Goal: Task Accomplishment & Management: Manage account settings

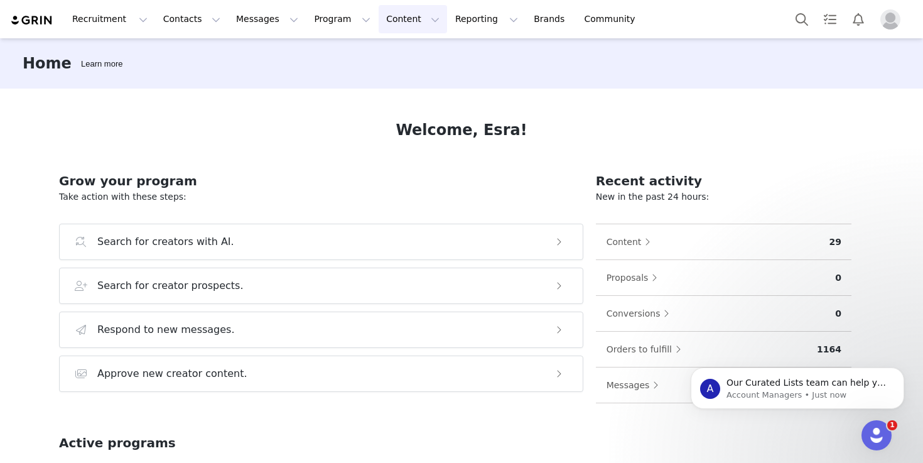
click at [389, 11] on button "Content Content" at bounding box center [413, 19] width 68 height 28
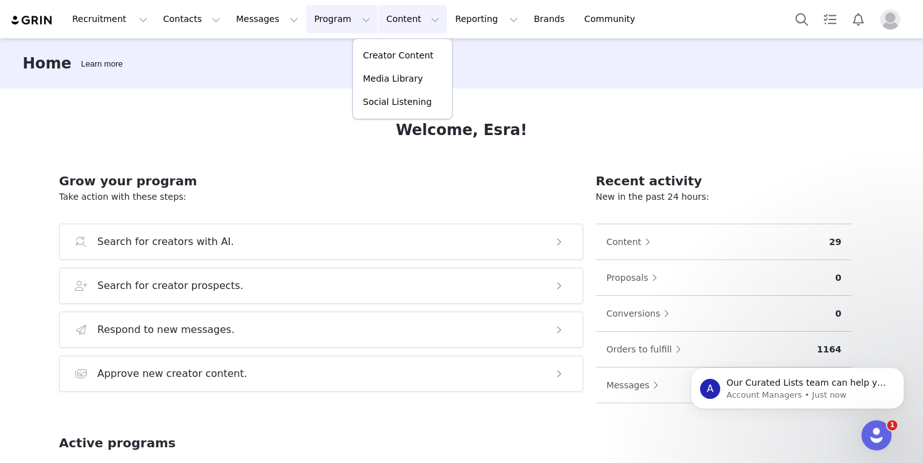
click at [306, 23] on button "Program Program" at bounding box center [342, 19] width 72 height 28
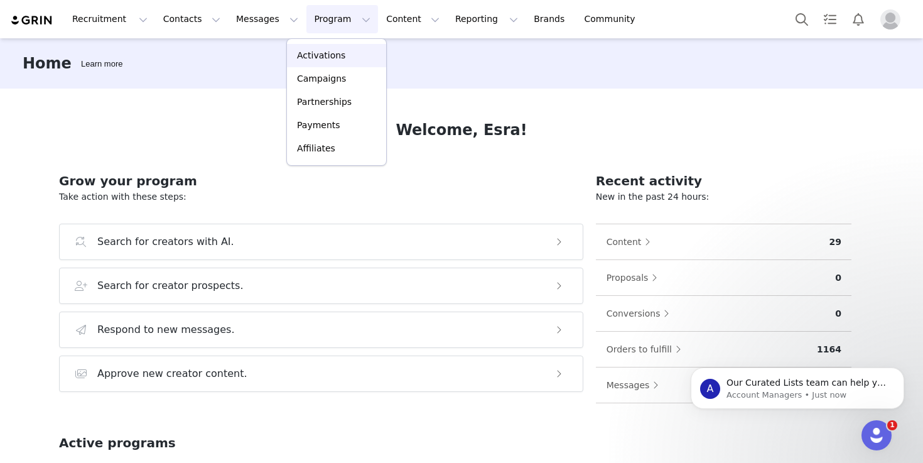
click at [329, 55] on p "Activations" at bounding box center [321, 55] width 48 height 13
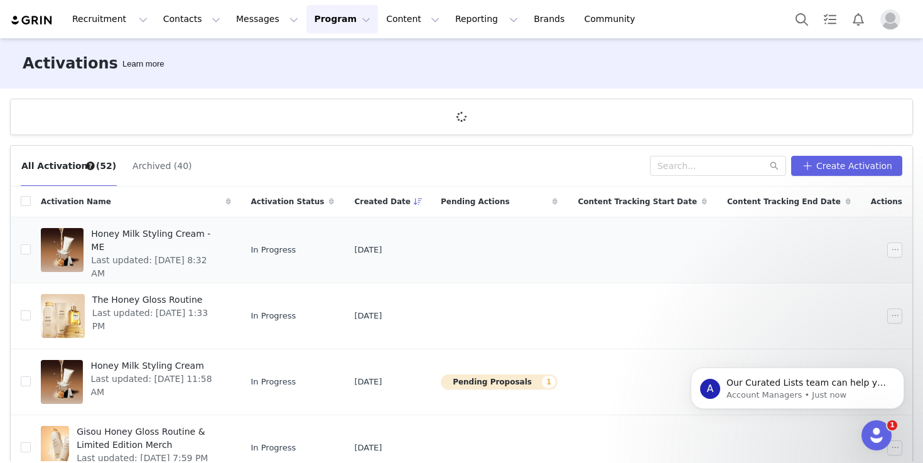
click at [161, 231] on span "Honey Milk Styling Cream - ME" at bounding box center [157, 240] width 132 height 26
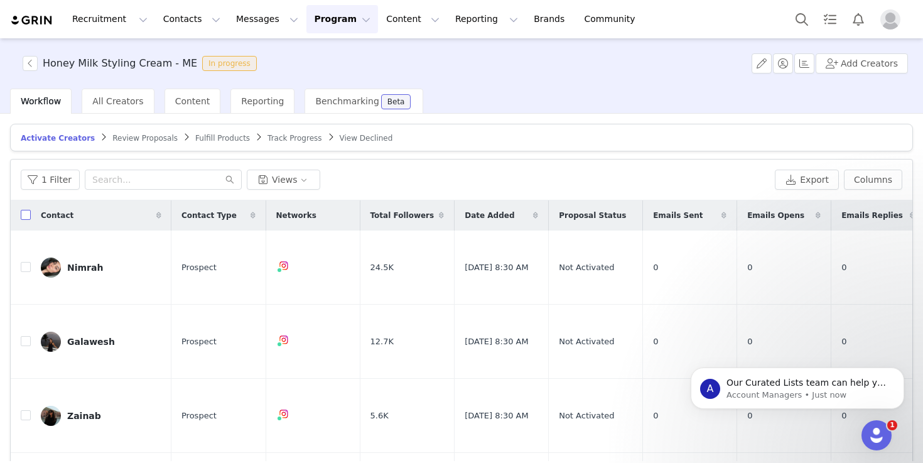
click at [30, 216] on input "checkbox" at bounding box center [26, 215] width 10 height 10
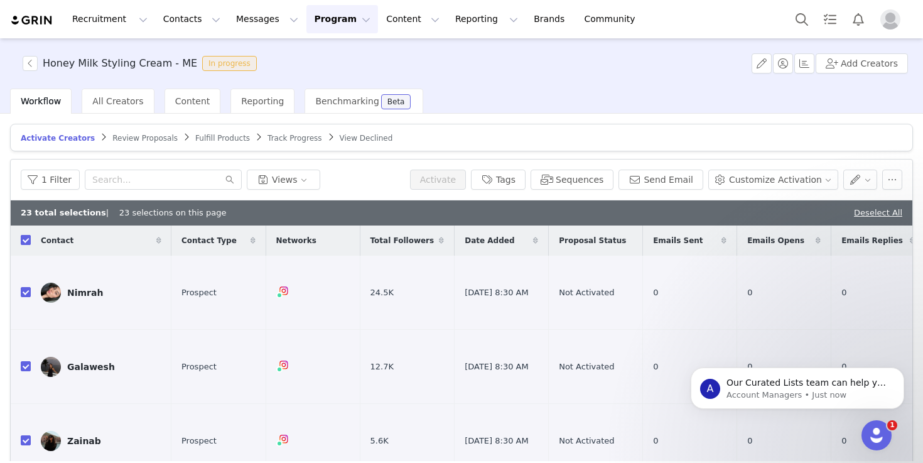
checkbox input "true"
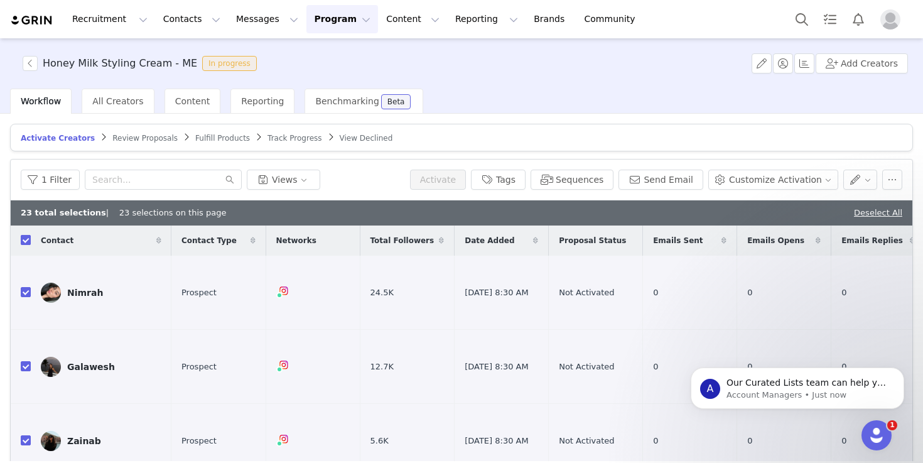
checkbox input "true"
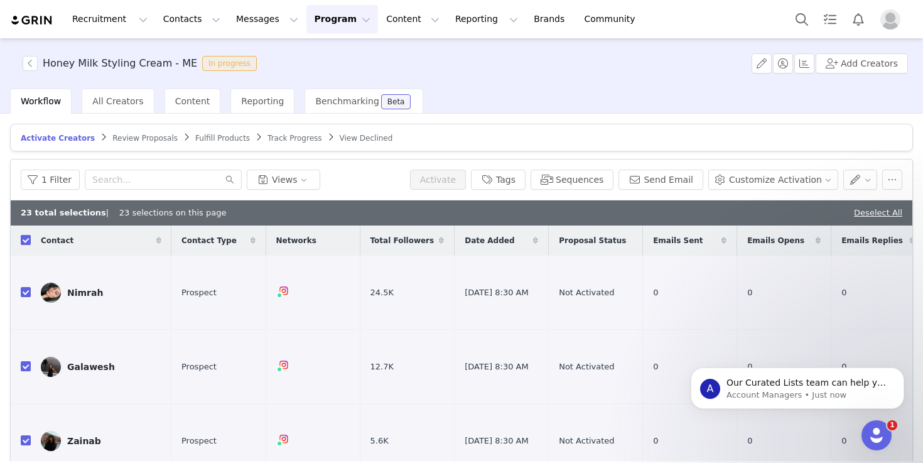
checkbox input "true"
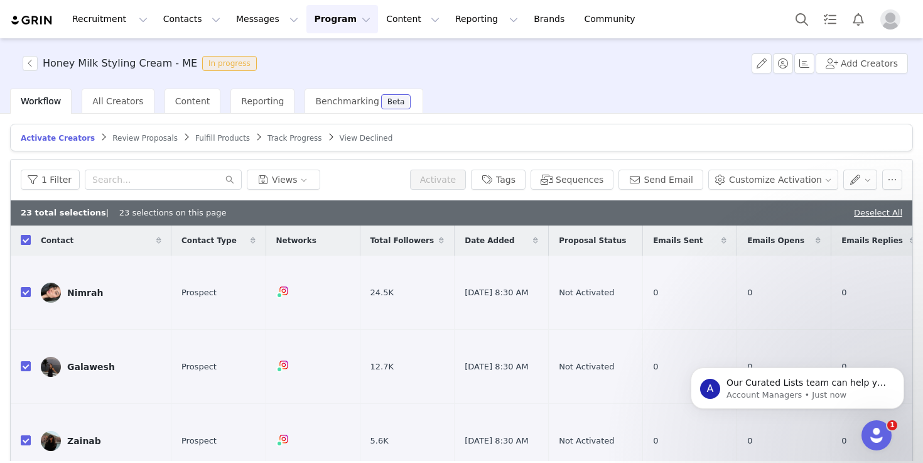
checkbox input "true"
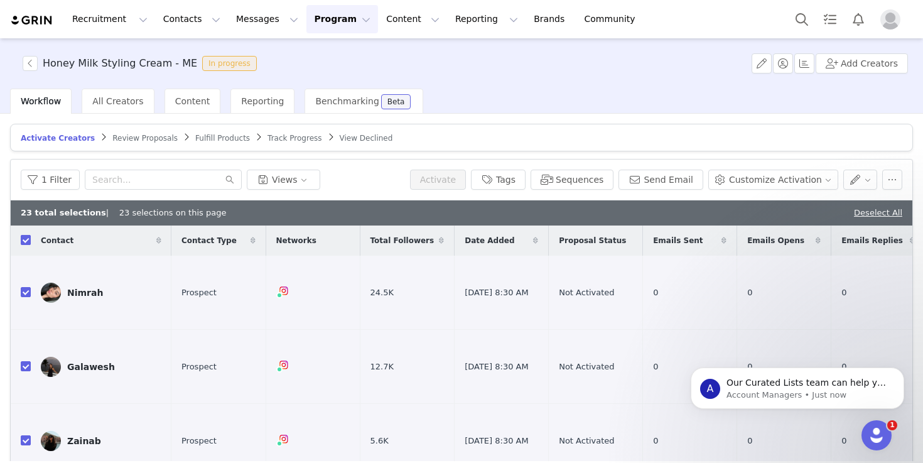
checkbox input "true"
click at [674, 184] on button "Send Email" at bounding box center [661, 180] width 85 height 20
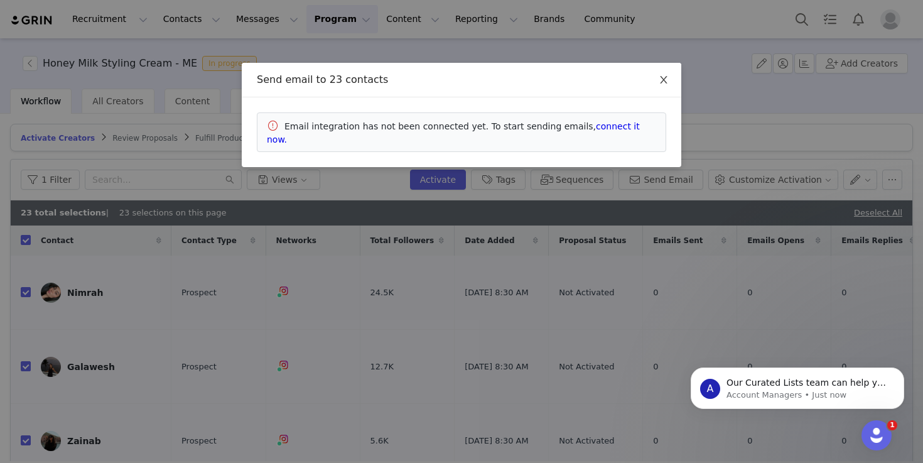
click at [666, 80] on icon "icon: close" at bounding box center [664, 80] width 10 height 10
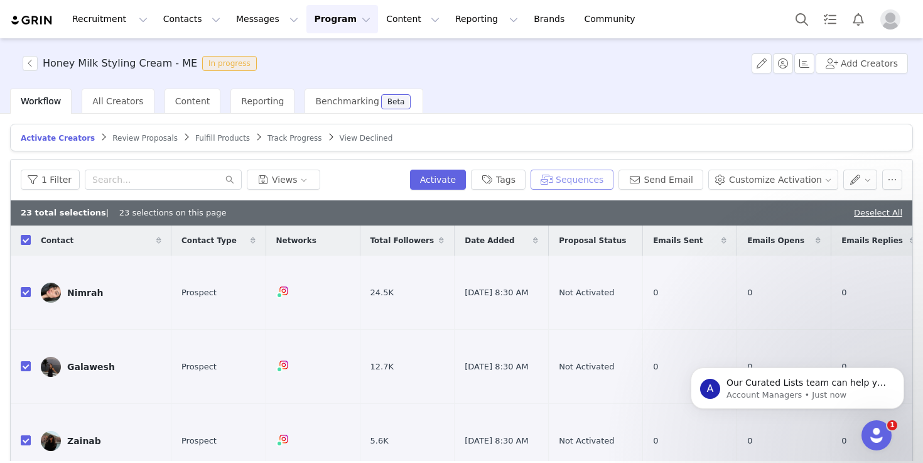
click at [598, 178] on button "Sequences" at bounding box center [572, 180] width 83 height 20
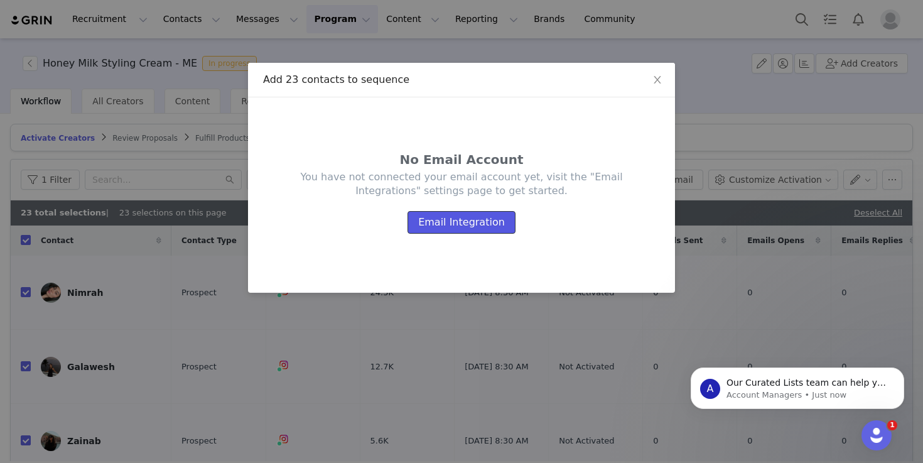
click at [482, 222] on button "Email Integration" at bounding box center [462, 222] width 108 height 23
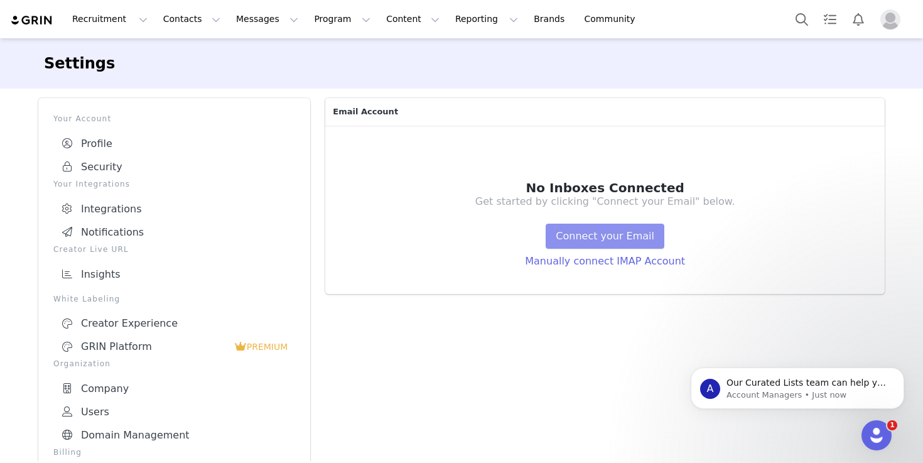
click at [590, 236] on button "Connect your Email" at bounding box center [605, 236] width 119 height 25
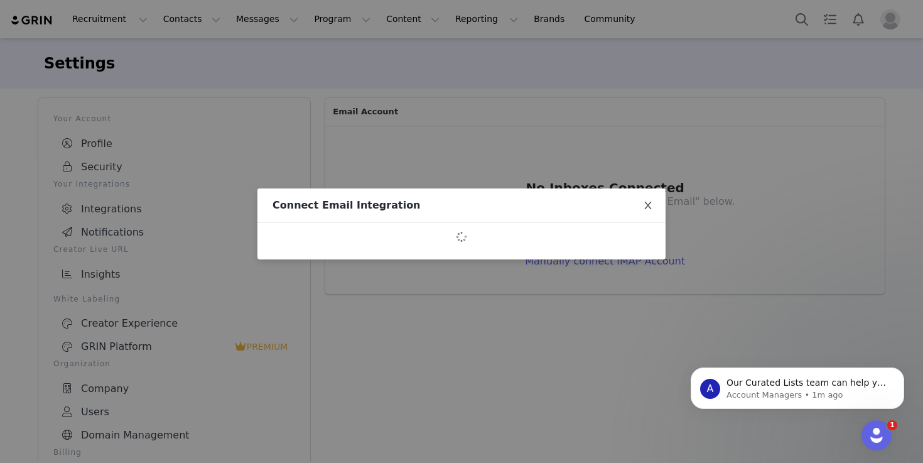
click at [649, 203] on icon "icon: close" at bounding box center [648, 205] width 10 height 10
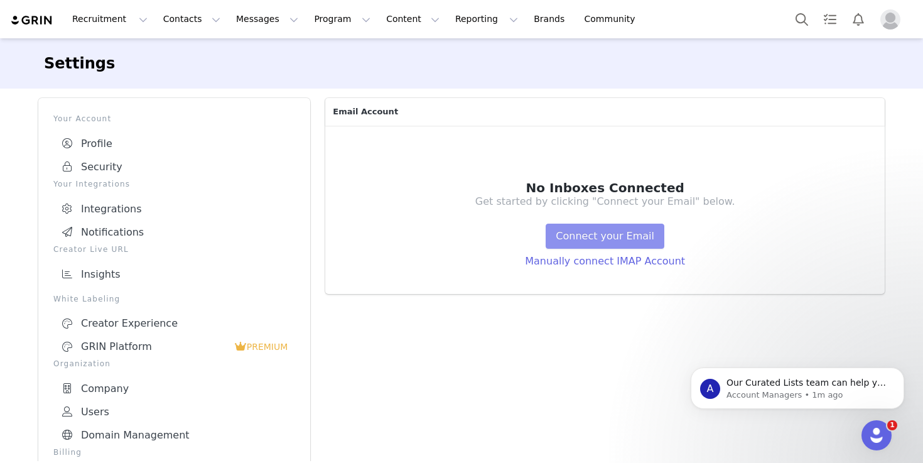
click at [637, 237] on button "Connect your Email" at bounding box center [605, 236] width 119 height 25
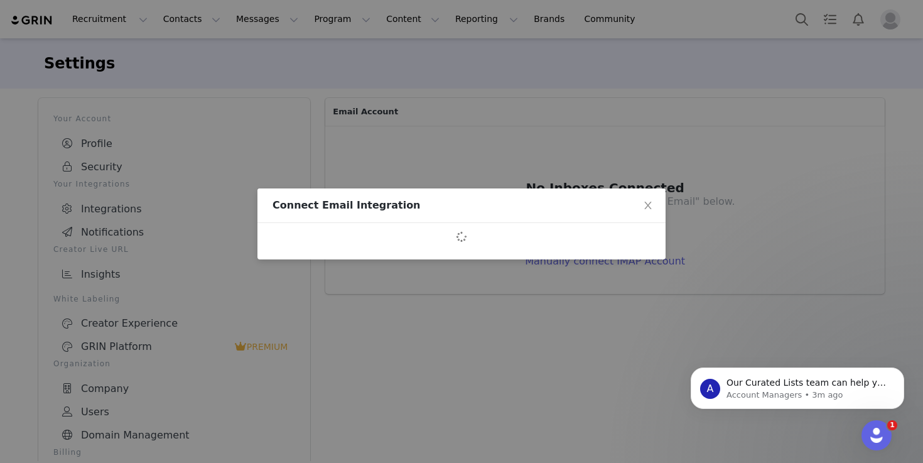
click at [267, 137] on div "Connect Email Integration" at bounding box center [461, 231] width 923 height 463
click at [650, 206] on icon "icon: close" at bounding box center [648, 205] width 10 height 10
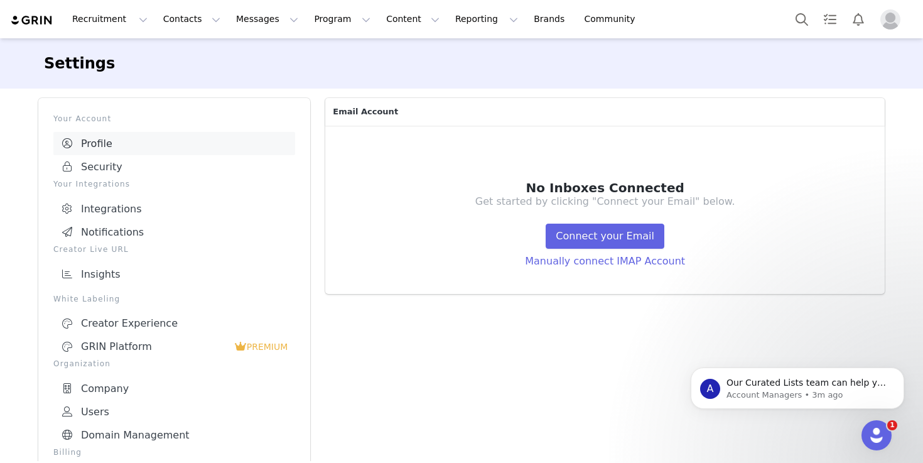
click at [134, 147] on link "Profile" at bounding box center [174, 143] width 242 height 23
select select "UTC"
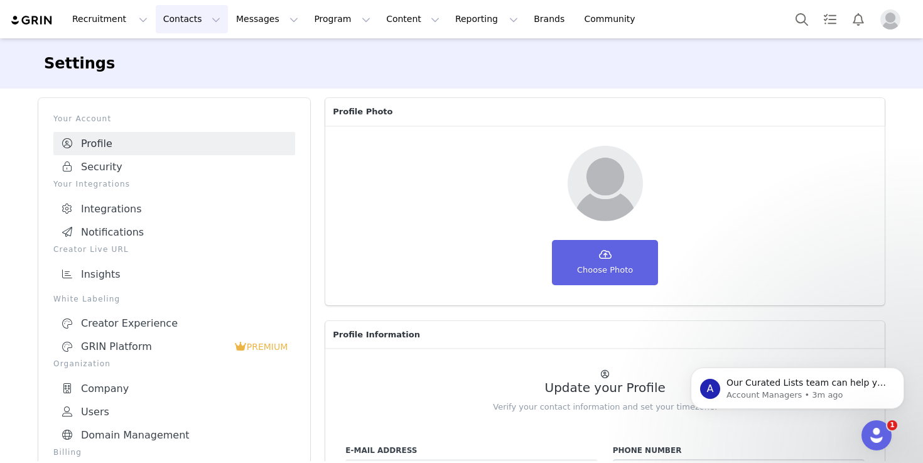
click at [180, 21] on button "Contacts Contacts" at bounding box center [192, 19] width 72 height 28
click at [184, 57] on p "Creators" at bounding box center [176, 55] width 38 height 13
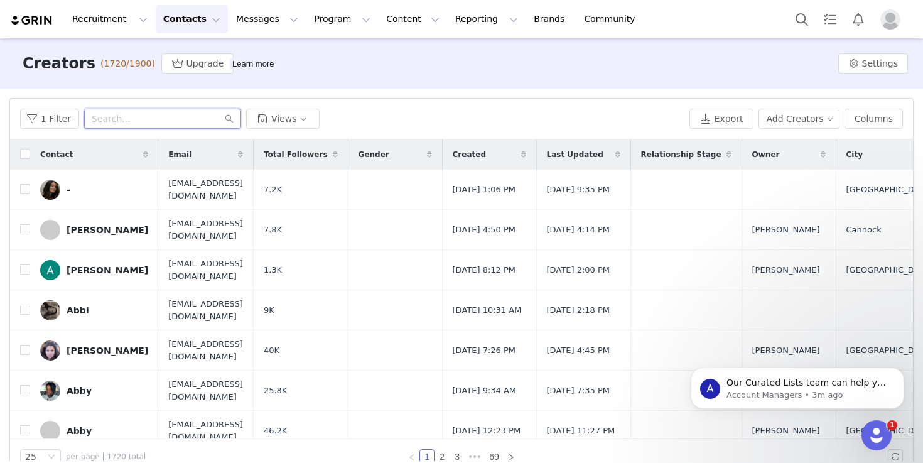
click at [166, 117] on input "text" at bounding box center [162, 119] width 157 height 20
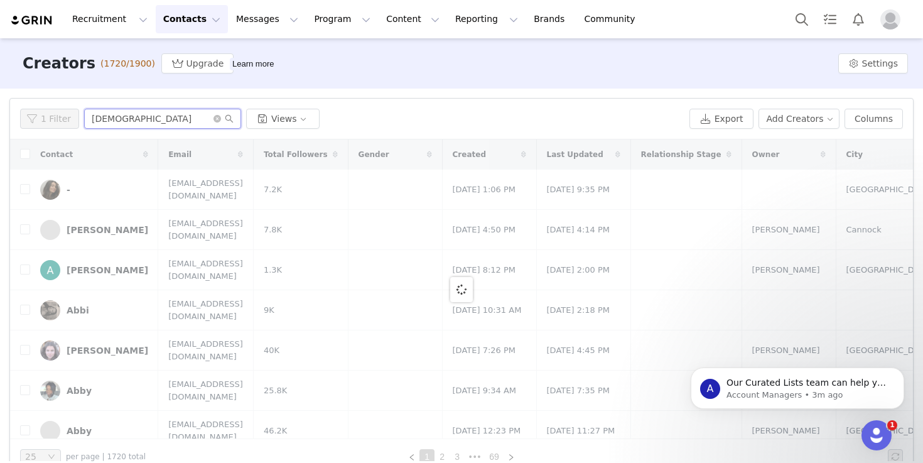
type input "[DEMOGRAPHIC_DATA]"
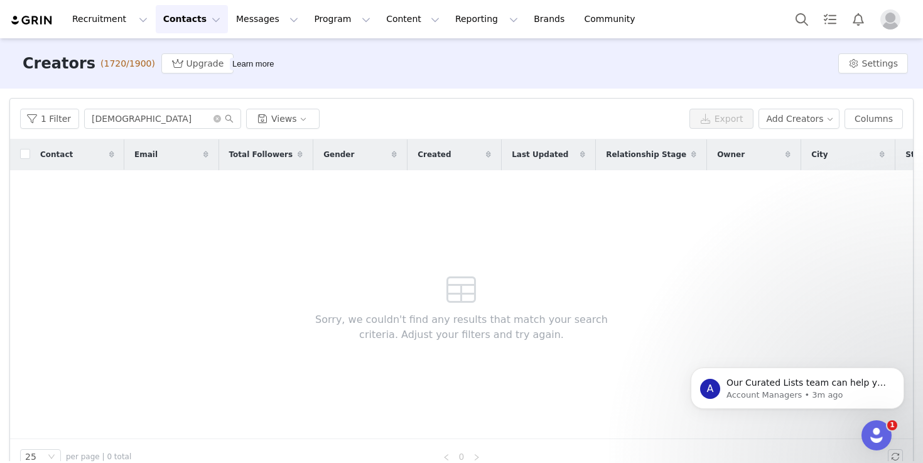
click at [185, 20] on button "Contacts Contacts" at bounding box center [192, 19] width 72 height 28
click at [185, 82] on p "Prospects" at bounding box center [178, 78] width 42 height 13
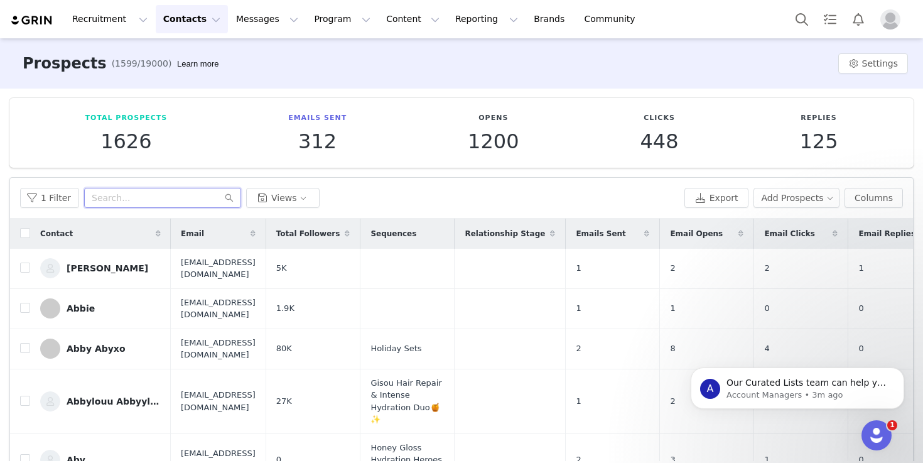
click at [171, 203] on input "text" at bounding box center [162, 198] width 157 height 20
type input "[DEMOGRAPHIC_DATA]"
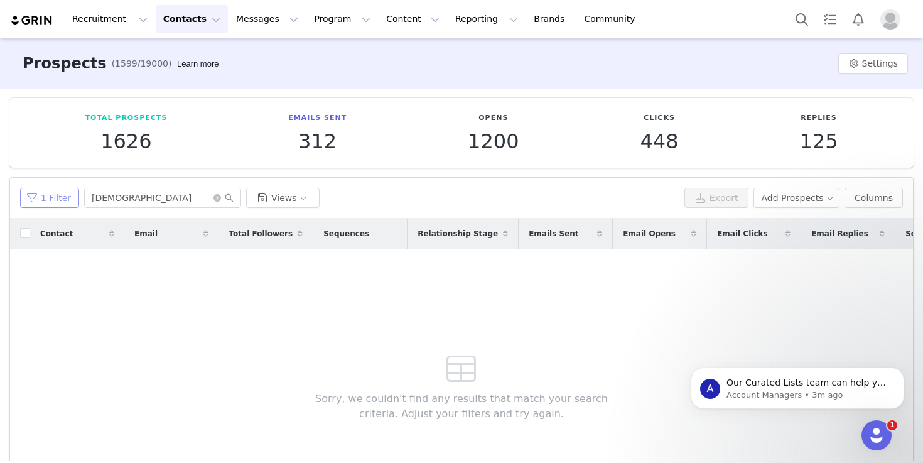
click at [57, 194] on button "1 Filter" at bounding box center [49, 198] width 59 height 20
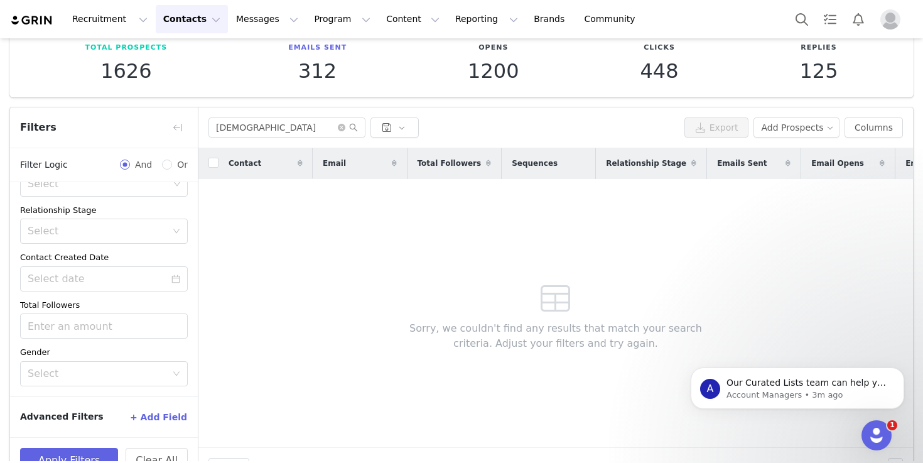
scroll to position [102, 0]
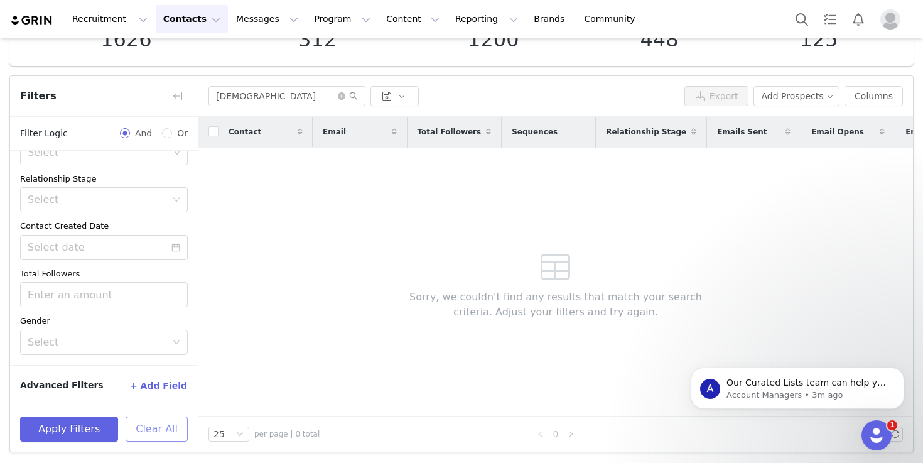
click at [166, 430] on button "Clear All" at bounding box center [157, 428] width 62 height 25
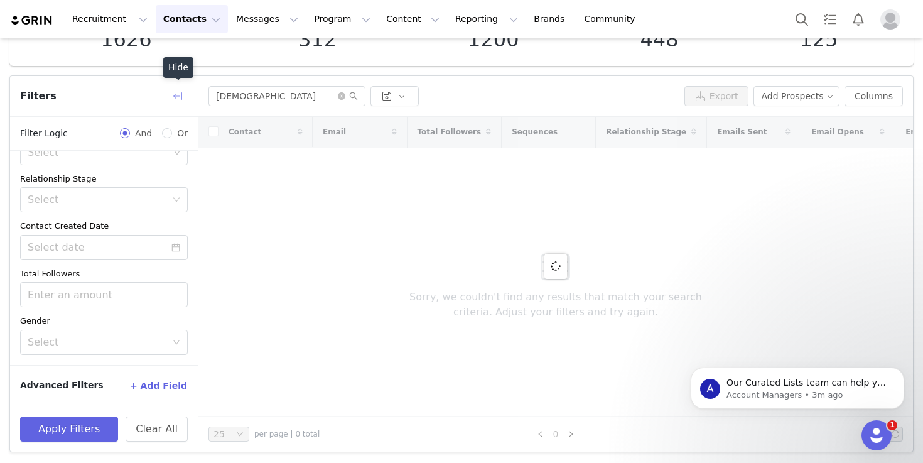
click at [180, 93] on button "button" at bounding box center [178, 96] width 20 height 20
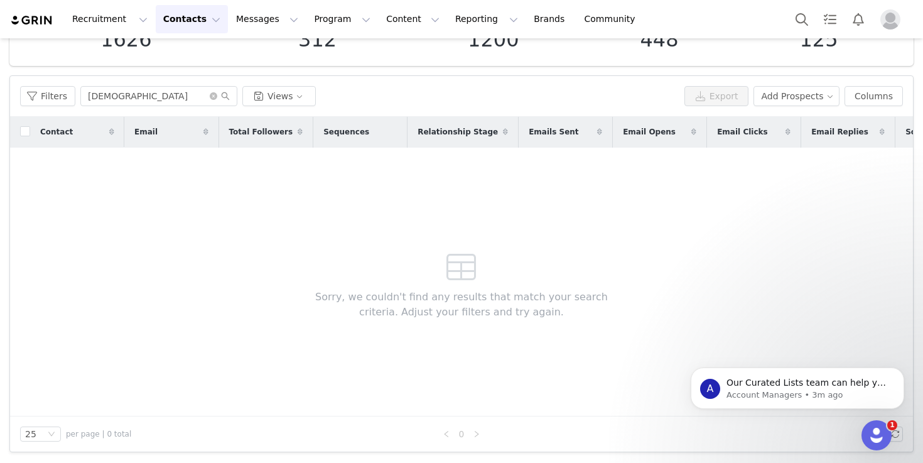
click at [200, 17] on button "Contacts Contacts" at bounding box center [192, 19] width 72 height 28
click at [196, 53] on div "Creators" at bounding box center [196, 55] width 84 height 13
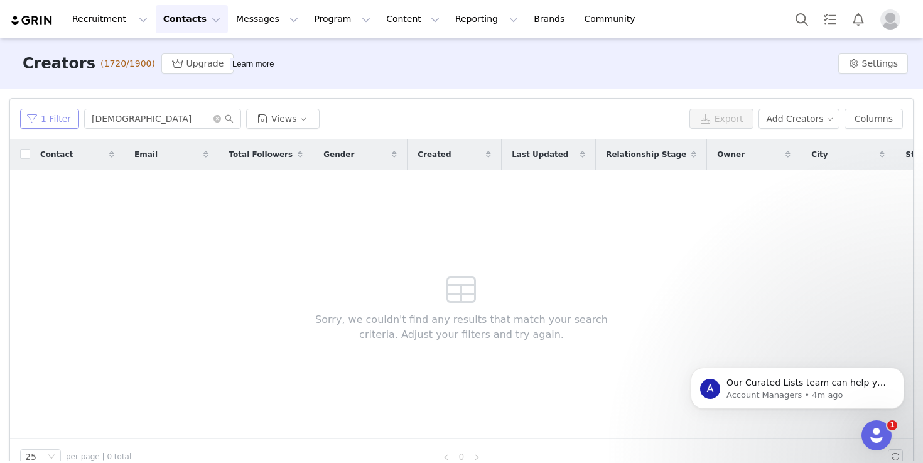
click at [53, 117] on button "1 Filter" at bounding box center [49, 119] width 59 height 20
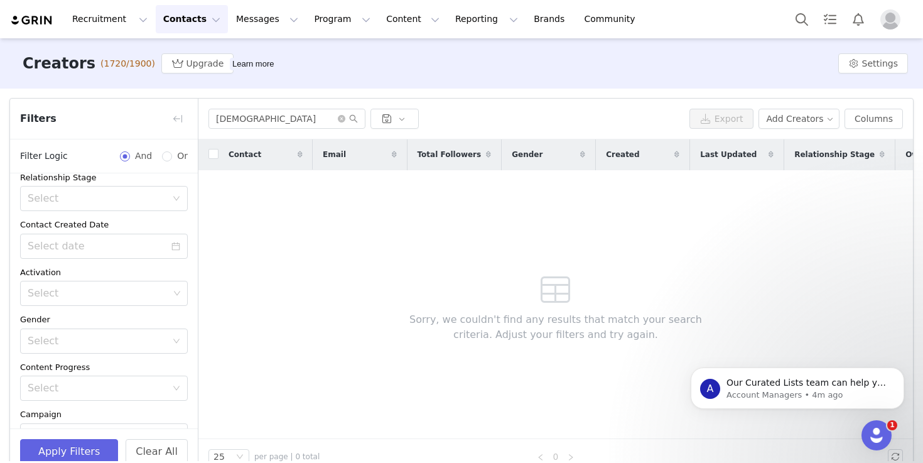
scroll to position [225, 0]
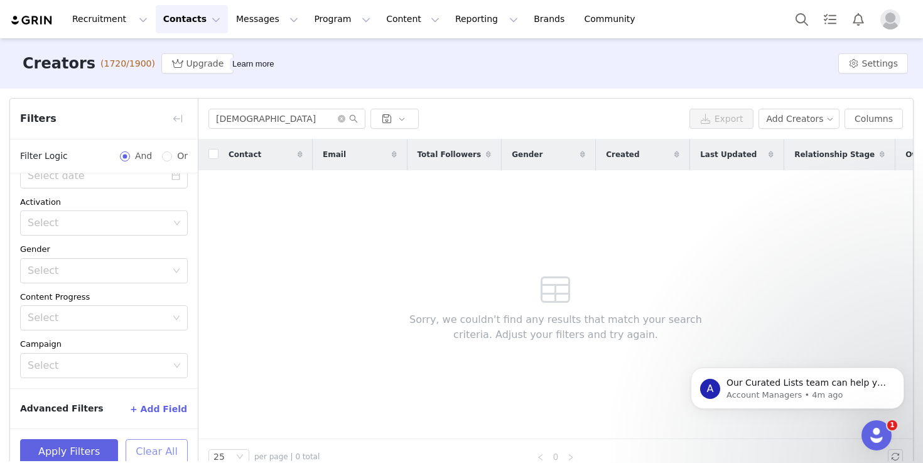
click at [167, 444] on button "Clear All" at bounding box center [157, 451] width 62 height 25
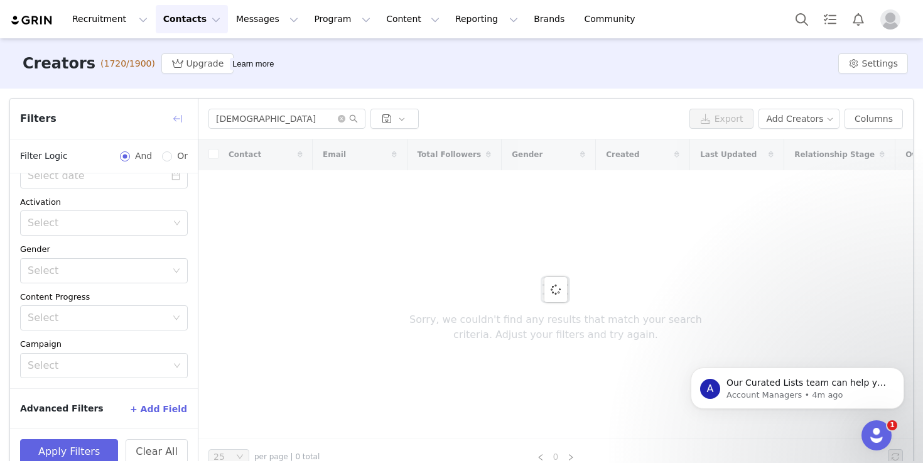
click at [175, 118] on button "button" at bounding box center [178, 119] width 20 height 20
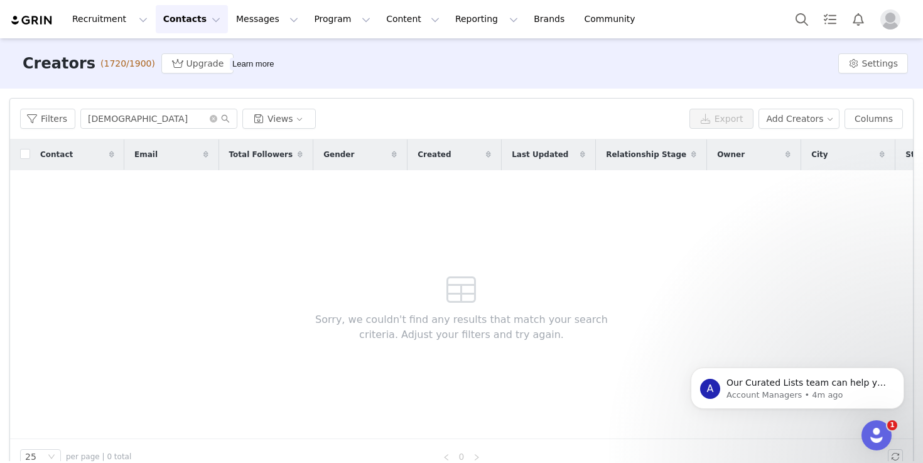
click at [899, 17] on img "Profile" at bounding box center [890, 19] width 20 height 20
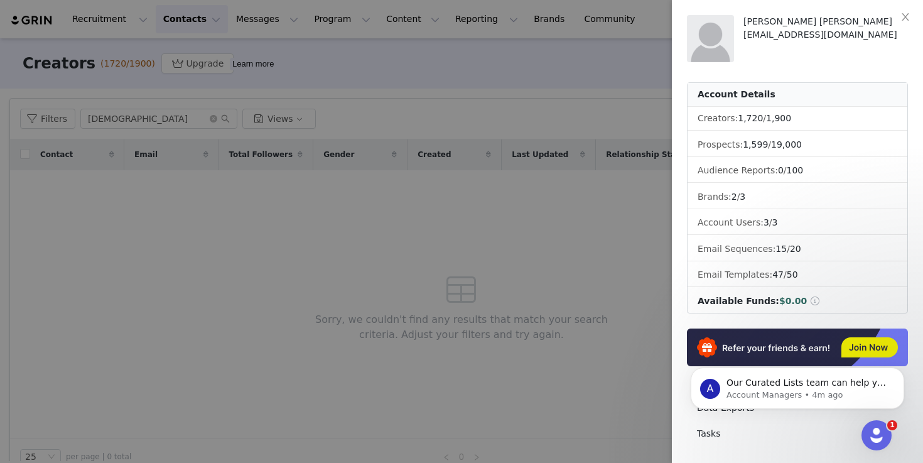
scroll to position [173, 0]
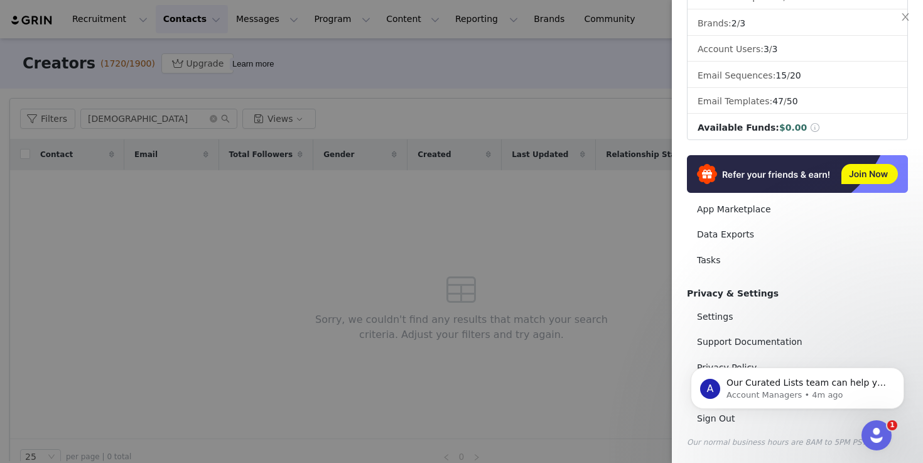
click at [735, 317] on div "A Our Curated Lists team can help you find more creators! Our team of prospect-…" at bounding box center [797, 330] width 231 height 157
click at [725, 310] on div "A Our Curated Lists team can help you find more creators! Our team of prospect-…" at bounding box center [797, 330] width 231 height 157
click at [725, 321] on div "A Our Curated Lists team can help you find more creators! Our team of prospect-…" at bounding box center [797, 330] width 231 height 157
click at [724, 317] on div "A Our Curated Lists team can help you find more creators! Our team of prospect-…" at bounding box center [797, 330] width 231 height 157
click at [729, 315] on div "A Our Curated Lists team can help you find more creators! Our team of prospect-…" at bounding box center [797, 330] width 231 height 157
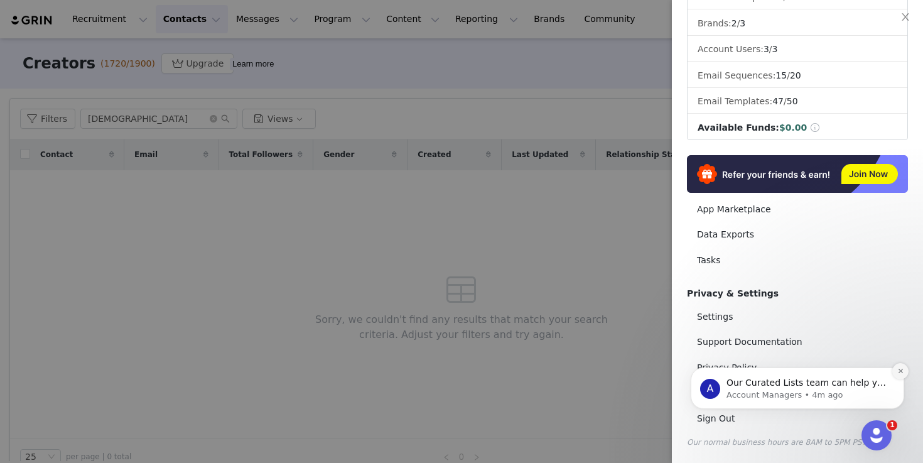
click at [901, 370] on icon "Dismiss notification" at bounding box center [900, 370] width 7 height 7
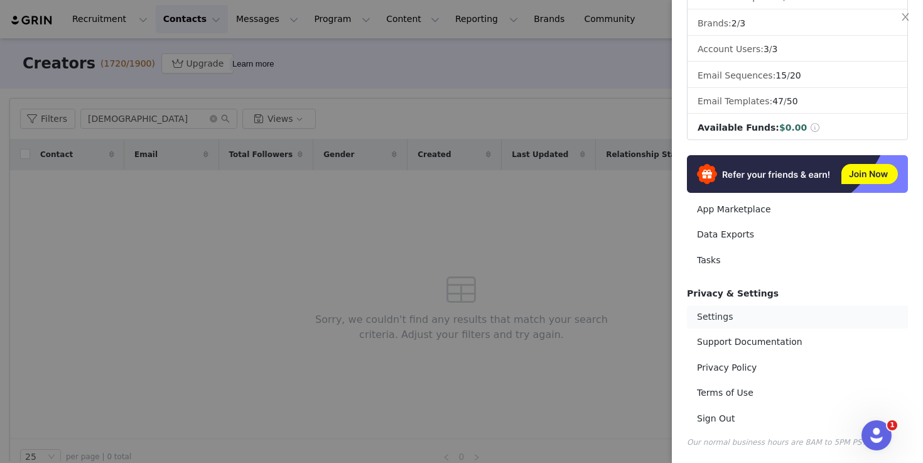
click at [717, 317] on link "Settings" at bounding box center [797, 316] width 221 height 23
select select "UTC"
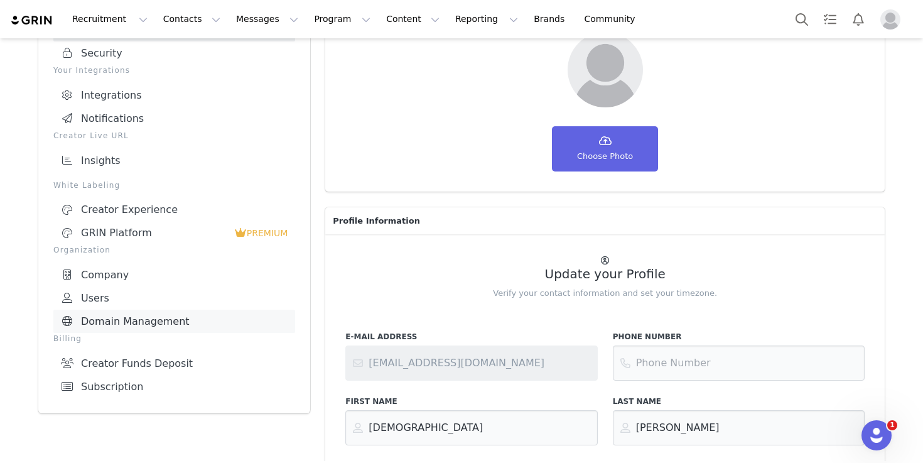
click at [152, 315] on link "Domain Management" at bounding box center [174, 321] width 242 height 23
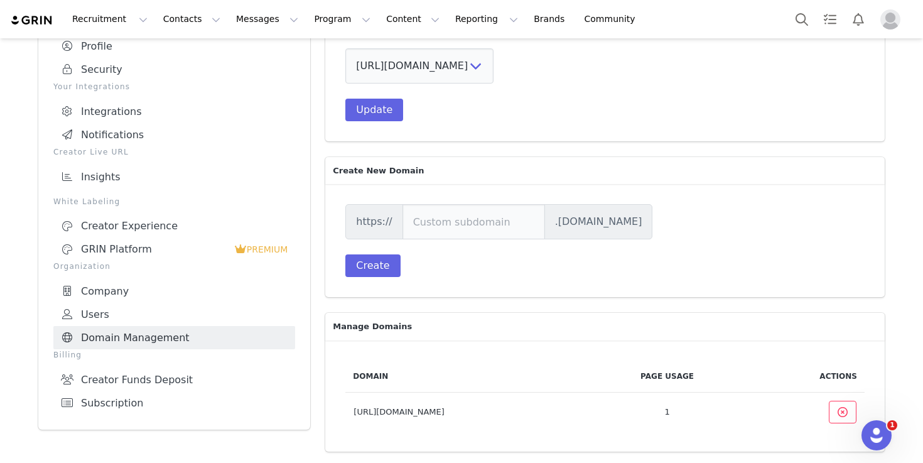
scroll to position [97, 0]
click at [126, 320] on link "Users" at bounding box center [174, 314] width 242 height 23
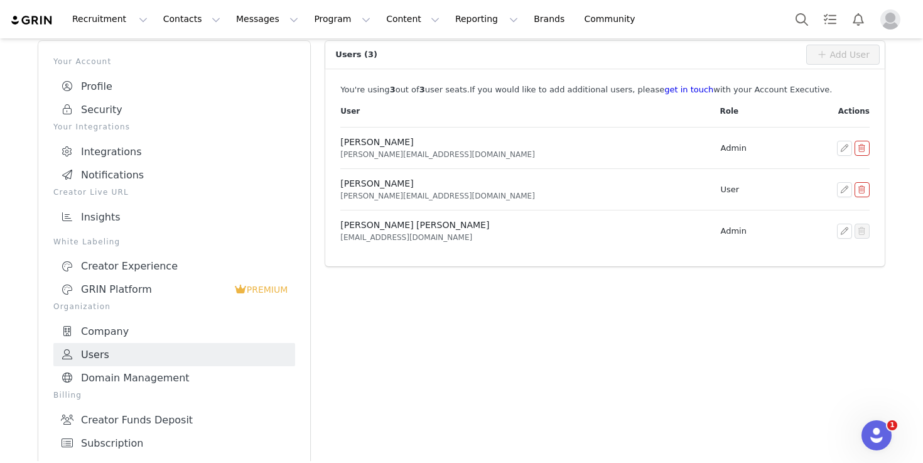
scroll to position [56, 0]
click at [121, 325] on link "Company" at bounding box center [174, 332] width 242 height 23
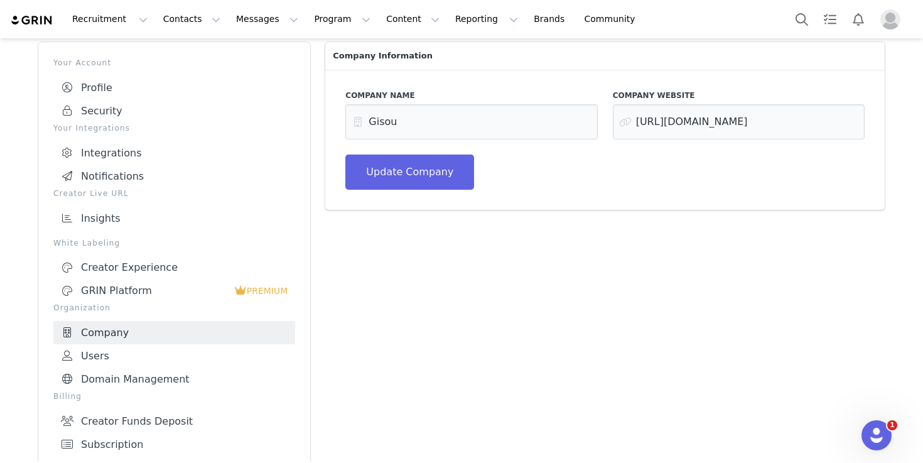
scroll to position [68, 0]
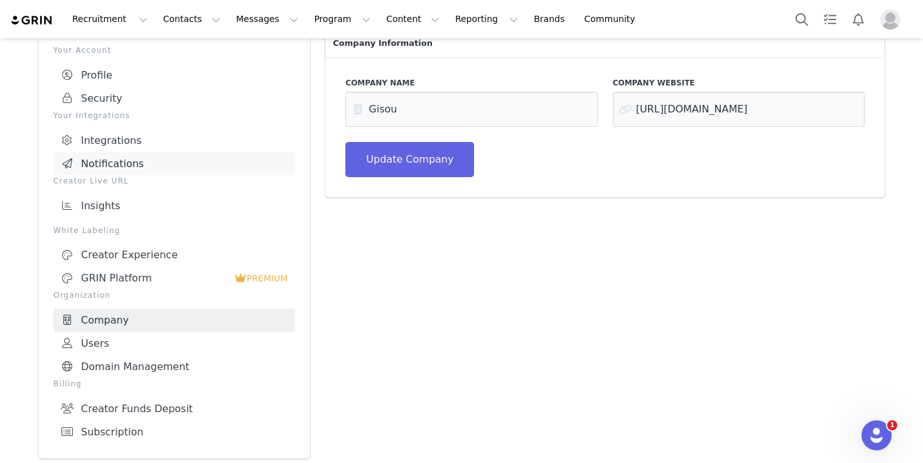
click at [142, 161] on link "Notifications" at bounding box center [174, 163] width 242 height 23
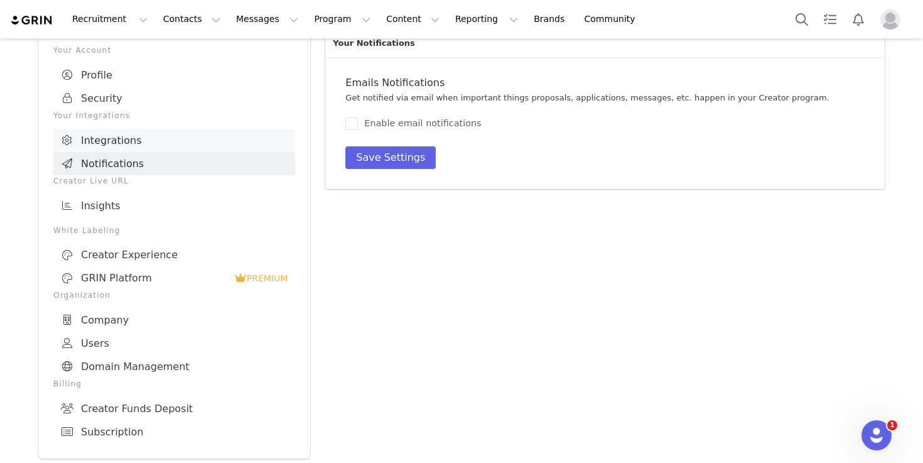
click at [126, 136] on link "Integrations" at bounding box center [174, 140] width 242 height 23
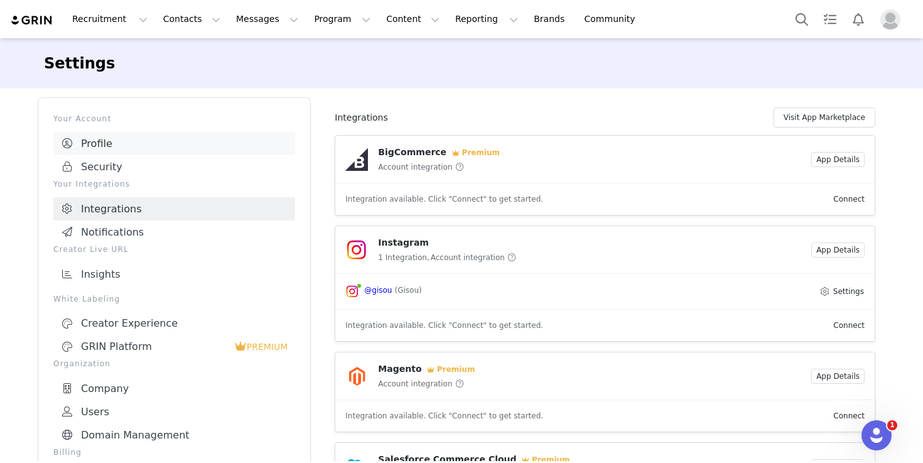
click at [112, 143] on link "Profile" at bounding box center [174, 143] width 242 height 23
select select "UTC"
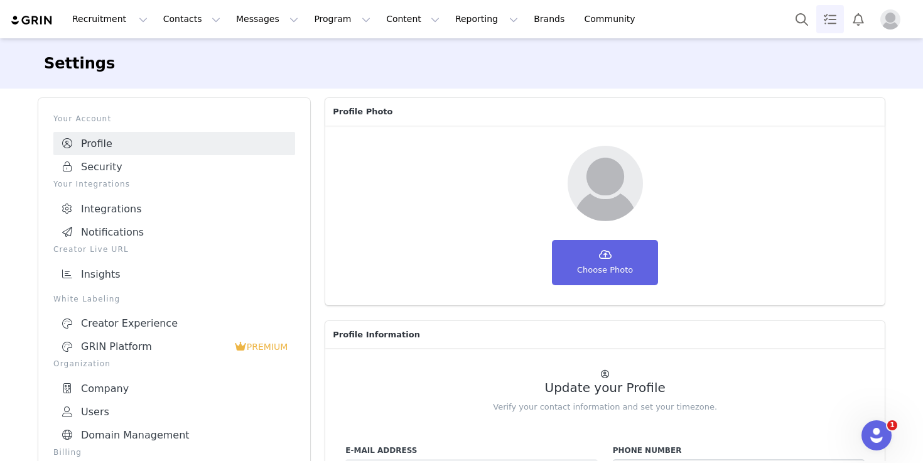
click at [826, 21] on link "Tasks" at bounding box center [830, 19] width 28 height 28
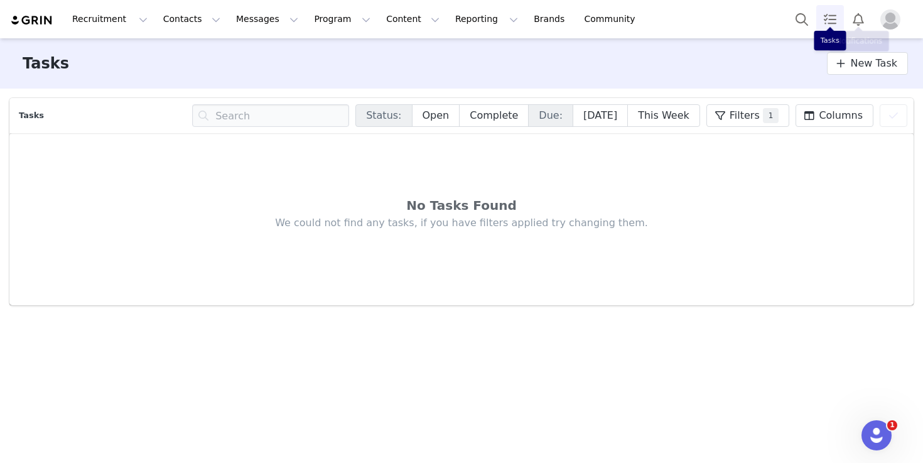
click at [880, 11] on span "Profile" at bounding box center [890, 19] width 20 height 20
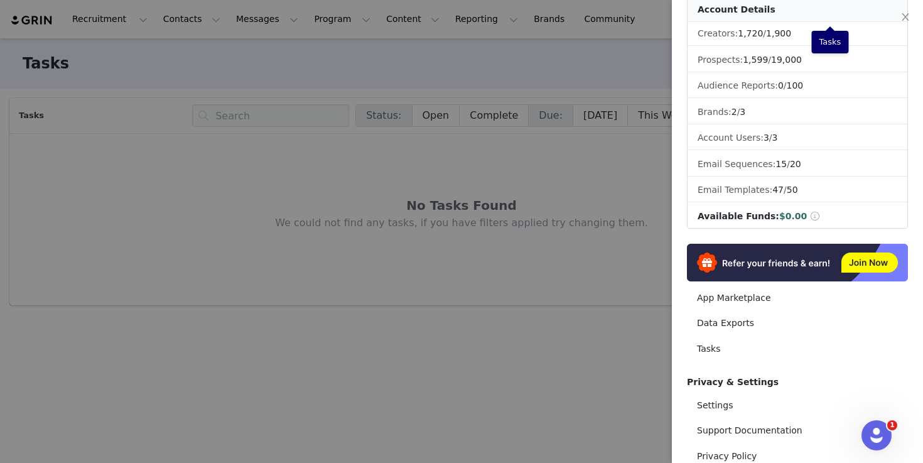
scroll to position [173, 0]
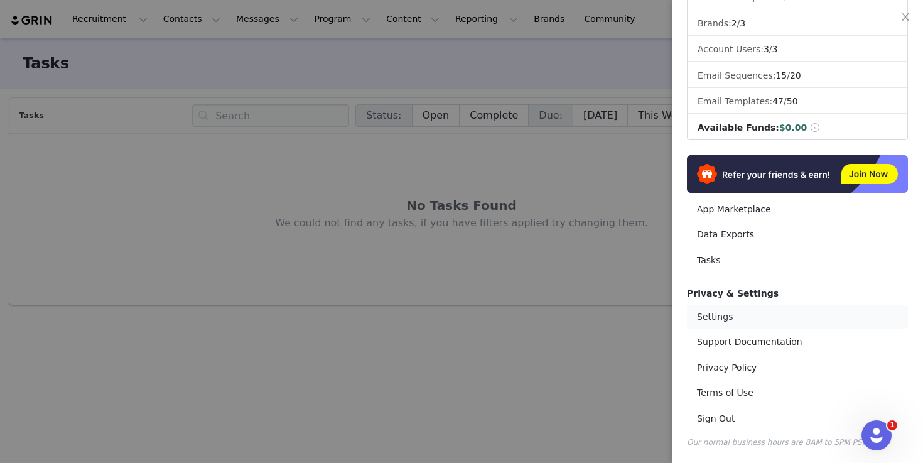
click at [723, 320] on link "Settings" at bounding box center [797, 316] width 221 height 23
select select "UTC"
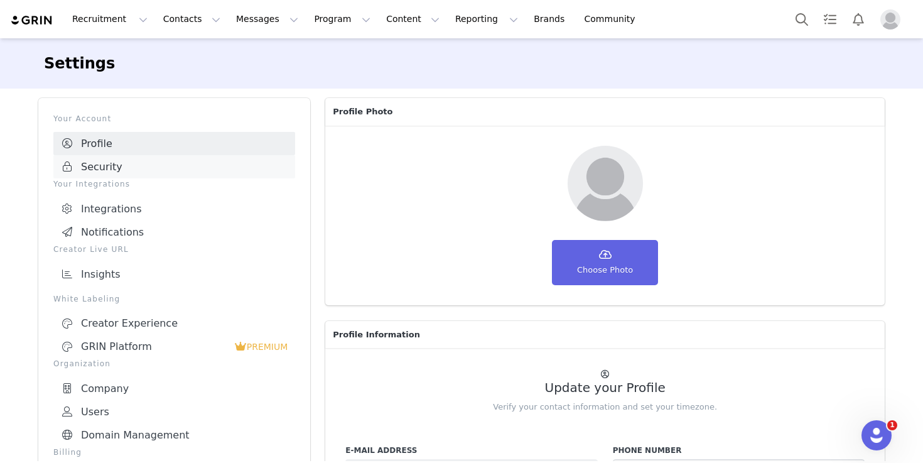
click at [116, 165] on link "Security" at bounding box center [174, 166] width 242 height 23
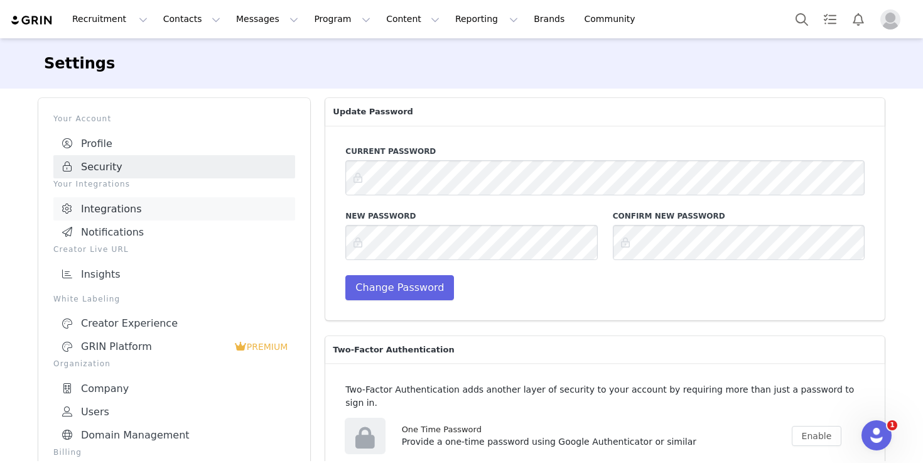
click at [118, 214] on link "Integrations" at bounding box center [174, 208] width 242 height 23
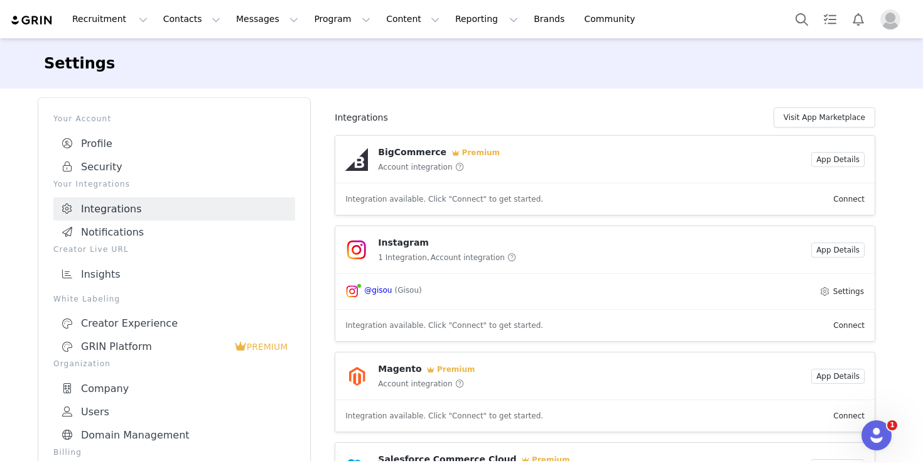
click at [118, 244] on p "Creator Live URL" at bounding box center [174, 249] width 242 height 11
click at [117, 232] on link "Notifications" at bounding box center [174, 231] width 242 height 23
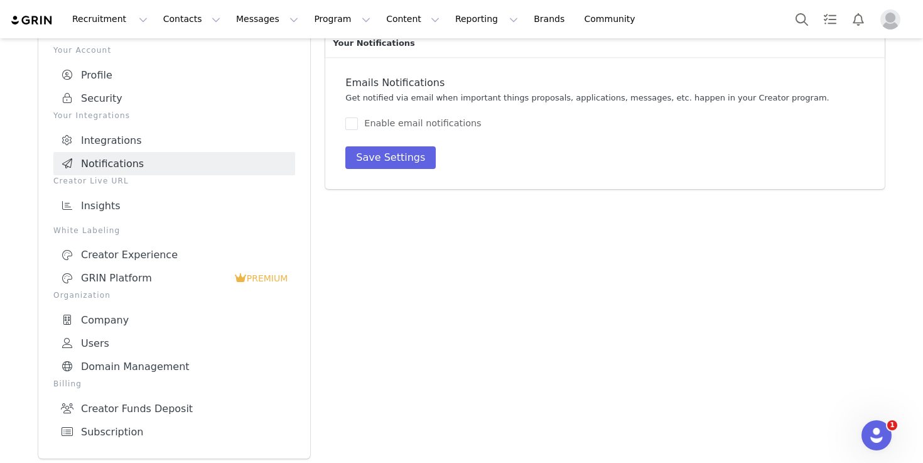
scroll to position [68, 0]
click at [126, 256] on div "Creator Experience" at bounding box center [174, 255] width 227 height 13
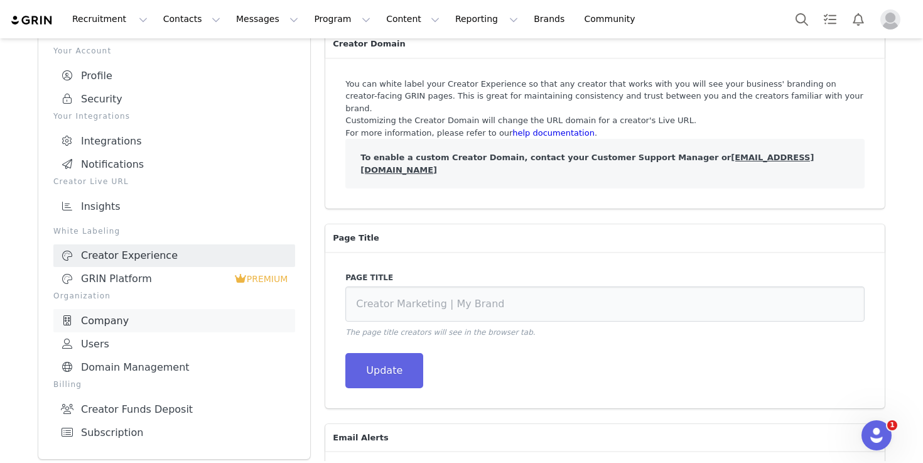
click at [122, 327] on link "Company" at bounding box center [174, 320] width 242 height 23
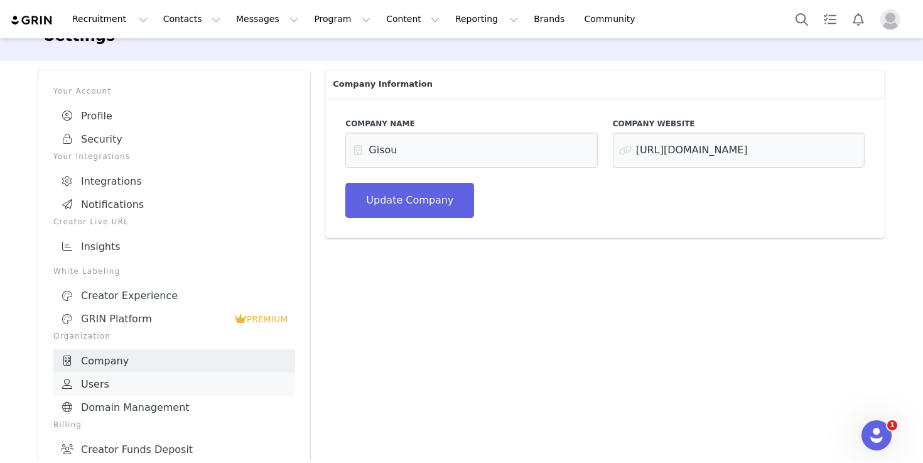
scroll to position [68, 0]
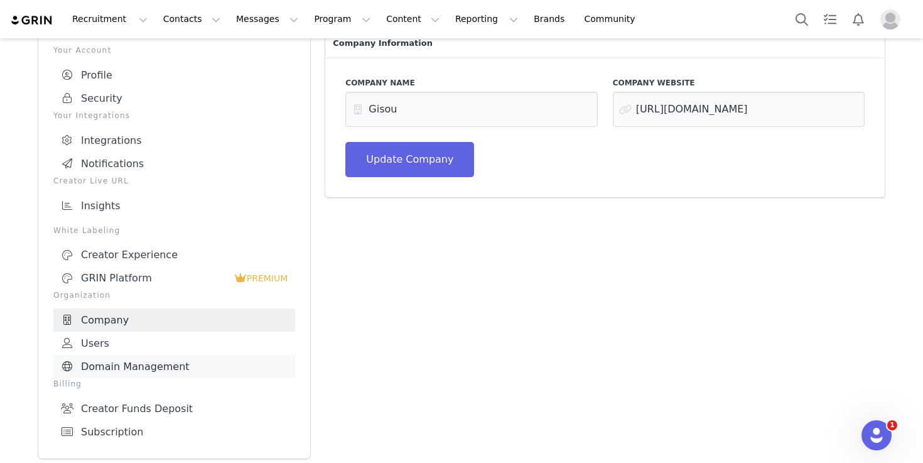
click at [126, 355] on link "Domain Management" at bounding box center [174, 366] width 242 height 23
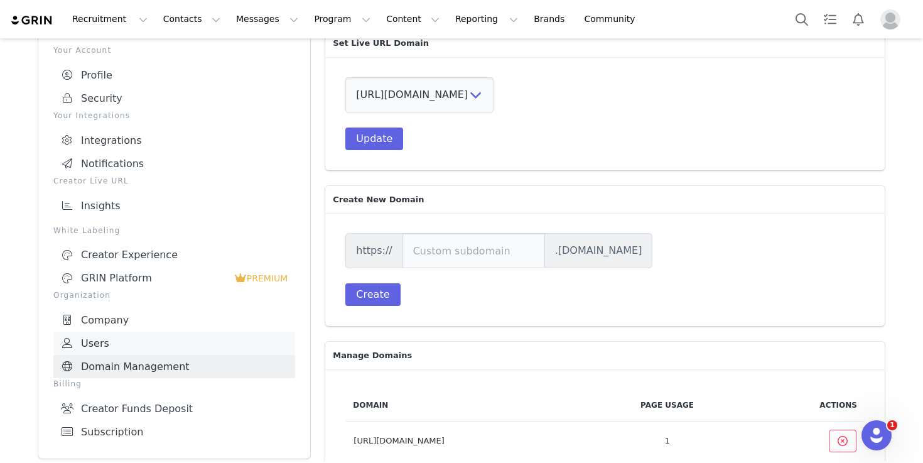
click at [109, 339] on link "Users" at bounding box center [174, 343] width 242 height 23
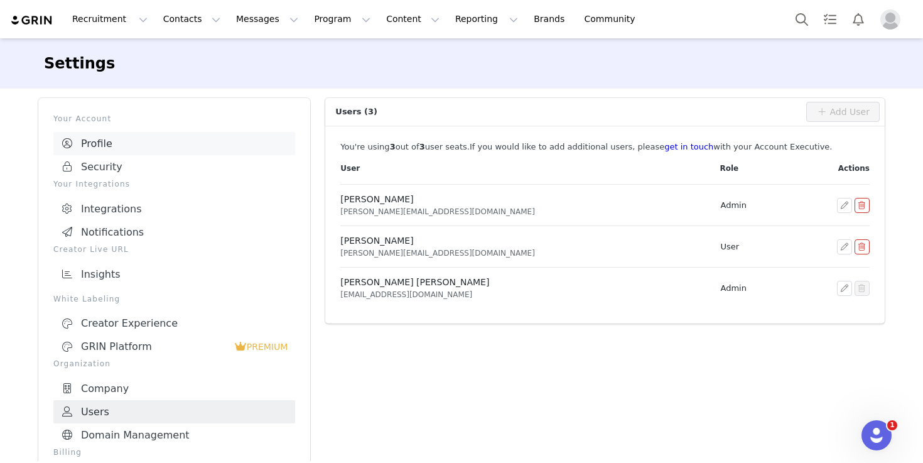
click at [114, 139] on link "Profile" at bounding box center [174, 143] width 242 height 23
select select "UTC"
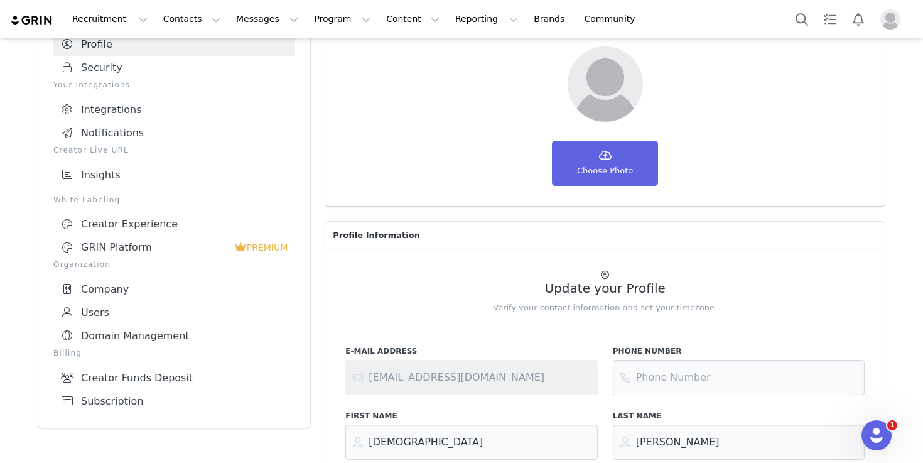
scroll to position [242, 0]
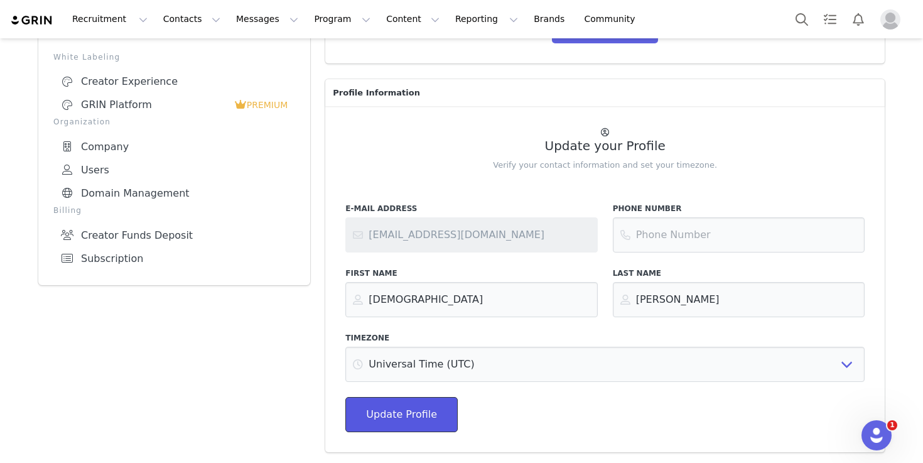
click at [407, 419] on span "Update Profile" at bounding box center [401, 414] width 71 height 15
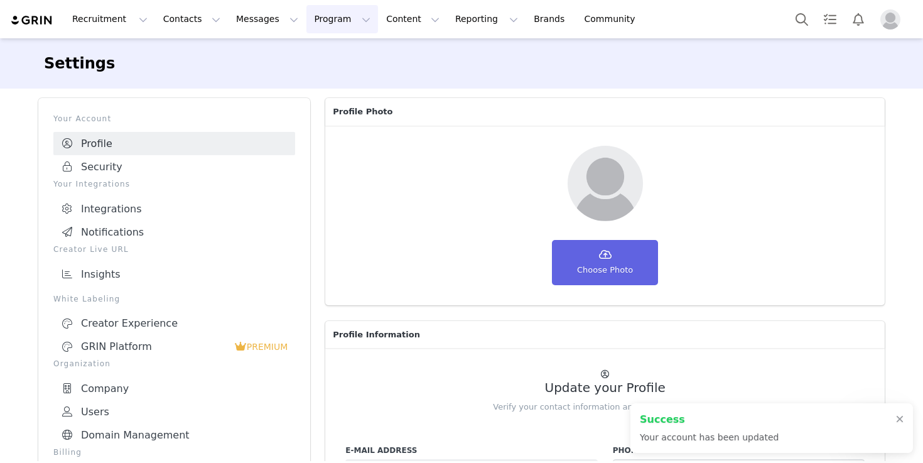
click at [306, 24] on button "Program Program" at bounding box center [342, 19] width 72 height 28
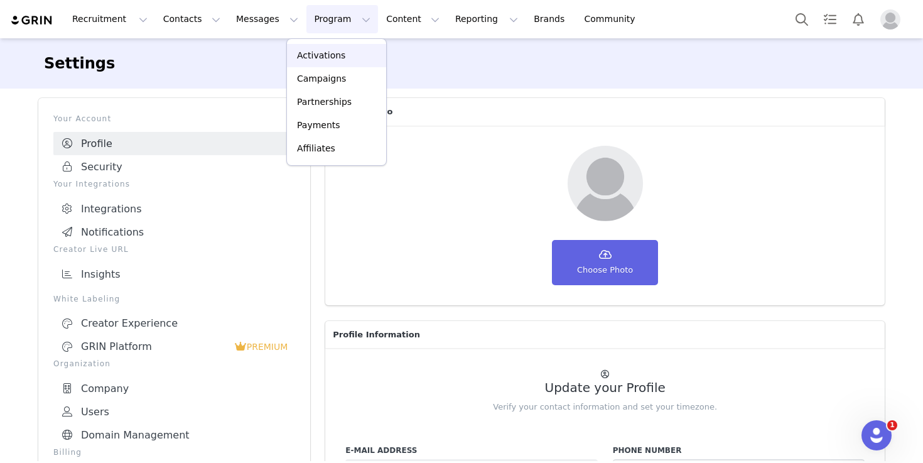
click at [315, 52] on p "Activations" at bounding box center [321, 55] width 48 height 13
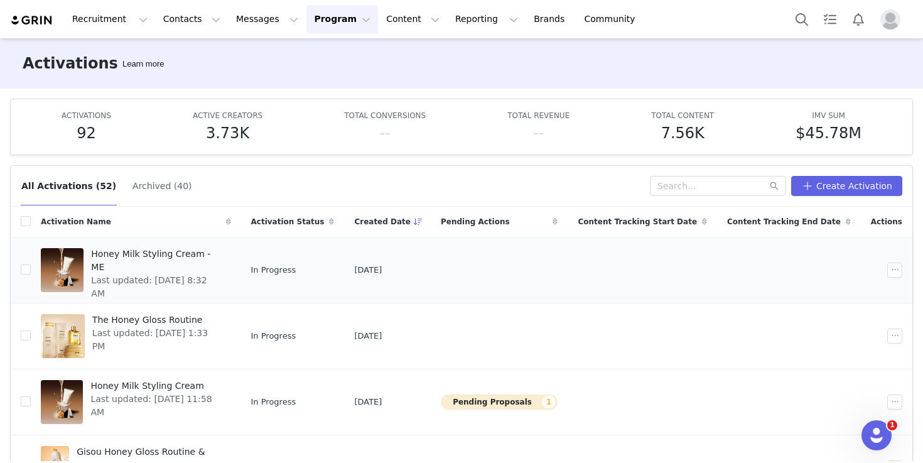
click at [127, 252] on span "Honey Milk Styling Cream - ME" at bounding box center [157, 260] width 132 height 26
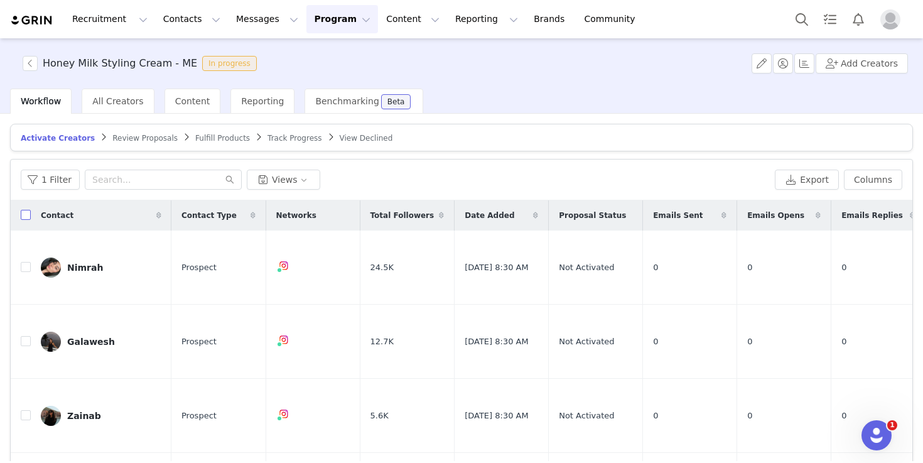
click at [24, 215] on input "checkbox" at bounding box center [26, 215] width 10 height 10
checkbox input "true"
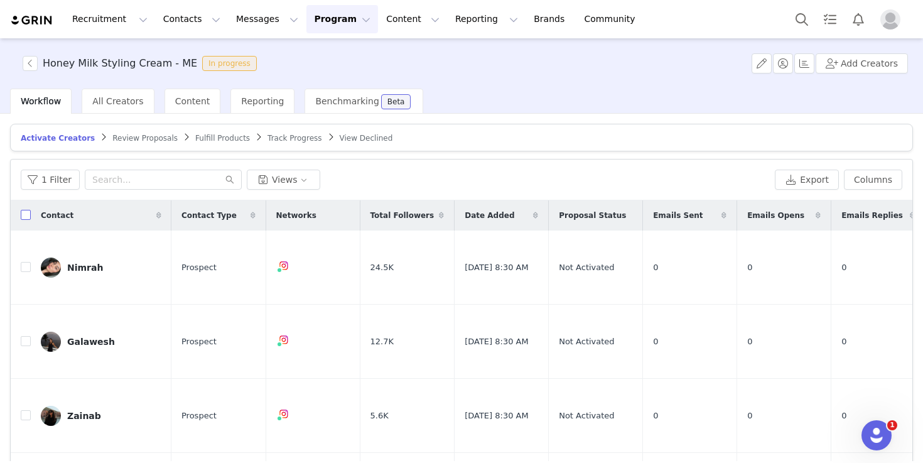
checkbox input "true"
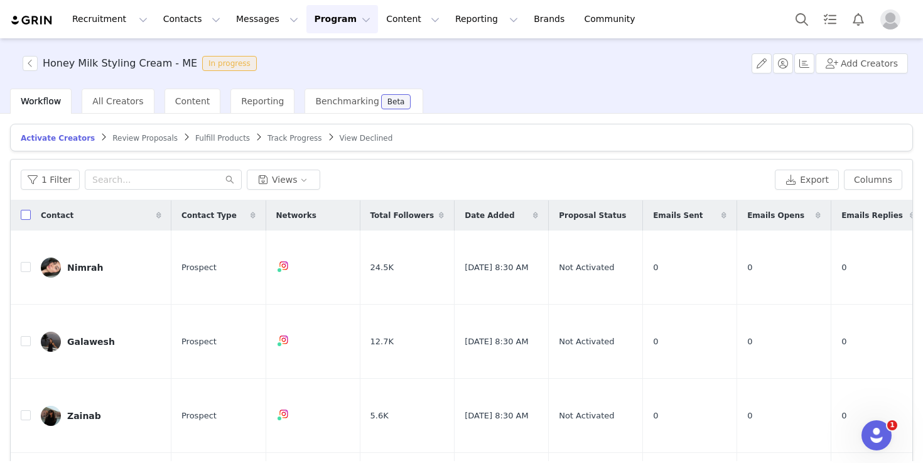
checkbox input "true"
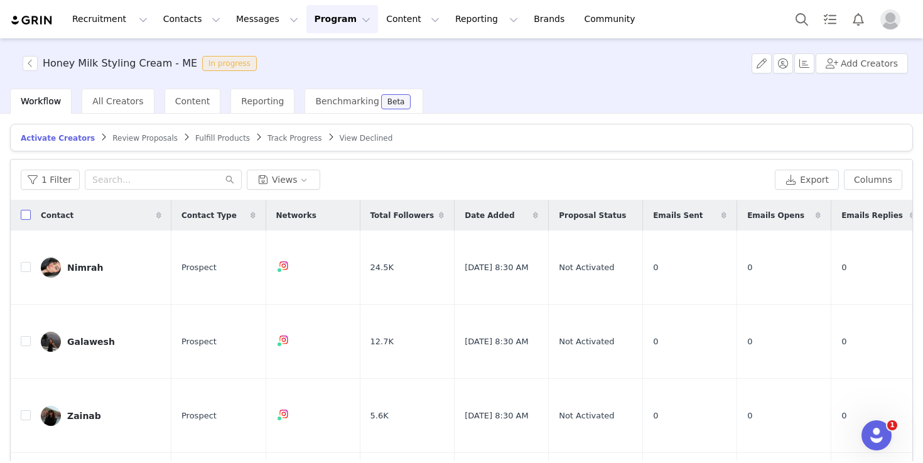
checkbox input "true"
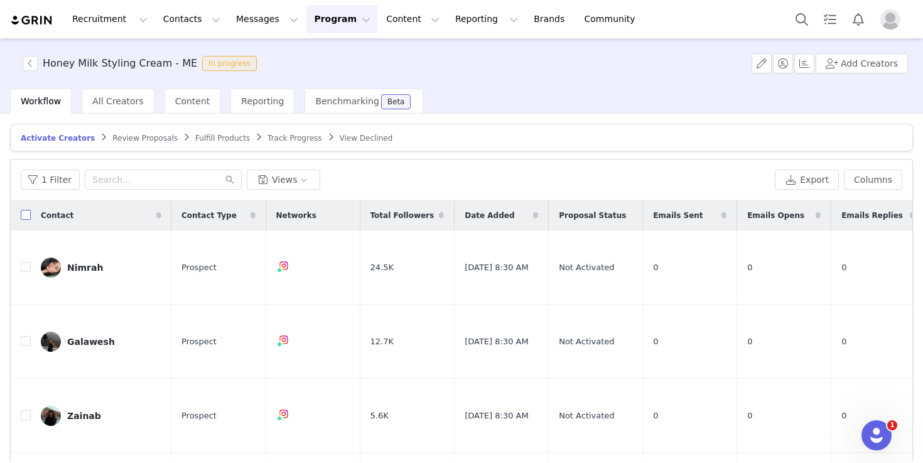
checkbox input "true"
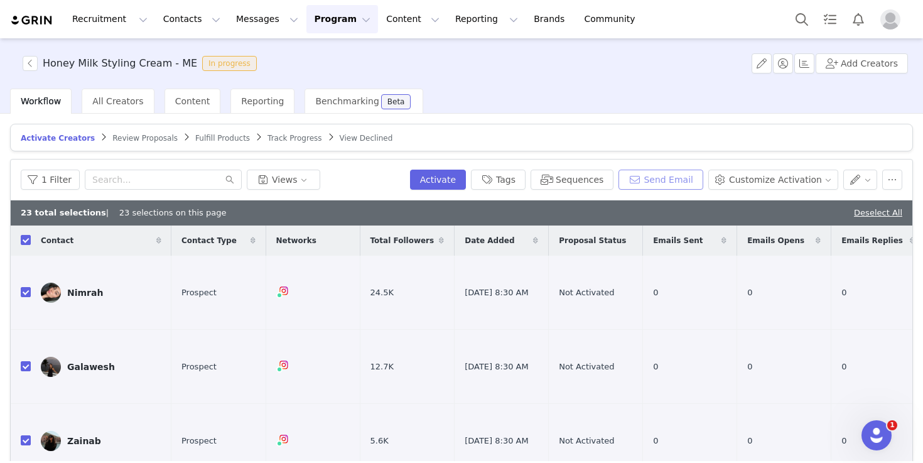
click at [668, 177] on button "Send Email" at bounding box center [661, 180] width 85 height 20
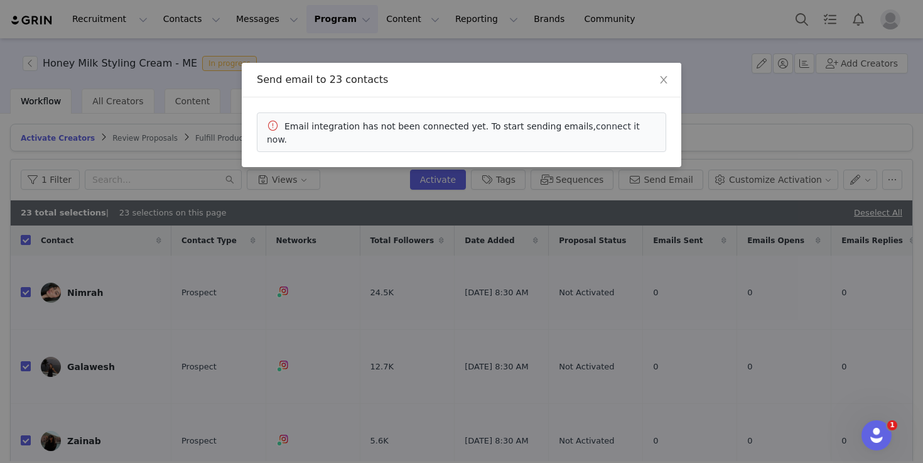
click at [605, 127] on link "connect it now." at bounding box center [453, 132] width 373 height 23
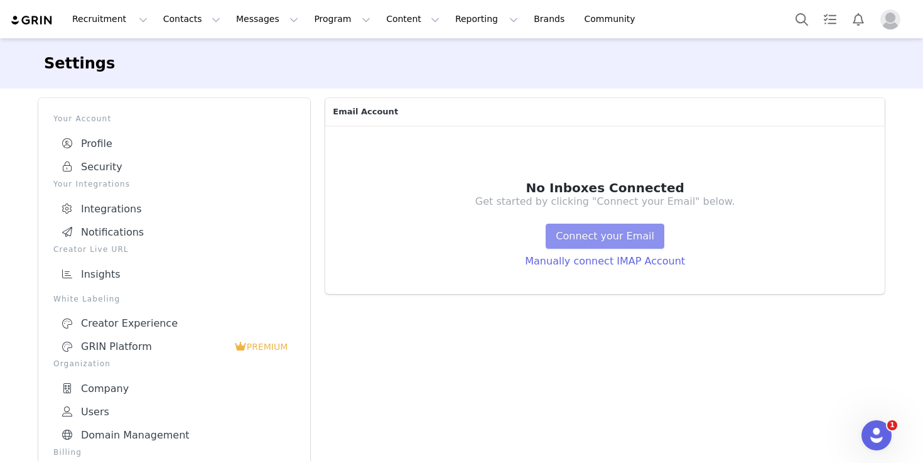
click at [604, 242] on button "Connect your Email" at bounding box center [605, 236] width 119 height 25
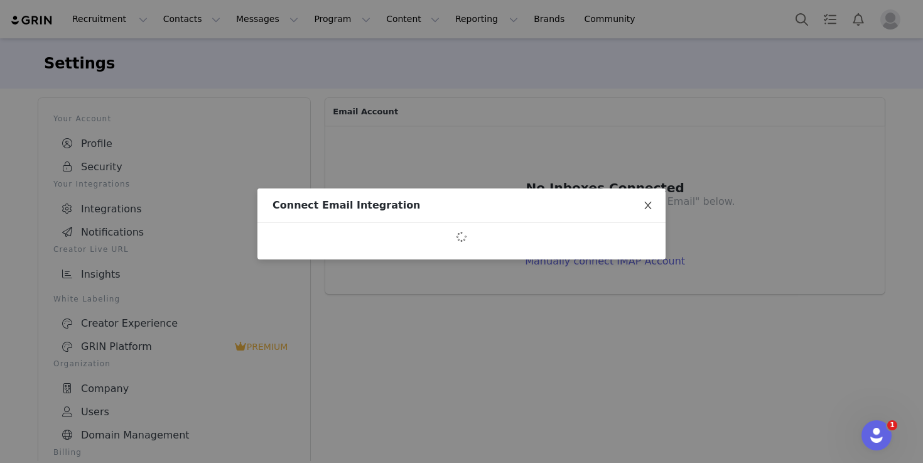
click at [651, 203] on icon "icon: close" at bounding box center [648, 205] width 10 height 10
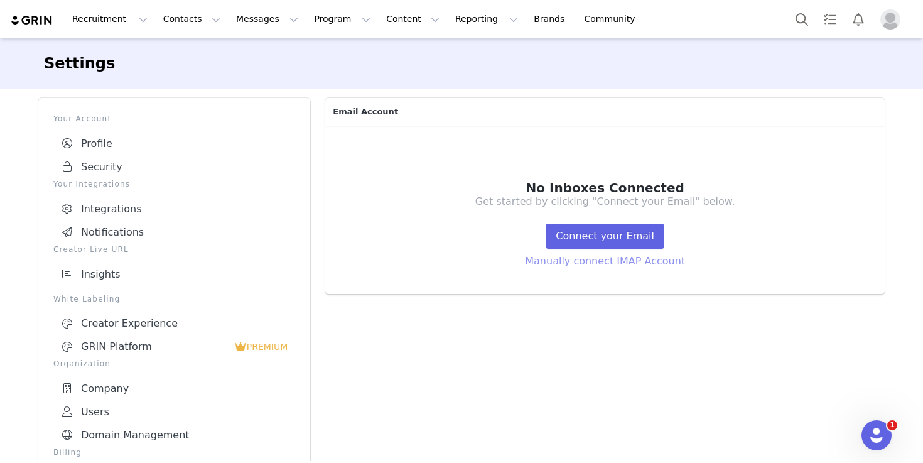
click at [611, 263] on button "Manually connect IMAP Account" at bounding box center [605, 261] width 180 height 25
click at [593, 236] on button "Connect your Email" at bounding box center [605, 236] width 119 height 25
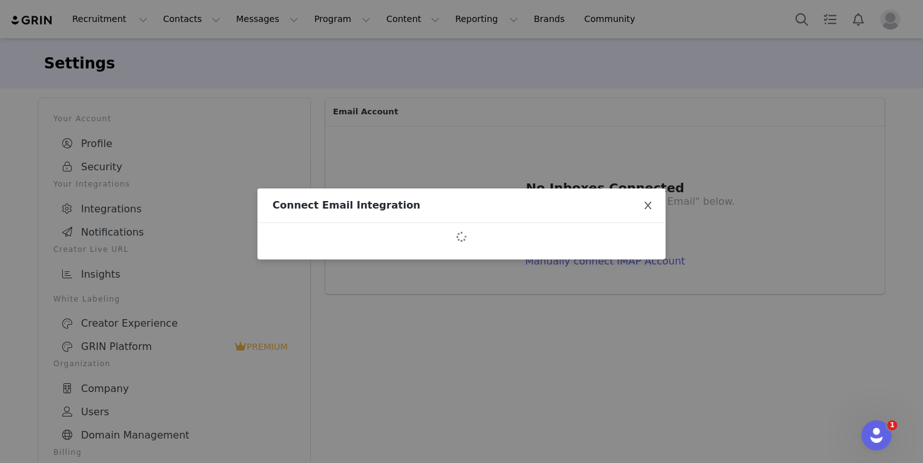
click at [649, 205] on icon "icon: close" at bounding box center [647, 206] width 7 height 8
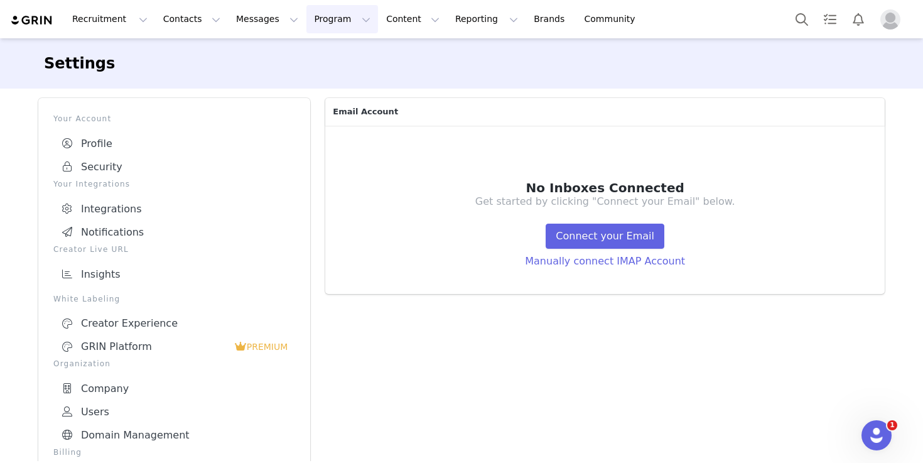
click at [315, 16] on button "Program Program" at bounding box center [342, 19] width 72 height 28
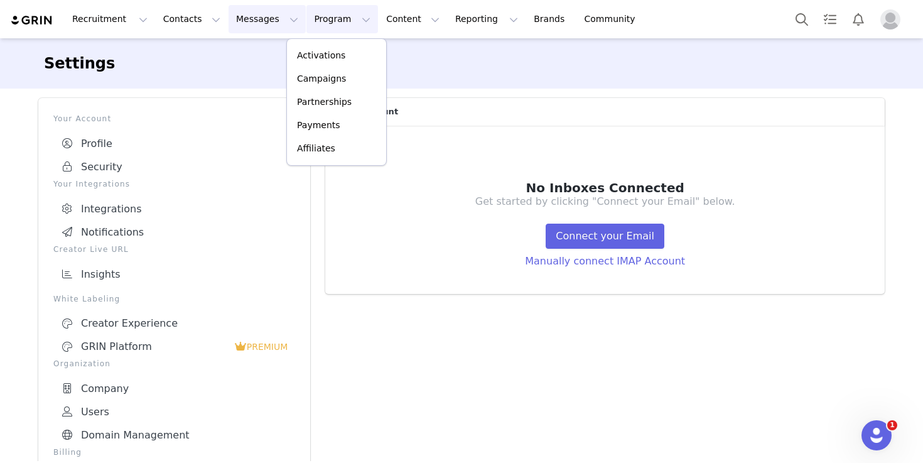
click at [241, 15] on button "Messages Messages" at bounding box center [267, 19] width 77 height 28
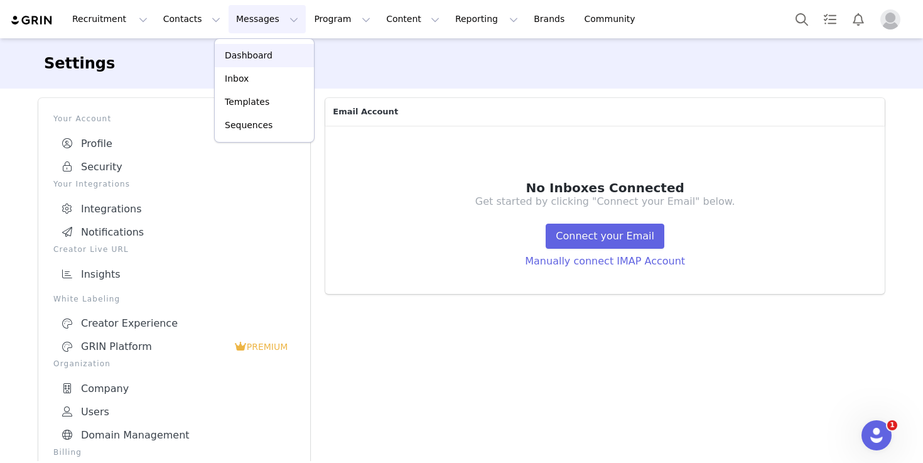
click at [263, 49] on p "Dashboard" at bounding box center [249, 55] width 48 height 13
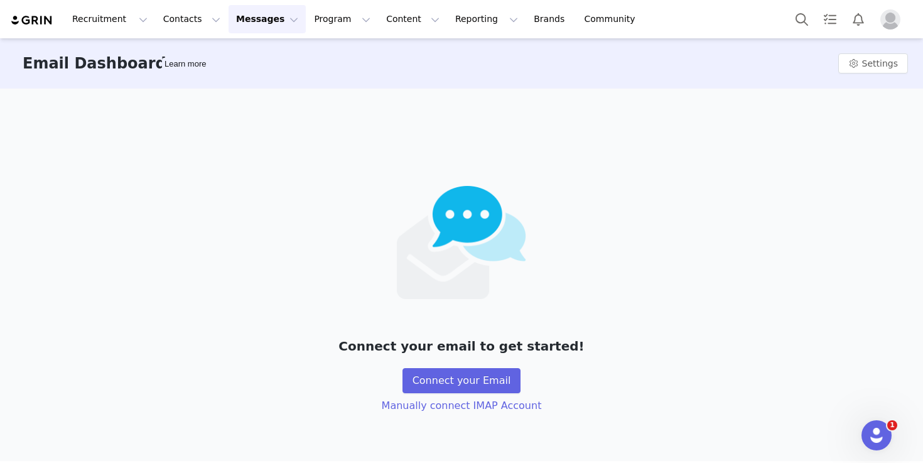
click at [264, 19] on button "Messages Messages" at bounding box center [267, 19] width 77 height 28
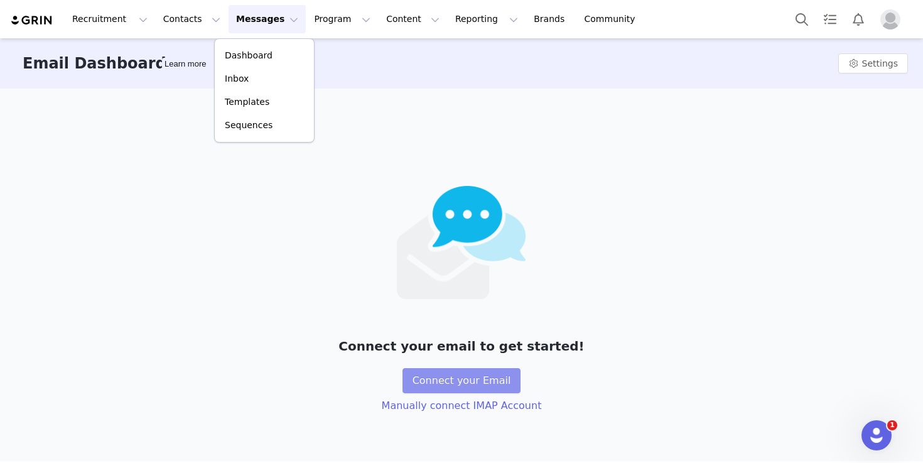
click at [463, 388] on button "Connect your Email" at bounding box center [462, 380] width 119 height 25
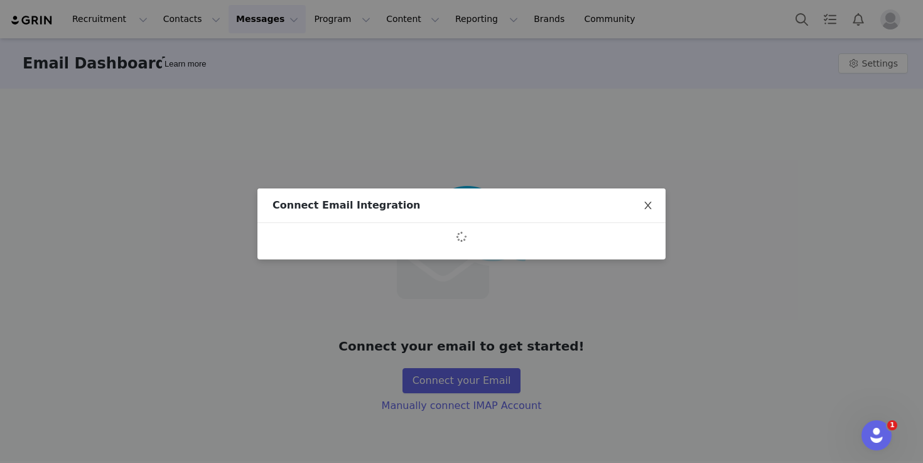
click at [650, 203] on icon "icon: close" at bounding box center [647, 206] width 7 height 8
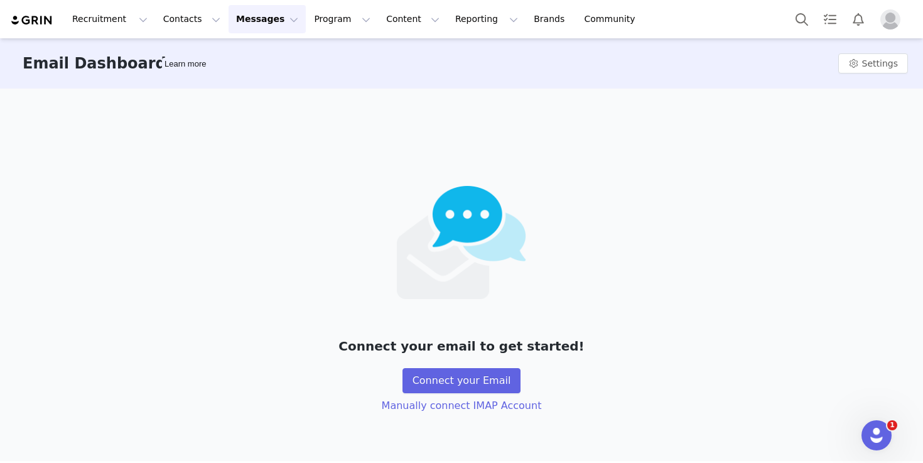
click at [248, 11] on button "Messages Messages" at bounding box center [267, 19] width 77 height 28
click at [247, 74] on div "Inbox" at bounding box center [264, 78] width 84 height 13
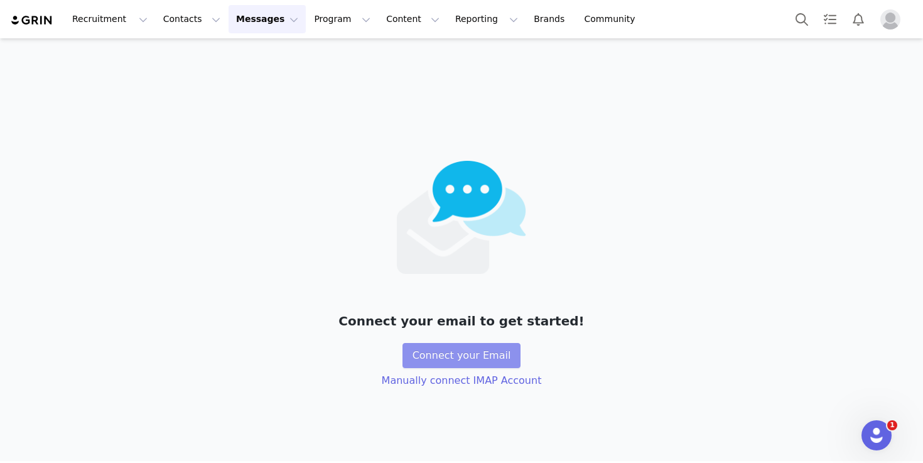
click at [459, 355] on button "Connect your Email" at bounding box center [462, 355] width 119 height 25
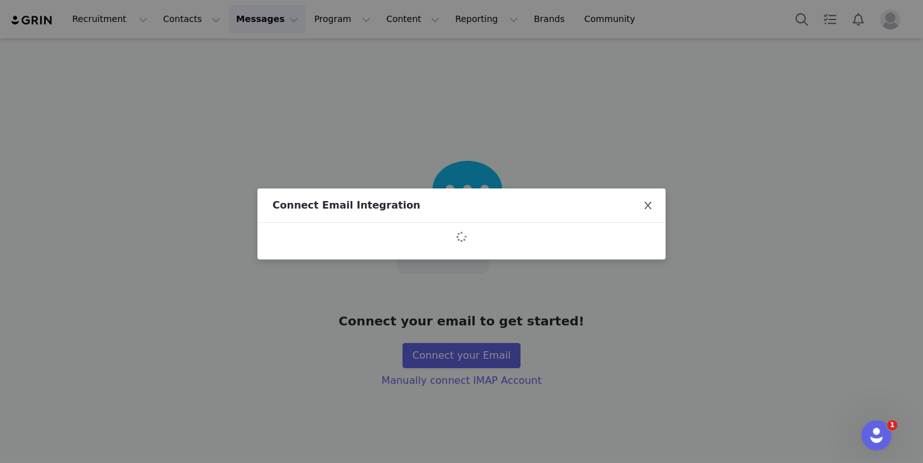
click at [648, 203] on icon "icon: close" at bounding box center [648, 205] width 10 height 10
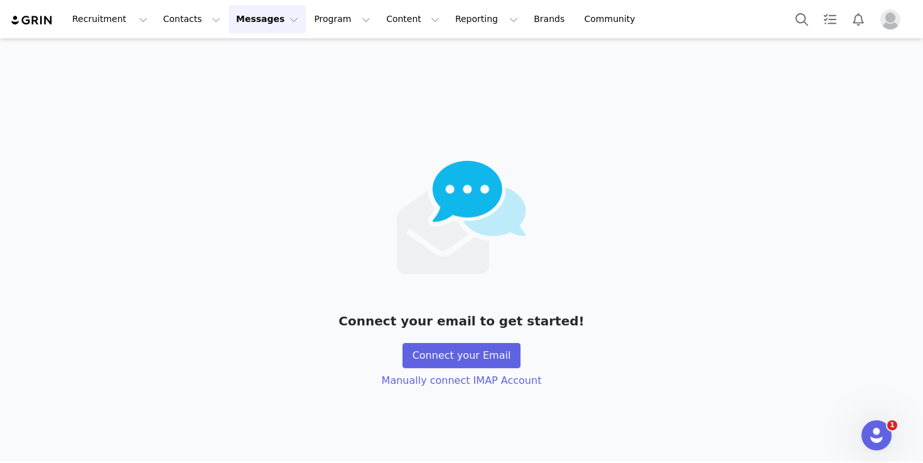
click at [894, 23] on img "Profile" at bounding box center [890, 19] width 20 height 20
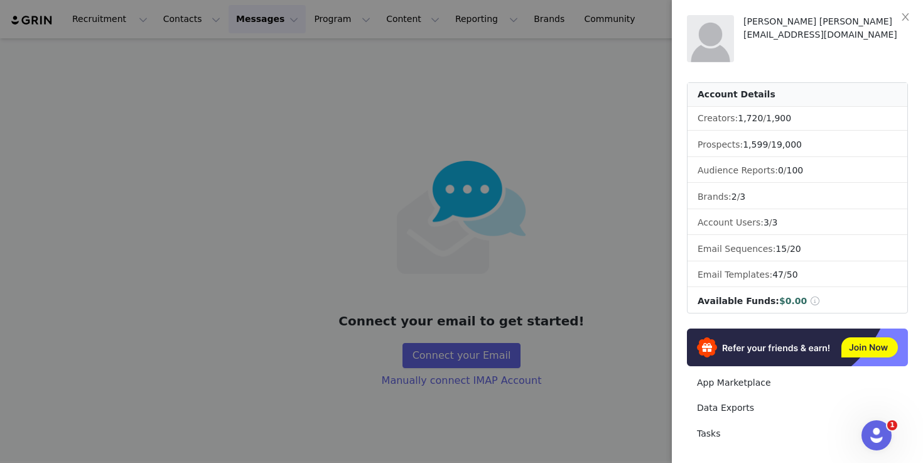
scroll to position [173, 0]
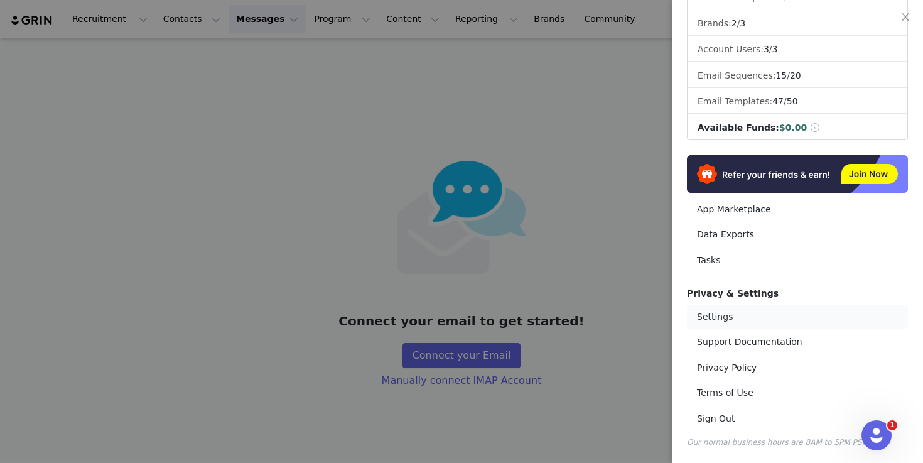
click at [715, 317] on link "Settings" at bounding box center [797, 316] width 221 height 23
select select "UTC"
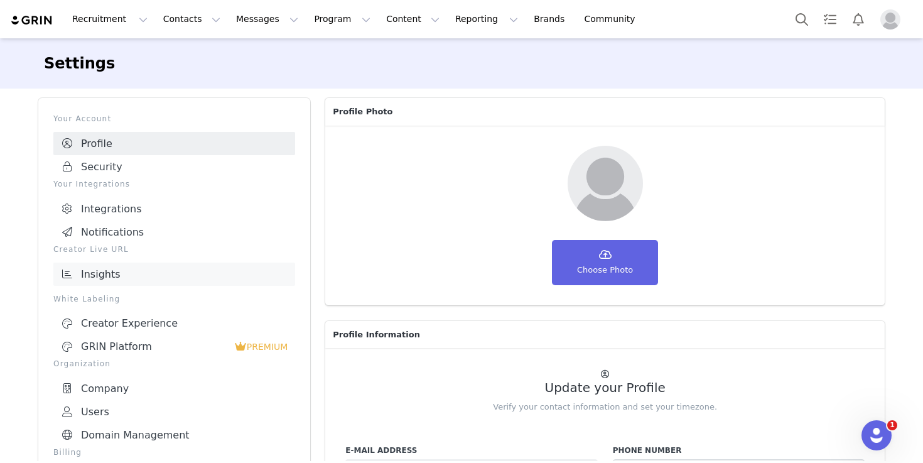
scroll to position [242, 0]
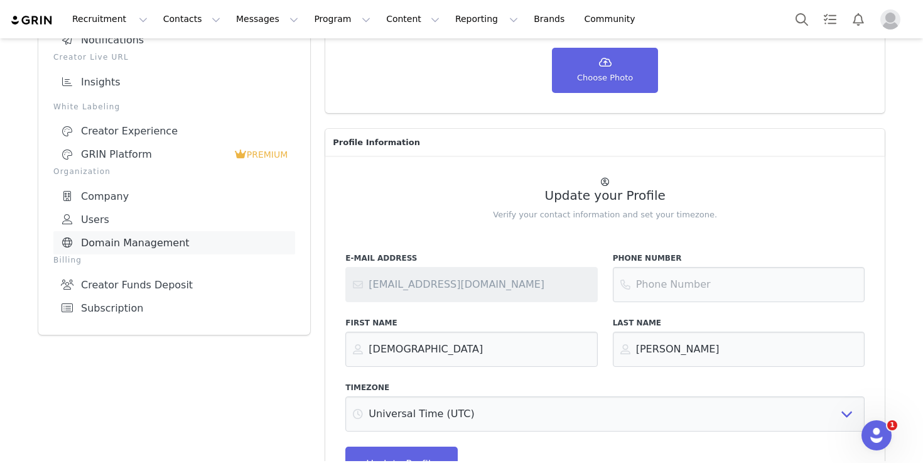
click at [158, 237] on link "Domain Management" at bounding box center [174, 242] width 242 height 23
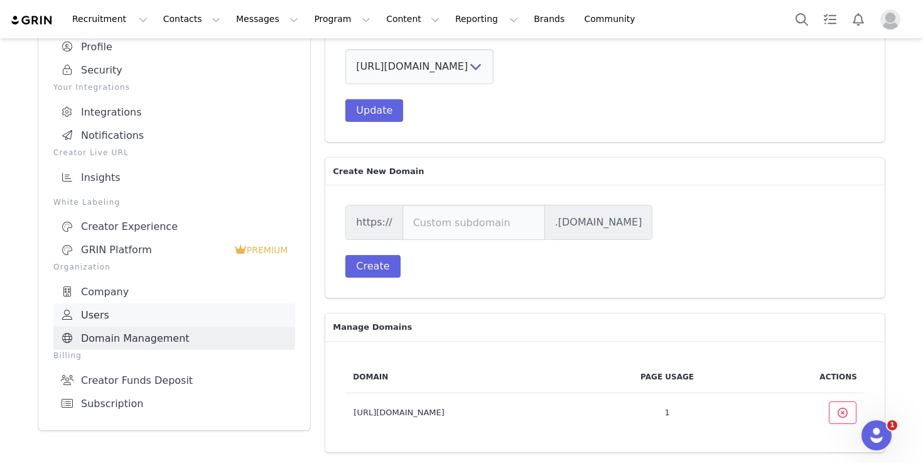
click at [136, 316] on link "Users" at bounding box center [174, 314] width 242 height 23
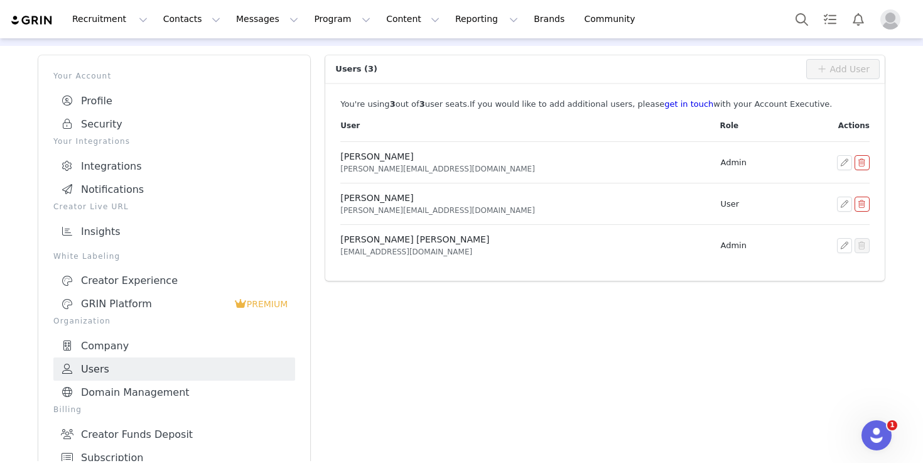
scroll to position [34, 0]
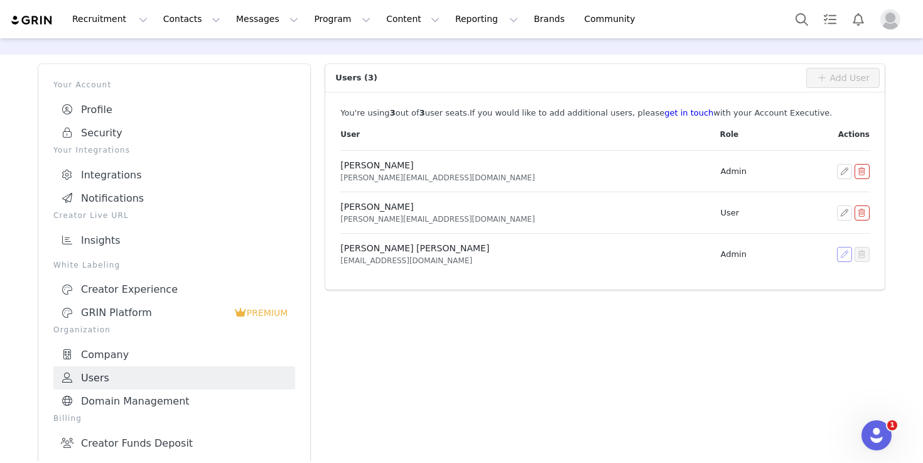
click at [845, 251] on button "button" at bounding box center [844, 254] width 15 height 15
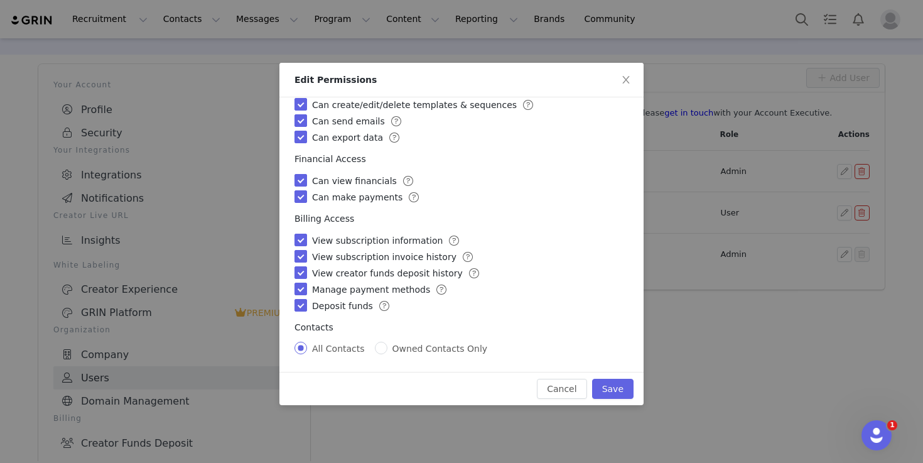
scroll to position [0, 0]
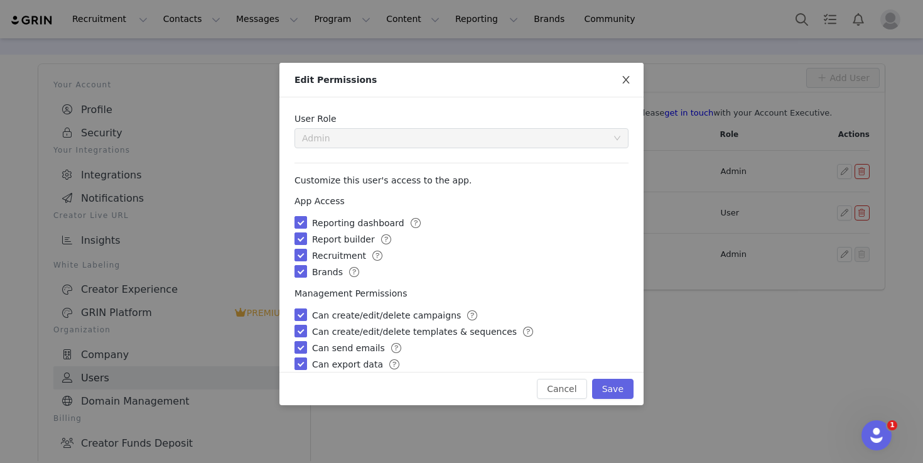
click at [625, 82] on icon "icon: close" at bounding box center [625, 80] width 7 height 8
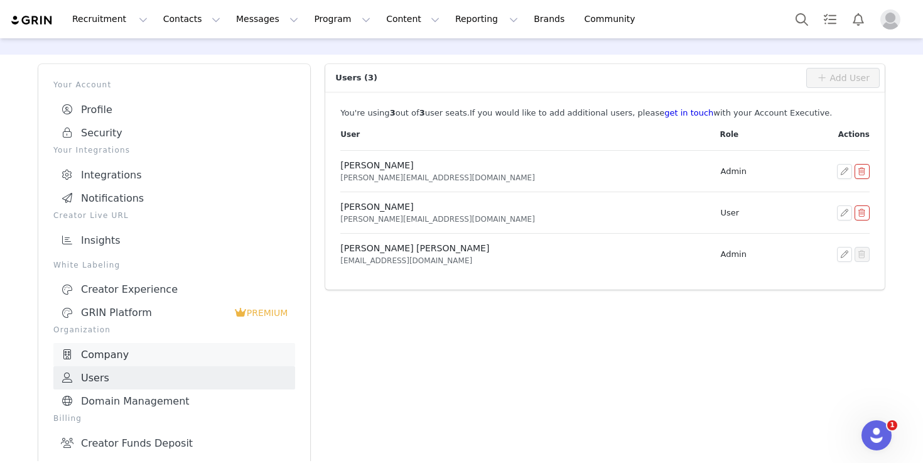
click at [121, 347] on link "Company" at bounding box center [174, 354] width 242 height 23
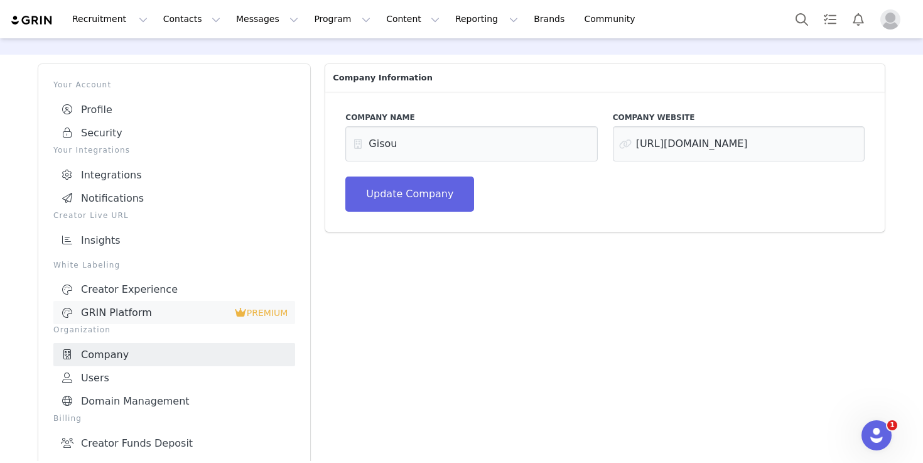
click at [90, 306] on div "GRIN Platform" at bounding box center [147, 312] width 173 height 13
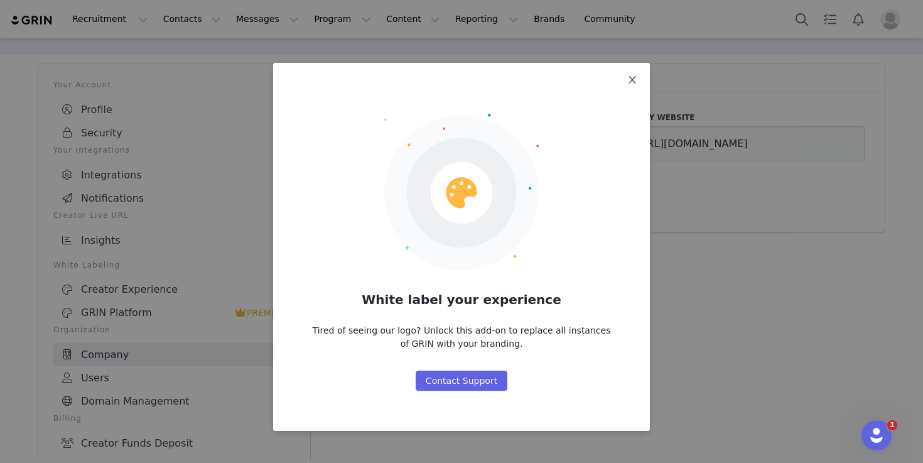
click at [636, 83] on icon "icon: close" at bounding box center [632, 80] width 10 height 10
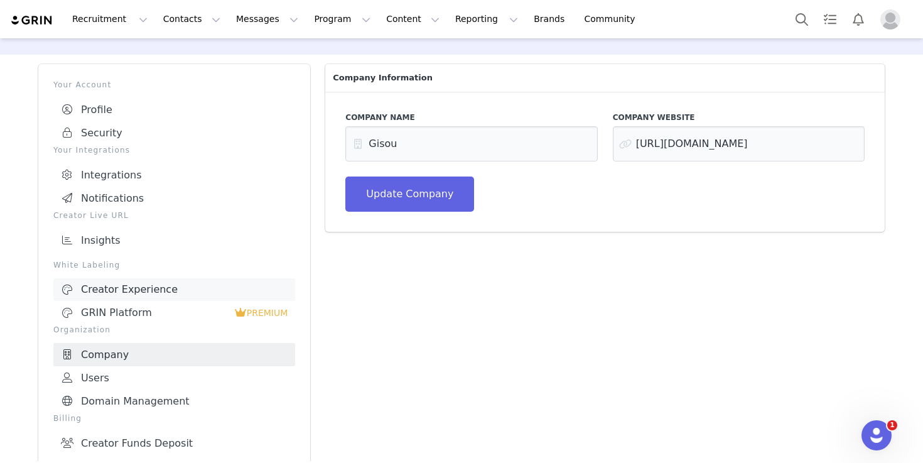
click at [145, 283] on div "Creator Experience" at bounding box center [174, 289] width 227 height 13
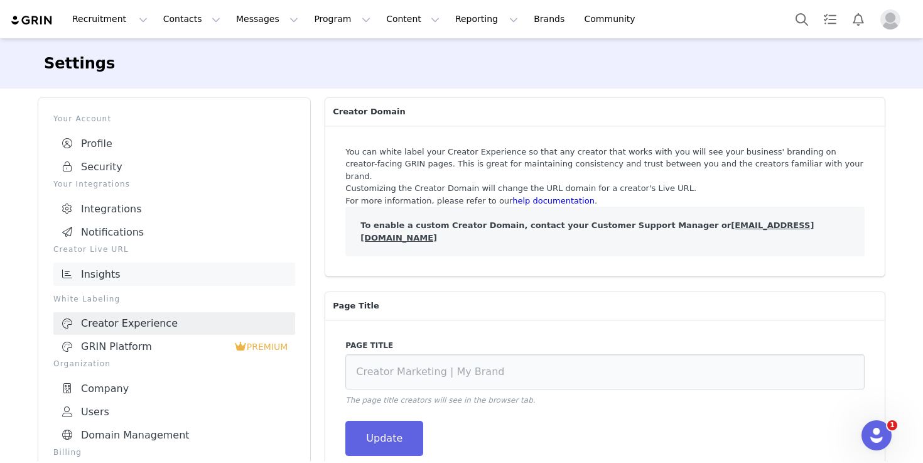
click at [129, 273] on link "Insights" at bounding box center [174, 274] width 242 height 23
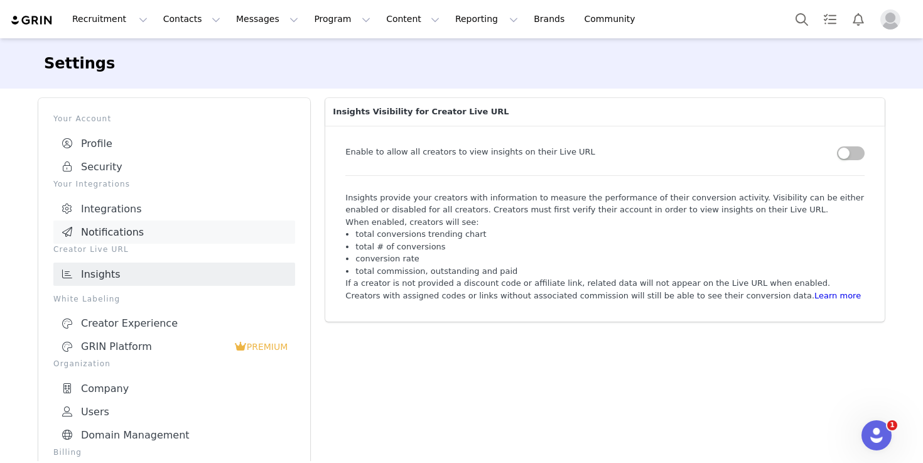
click at [111, 222] on link "Notifications" at bounding box center [174, 231] width 242 height 23
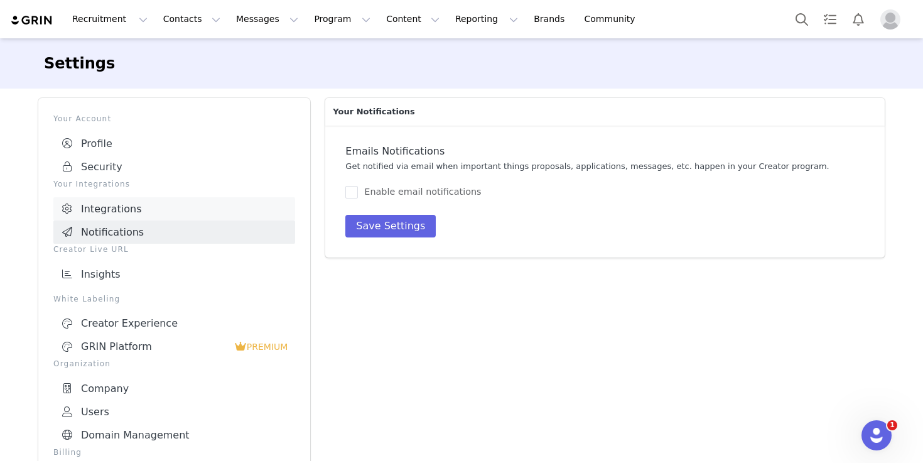
click at [124, 204] on link "Integrations" at bounding box center [174, 208] width 242 height 23
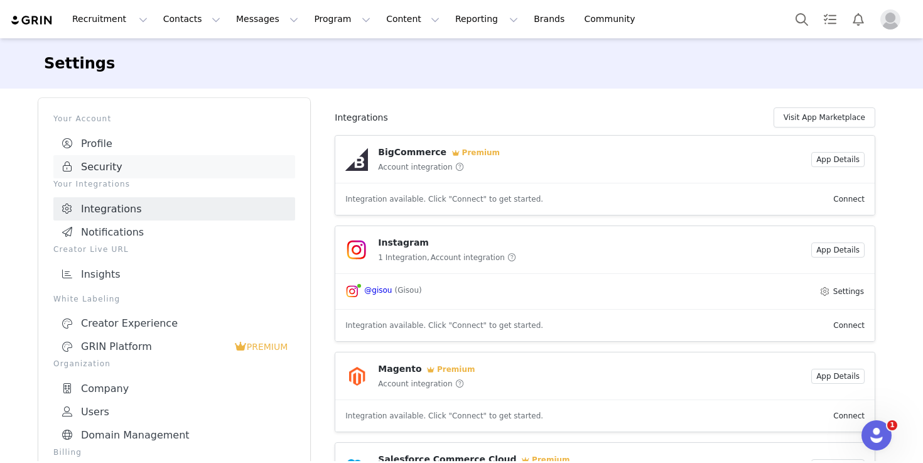
click at [125, 167] on link "Security" at bounding box center [174, 166] width 242 height 23
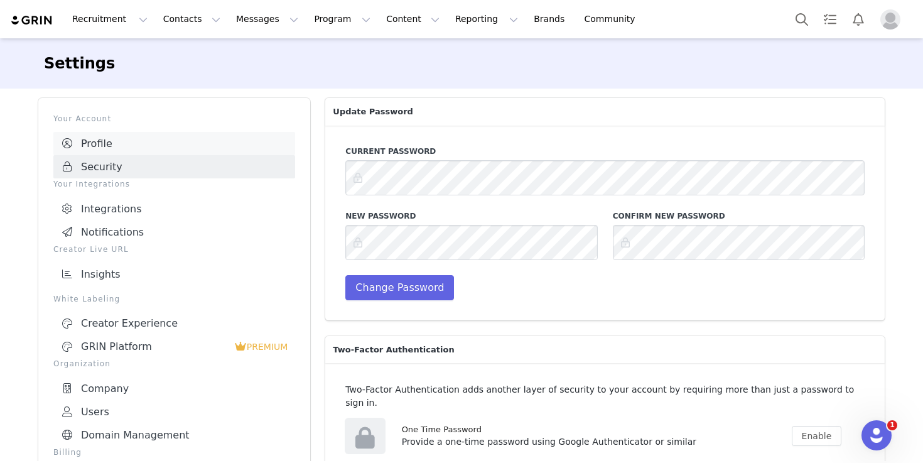
click at [132, 143] on link "Profile" at bounding box center [174, 143] width 242 height 23
select select "UTC"
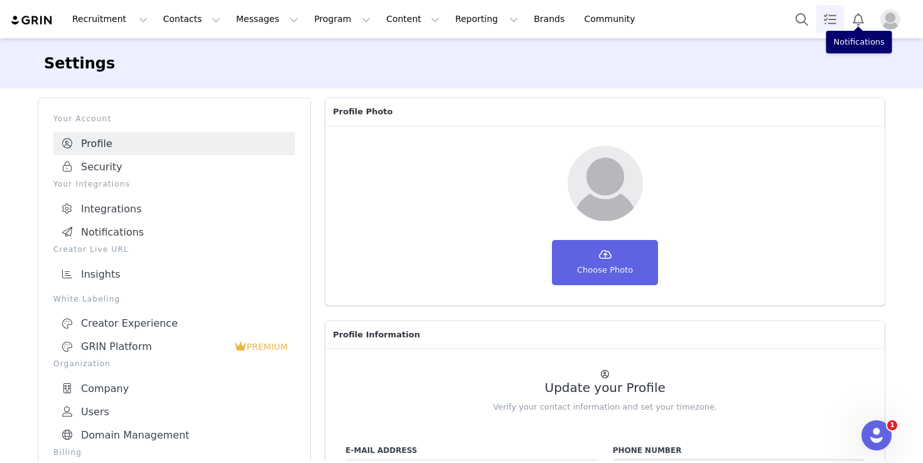
click at [827, 17] on link "Tasks" at bounding box center [830, 19] width 28 height 28
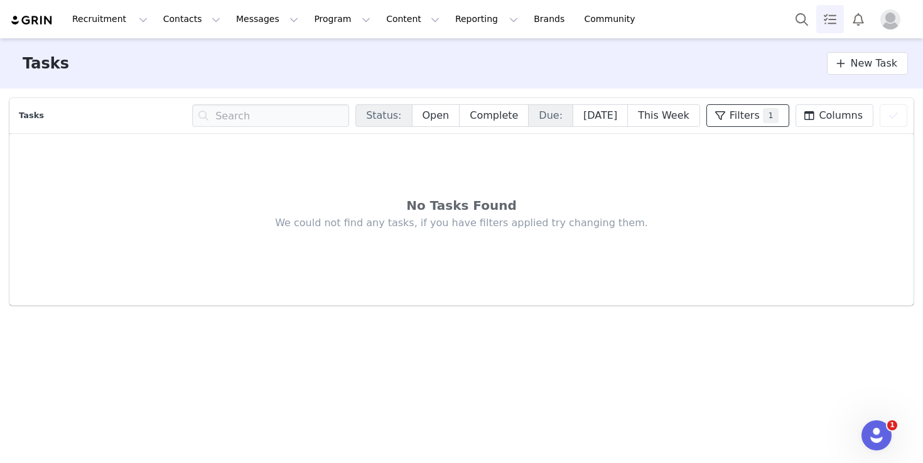
click at [760, 108] on span "Filters" at bounding box center [745, 115] width 30 height 15
select select "Assignee"
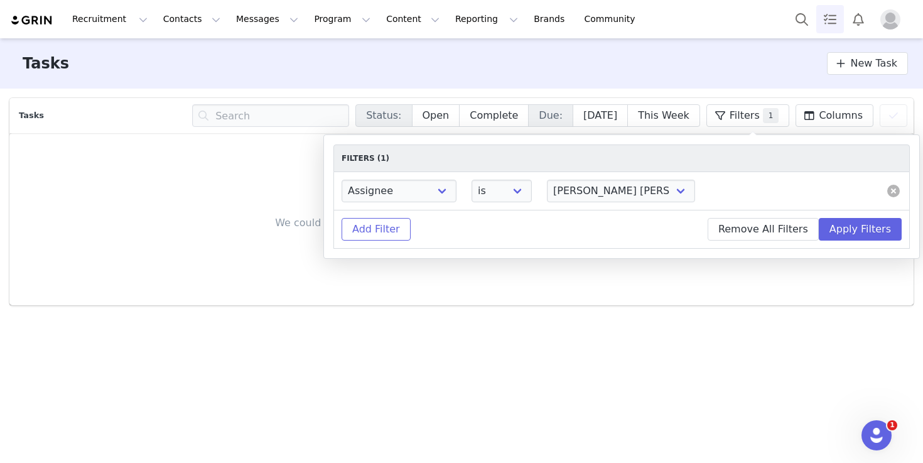
click at [896, 187] on button at bounding box center [893, 191] width 13 height 13
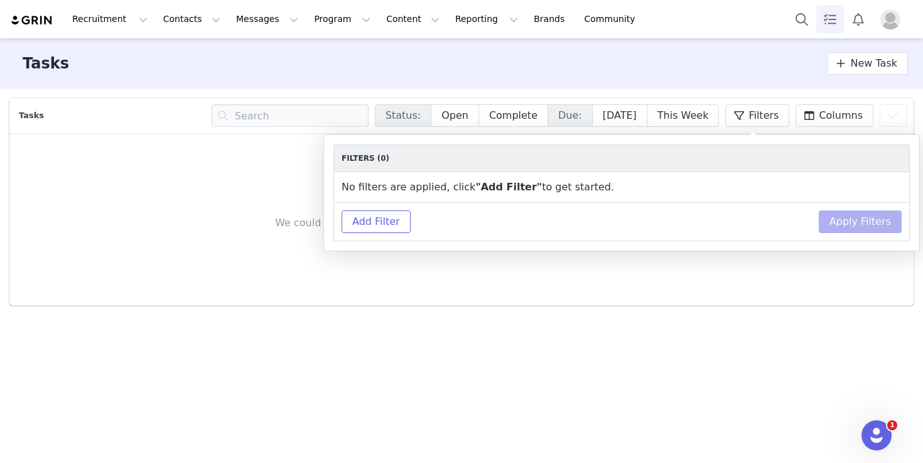
click at [697, 302] on div "No Tasks Found We could not find any tasks, if you have filters applied try cha…" at bounding box center [461, 219] width 904 height 172
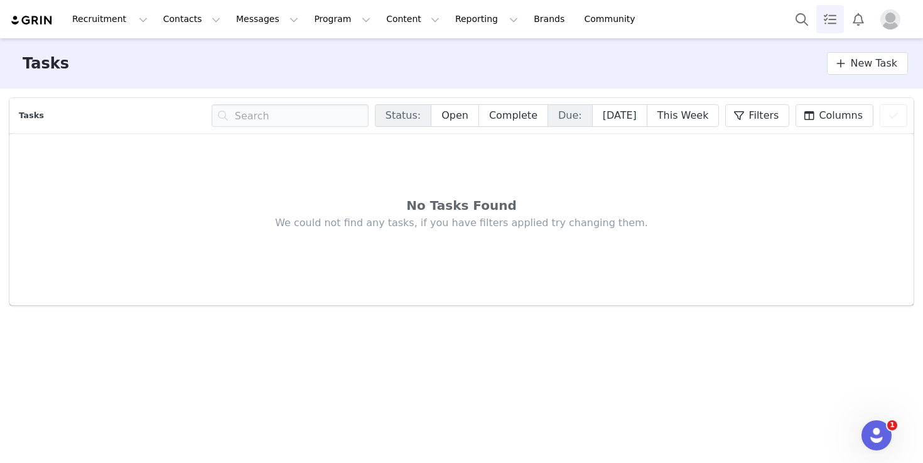
click at [884, 19] on img "Profile" at bounding box center [890, 19] width 20 height 20
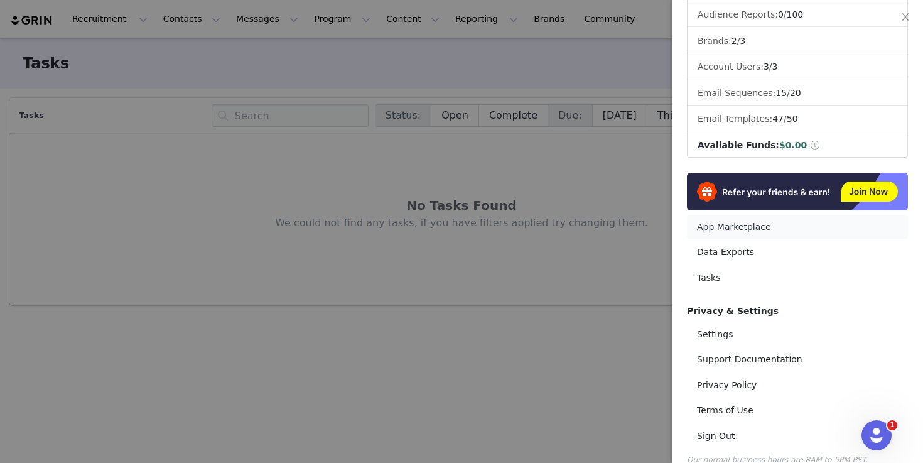
scroll to position [173, 0]
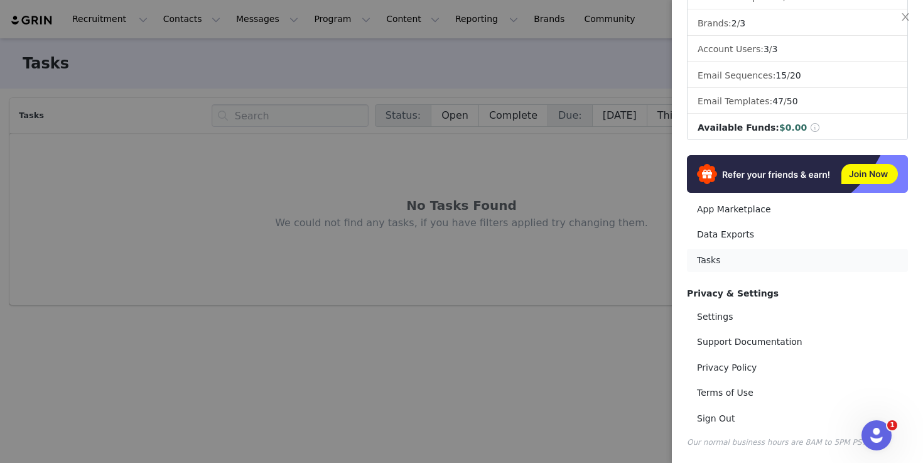
click at [728, 254] on link "Tasks" at bounding box center [797, 260] width 221 height 23
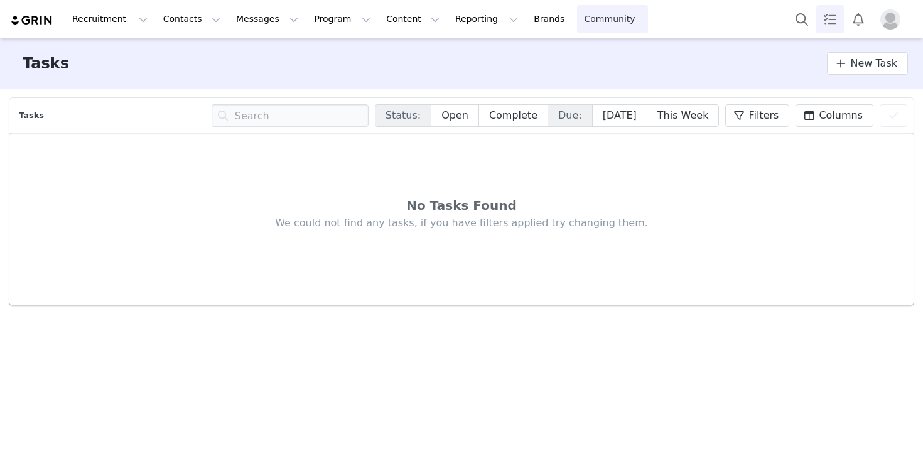
click at [577, 24] on link "Community Community" at bounding box center [613, 19] width 72 height 28
click at [526, 21] on link "Brands Brands" at bounding box center [551, 19] width 50 height 28
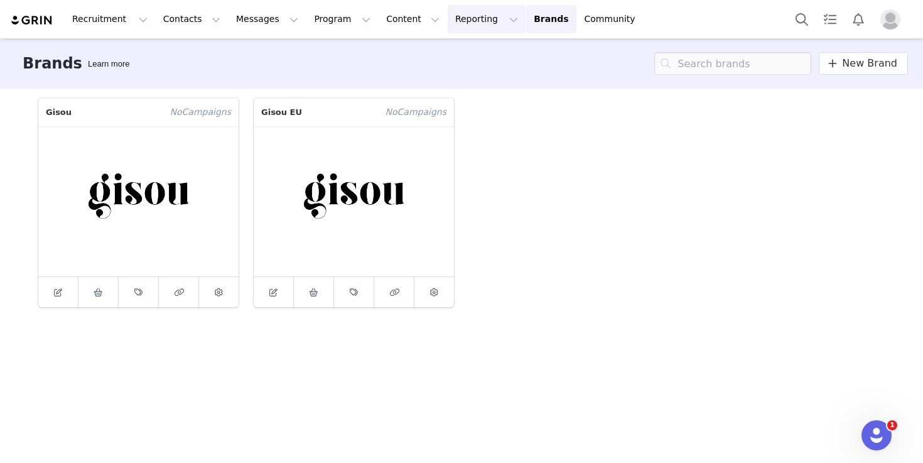
click at [471, 21] on button "Reporting Reporting" at bounding box center [487, 19] width 78 height 28
click at [134, 15] on button "Recruitment Recruitment" at bounding box center [110, 19] width 90 height 28
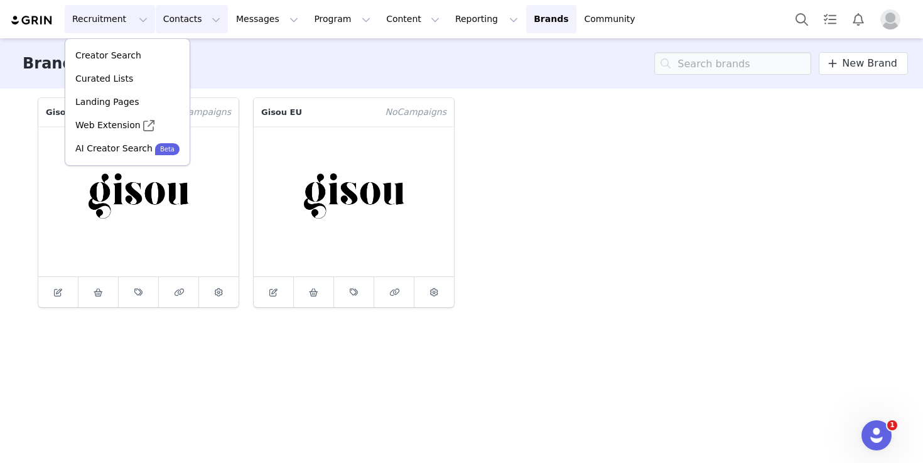
click at [197, 24] on button "Contacts Contacts" at bounding box center [192, 19] width 72 height 28
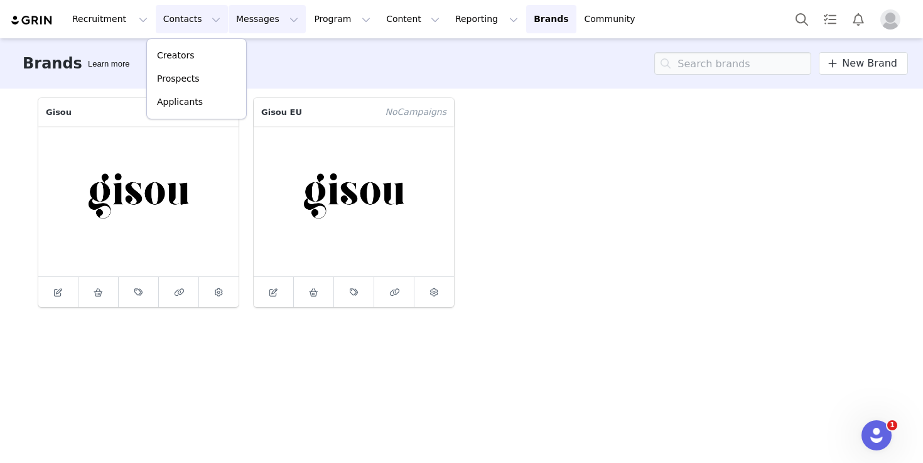
click at [260, 23] on button "Messages Messages" at bounding box center [267, 19] width 77 height 28
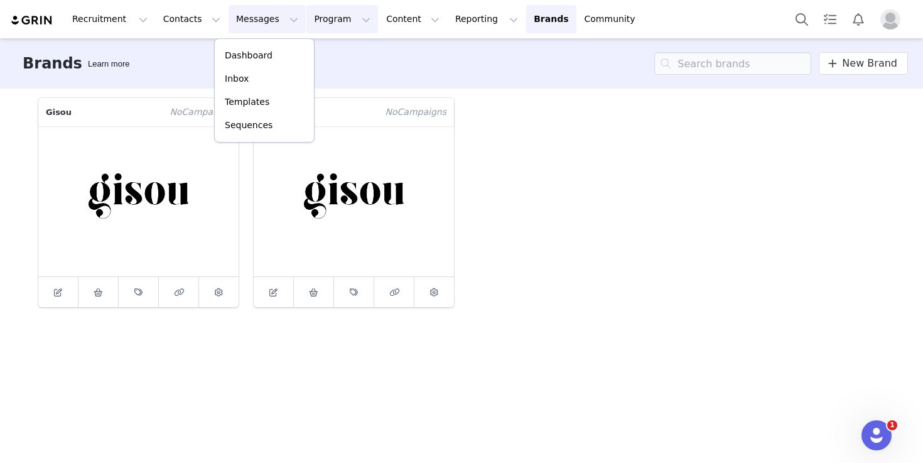
click at [333, 27] on button "Program Program" at bounding box center [342, 19] width 72 height 28
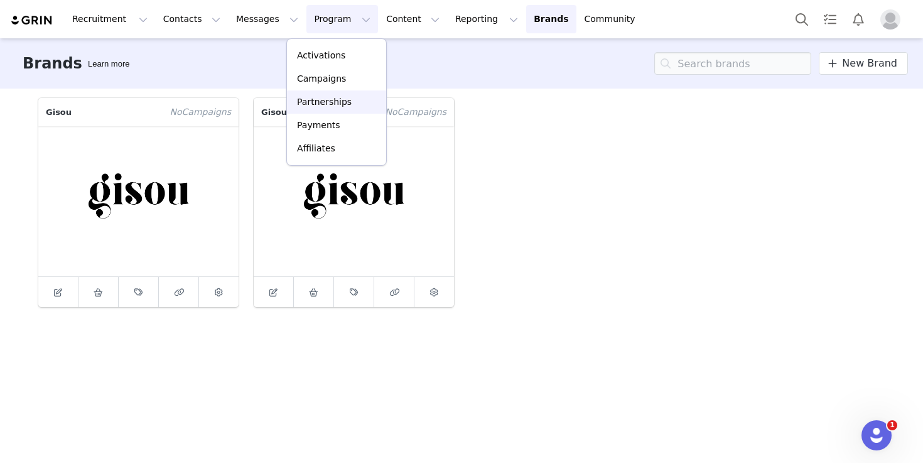
click at [353, 99] on div "Partnerships" at bounding box center [337, 101] width 84 height 13
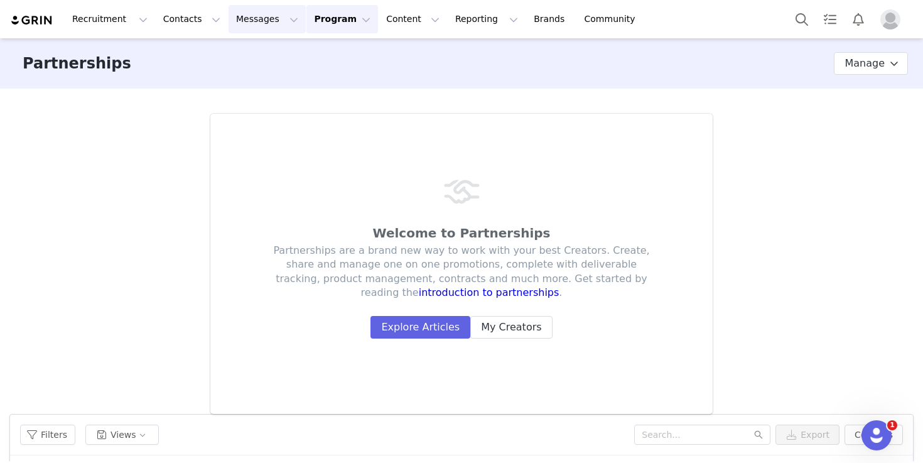
click at [273, 19] on button "Messages Messages" at bounding box center [267, 19] width 77 height 28
click at [276, 51] on div "Dashboard" at bounding box center [264, 55] width 84 height 13
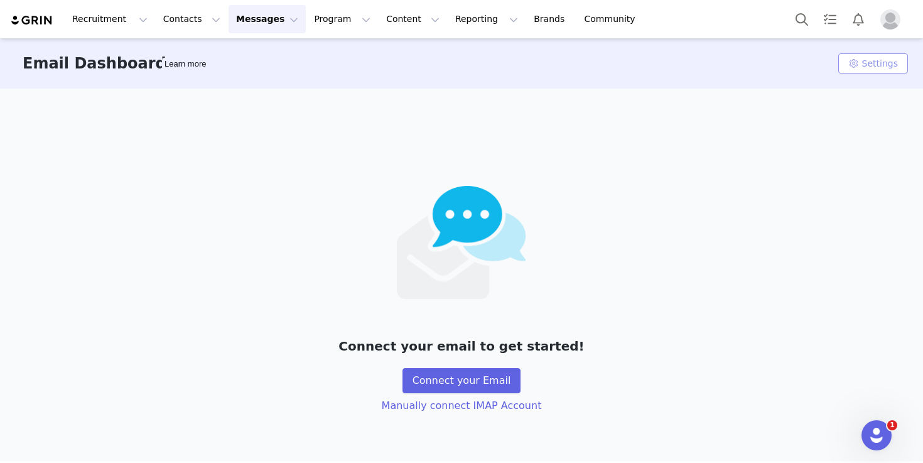
click at [869, 58] on button "Settings" at bounding box center [873, 63] width 70 height 20
click at [473, 407] on button "Manually connect IMAP Account" at bounding box center [462, 405] width 180 height 25
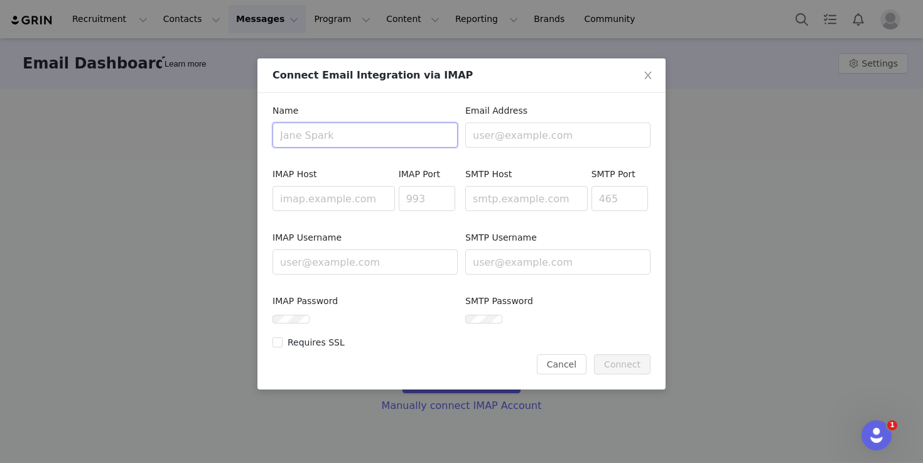
click at [376, 134] on input "text" at bounding box center [365, 134] width 185 height 25
type input "[PERSON_NAME] [PERSON_NAME]"
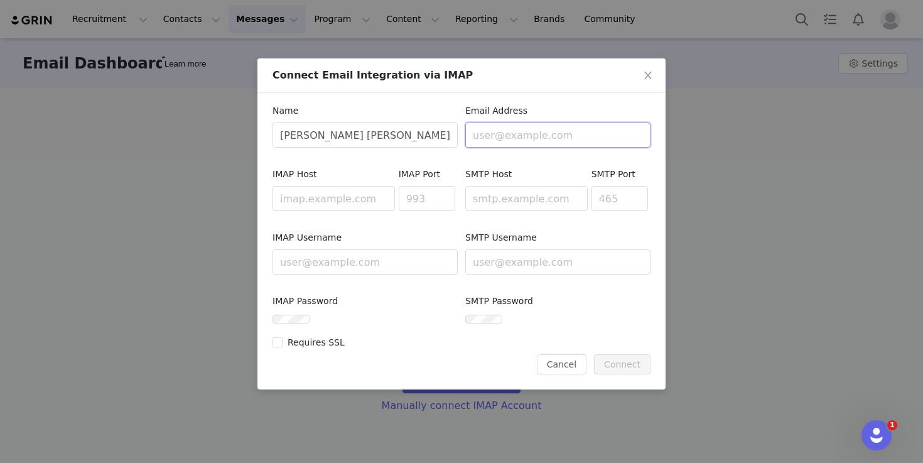
click at [533, 131] on input "text" at bounding box center [557, 134] width 185 height 25
type input "[EMAIL_ADDRESS][DOMAIN_NAME]"
click at [651, 70] on icon "icon: close" at bounding box center [648, 75] width 10 height 10
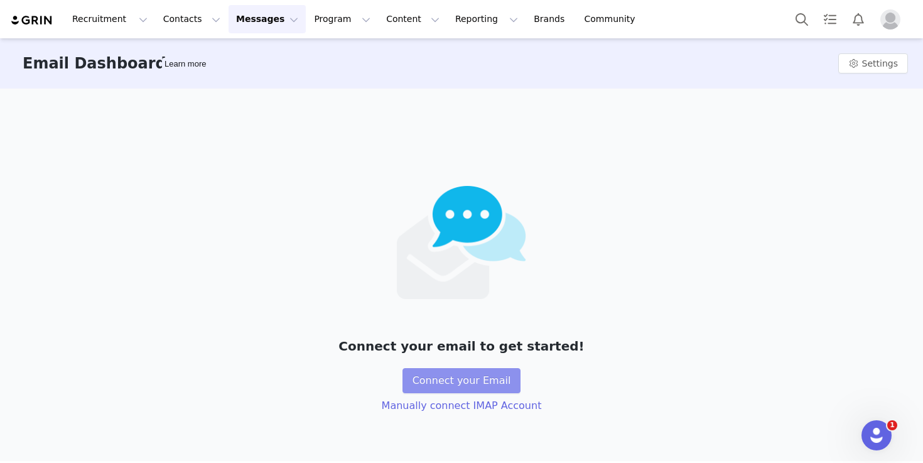
click at [487, 376] on button "Connect your Email" at bounding box center [462, 380] width 119 height 25
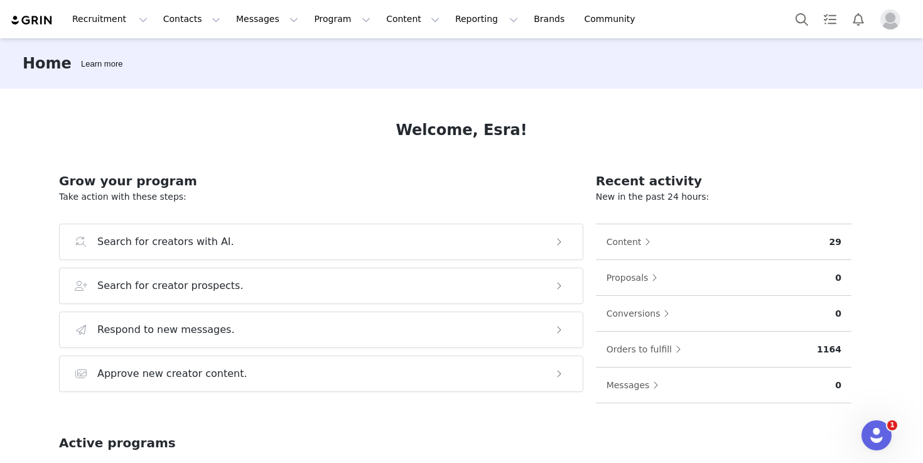
click at [891, 16] on img "Profile" at bounding box center [890, 19] width 20 height 20
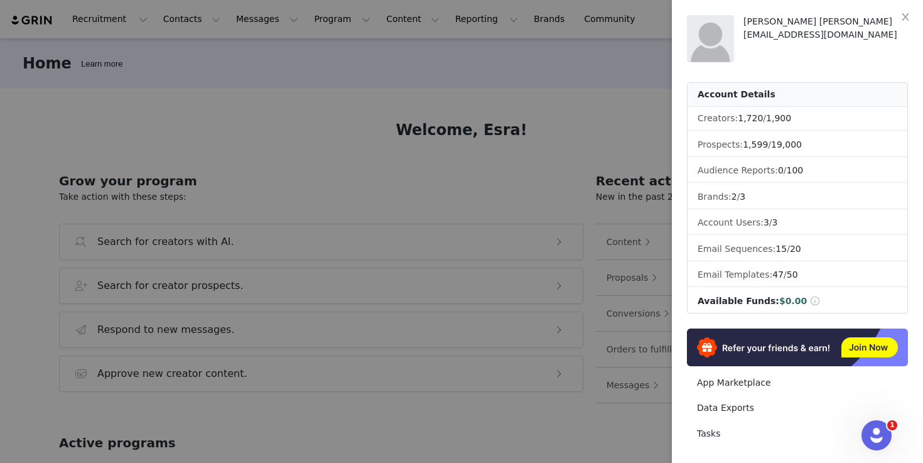
click at [381, 92] on div at bounding box center [461, 231] width 923 height 463
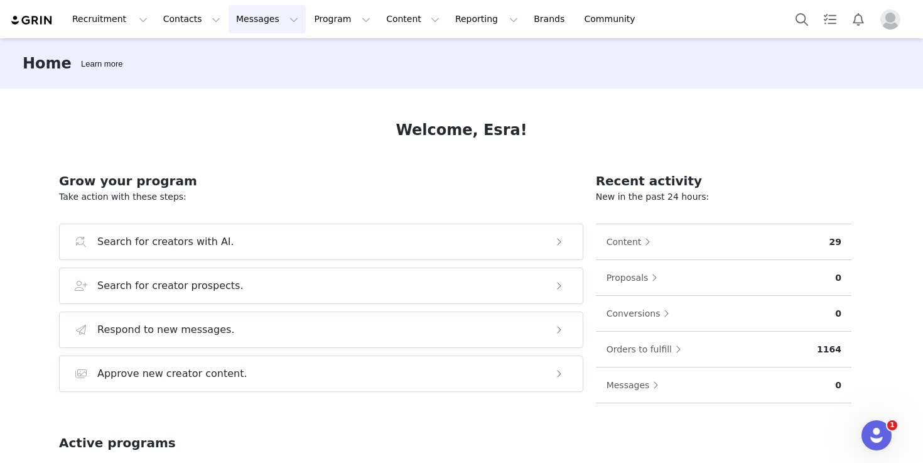
click at [258, 23] on button "Messages Messages" at bounding box center [267, 19] width 77 height 28
click at [264, 74] on div "Inbox" at bounding box center [264, 78] width 84 height 13
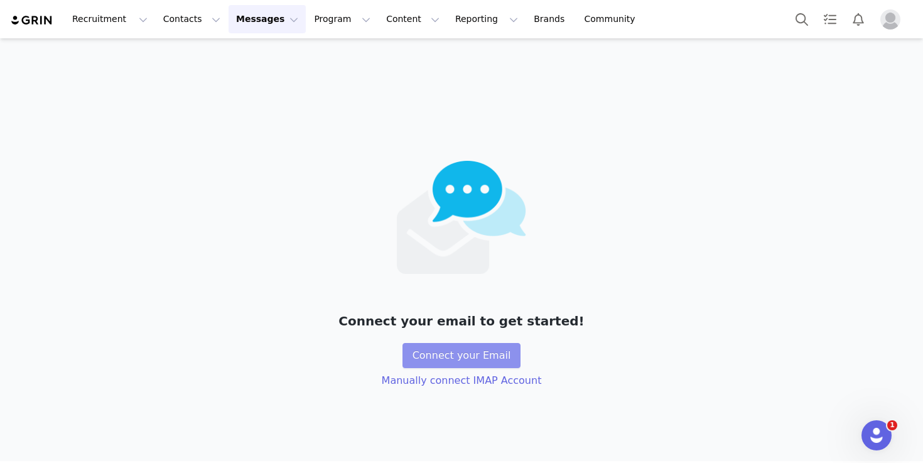
click at [459, 366] on button "Connect your Email" at bounding box center [462, 355] width 119 height 25
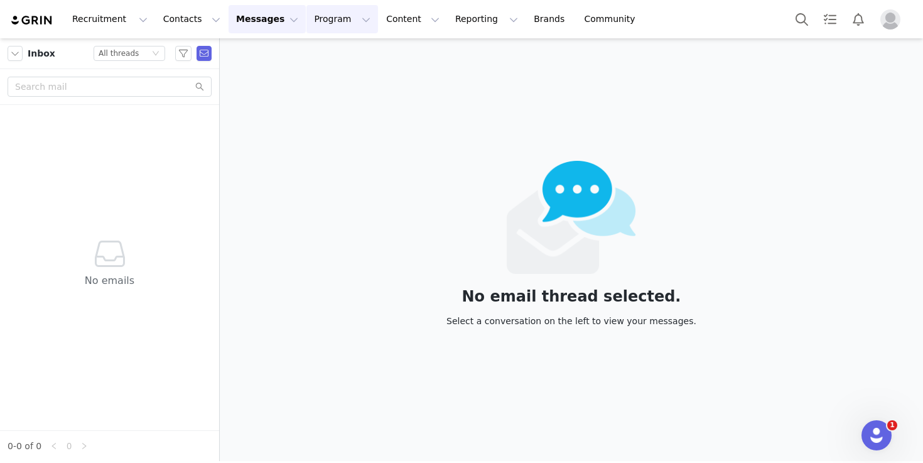
click at [336, 26] on button "Program Program" at bounding box center [342, 19] width 72 height 28
click at [340, 55] on p "Activations" at bounding box center [321, 55] width 48 height 13
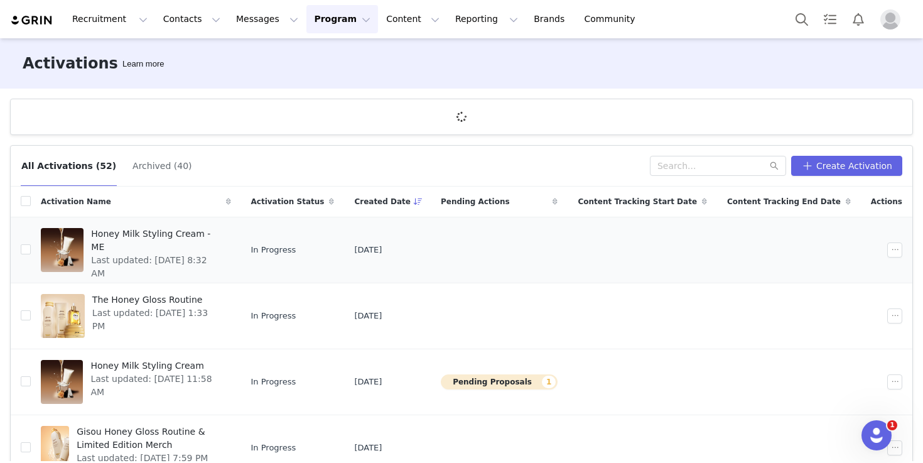
click at [183, 230] on span "Honey Milk Styling Cream - ME" at bounding box center [157, 240] width 132 height 26
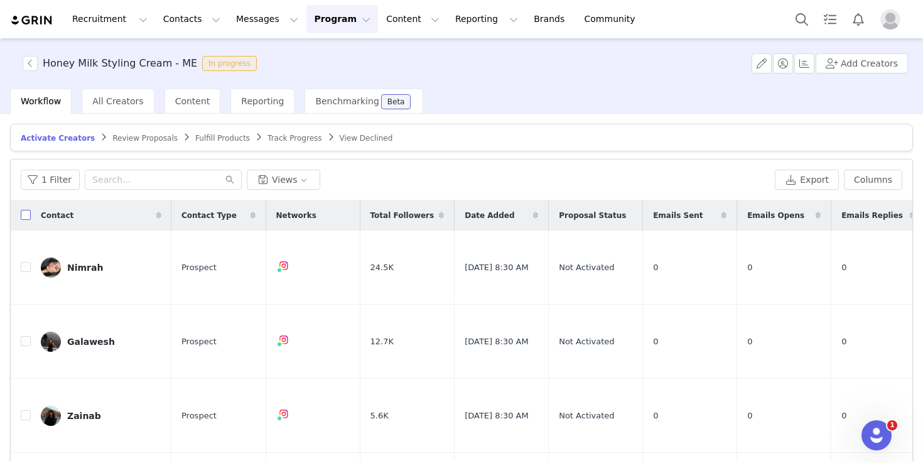
click at [27, 215] on input "checkbox" at bounding box center [26, 215] width 10 height 10
checkbox input "true"
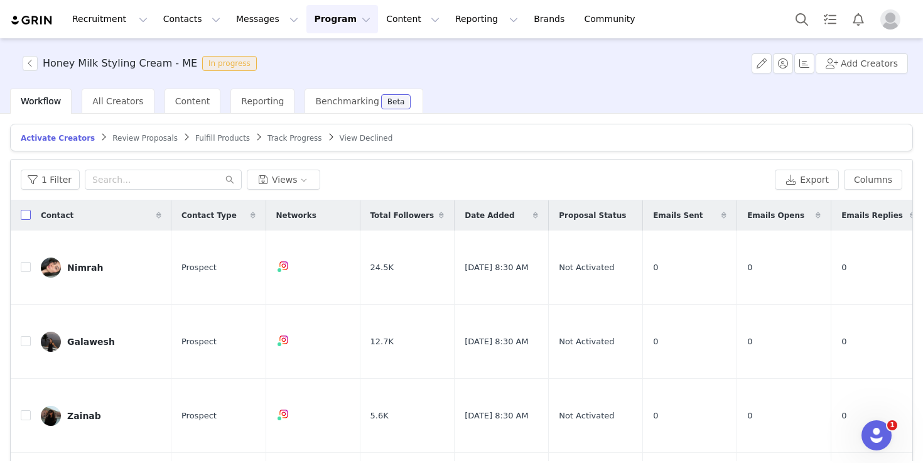
checkbox input "true"
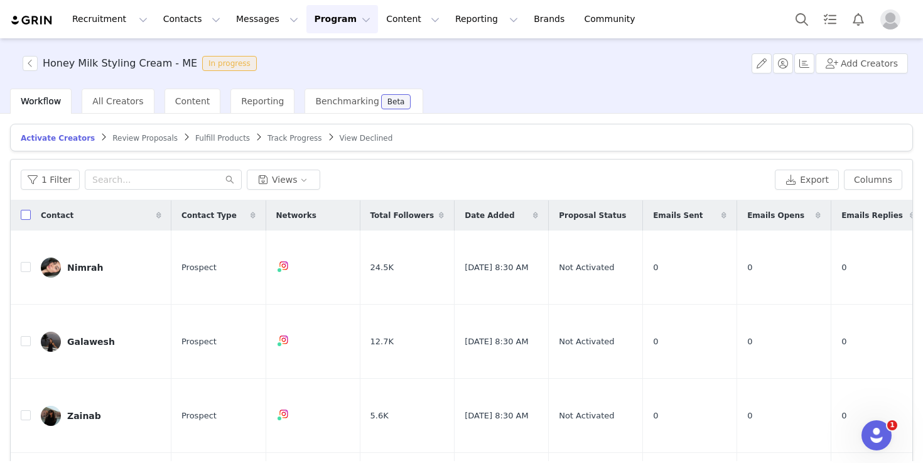
checkbox input "true"
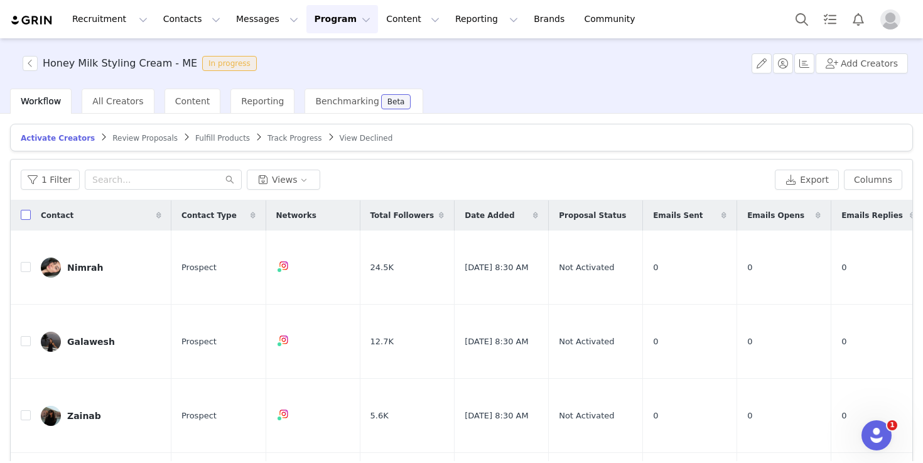
checkbox input "true"
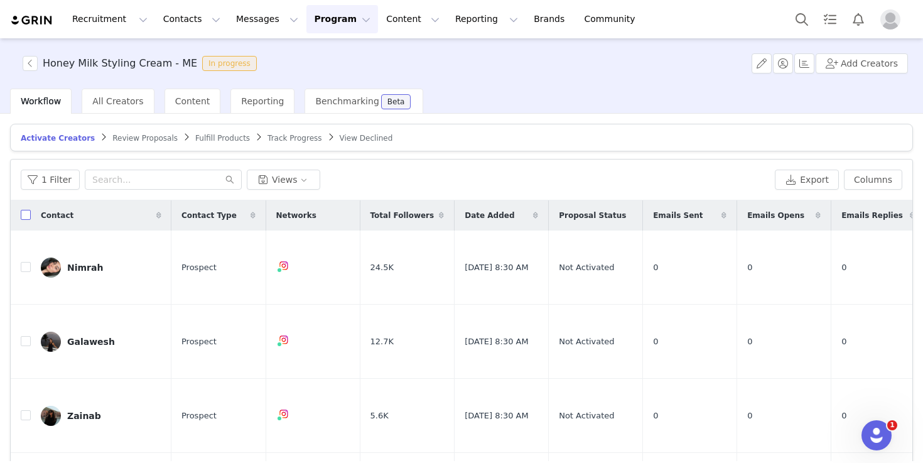
checkbox input "true"
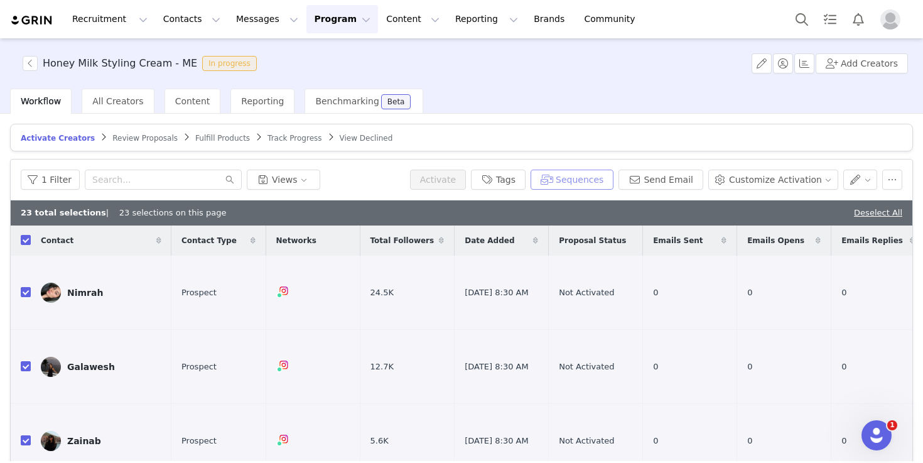
click at [598, 176] on button "Sequences" at bounding box center [572, 180] width 83 height 20
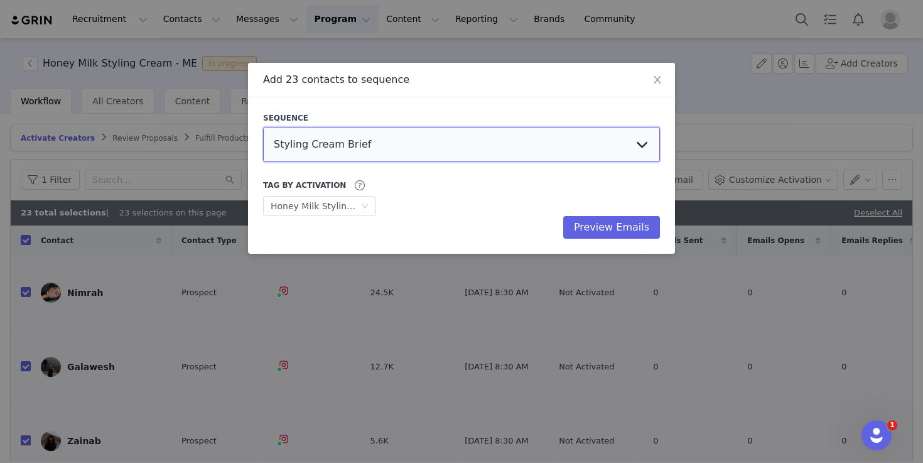
click at [412, 142] on select "Styling Cream Brief Bathrobe & Pin content reminder Honey Milk Styling Cream Ho…" at bounding box center [461, 144] width 397 height 35
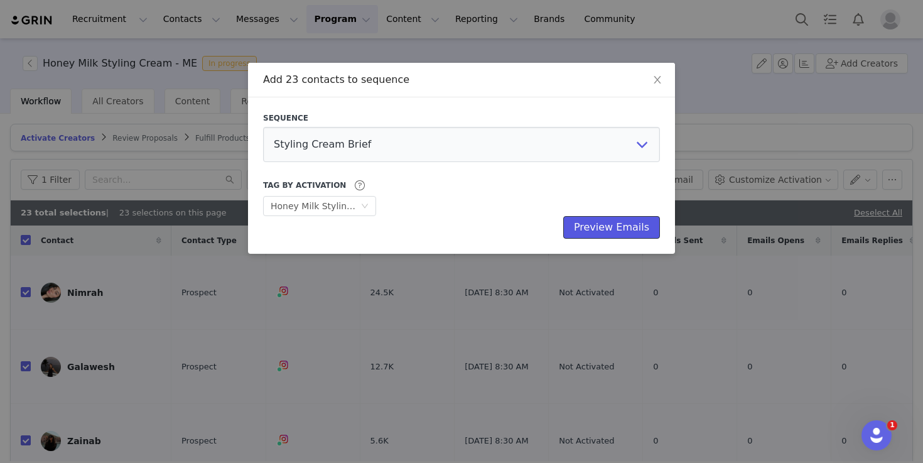
click at [632, 230] on button "Preview Emails" at bounding box center [611, 227] width 97 height 23
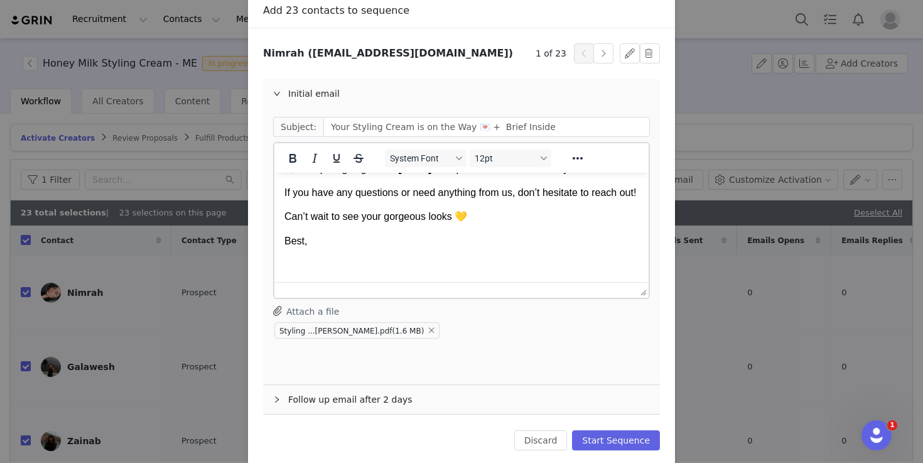
scroll to position [87, 0]
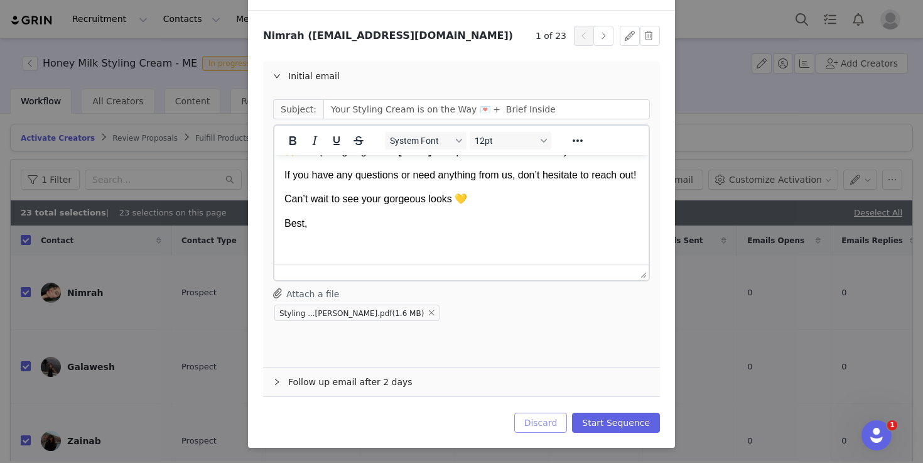
click at [542, 427] on button "Discard" at bounding box center [540, 423] width 53 height 20
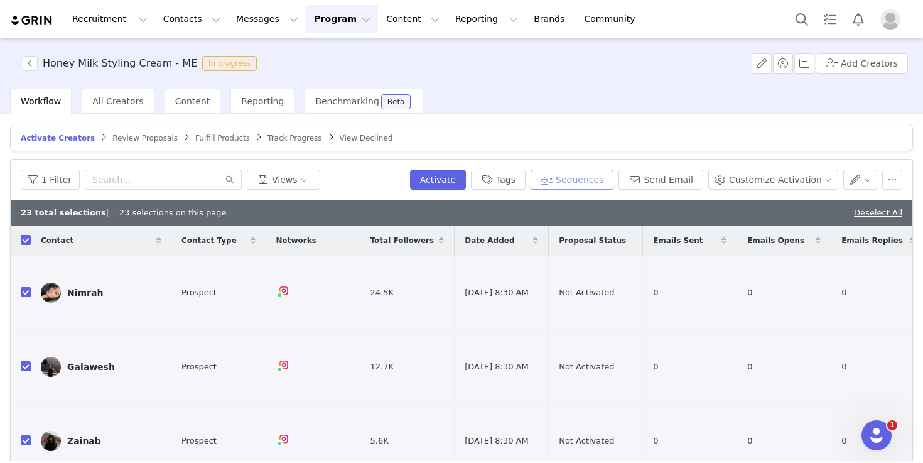
click at [602, 188] on button "Sequences" at bounding box center [572, 180] width 83 height 20
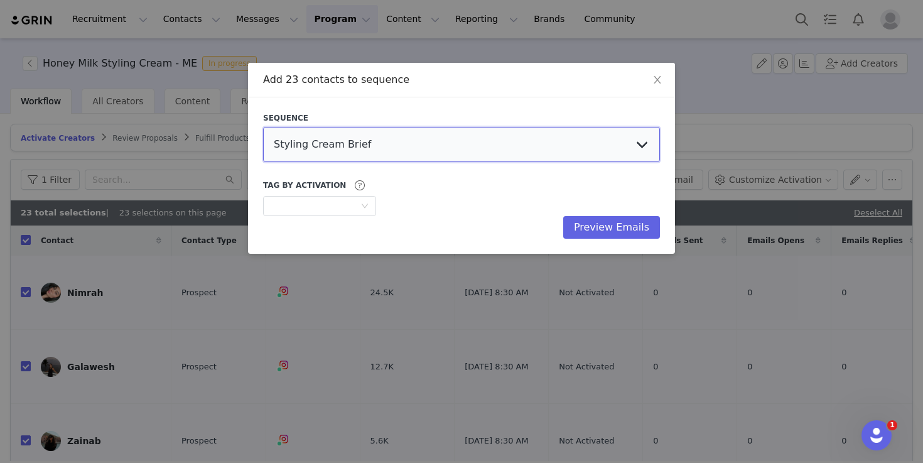
click at [495, 151] on select "Styling Cream Brief Bathrobe & Pin content reminder Honey Milk Styling Cream Ho…" at bounding box center [461, 144] width 397 height 35
select select "6711adc3-ab09-43aa-abd4-ced9ef2abe6f"
click at [263, 127] on select "Styling Cream Brief Bathrobe & Pin content reminder Honey Milk Styling Cream Ho…" at bounding box center [461, 144] width 397 height 35
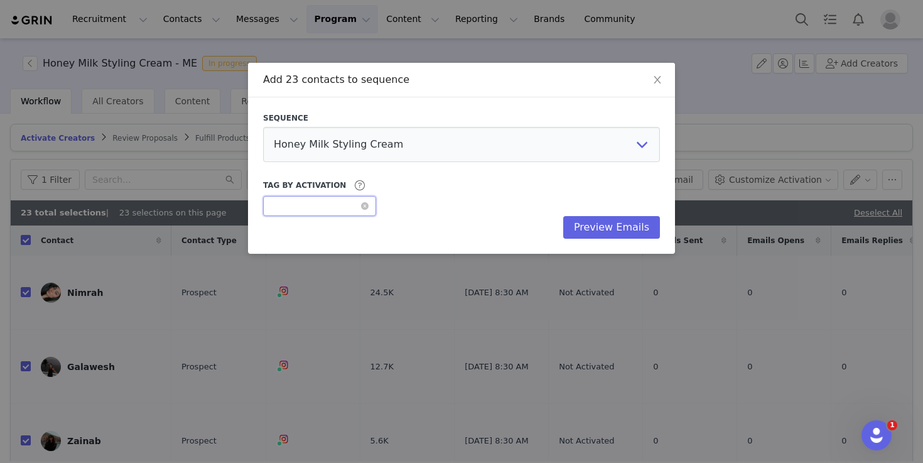
click at [366, 210] on icon "icon: down" at bounding box center [365, 206] width 8 height 9
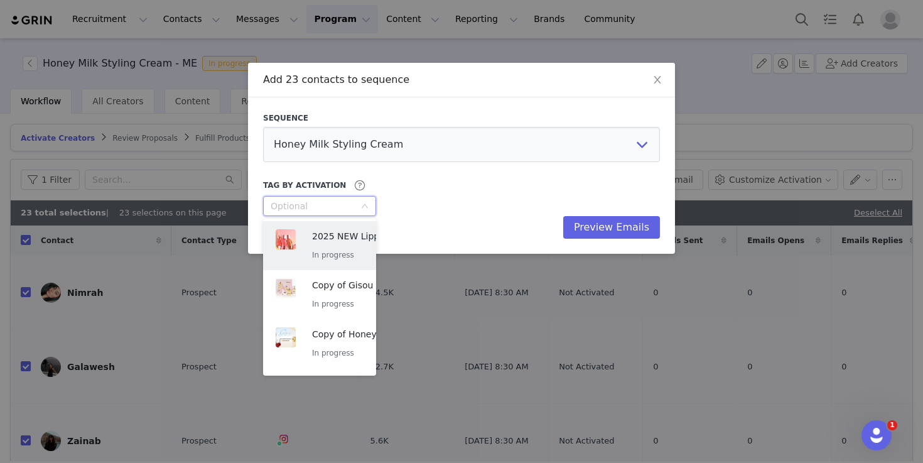
click at [420, 216] on div "Preview Emails" at bounding box center [461, 227] width 397 height 23
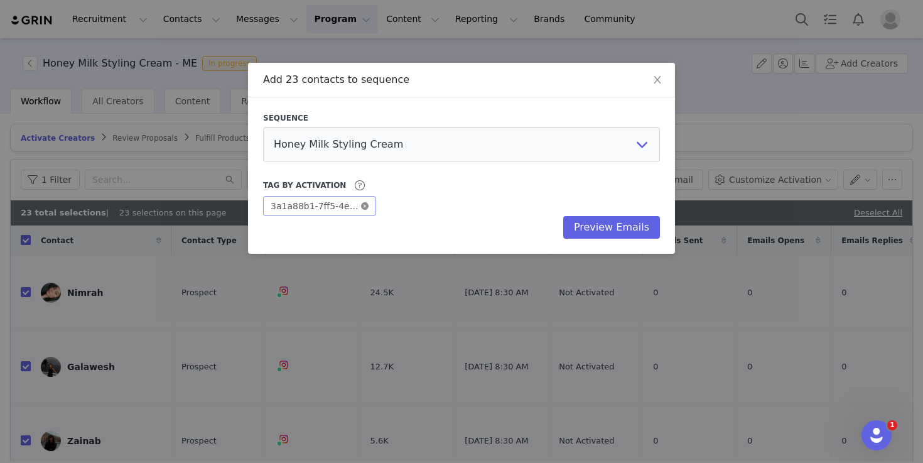
click at [365, 206] on icon "icon: close-circle" at bounding box center [365, 206] width 8 height 8
click at [620, 230] on button "Preview Emails" at bounding box center [611, 227] width 97 height 23
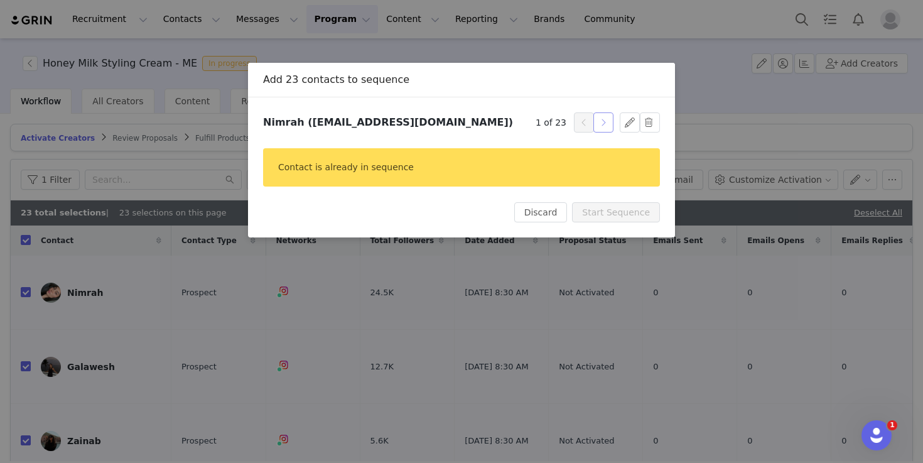
click at [611, 127] on button "button" at bounding box center [603, 122] width 20 height 20
click at [600, 126] on button "button" at bounding box center [603, 122] width 20 height 20
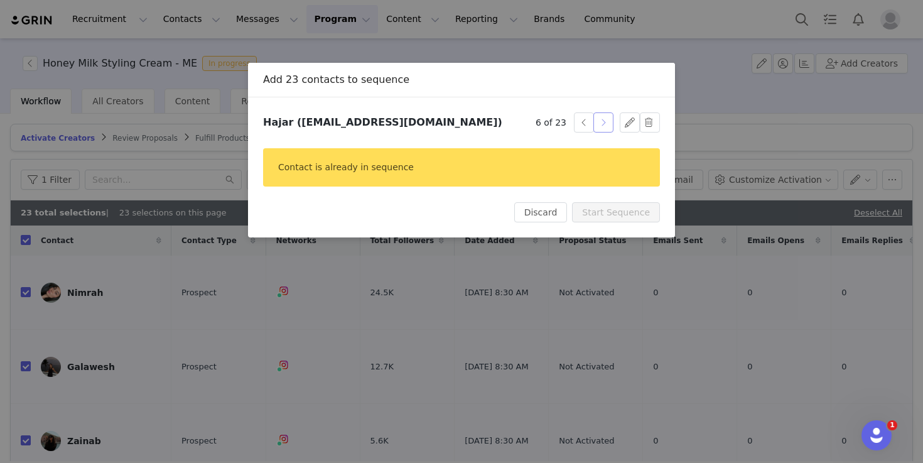
click at [600, 126] on button "button" at bounding box center [603, 122] width 20 height 20
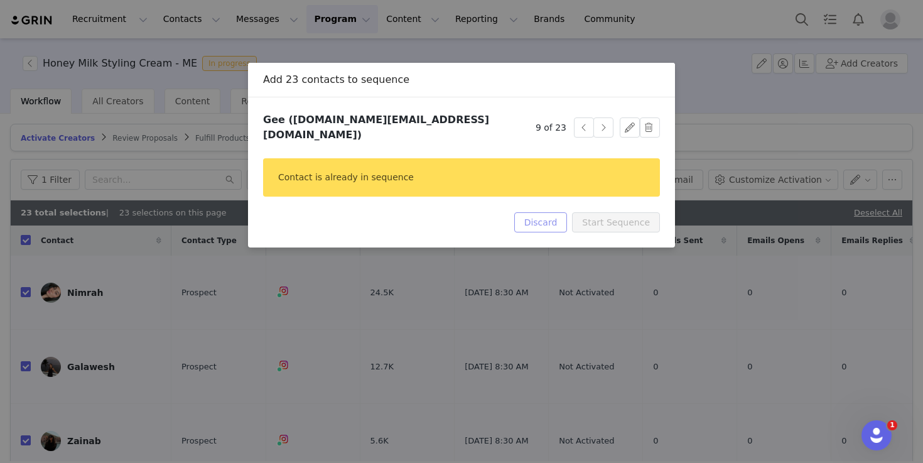
click at [543, 219] on button "Discard" at bounding box center [540, 222] width 53 height 20
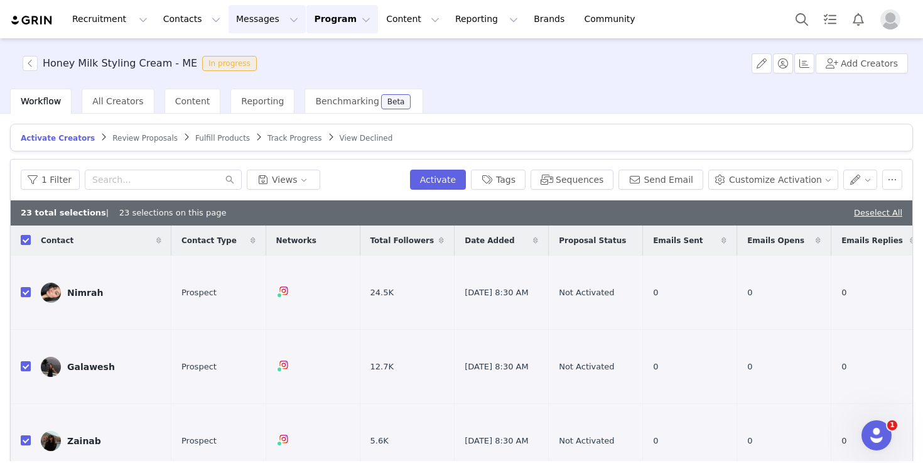
click at [264, 24] on button "Messages Messages" at bounding box center [267, 19] width 77 height 28
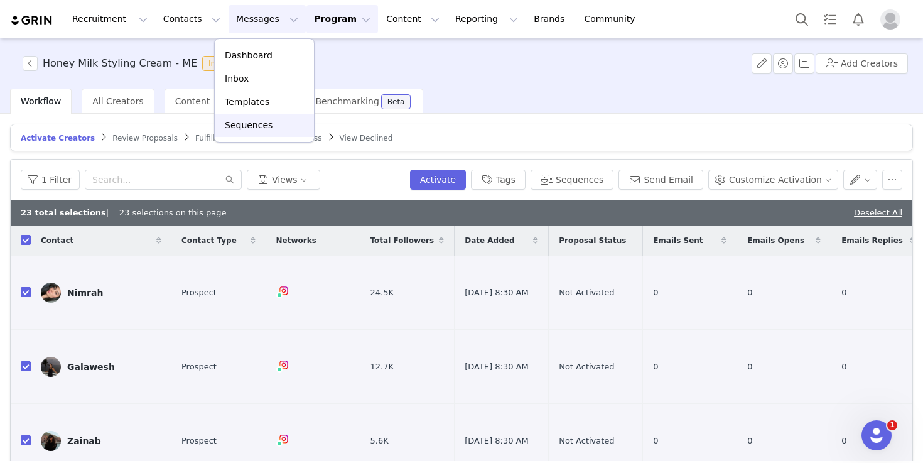
click at [251, 119] on p "Sequences" at bounding box center [249, 125] width 48 height 13
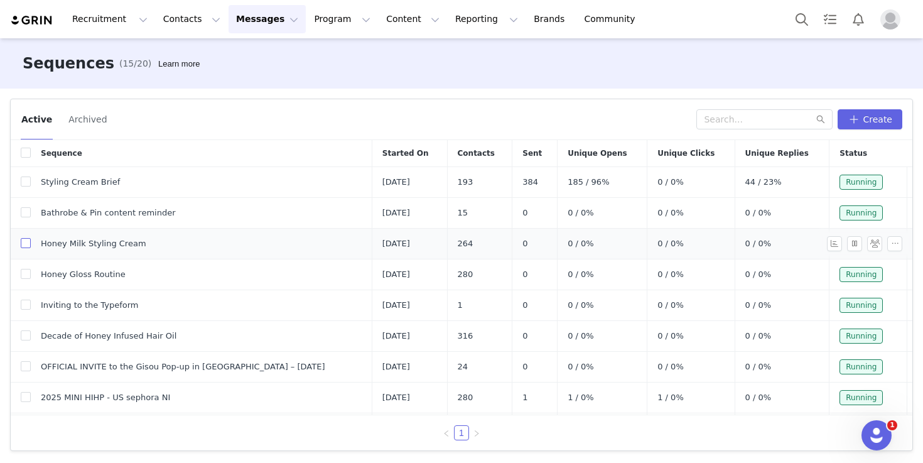
click at [27, 239] on input "checkbox" at bounding box center [26, 243] width 10 height 10
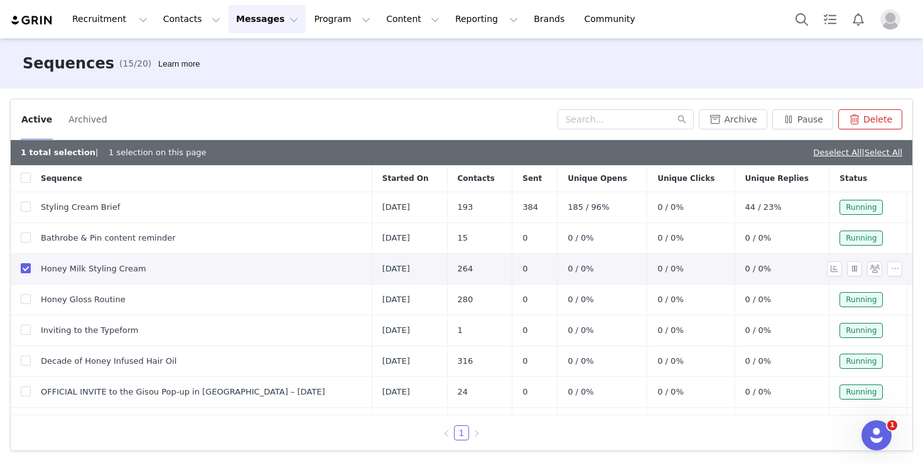
click at [24, 267] on input "checkbox" at bounding box center [26, 268] width 10 height 10
checkbox input "false"
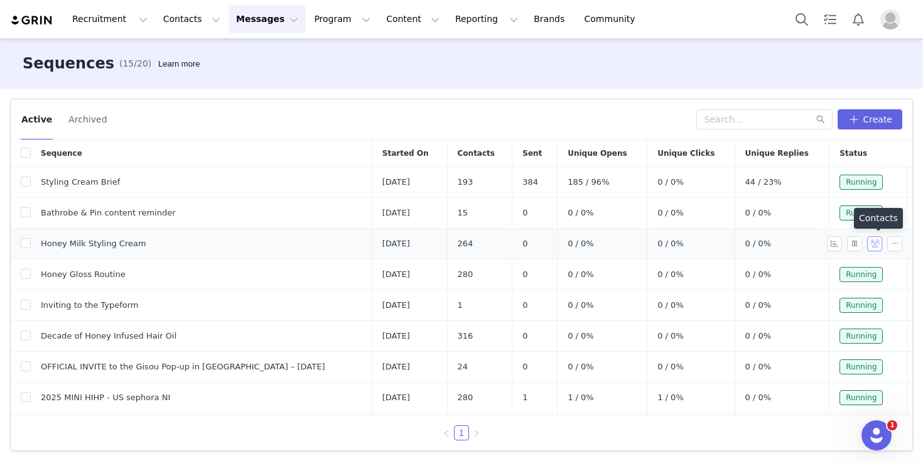
click at [872, 246] on button "button" at bounding box center [874, 243] width 15 height 15
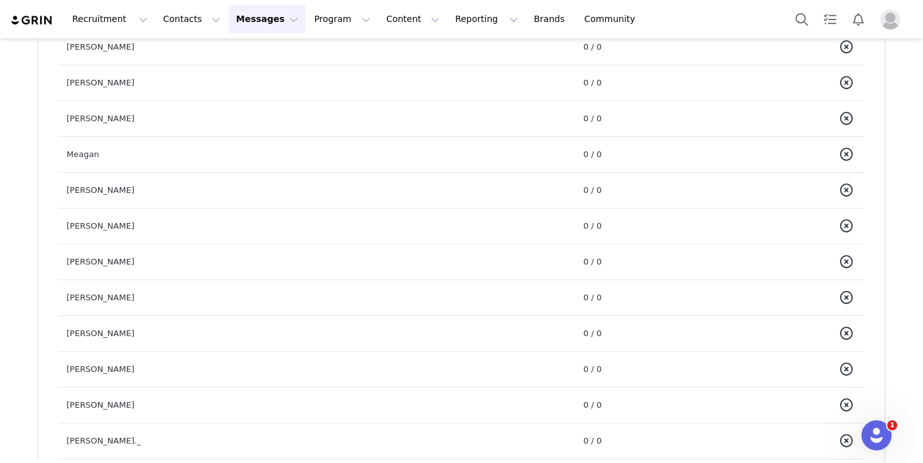
scroll to position [709, 0]
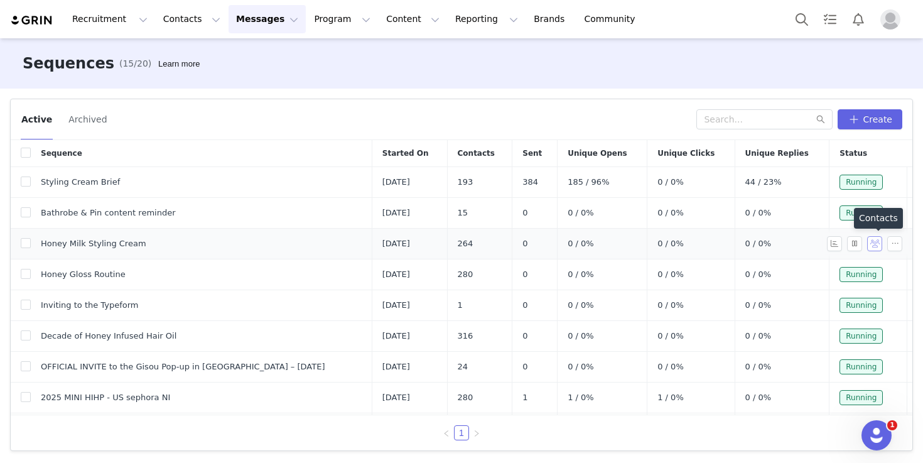
click at [877, 243] on button "button" at bounding box center [874, 243] width 15 height 15
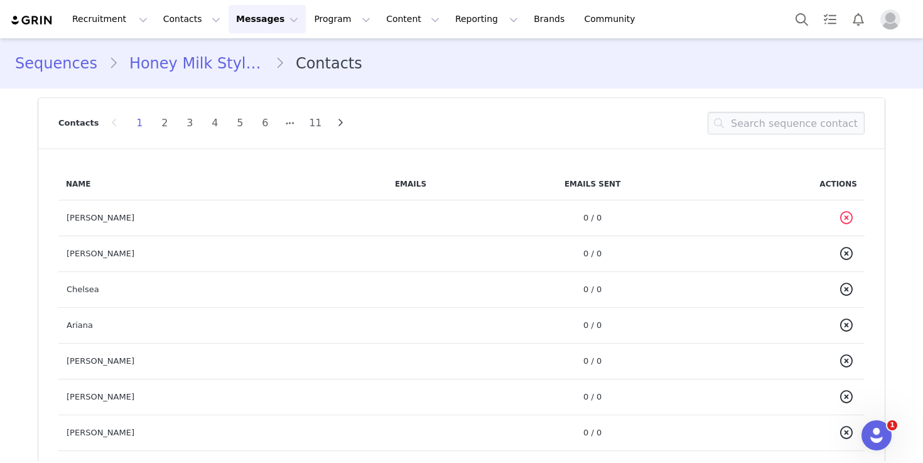
click at [846, 218] on icon at bounding box center [846, 218] width 13 height 13
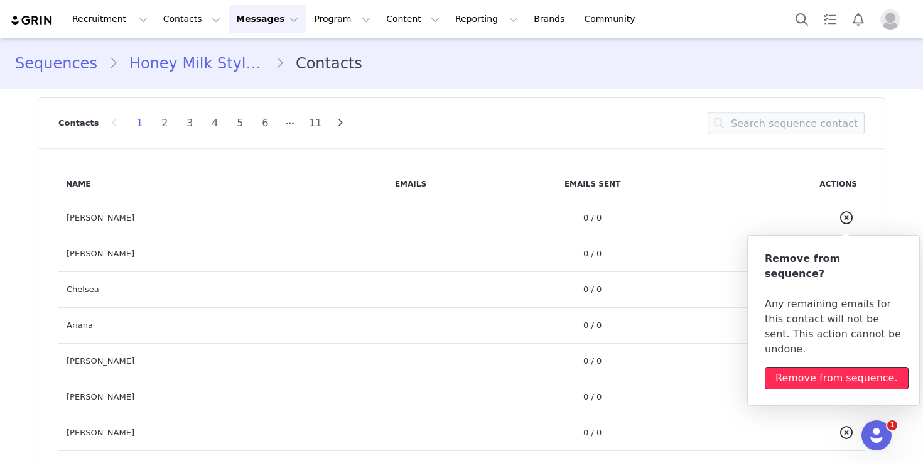
click at [855, 371] on div "Remove from sequence." at bounding box center [837, 378] width 122 height 15
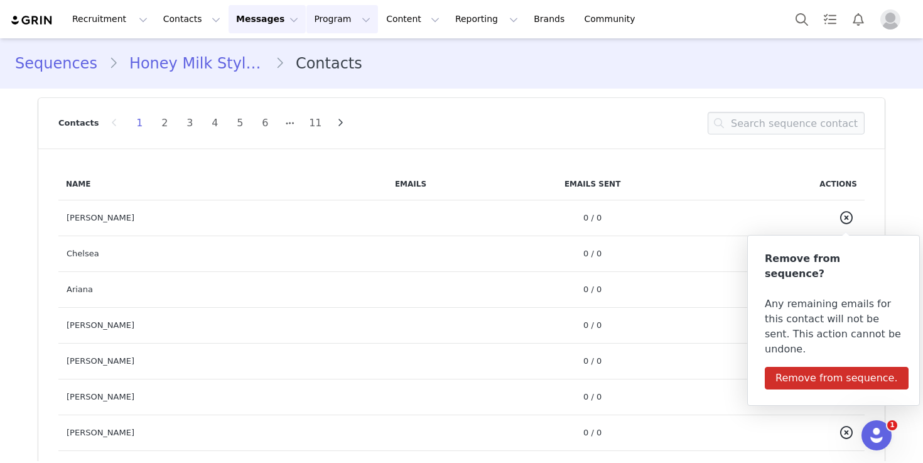
click at [322, 21] on button "Program Program" at bounding box center [342, 19] width 72 height 28
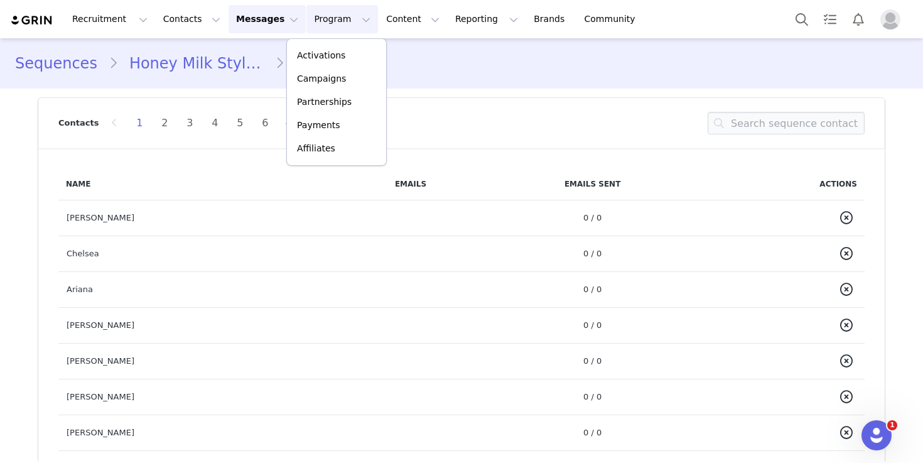
click at [253, 19] on button "Messages Messages" at bounding box center [267, 19] width 77 height 28
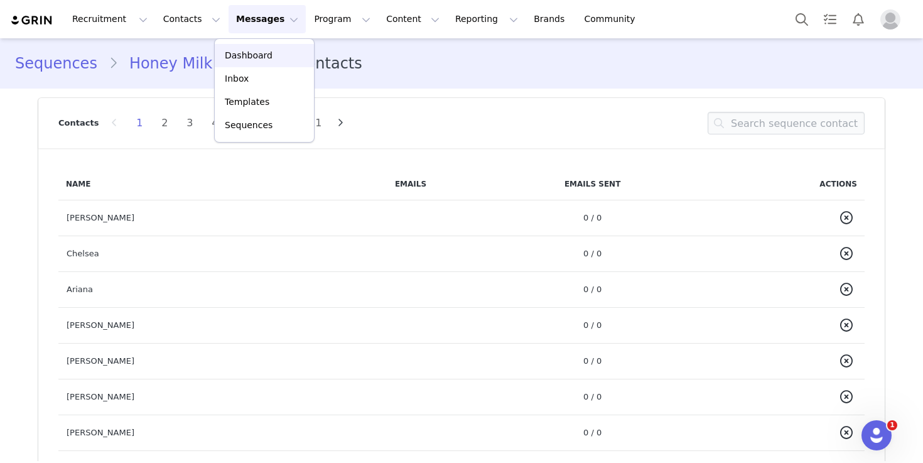
click at [276, 58] on div "Dashboard" at bounding box center [264, 55] width 84 height 13
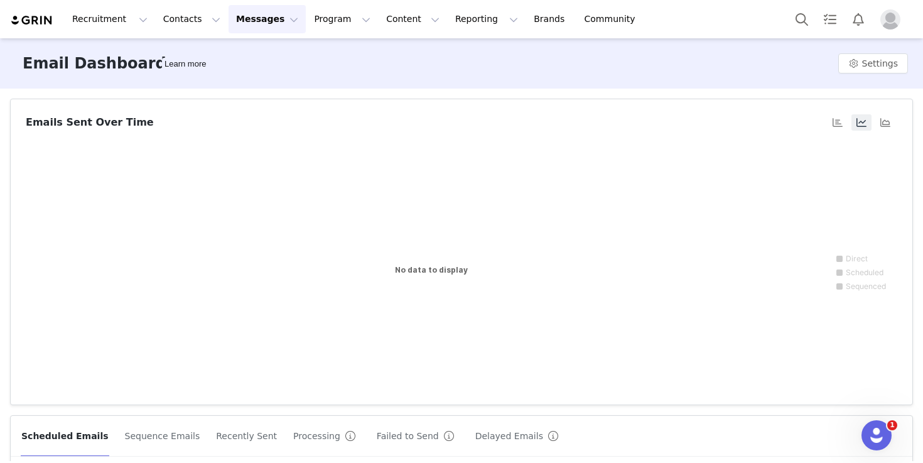
scroll to position [169, 0]
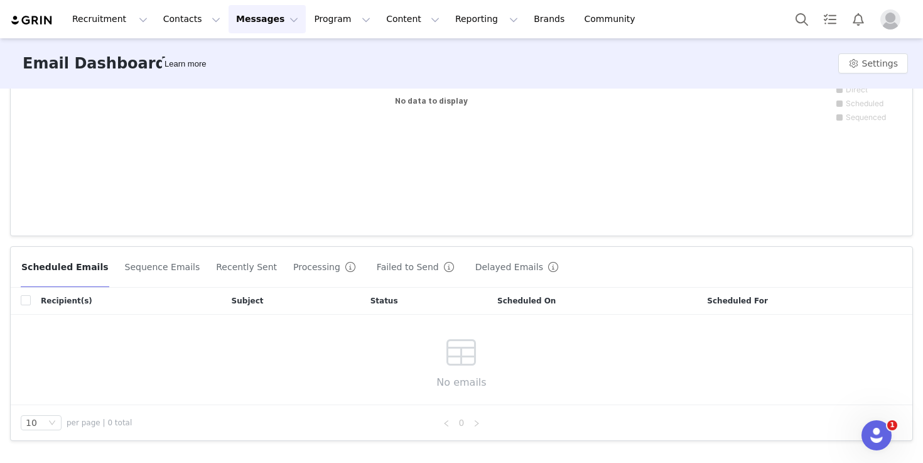
click at [171, 271] on button "Sequence Emails" at bounding box center [162, 267] width 77 height 20
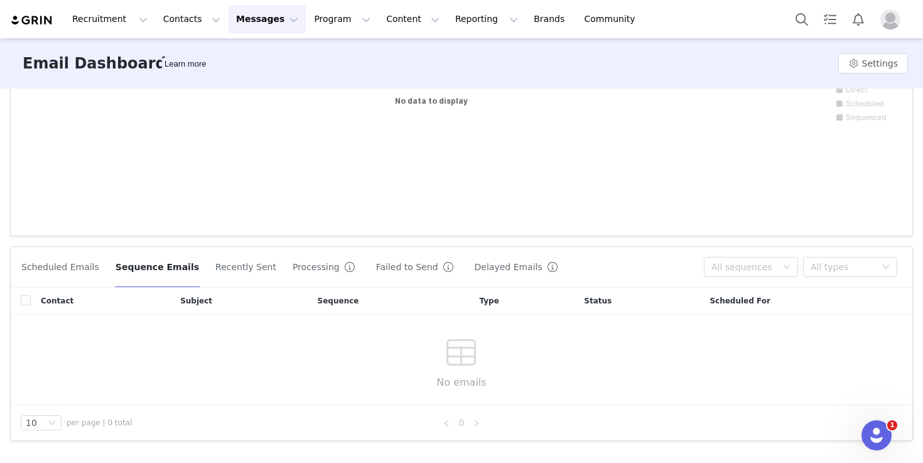
click at [292, 271] on button "Processing" at bounding box center [326, 267] width 68 height 20
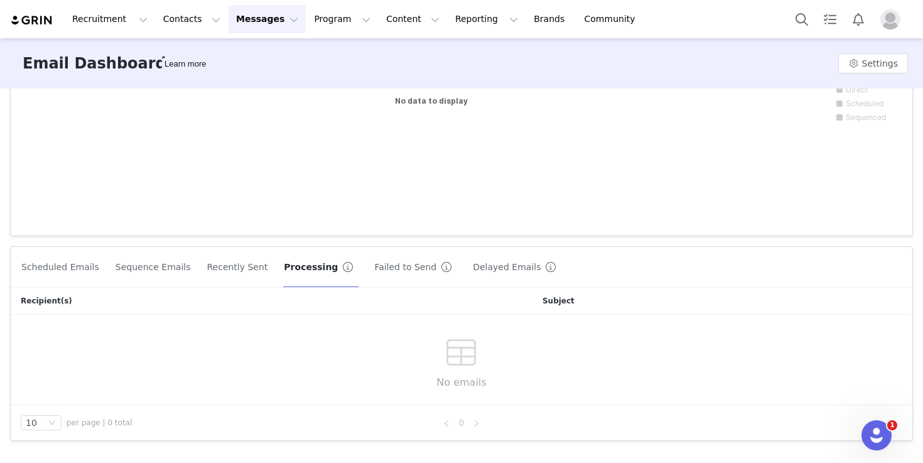
click at [396, 275] on button "Failed to Send" at bounding box center [416, 267] width 84 height 20
click at [193, 18] on button "Contacts Contacts" at bounding box center [192, 19] width 72 height 28
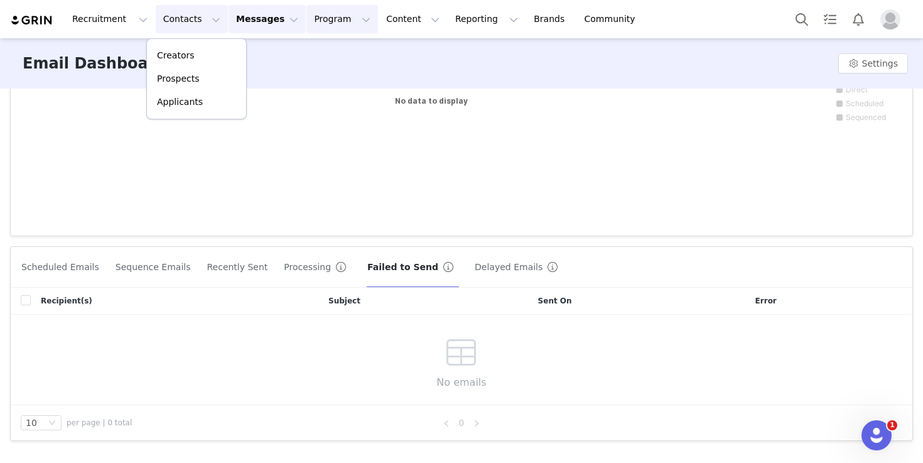
click at [306, 18] on button "Program Program" at bounding box center [342, 19] width 72 height 28
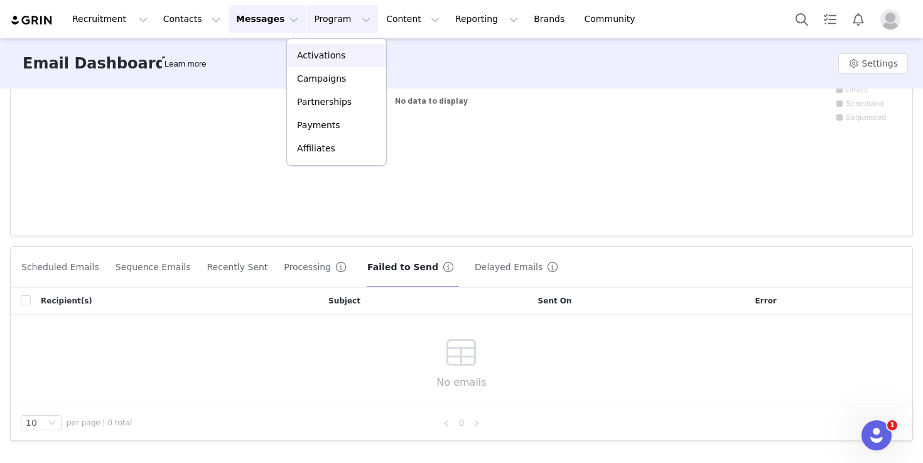
click at [335, 55] on p "Activations" at bounding box center [321, 55] width 48 height 13
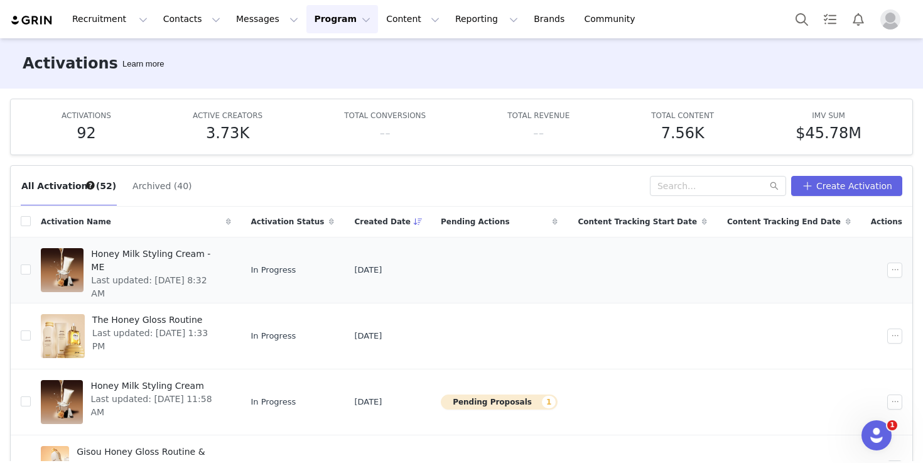
click at [205, 254] on span "Honey Milk Styling Cream - ME" at bounding box center [157, 260] width 132 height 26
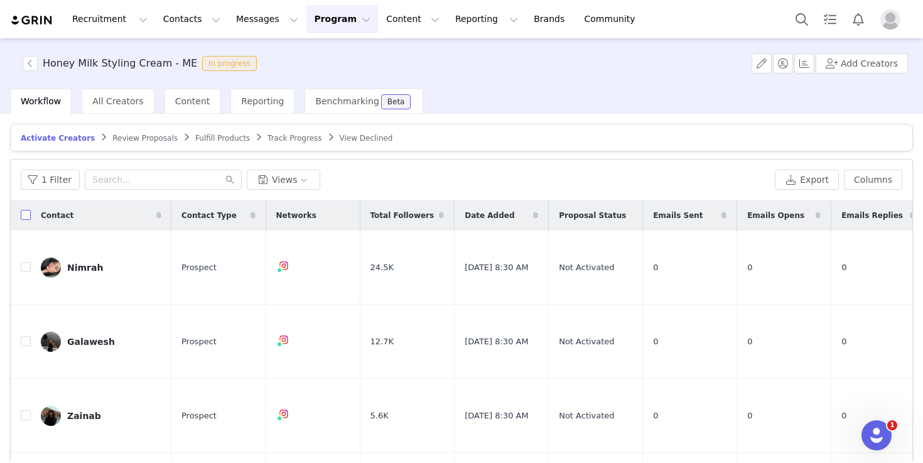
click at [28, 211] on input "checkbox" at bounding box center [26, 215] width 10 height 10
checkbox input "true"
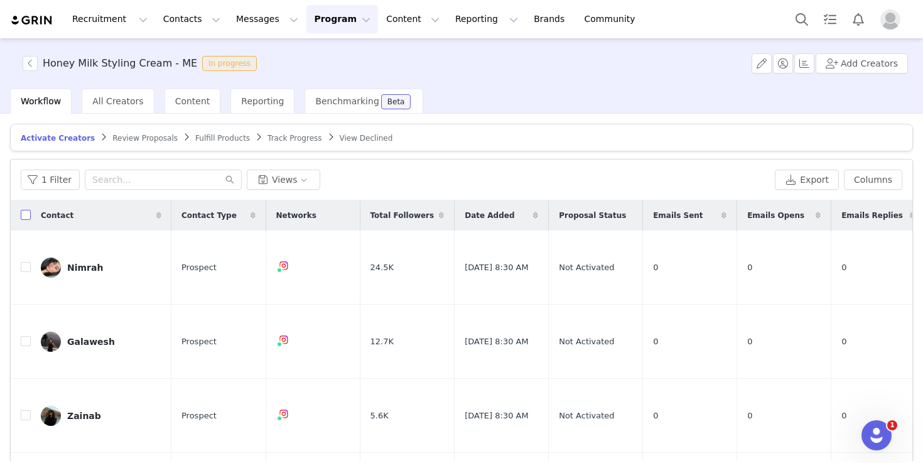
checkbox input "true"
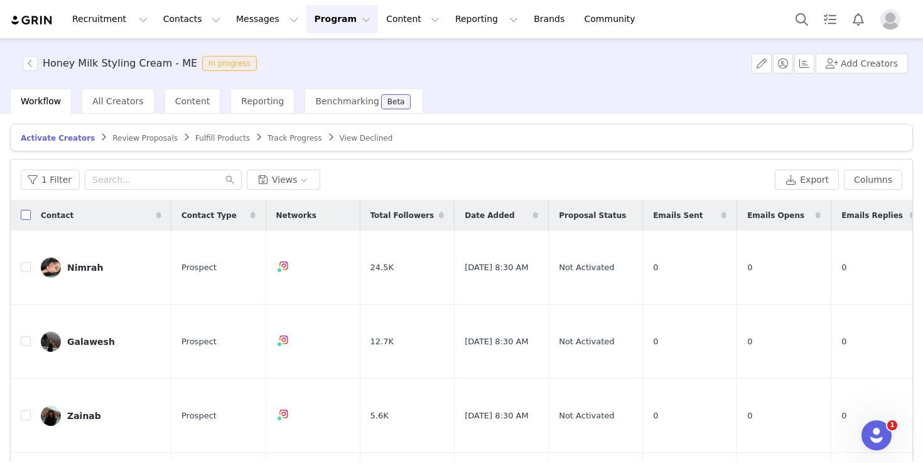
checkbox input "true"
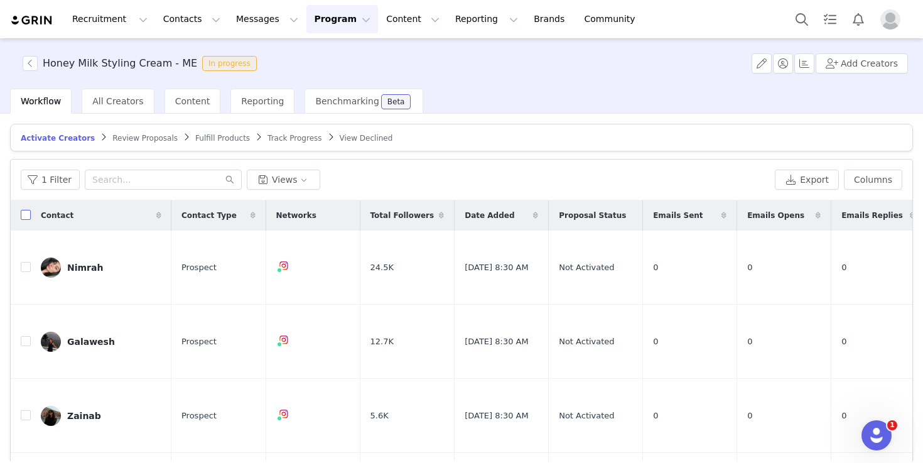
checkbox input "true"
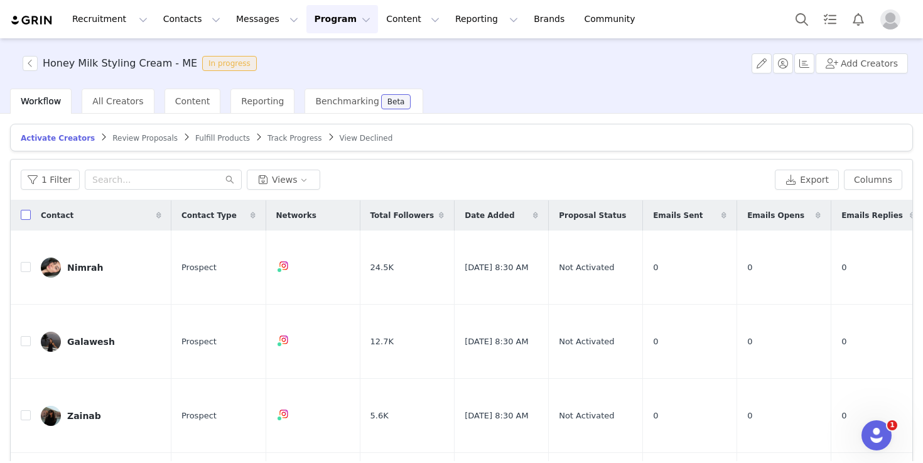
checkbox input "true"
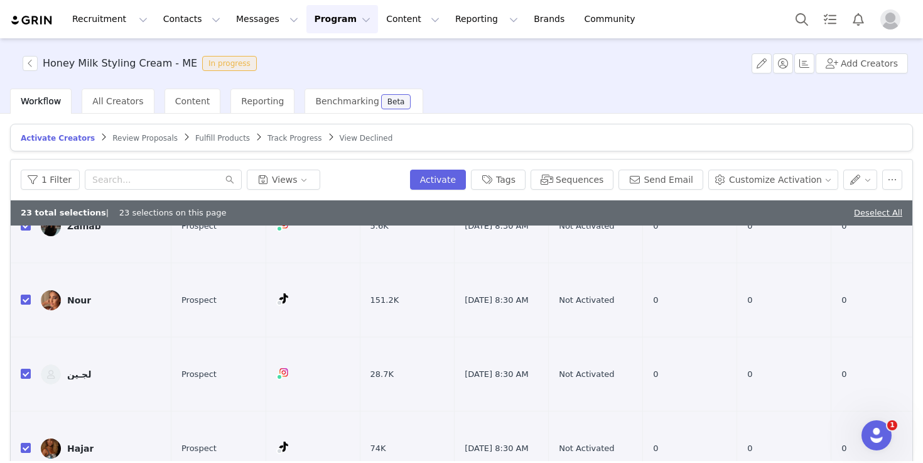
scroll to position [65, 0]
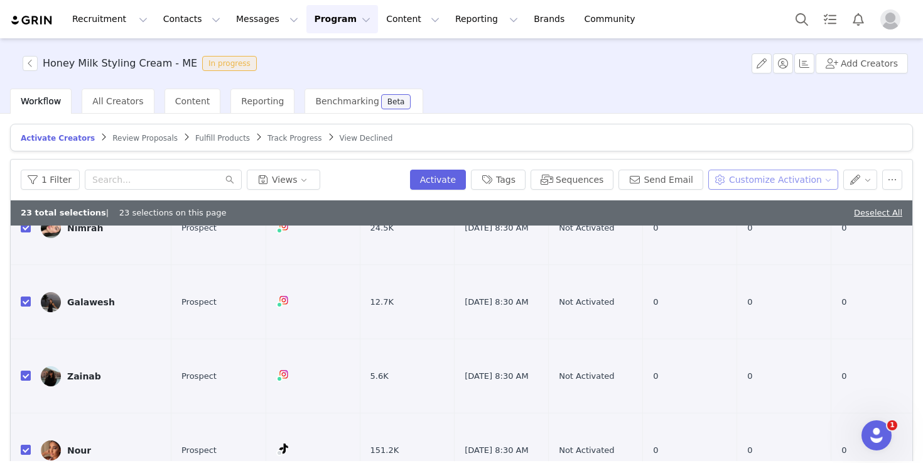
click at [824, 181] on button "Customize Activation" at bounding box center [773, 180] width 130 height 20
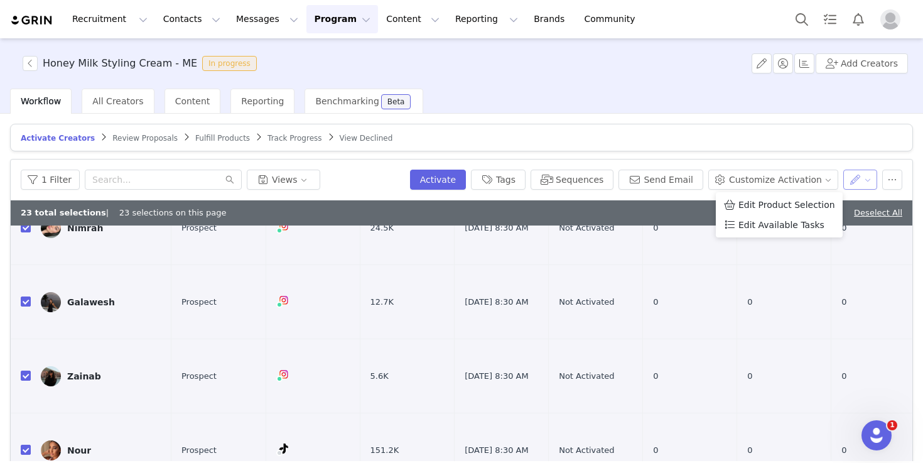
click at [865, 184] on button "button" at bounding box center [860, 180] width 35 height 20
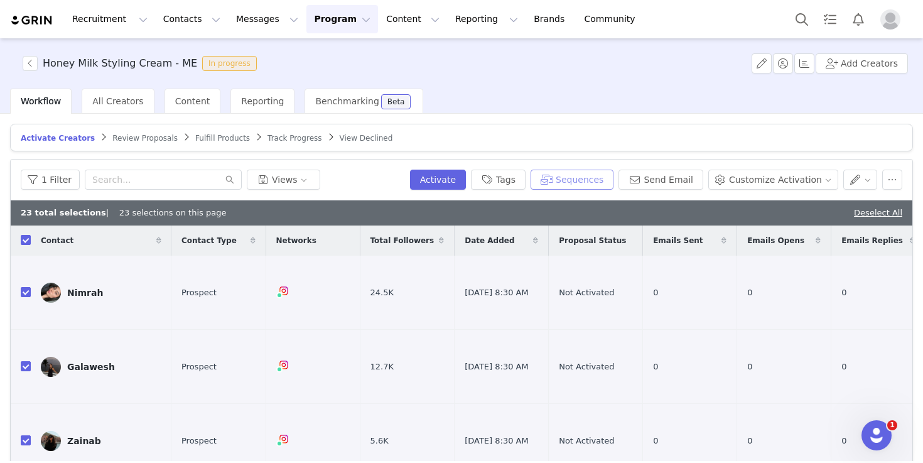
click at [601, 182] on button "Sequences" at bounding box center [572, 180] width 83 height 20
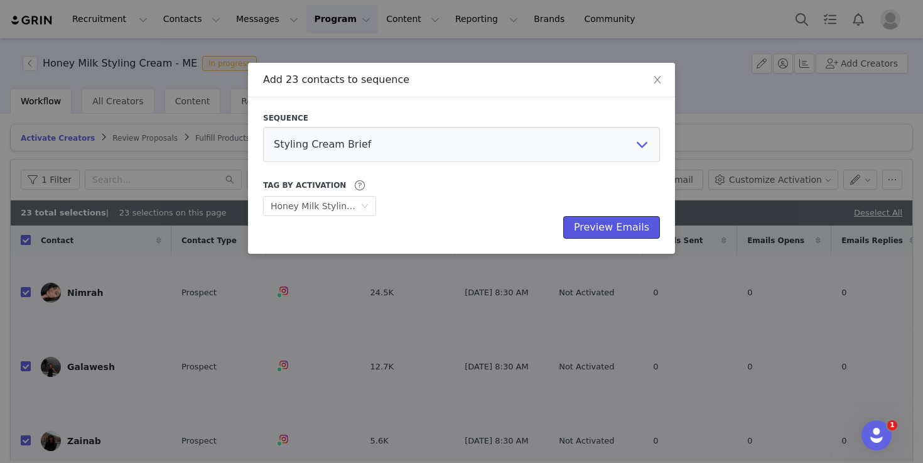
click at [606, 229] on button "Preview Emails" at bounding box center [611, 227] width 97 height 23
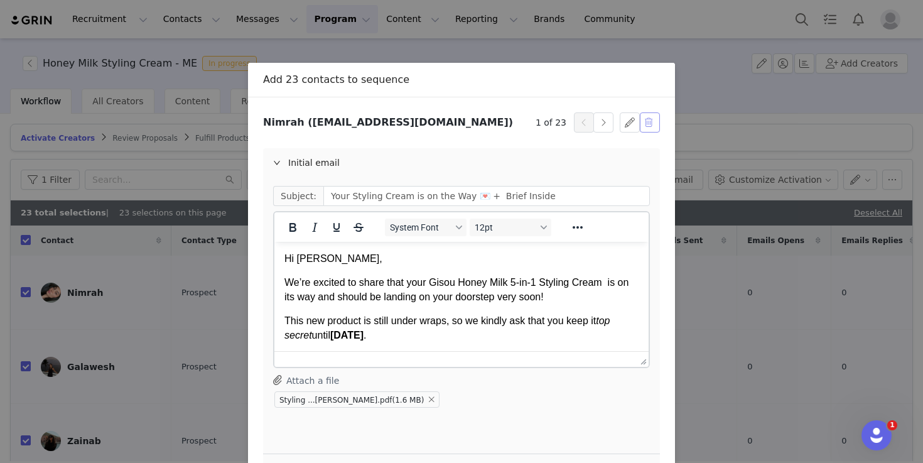
click at [651, 122] on button "button" at bounding box center [650, 122] width 20 height 20
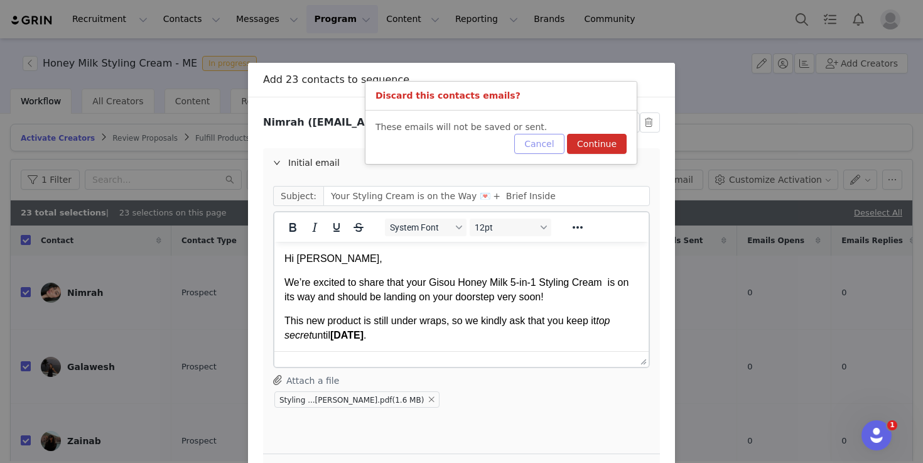
click at [555, 142] on button "Cancel" at bounding box center [539, 144] width 50 height 20
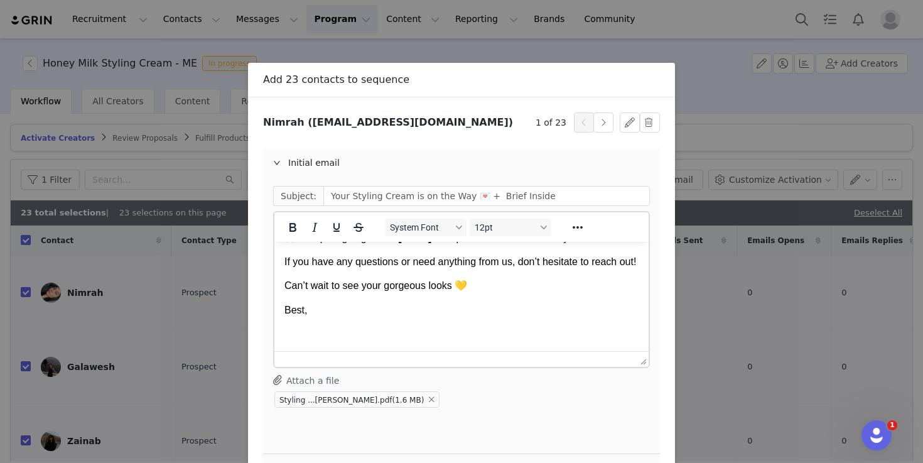
scroll to position [87, 0]
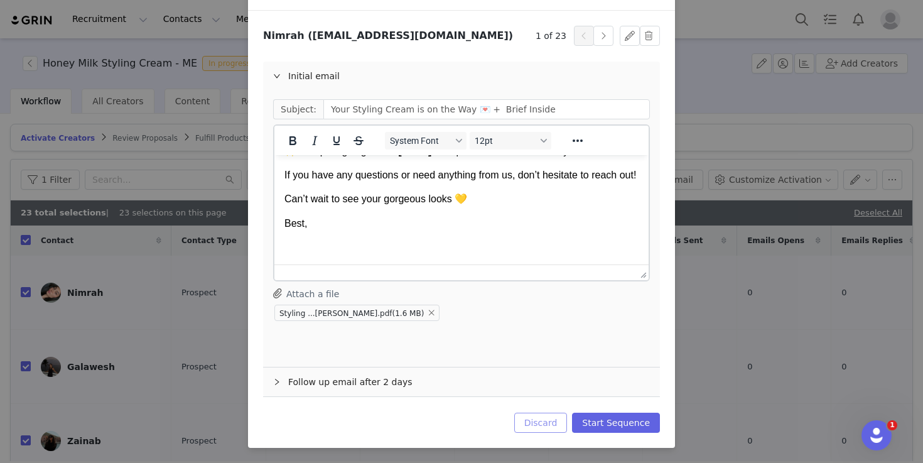
click at [554, 420] on button "Discard" at bounding box center [540, 423] width 53 height 20
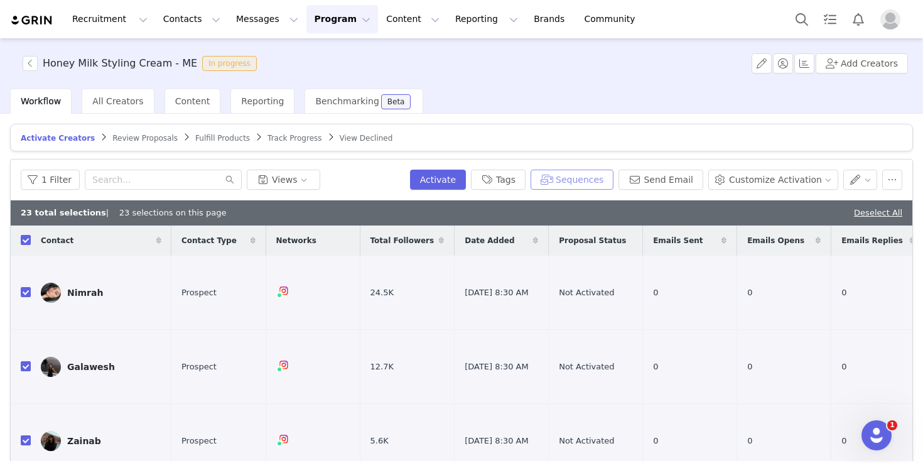
click at [594, 176] on button "Sequences" at bounding box center [572, 180] width 83 height 20
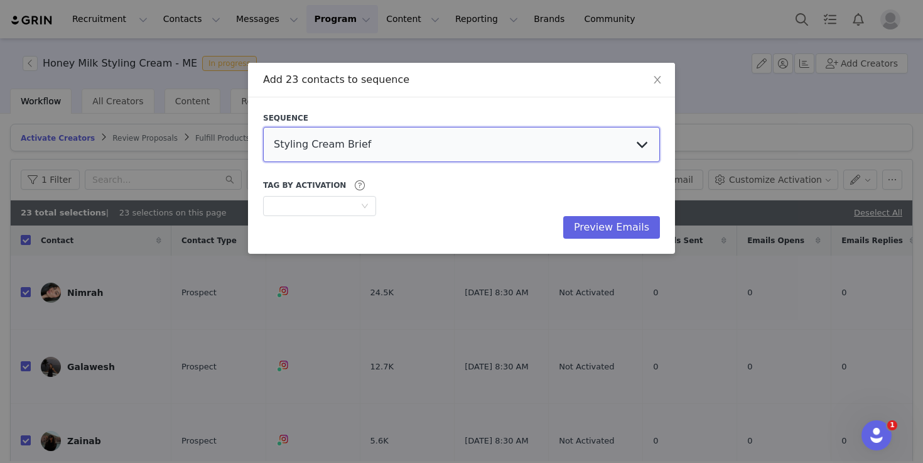
click at [427, 138] on select "Styling Cream Brief Bathrobe & Pin content reminder Honey Milk Styling Cream Ho…" at bounding box center [461, 144] width 397 height 35
select select "6711adc3-ab09-43aa-abd4-ced9ef2abe6f"
click at [263, 127] on select "Styling Cream Brief Bathrobe & Pin content reminder Honey Milk Styling Cream Ho…" at bounding box center [461, 144] width 397 height 35
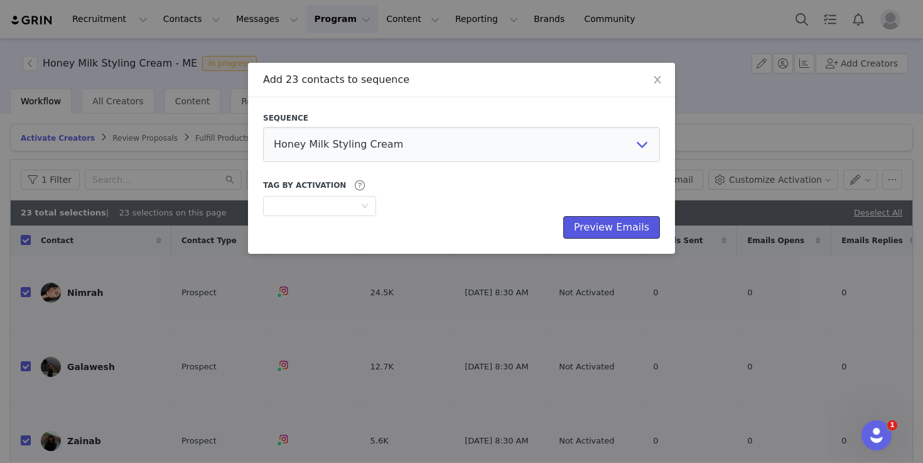
click at [593, 225] on button "Preview Emails" at bounding box center [611, 227] width 97 height 23
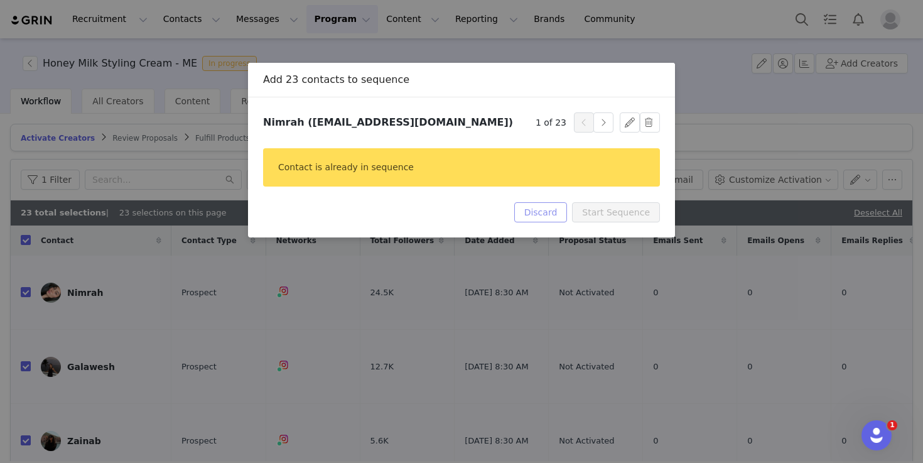
click at [553, 207] on button "Discard" at bounding box center [540, 212] width 53 height 20
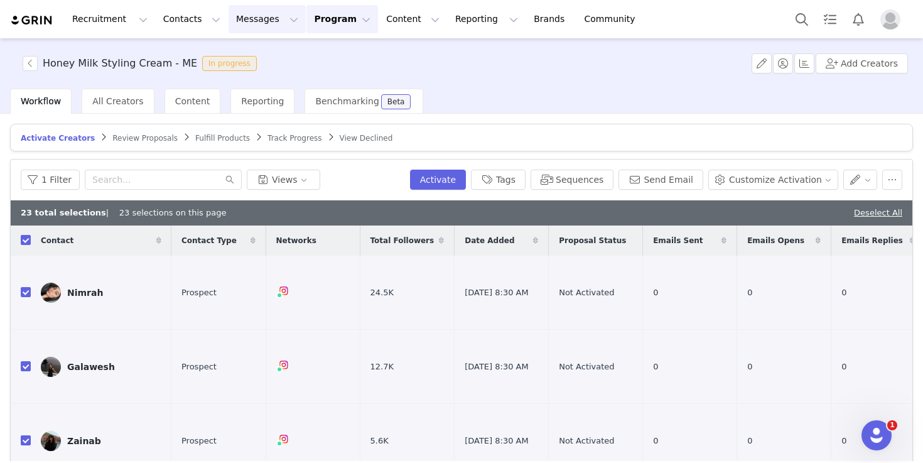
click at [260, 27] on button "Messages Messages" at bounding box center [267, 19] width 77 height 28
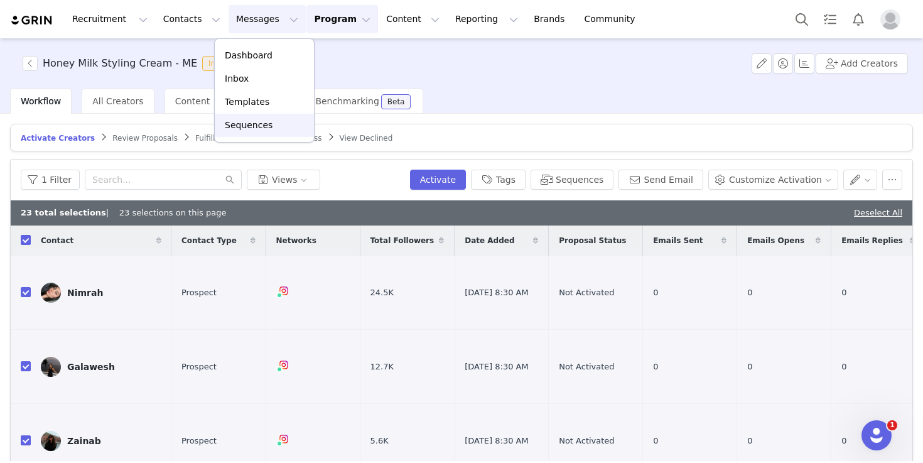
click at [268, 134] on link "Sequences" at bounding box center [264, 125] width 99 height 23
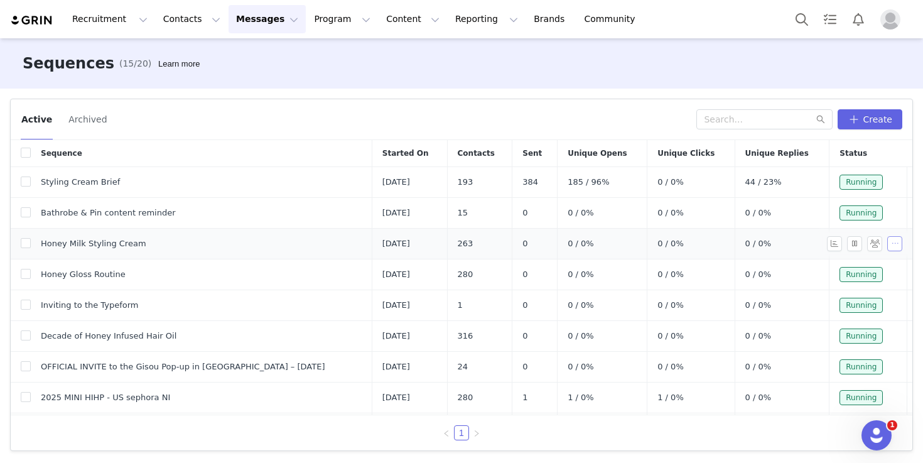
click at [894, 241] on button "button" at bounding box center [894, 243] width 15 height 15
click at [870, 310] on span "Duplicate" at bounding box center [878, 307] width 42 height 14
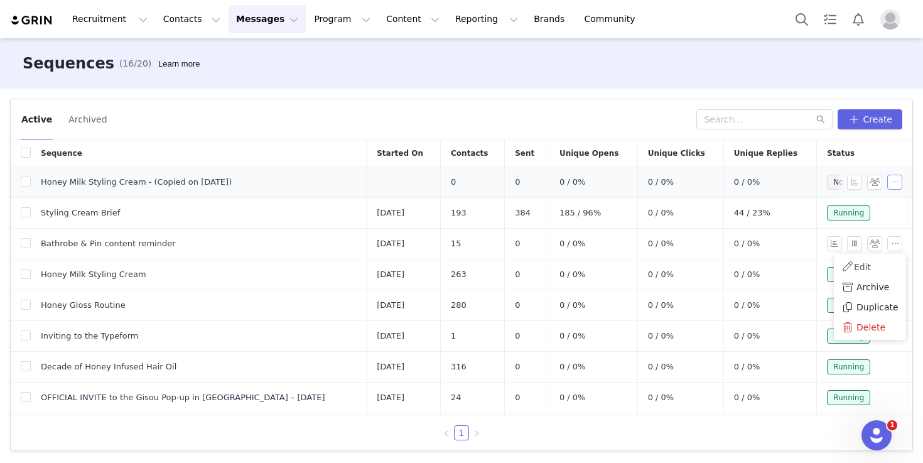
click at [897, 181] on button "button" at bounding box center [894, 182] width 15 height 15
click at [870, 207] on link "Edit" at bounding box center [870, 205] width 72 height 21
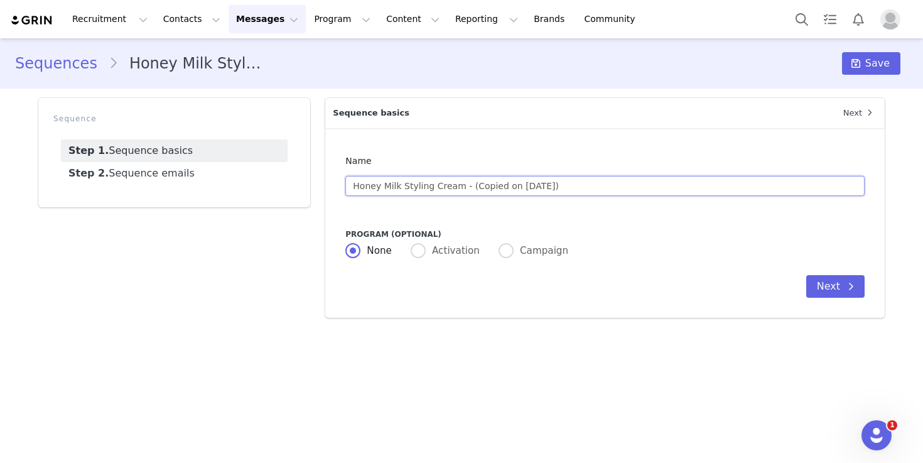
drag, startPoint x: 599, startPoint y: 188, endPoint x: 466, endPoint y: 189, distance: 133.1
click at [466, 189] on input "Honey Milk Styling Cream - (Copied on Sep 2, 2025)" at bounding box center [604, 186] width 519 height 20
type input "Honey Milk Styling Cream - ME"
click at [507, 247] on span at bounding box center [506, 251] width 15 height 16
click at [507, 247] on input "Campaign" at bounding box center [506, 251] width 15 height 16
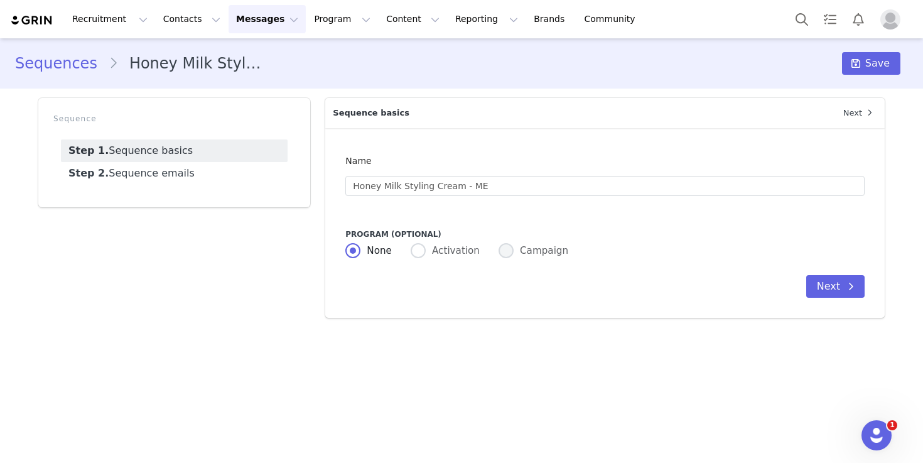
radio input "true"
radio input "false"
radio input "true"
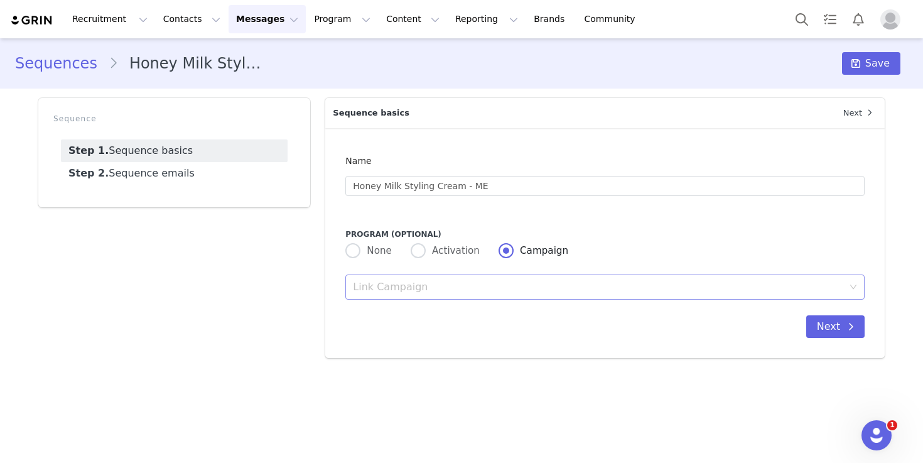
click at [495, 278] on div "Link Campaign" at bounding box center [601, 287] width 496 height 24
click at [356, 251] on span at bounding box center [352, 250] width 15 height 15
click at [356, 251] on input "None" at bounding box center [352, 251] width 15 height 16
radio input "true"
radio input "false"
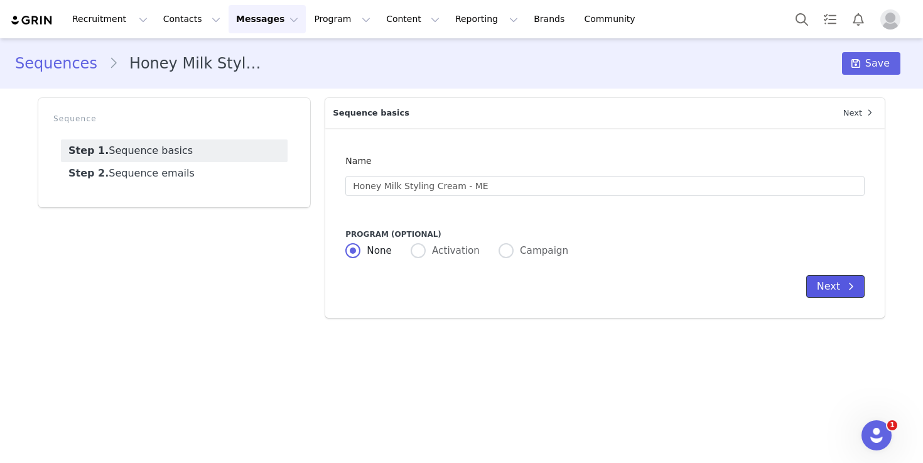
click at [843, 283] on span at bounding box center [850, 286] width 15 height 15
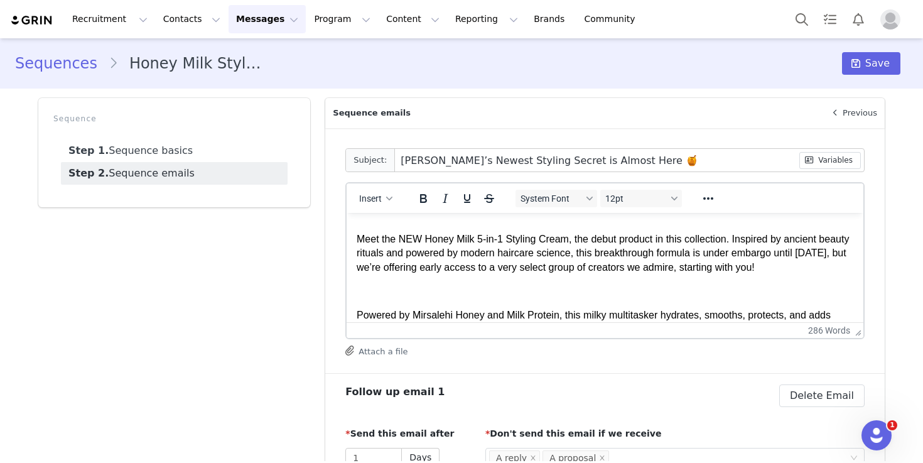
scroll to position [150, 0]
drag, startPoint x: 402, startPoint y: 239, endPoint x: 573, endPoint y: 239, distance: 170.8
click at [573, 239] on p "Meet the NEW Honey Milk 5-in-1 Styling Cream, the debut product in this collect…" at bounding box center [605, 253] width 497 height 42
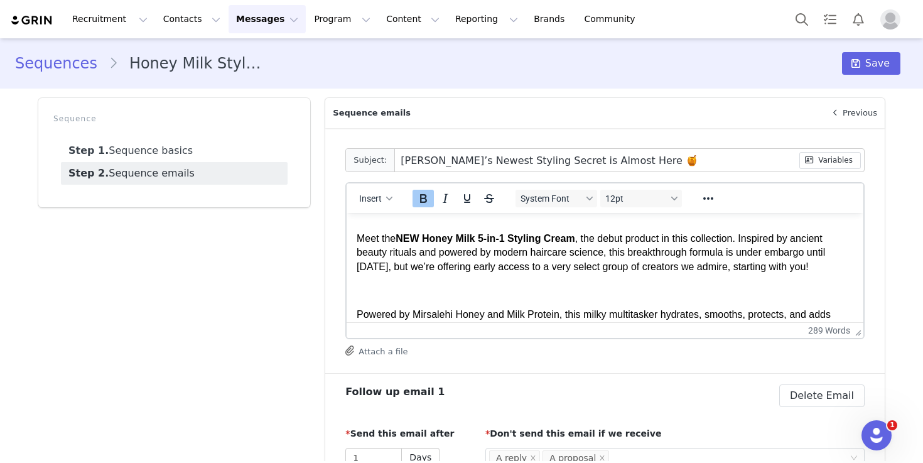
click at [587, 283] on body "Hi First Name , I hope you’re doing lovely! We’re so excited to introduce you t…" at bounding box center [605, 459] width 497 height 772
click at [816, 244] on p "Meet the NEW Honey Milk 5-in-1 Styling Cream , the debut product in this collec…" at bounding box center [605, 253] width 497 height 42
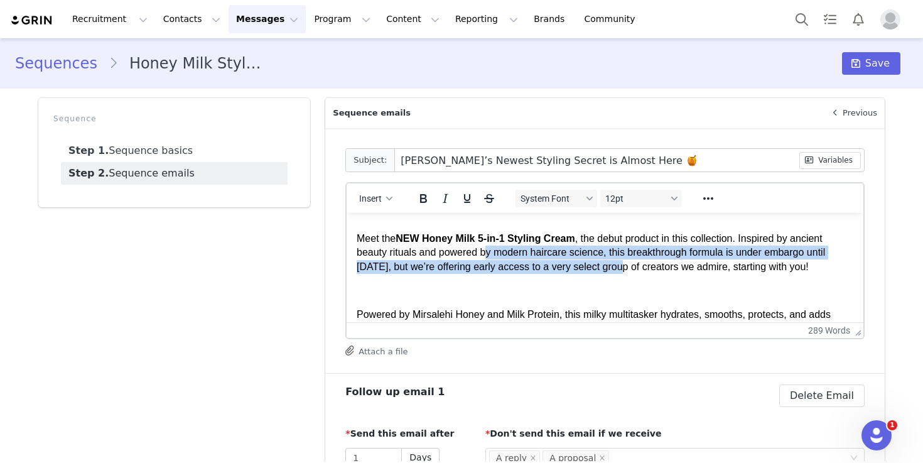
drag, startPoint x: 489, startPoint y: 252, endPoint x: 630, endPoint y: 271, distance: 142.6
click at [630, 271] on p "Meet the NEW Honey Milk 5-in-1 Styling Cream , the debut product in this collec…" at bounding box center [605, 253] width 497 height 42
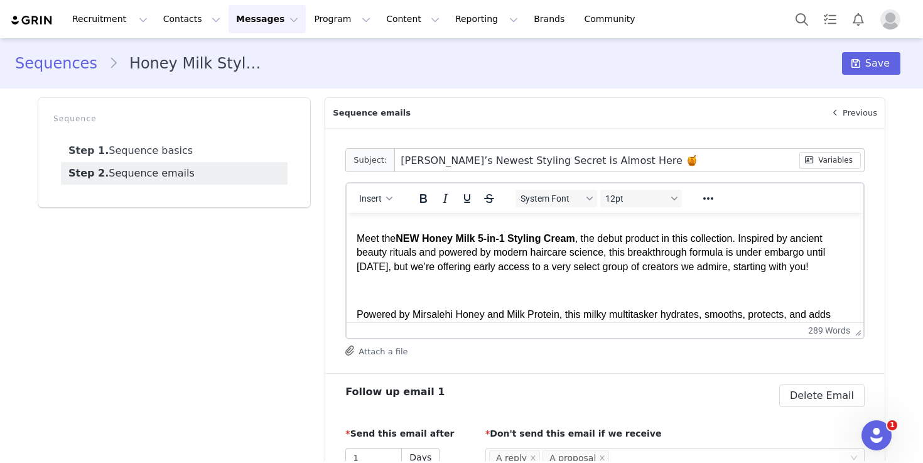
click at [651, 271] on p "Meet the NEW Honey Milk 5-in-1 Styling Cream , the debut product in this collec…" at bounding box center [605, 253] width 497 height 42
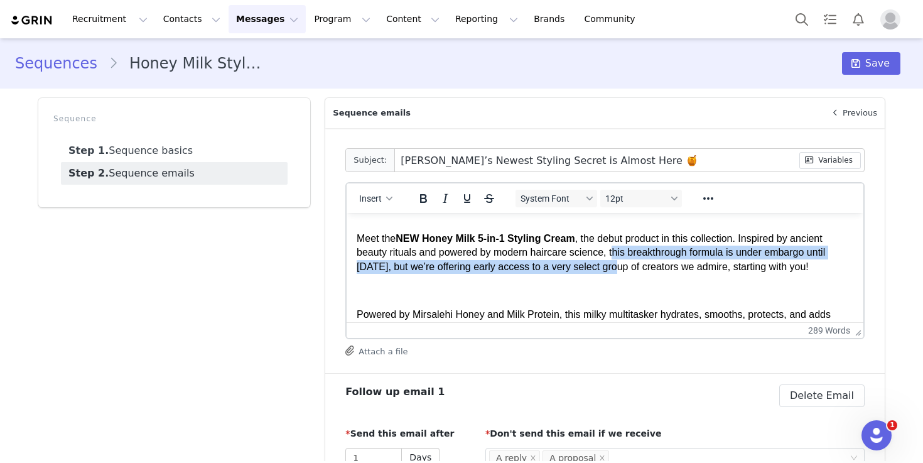
drag, startPoint x: 619, startPoint y: 253, endPoint x: 621, endPoint y: 263, distance: 10.2
click at [621, 263] on p "Meet the NEW Honey Milk 5-in-1 Styling Cream , the debut product in this collec…" at bounding box center [605, 253] width 497 height 42
click at [683, 251] on p "Meet the NEW Honey Milk 5-in-1 Styling Cream , the debut product in this collec…" at bounding box center [605, 253] width 497 height 42
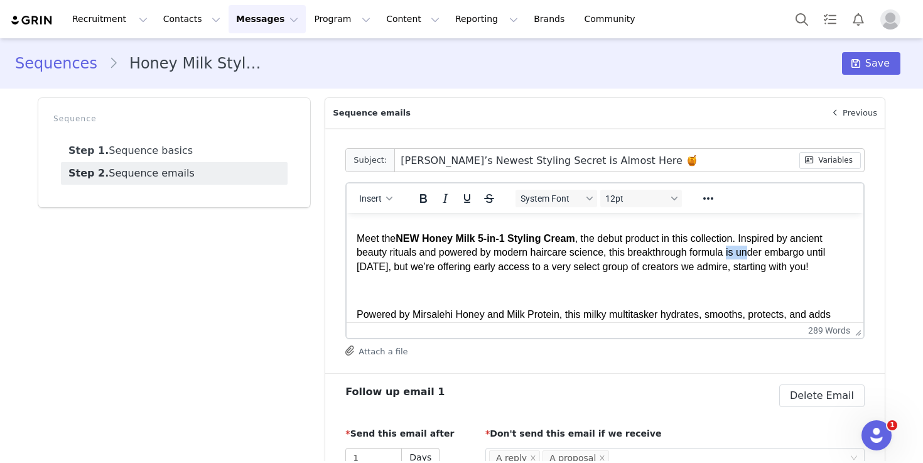
drag, startPoint x: 734, startPoint y: 253, endPoint x: 753, endPoint y: 255, distance: 18.9
click at [753, 255] on p "Meet the NEW Honey Milk 5-in-1 Styling Cream , the debut product in this collec…" at bounding box center [605, 253] width 497 height 42
drag, startPoint x: 614, startPoint y: 251, endPoint x: 831, endPoint y: 261, distance: 218.2
click at [831, 261] on p "Meet the NEW Honey Milk 5-in-1 Styling Cream , the debut product in this collec…" at bounding box center [605, 253] width 497 height 42
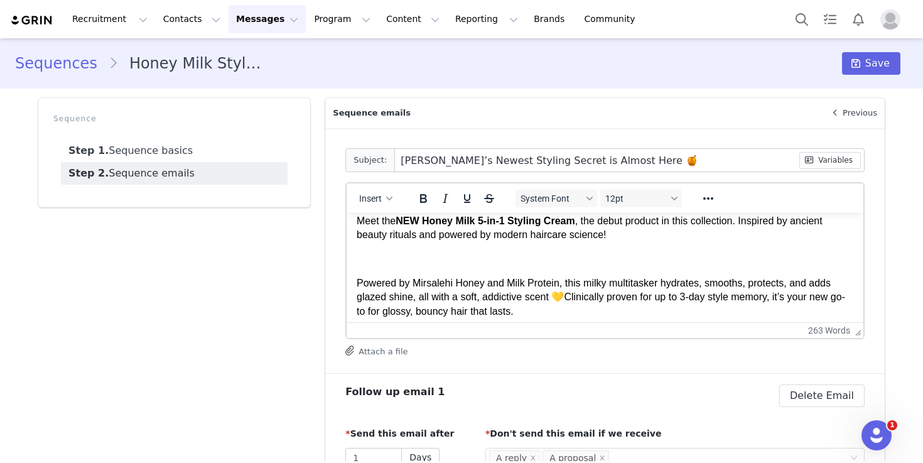
scroll to position [178, 0]
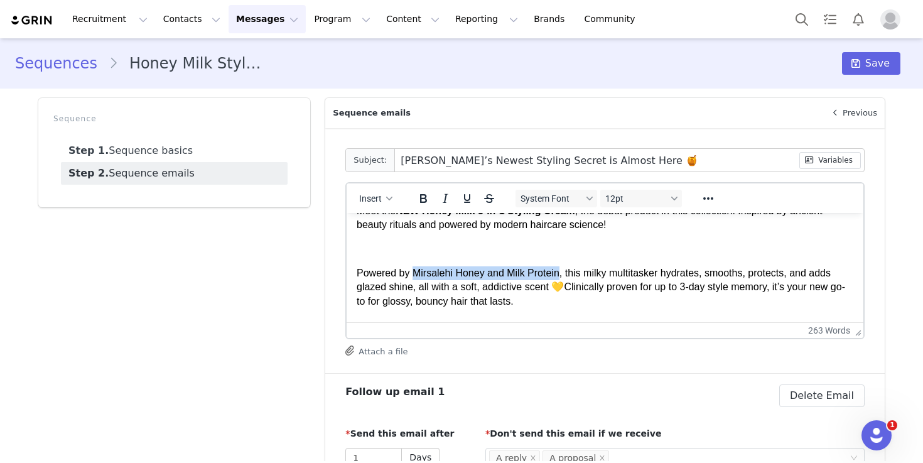
drag, startPoint x: 413, startPoint y: 275, endPoint x: 561, endPoint y: 272, distance: 147.6
click at [561, 272] on p "Powered by Mirsalehi Honey and Milk Protein, this milky multitasker hydrates, s…" at bounding box center [605, 287] width 497 height 42
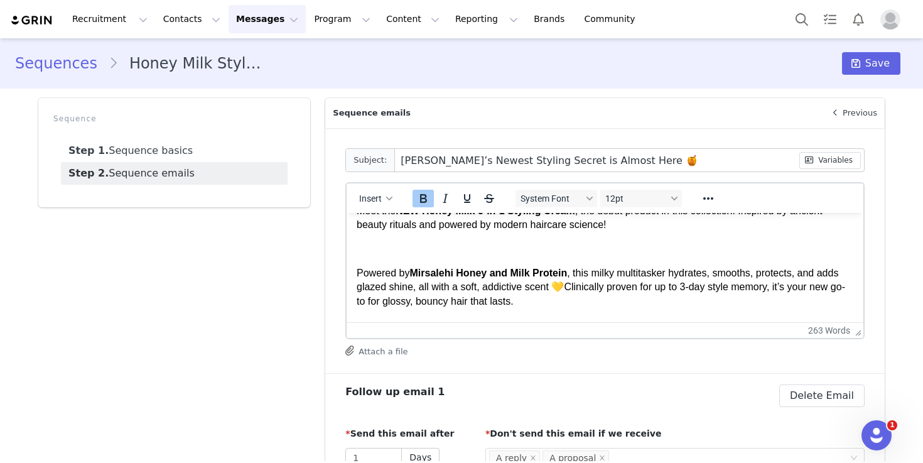
click at [664, 284] on p "Powered by Mirsalehi Honey and Milk Protein , this milky multitasker hydrates, …" at bounding box center [605, 287] width 497 height 42
drag, startPoint x: 686, startPoint y: 288, endPoint x: 775, endPoint y: 288, distance: 89.2
click at [775, 288] on p "Powered by Mirsalehi Honey and Milk Protein , this milky multitasker hydrates, …" at bounding box center [605, 287] width 497 height 42
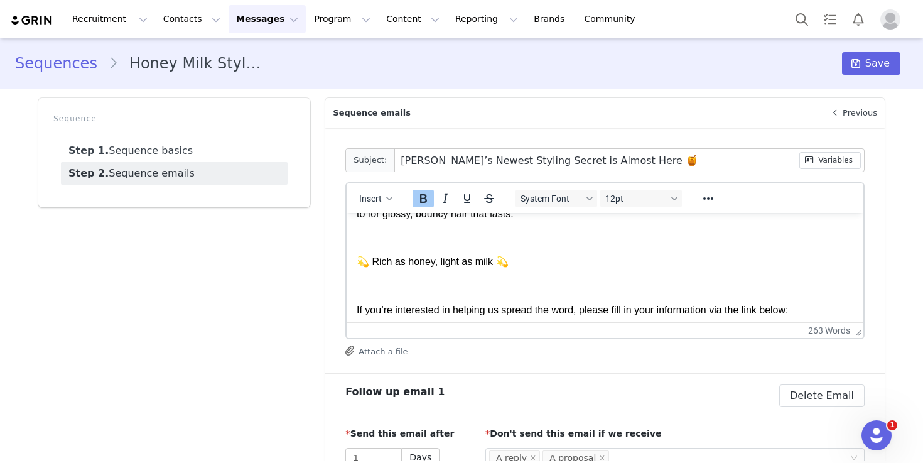
scroll to position [269, 0]
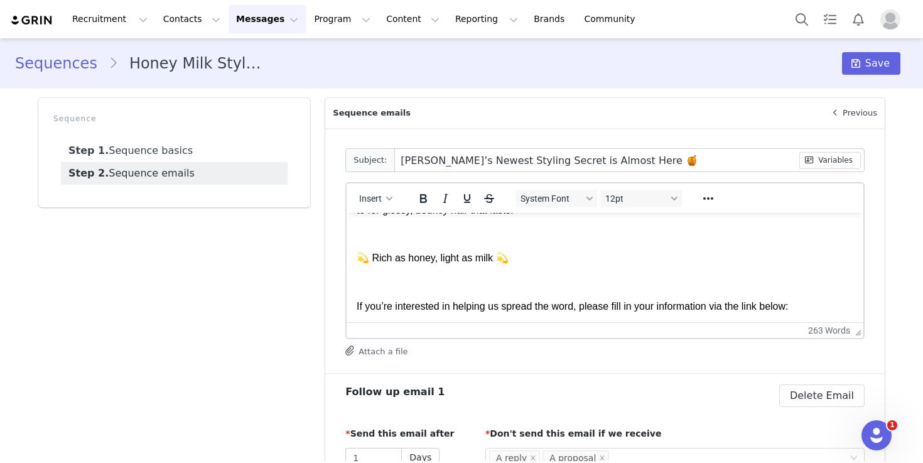
drag, startPoint x: 362, startPoint y: 258, endPoint x: 530, endPoint y: 255, distance: 168.3
click at [530, 255] on p "💫 Rich as honey, light as milk 💫" at bounding box center [605, 258] width 497 height 14
drag, startPoint x: 530, startPoint y: 255, endPoint x: 344, endPoint y: 253, distance: 185.9
click at [347, 253] on html "Hi First Name , I hope you’re doing lovely! We’re so excited to introduce you t…" at bounding box center [605, 332] width 517 height 777
click at [490, 284] on p "Rich Text Area. Press ALT-0 for help." at bounding box center [605, 283] width 497 height 14
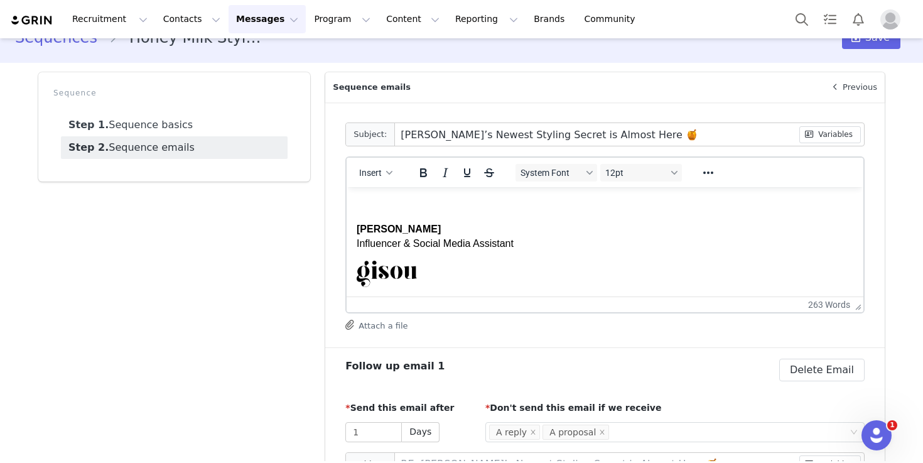
scroll to position [514, 0]
drag, startPoint x: 428, startPoint y: 225, endPoint x: 337, endPoint y: 225, distance: 91.7
click at [347, 225] on html "Hi First Name , I hope you’re doing lovely! We’re so excited to introduce you t…" at bounding box center [605, 61] width 517 height 777
click at [357, 242] on p "Esra Beltran Smit Influencer & Social Media Assistant" at bounding box center [605, 235] width 497 height 28
drag, startPoint x: 557, startPoint y: 243, endPoint x: 355, endPoint y: 243, distance: 202.2
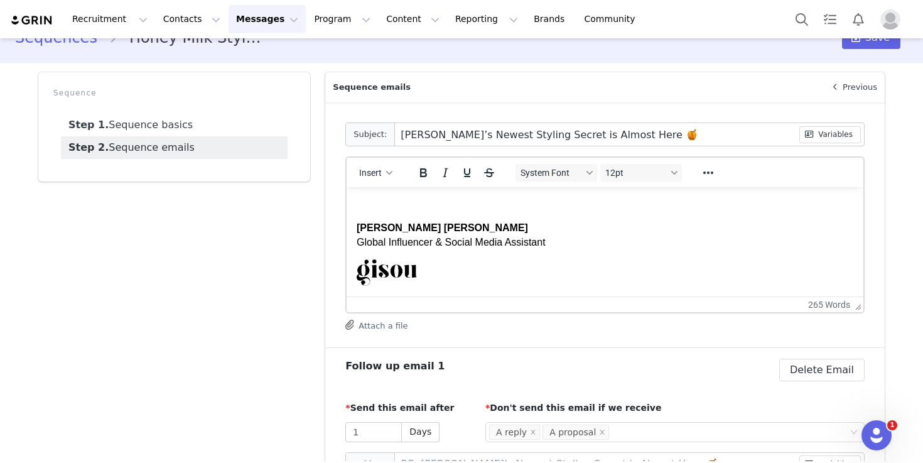
click at [355, 243] on html "Hi First Name , I hope you’re doing lovely! We’re so excited to introduce you t…" at bounding box center [605, 61] width 517 height 777
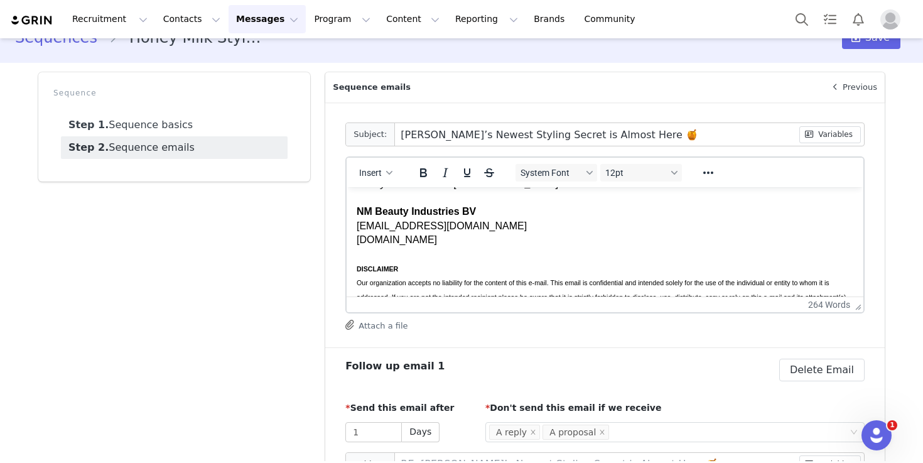
scroll to position [639, 0]
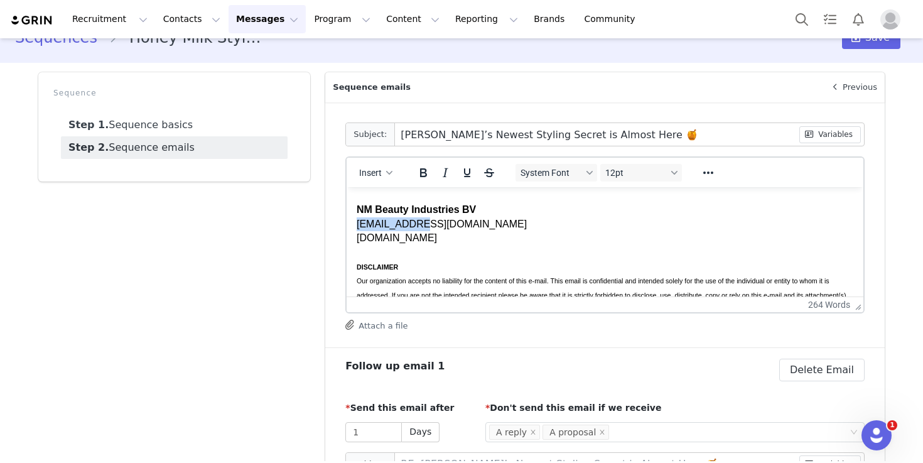
drag, startPoint x: 414, startPoint y: 224, endPoint x: 690, endPoint y: 411, distance: 334.1
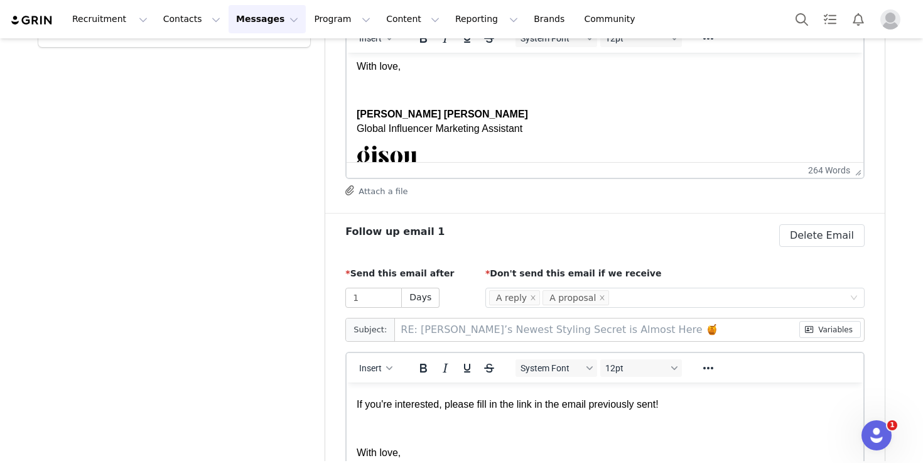
scroll to position [491, 0]
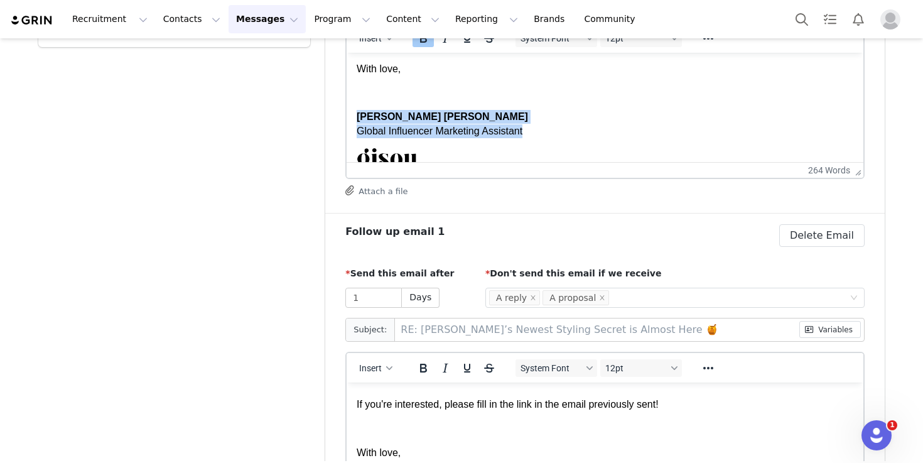
drag, startPoint x: 358, startPoint y: 116, endPoint x: 556, endPoint y: 138, distance: 199.6
click at [556, 138] on p "Esra Beltran Smit Global Influencer Marketing Assistant" at bounding box center [605, 124] width 497 height 28
copy p "Esra Beltran Smit Global Influencer Marketing Assistant"
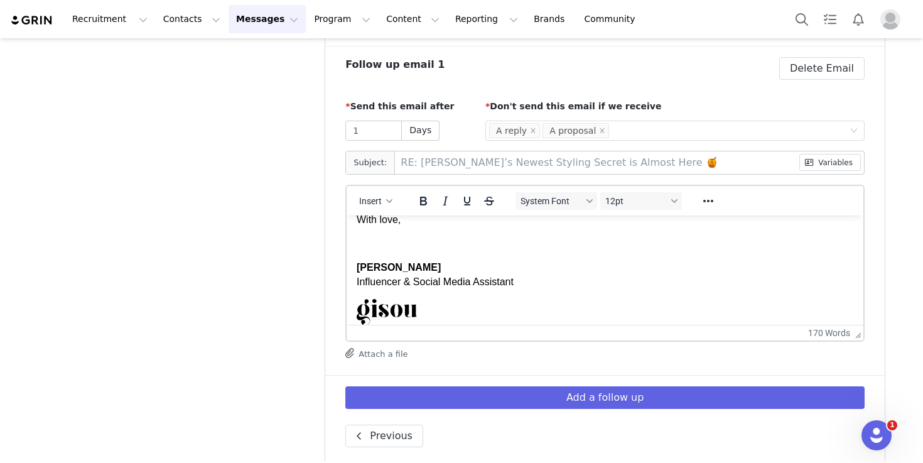
scroll to position [242, 0]
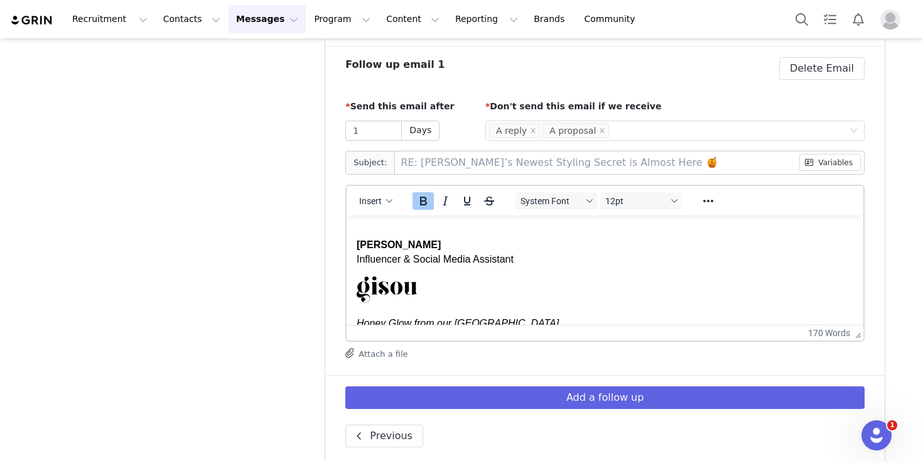
drag, startPoint x: 357, startPoint y: 244, endPoint x: 565, endPoint y: 256, distance: 207.6
click at [566, 256] on p "Chloe Bourat Influencer & Social Media Assistant" at bounding box center [605, 251] width 497 height 28
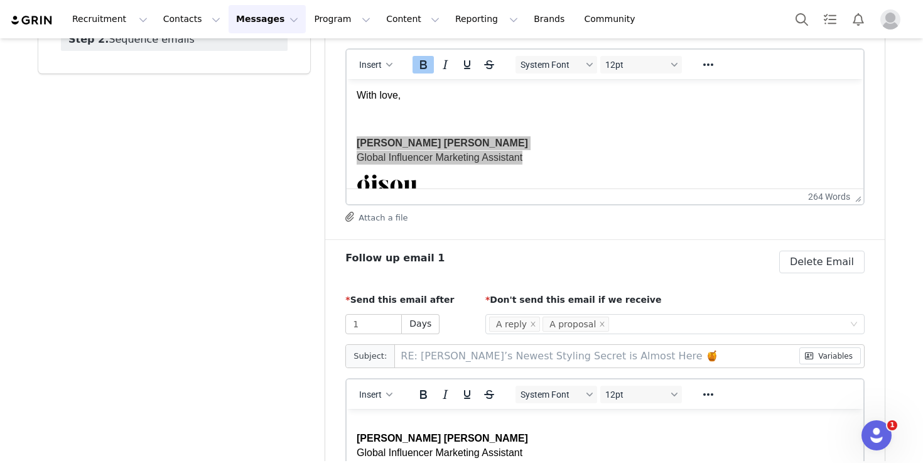
scroll to position [0, 0]
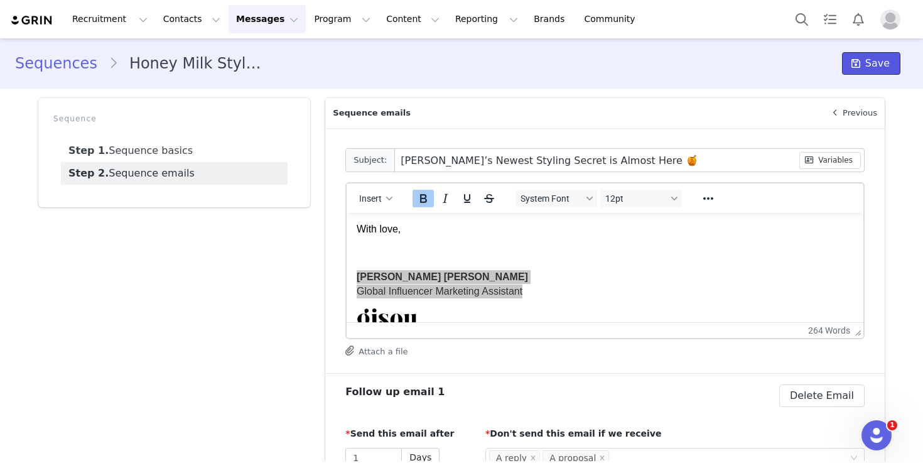
click at [877, 69] on span "Save" at bounding box center [877, 63] width 24 height 15
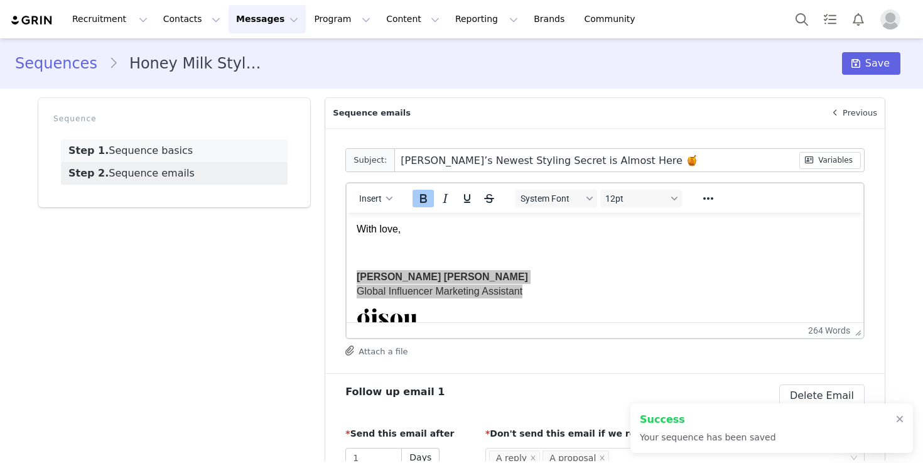
click at [185, 151] on link "Step 1. Sequence basics" at bounding box center [174, 150] width 227 height 23
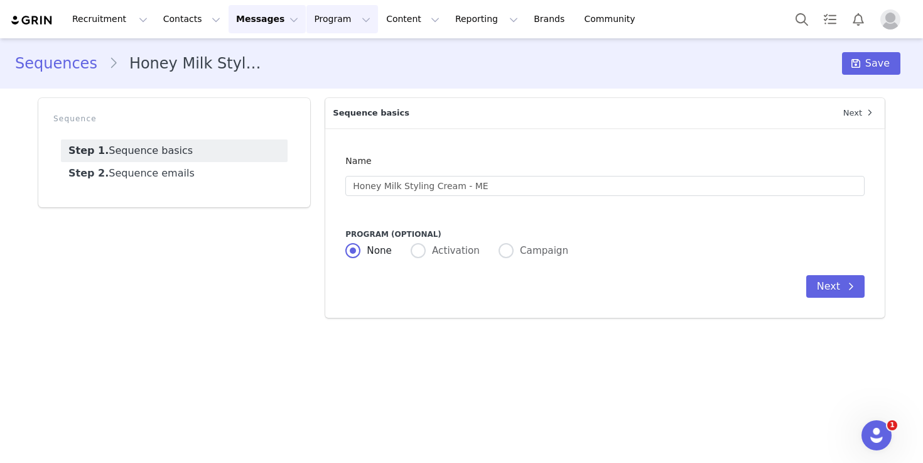
click at [312, 24] on button "Program Program" at bounding box center [342, 19] width 72 height 28
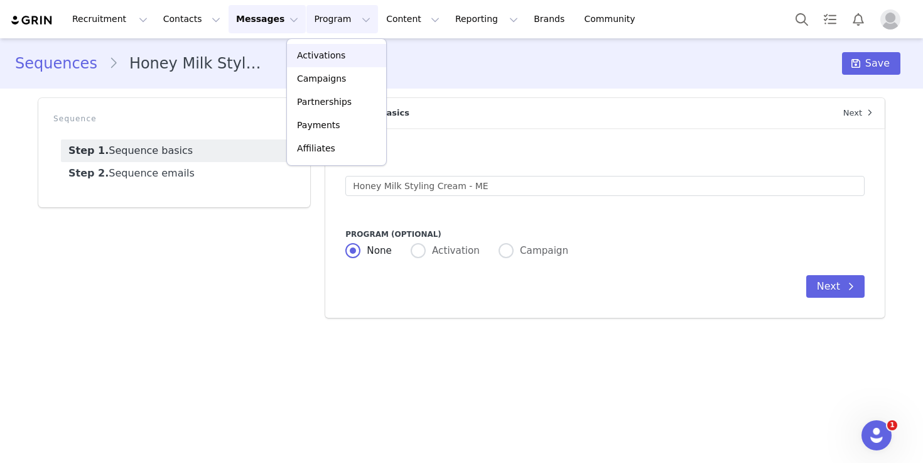
click at [331, 51] on p "Activations" at bounding box center [321, 55] width 48 height 13
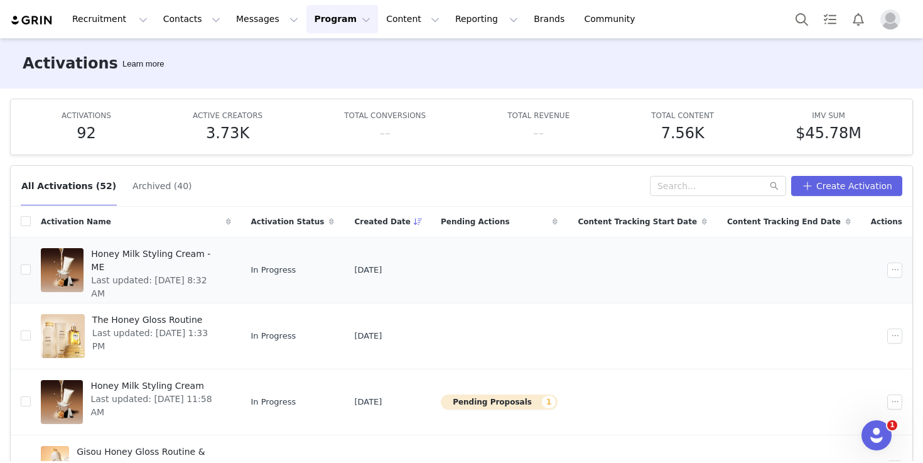
click at [110, 252] on span "Honey Milk Styling Cream - ME" at bounding box center [157, 260] width 132 height 26
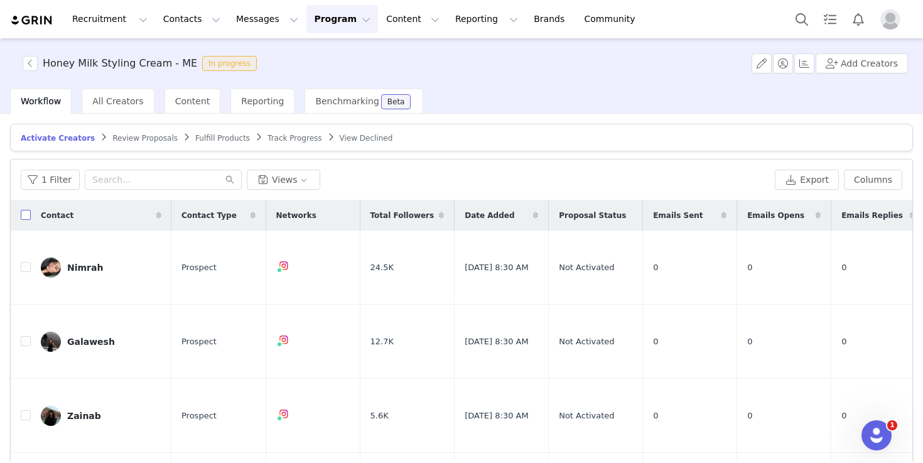
click at [22, 217] on input "checkbox" at bounding box center [26, 215] width 10 height 10
checkbox input "true"
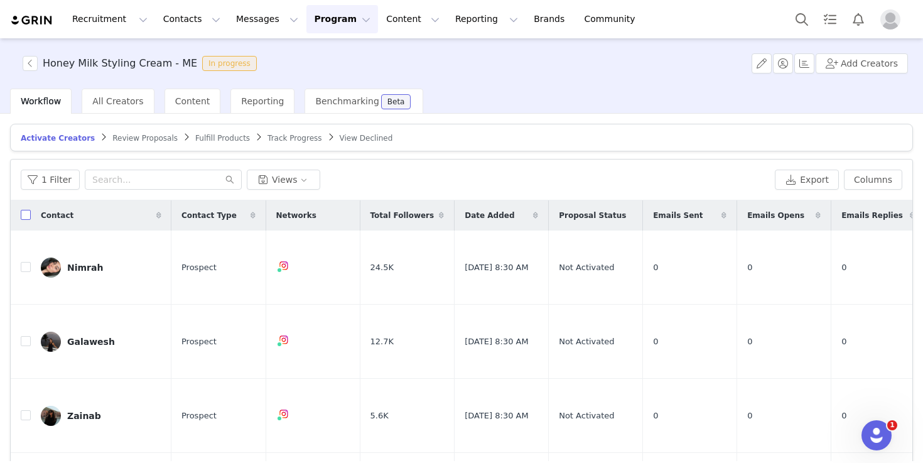
checkbox input "true"
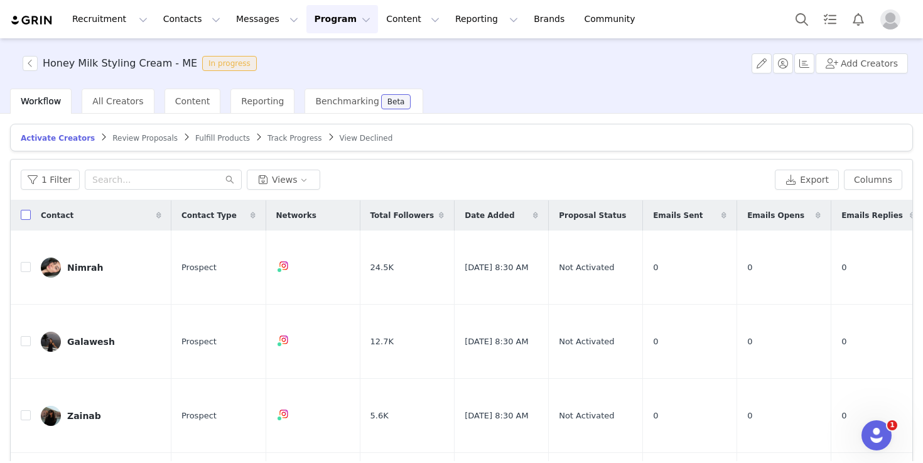
checkbox input "true"
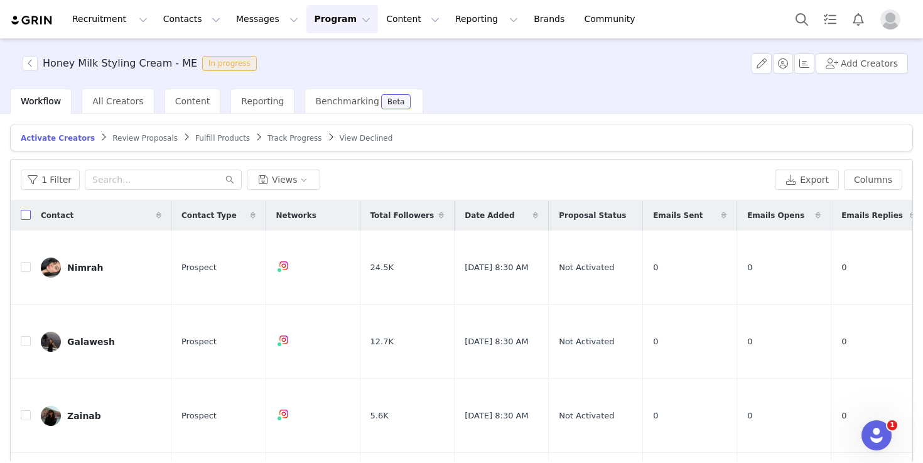
checkbox input "true"
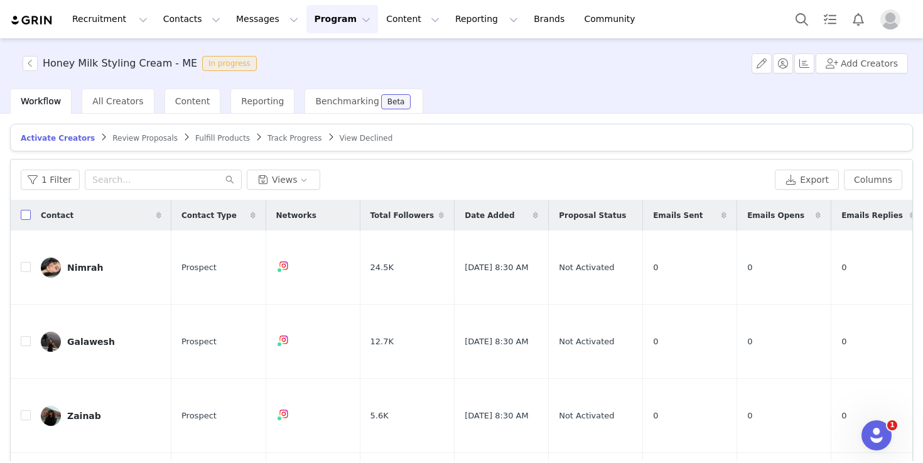
checkbox input "true"
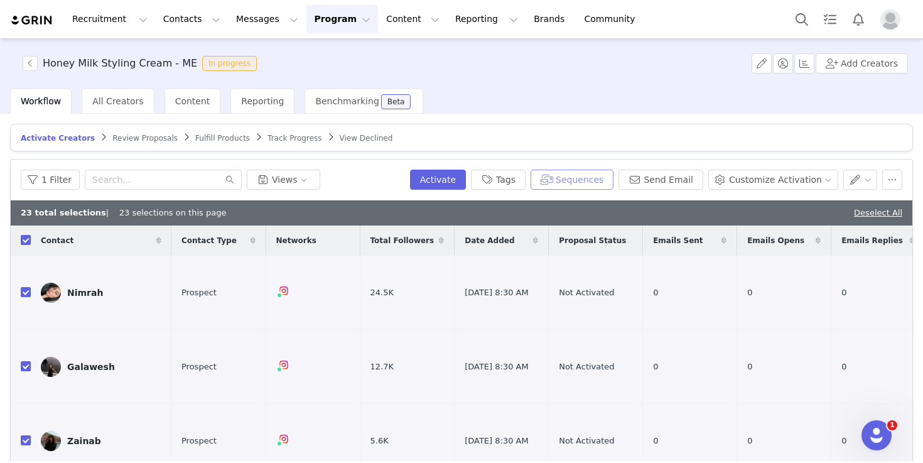
click at [598, 182] on button "Sequences" at bounding box center [572, 180] width 83 height 20
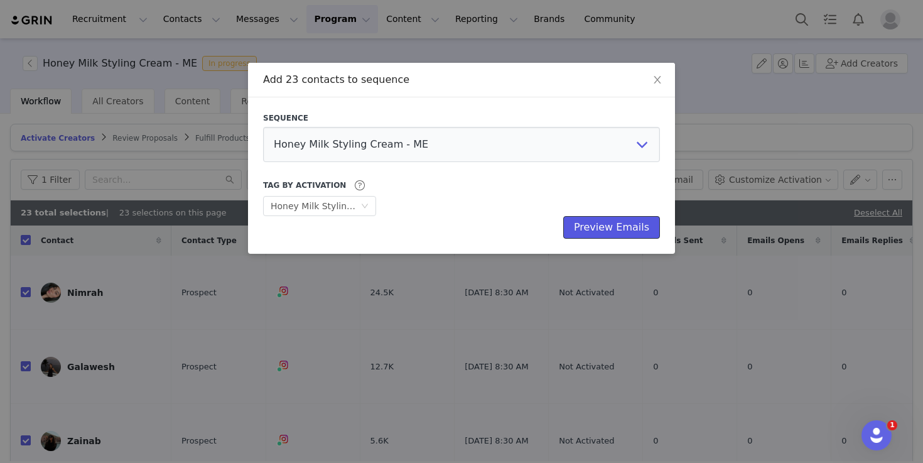
click at [610, 230] on button "Preview Emails" at bounding box center [611, 227] width 97 height 23
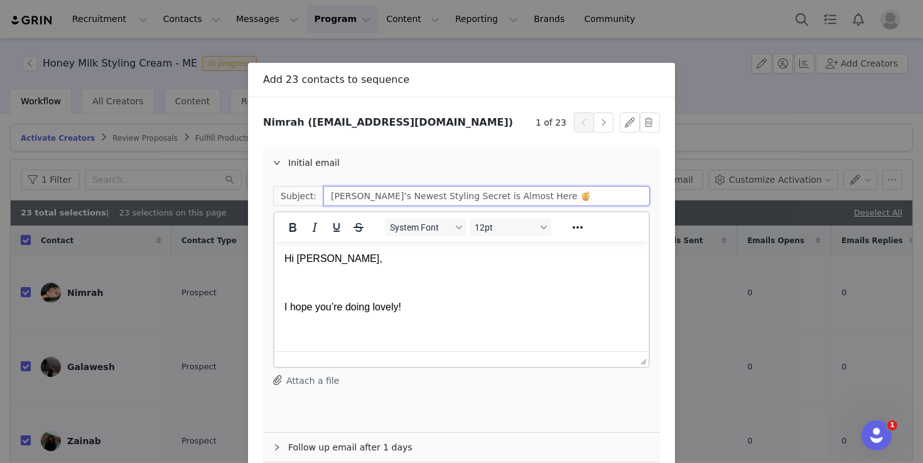
drag, startPoint x: 514, startPoint y: 196, endPoint x: 431, endPoint y: 195, distance: 82.9
click at [431, 195] on input "Gisou’s Newest Styling Secret is Almost Here 🍯" at bounding box center [486, 196] width 327 height 20
click at [639, 57] on div "Add 23 contacts to sequence Sequence Honey Milk Styling Cream - ME Styling Crea…" at bounding box center [461, 231] width 923 height 463
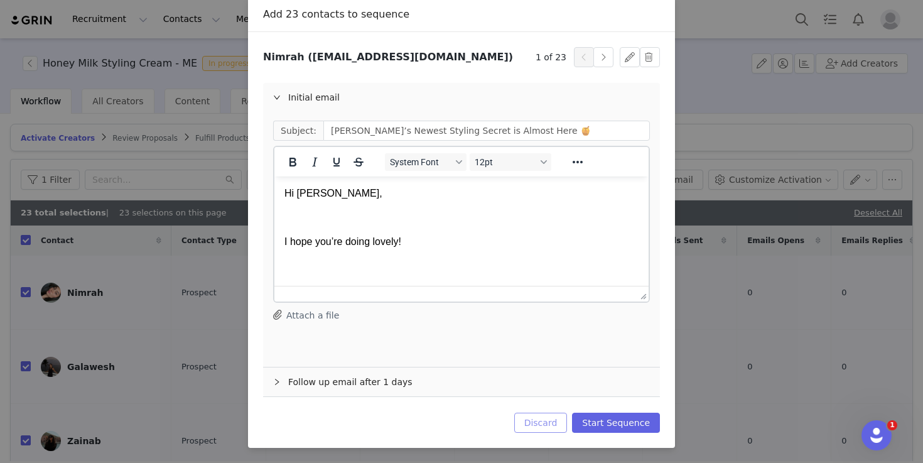
click at [548, 421] on button "Discard" at bounding box center [540, 423] width 53 height 20
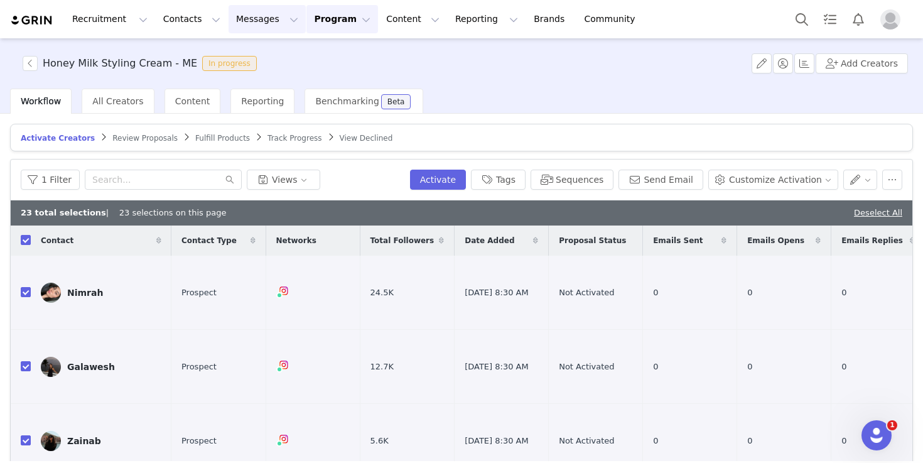
click at [260, 24] on button "Messages Messages" at bounding box center [267, 19] width 77 height 28
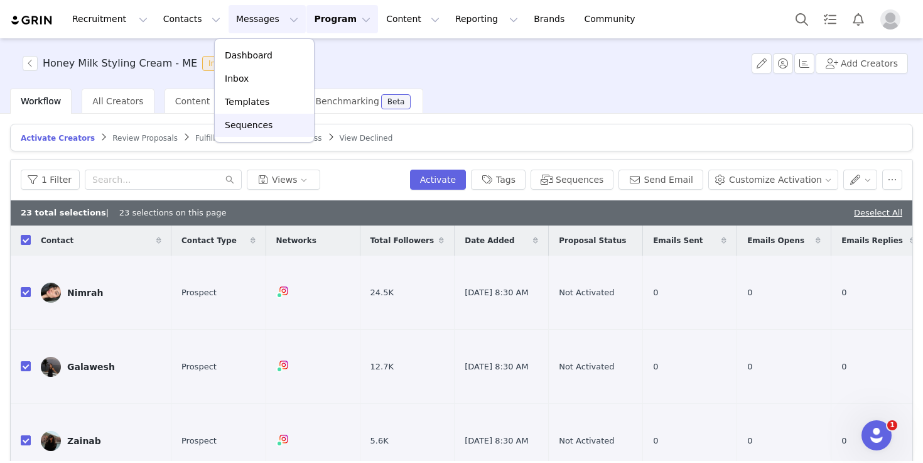
click at [279, 123] on div "Sequences" at bounding box center [264, 125] width 84 height 13
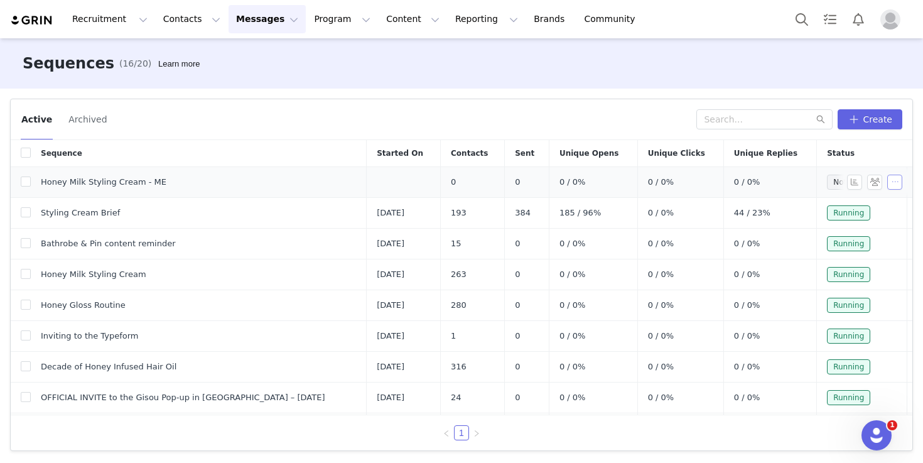
click at [887, 180] on button "button" at bounding box center [894, 182] width 15 height 15
click at [865, 205] on span "Edit" at bounding box center [862, 205] width 17 height 10
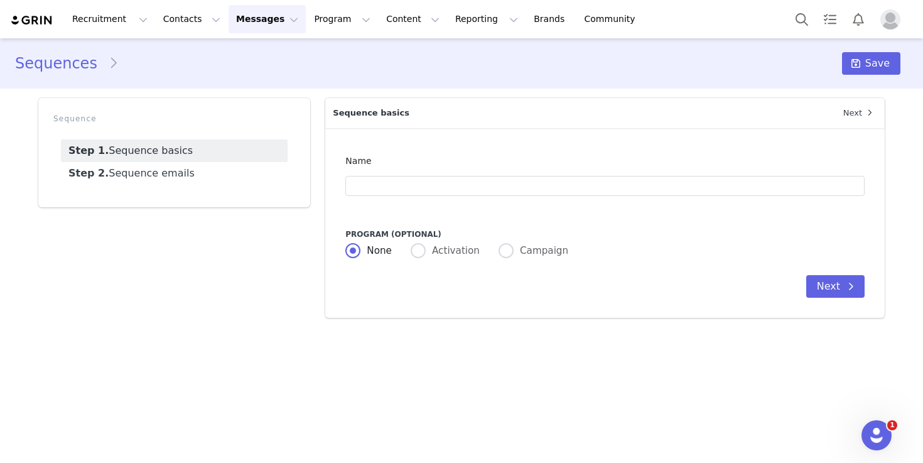
type input "Honey Milk Styling Cream - ME"
click at [202, 179] on link "Step 2. Sequence emails" at bounding box center [174, 173] width 227 height 23
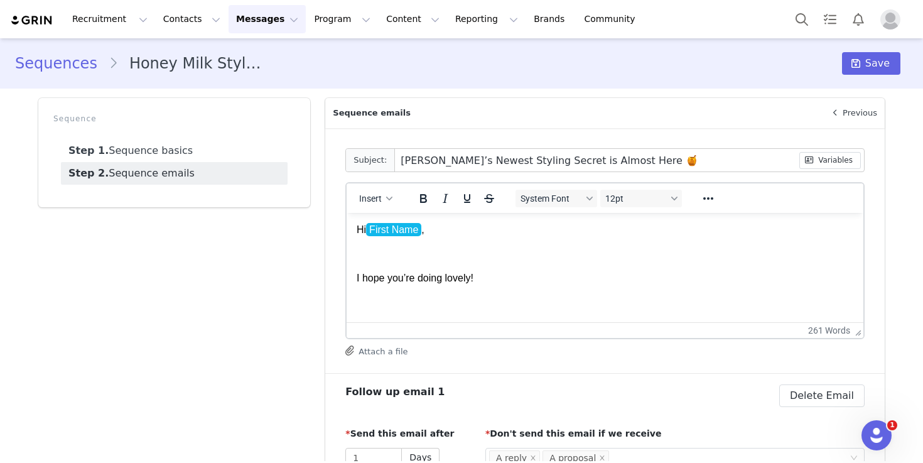
drag, startPoint x: 609, startPoint y: 158, endPoint x: 534, endPoint y: 158, distance: 74.7
click at [534, 158] on input "Gisou’s Newest Styling Secret is Almost Here 🍯" at bounding box center [597, 160] width 404 height 23
type input "Gisou’s Newest Styling Secret🍯"
type input "RE: Gisou’s Newest Styling Secret🍯"
drag, startPoint x: 567, startPoint y: 164, endPoint x: 391, endPoint y: 163, distance: 176.5
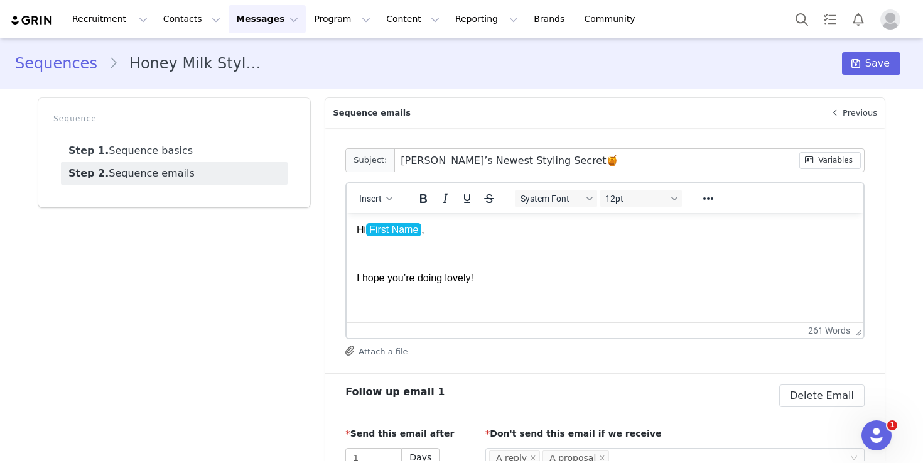
click at [391, 163] on div "Subject: Gisou’s Newest Styling Secret🍯 My First Name First Name Last Name Emai…" at bounding box center [604, 160] width 519 height 24
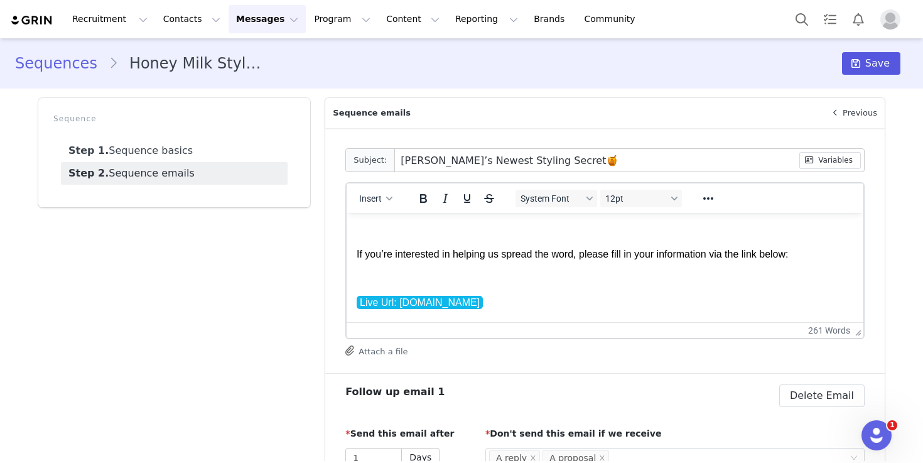
type input "Gisou’s Newest Styling Secret🍯"
click at [876, 71] on button "Save" at bounding box center [871, 63] width 58 height 23
click at [330, 21] on button "Program Program" at bounding box center [342, 19] width 72 height 28
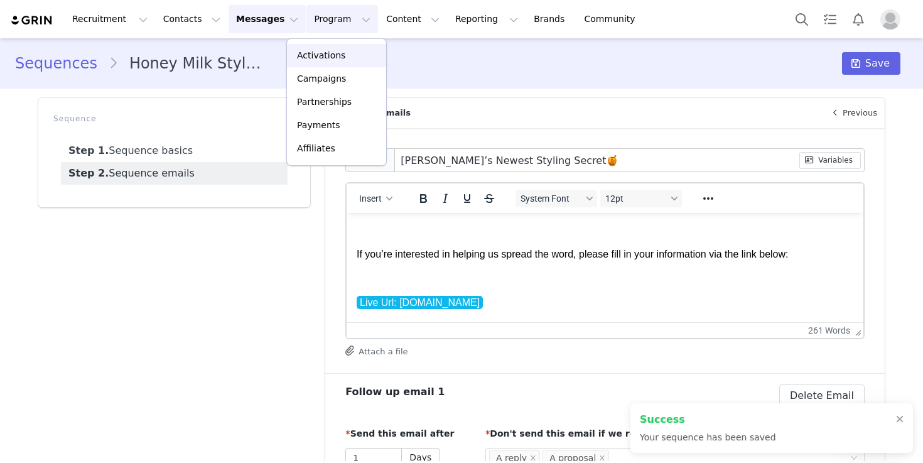
click at [360, 53] on div "Activations" at bounding box center [337, 55] width 84 height 13
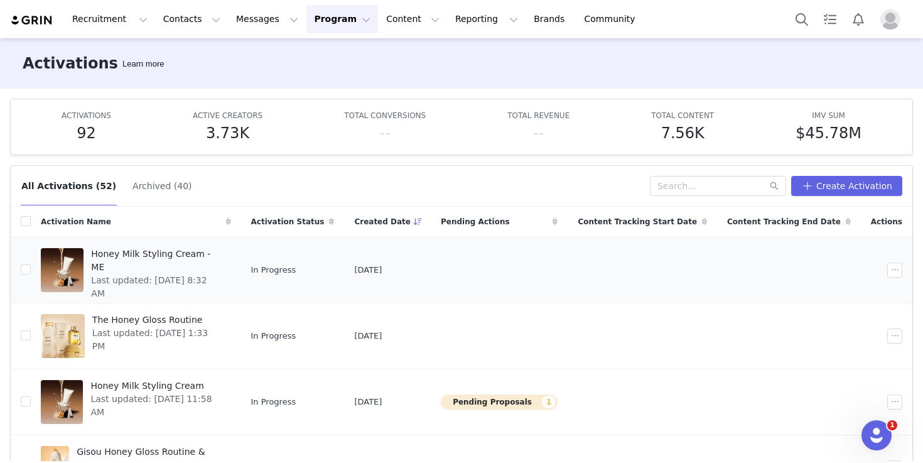
click at [146, 253] on span "Honey Milk Styling Cream - ME" at bounding box center [157, 260] width 132 height 26
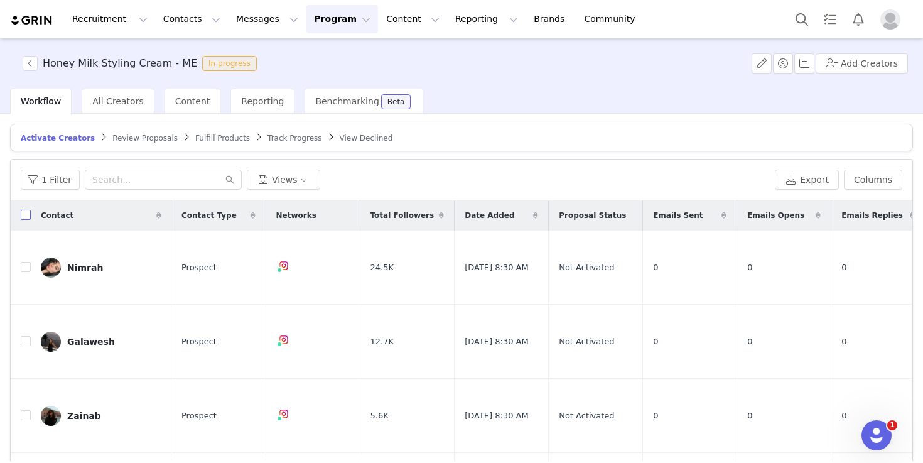
click at [23, 219] on input "checkbox" at bounding box center [26, 215] width 10 height 10
checkbox input "true"
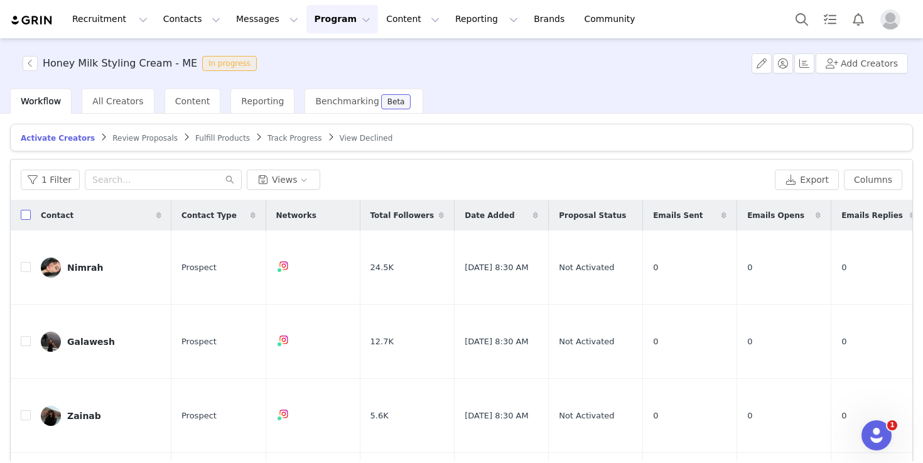
checkbox input "true"
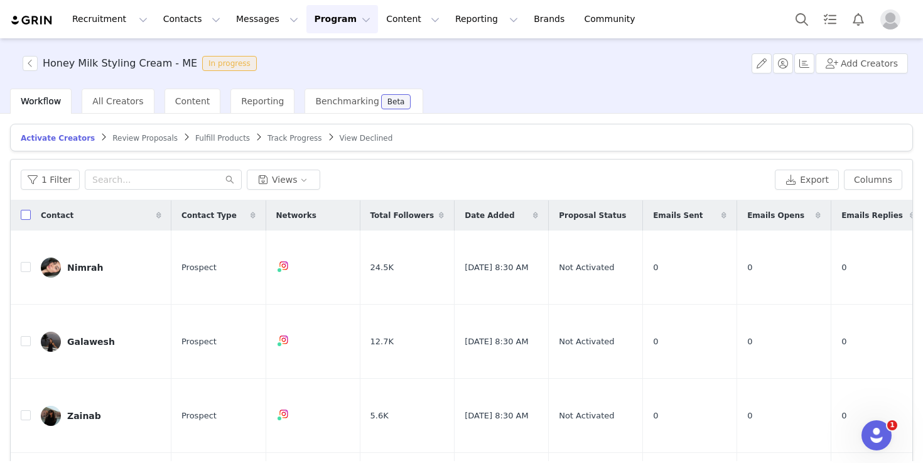
checkbox input "true"
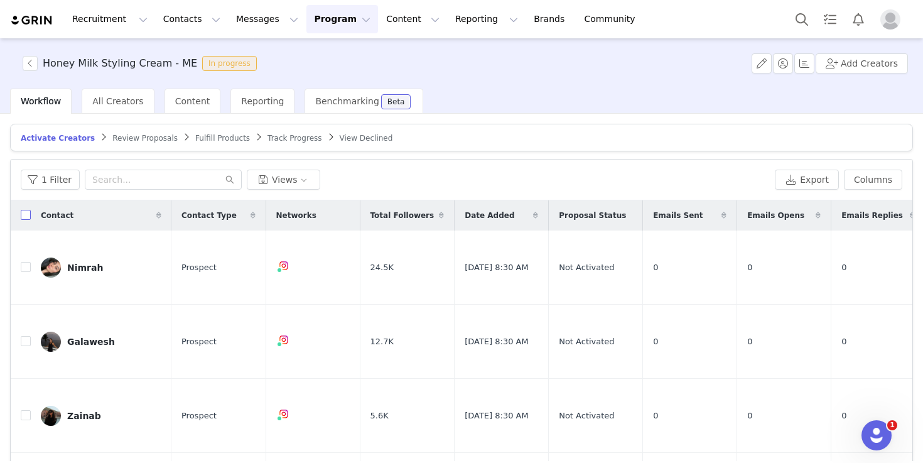
checkbox input "true"
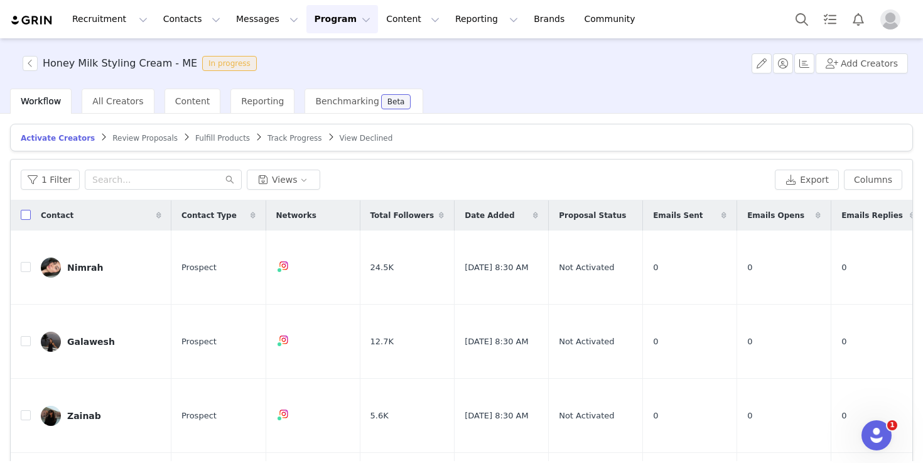
checkbox input "true"
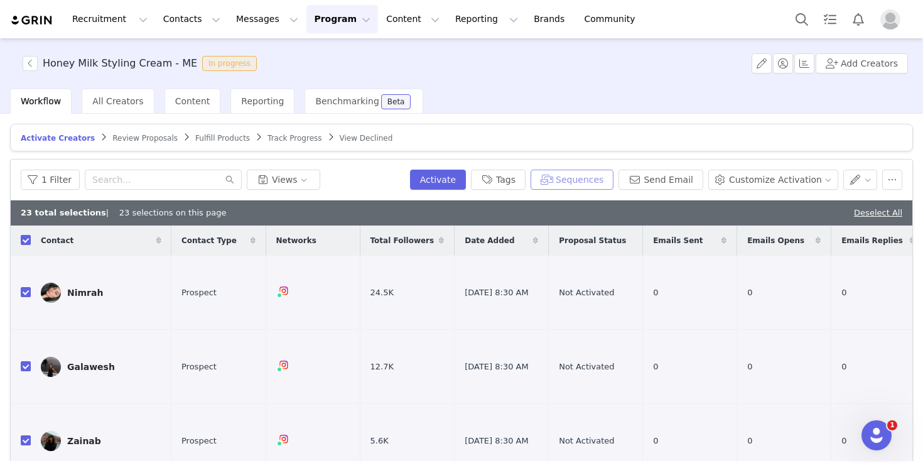
click at [590, 181] on button "Sequences" at bounding box center [572, 180] width 83 height 20
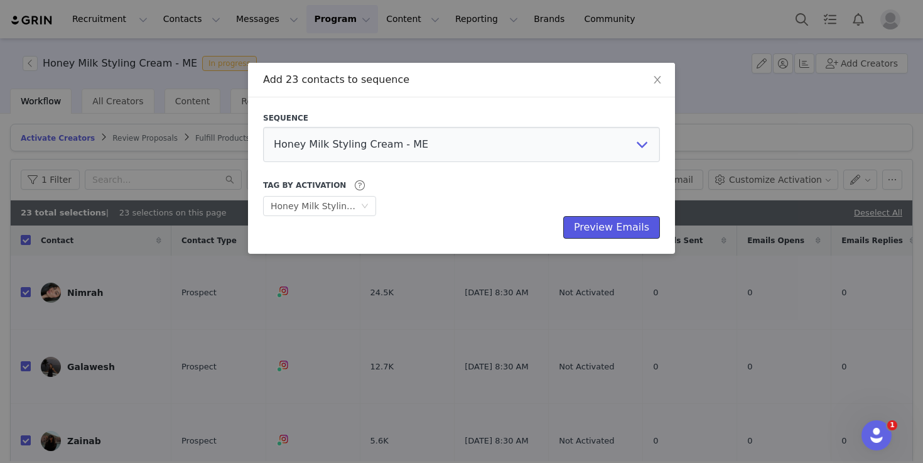
click at [621, 224] on button "Preview Emails" at bounding box center [611, 227] width 97 height 23
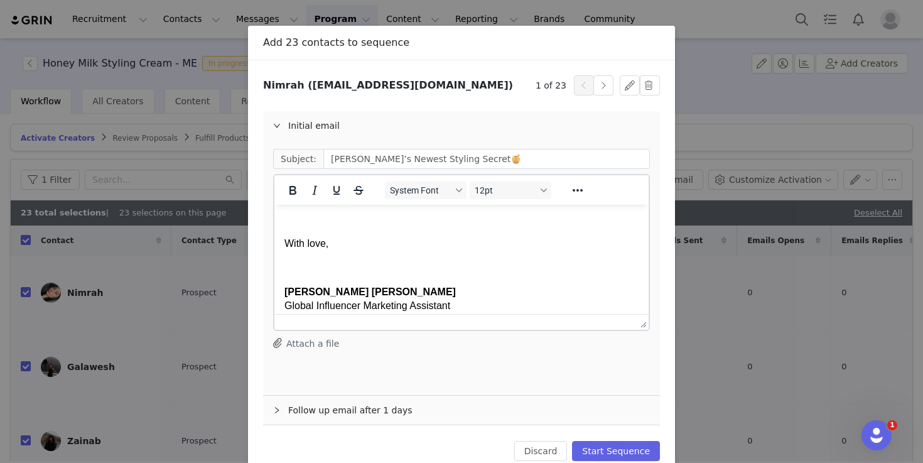
scroll to position [752, 0]
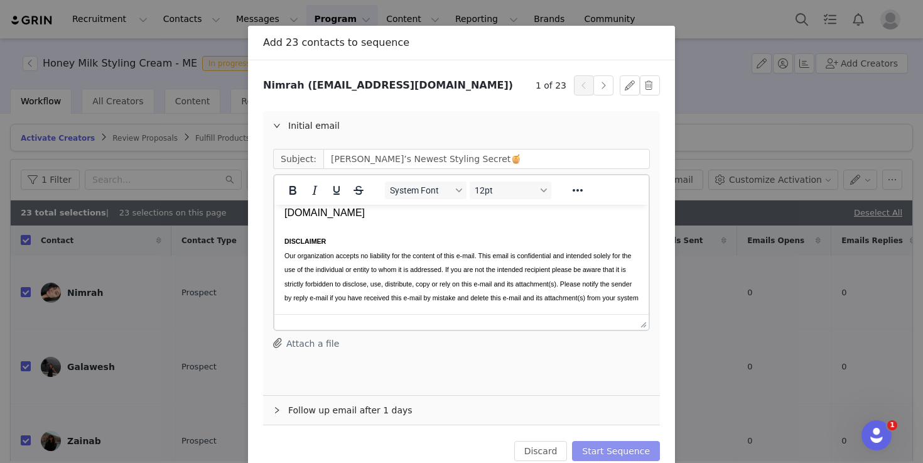
click at [631, 452] on button "Start Sequence" at bounding box center [616, 451] width 88 height 20
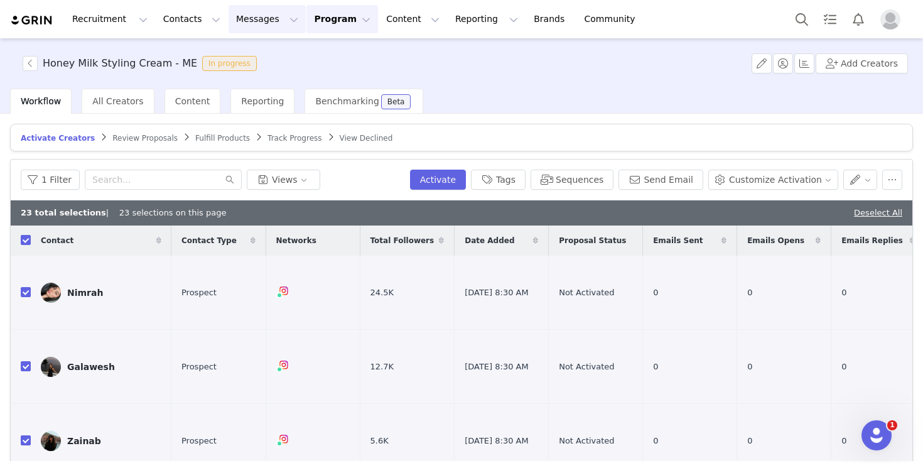
click at [257, 21] on button "Messages Messages" at bounding box center [267, 19] width 77 height 28
click at [264, 88] on link "Inbox" at bounding box center [264, 78] width 99 height 23
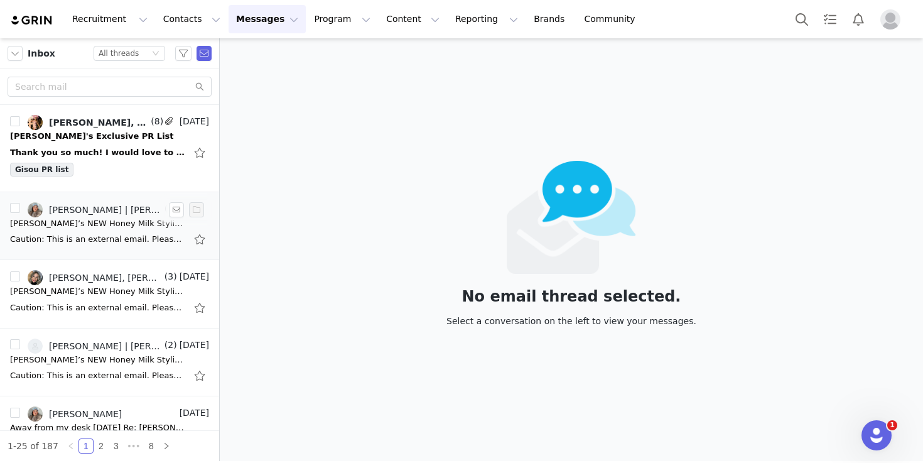
click at [112, 229] on div "Gisou’s NEW Honey Milk Styling Cream - First Reveal! 🍯" at bounding box center [98, 223] width 176 height 13
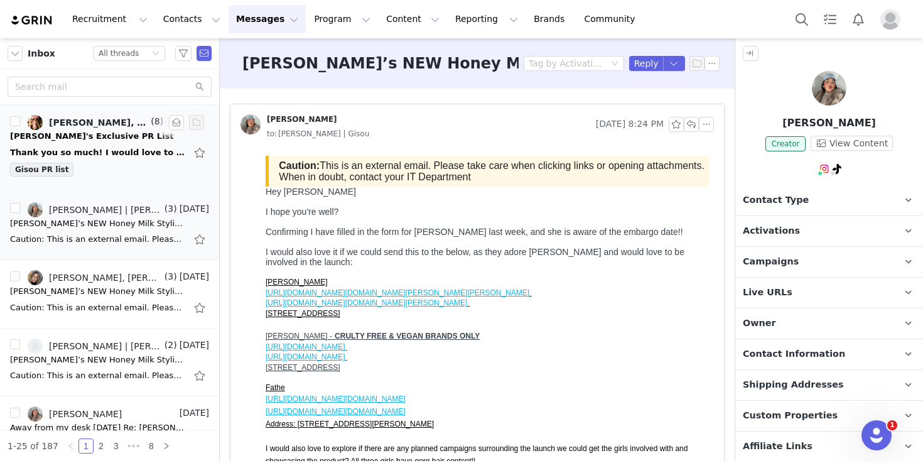
click at [127, 151] on div "Thank you so much! I would love to receive the new PR for the new product launc…" at bounding box center [98, 152] width 176 height 13
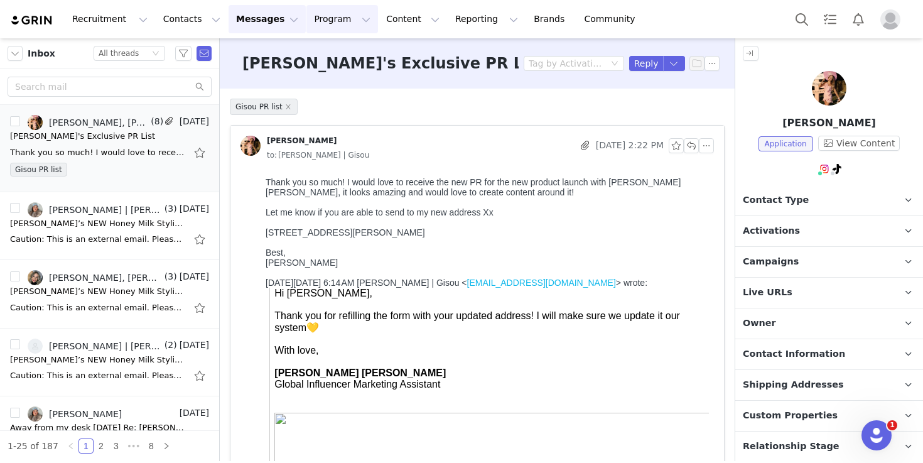
click at [314, 23] on button "Program Program" at bounding box center [342, 19] width 72 height 28
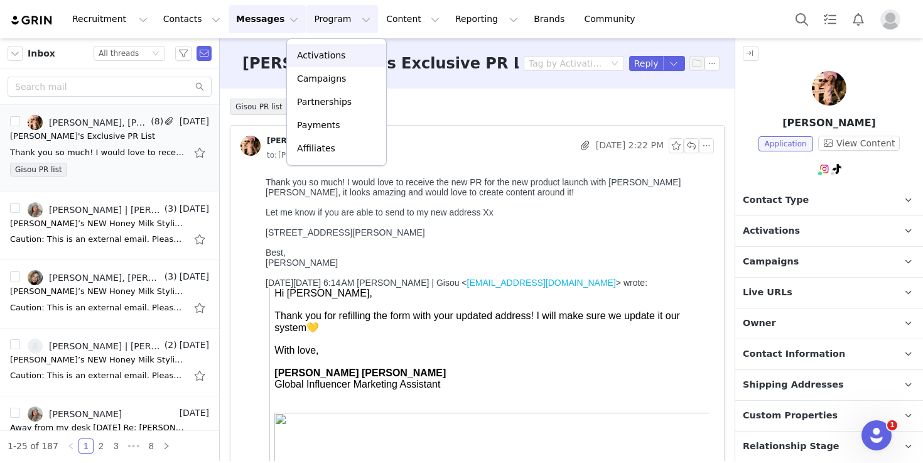
click at [322, 63] on link "Activations" at bounding box center [336, 55] width 99 height 23
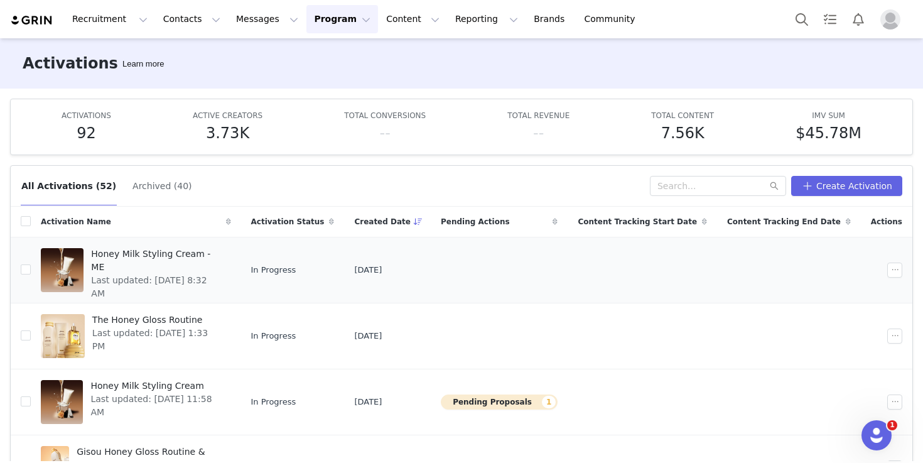
click at [136, 259] on span "Honey Milk Styling Cream - ME" at bounding box center [157, 260] width 132 height 26
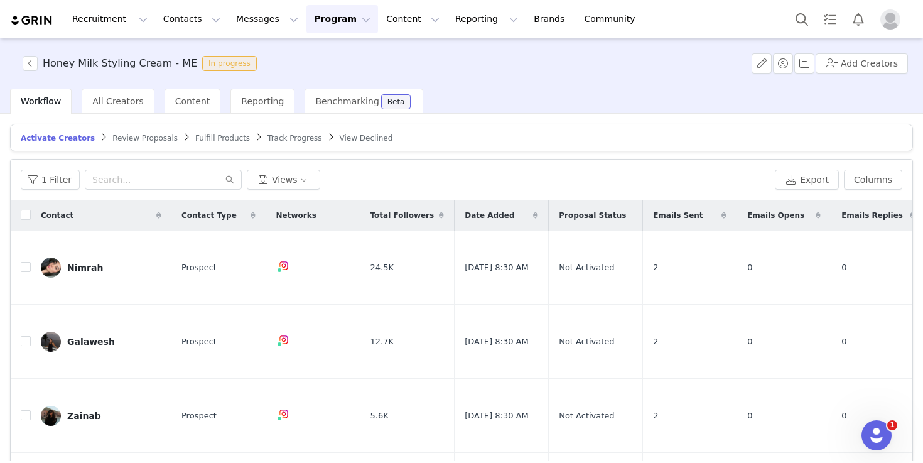
click at [127, 138] on span "Review Proposals" at bounding box center [144, 138] width 65 height 9
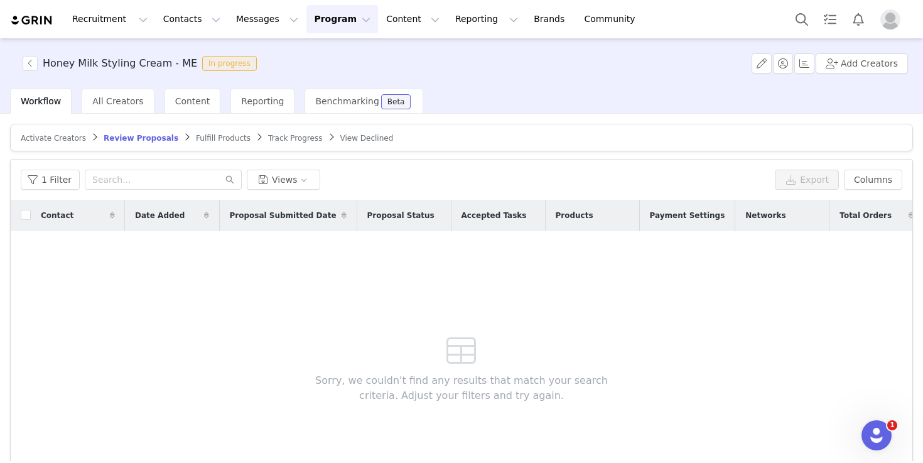
click at [53, 138] on span "Activate Creators" at bounding box center [53, 138] width 65 height 9
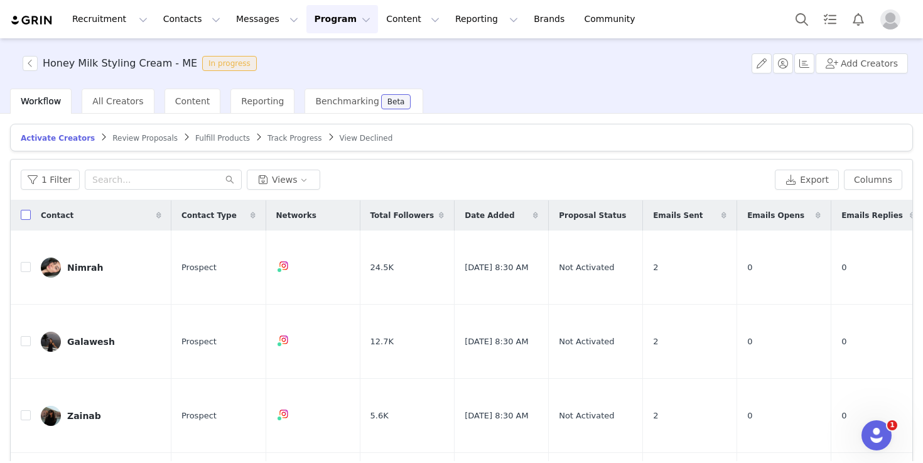
click at [26, 215] on input "checkbox" at bounding box center [26, 215] width 10 height 10
checkbox input "true"
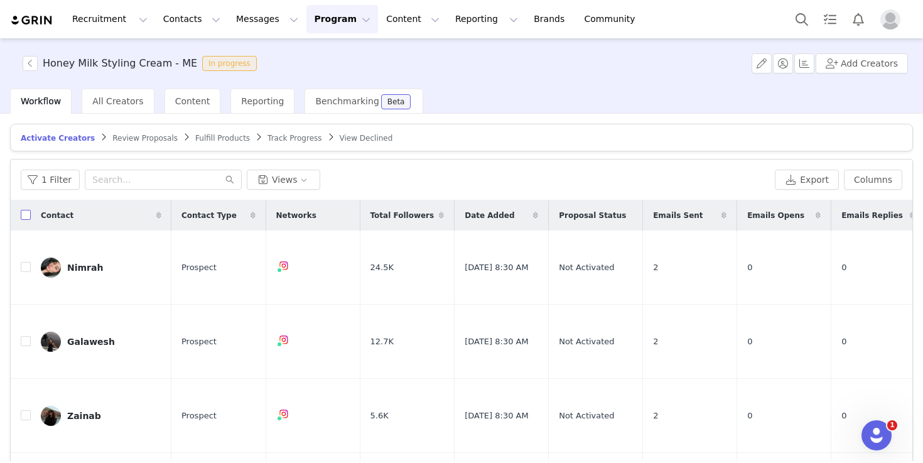
checkbox input "true"
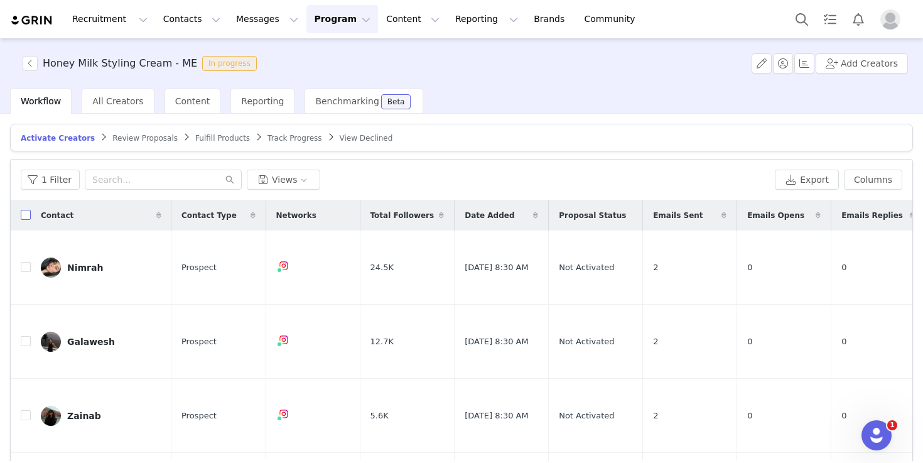
checkbox input "true"
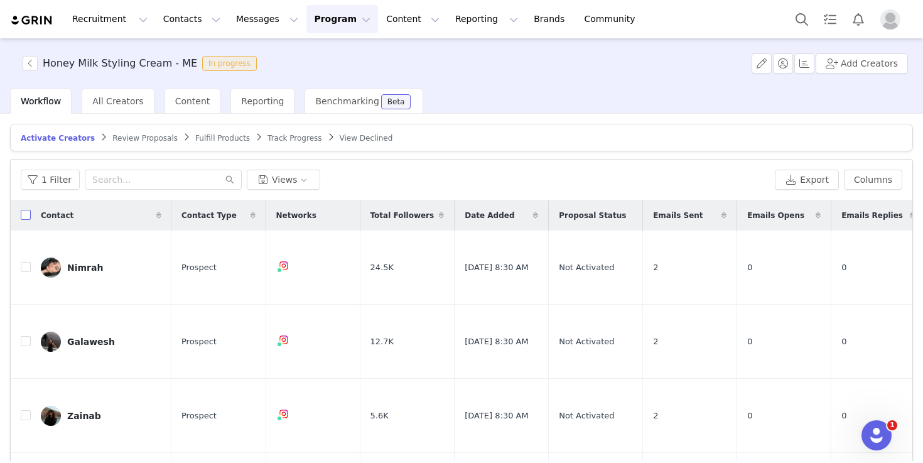
checkbox input "true"
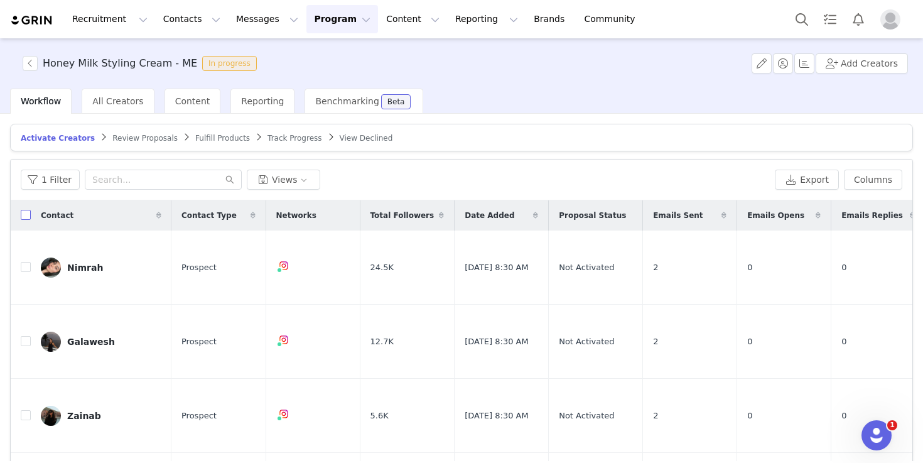
checkbox input "true"
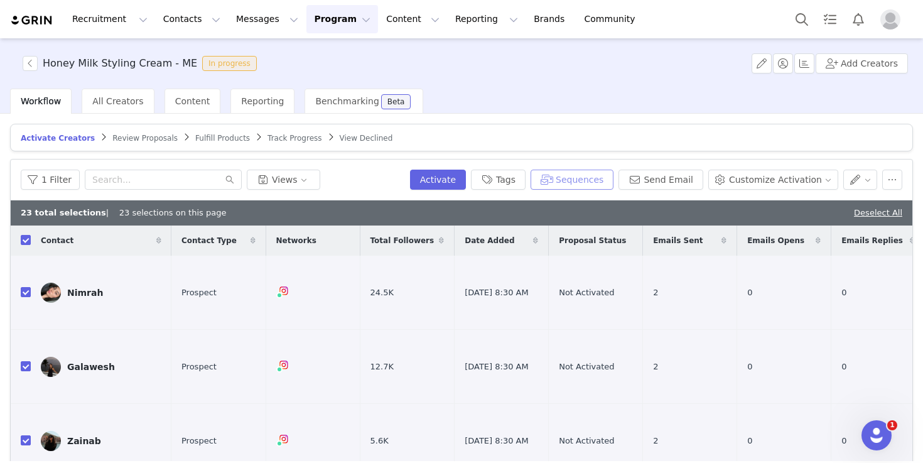
click at [600, 187] on button "Sequences" at bounding box center [572, 180] width 83 height 20
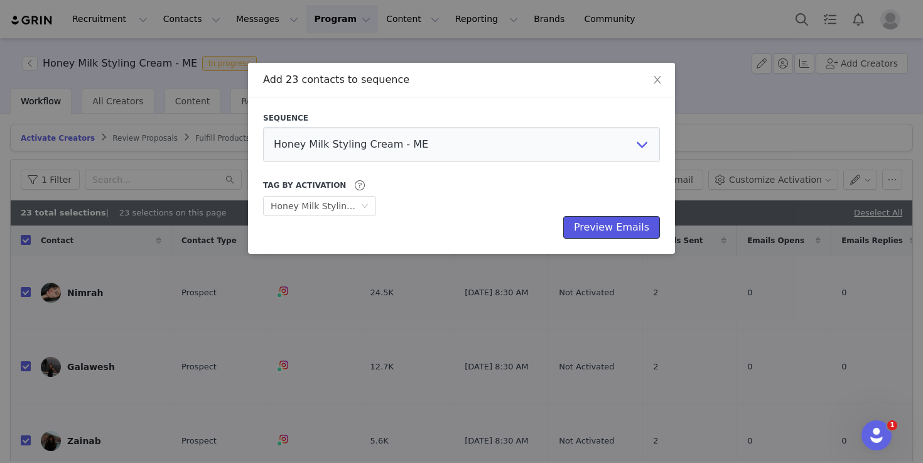
click at [626, 221] on button "Preview Emails" at bounding box center [611, 227] width 97 height 23
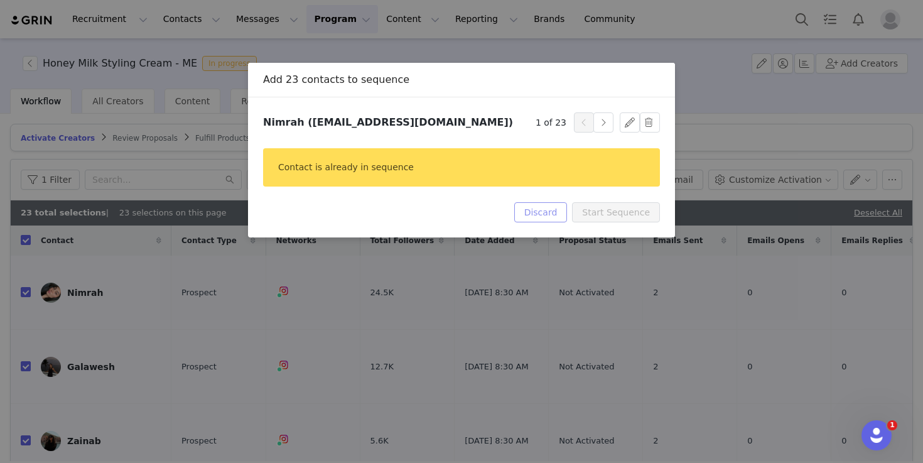
click at [548, 209] on button "Discard" at bounding box center [540, 212] width 53 height 20
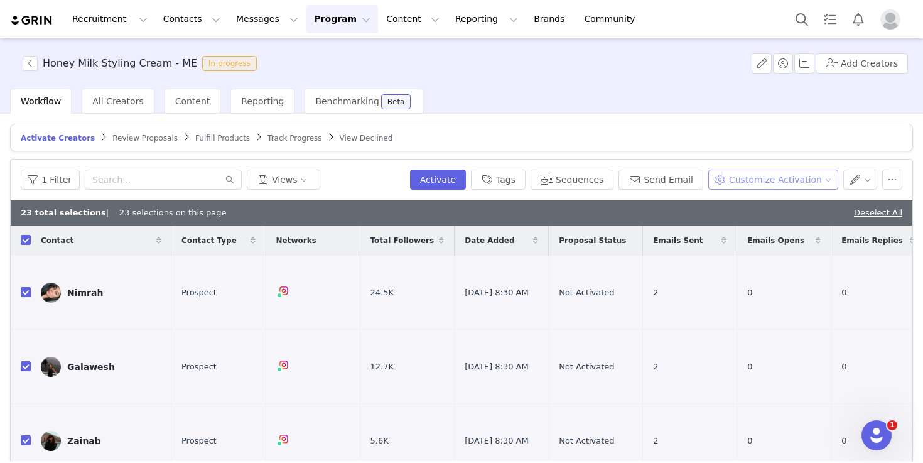
click at [833, 178] on button "Customize Activation" at bounding box center [773, 180] width 130 height 20
click at [769, 131] on article "Activate Creators Review Proposals Fulfill Products Track Progress View Declined" at bounding box center [461, 138] width 903 height 28
click at [250, 29] on button "Messages Messages" at bounding box center [267, 19] width 77 height 28
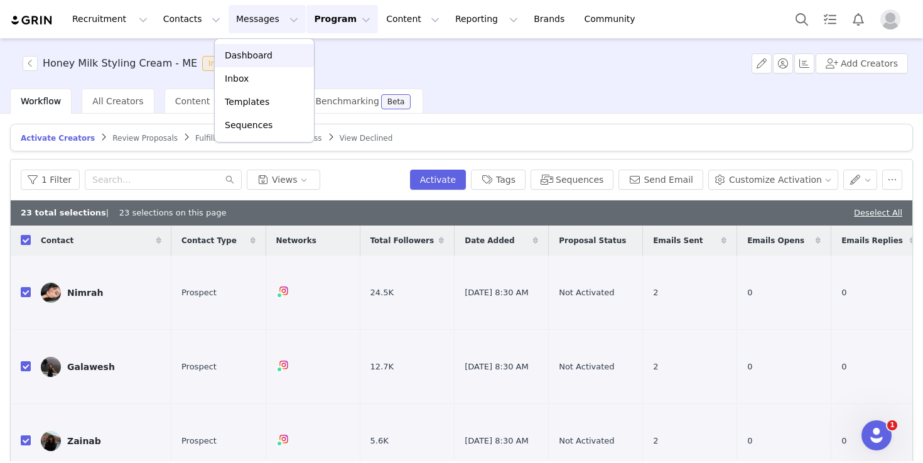
click at [265, 50] on p "Dashboard" at bounding box center [249, 55] width 48 height 13
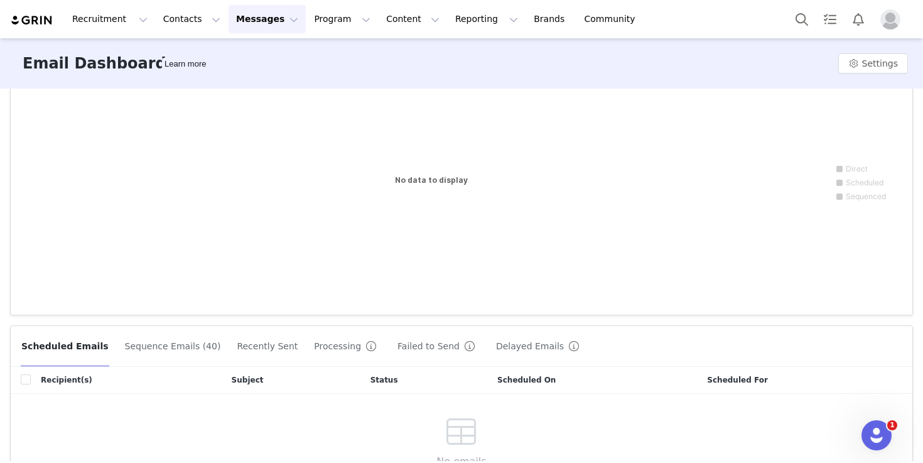
click at [173, 343] on button "Sequence Emails (40)" at bounding box center [172, 346] width 97 height 20
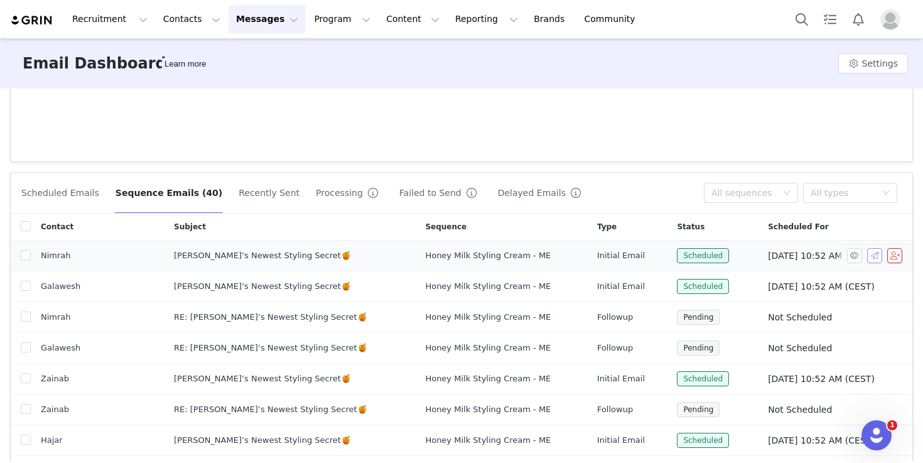
click at [876, 257] on button "button" at bounding box center [874, 255] width 15 height 15
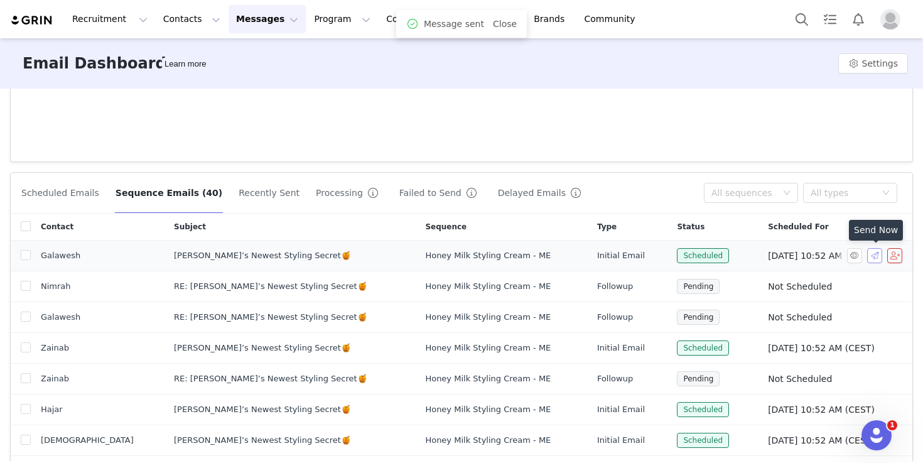
click at [876, 257] on button "button" at bounding box center [874, 255] width 15 height 15
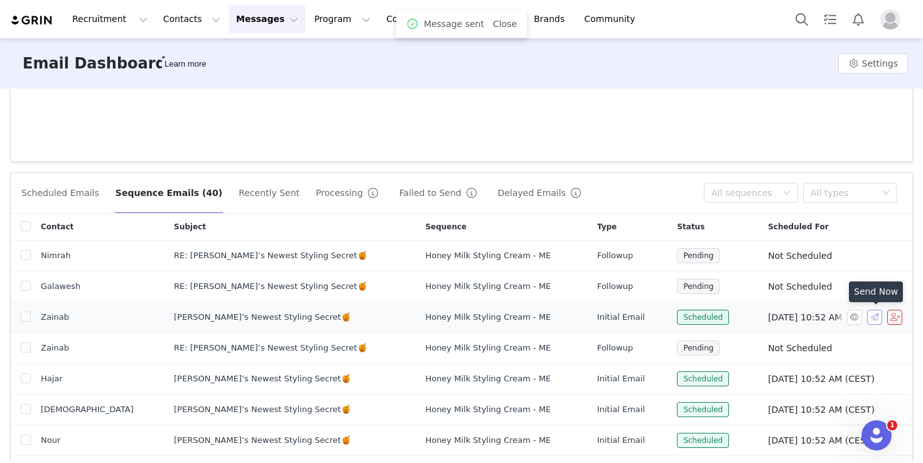
click at [877, 318] on button "button" at bounding box center [874, 317] width 15 height 15
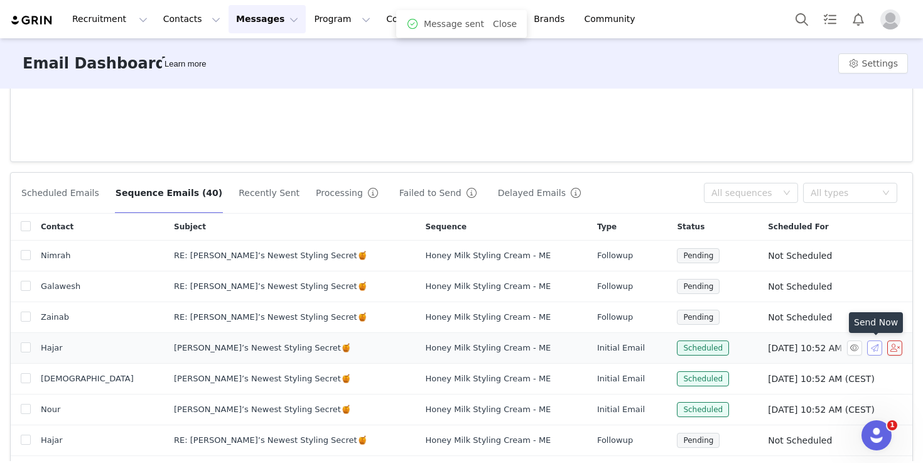
click at [879, 348] on button "button" at bounding box center [874, 347] width 15 height 15
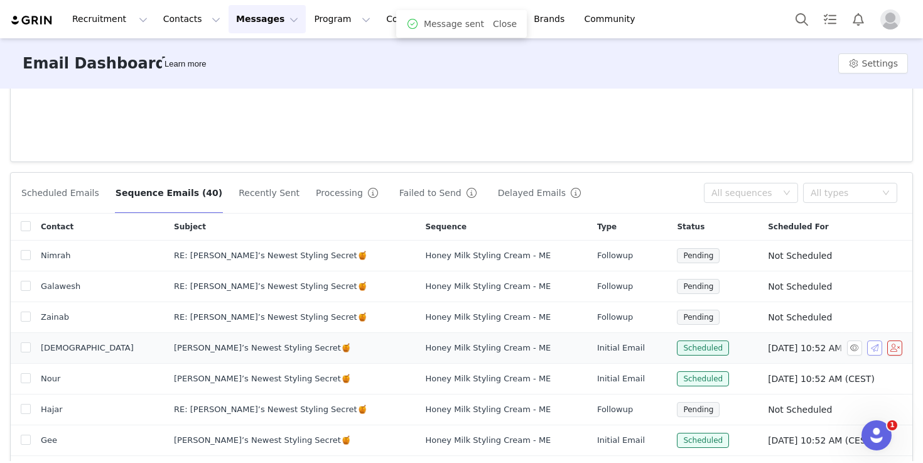
click at [875, 350] on button "button" at bounding box center [874, 347] width 15 height 15
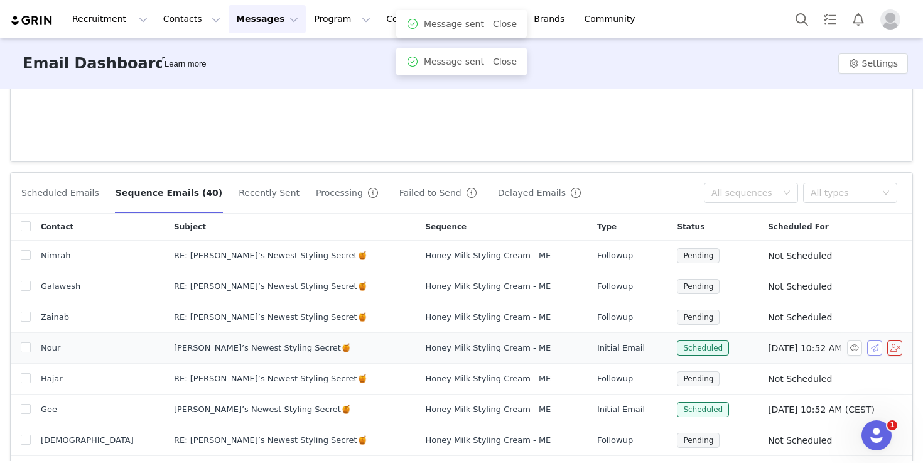
click at [875, 350] on button "button" at bounding box center [874, 347] width 15 height 15
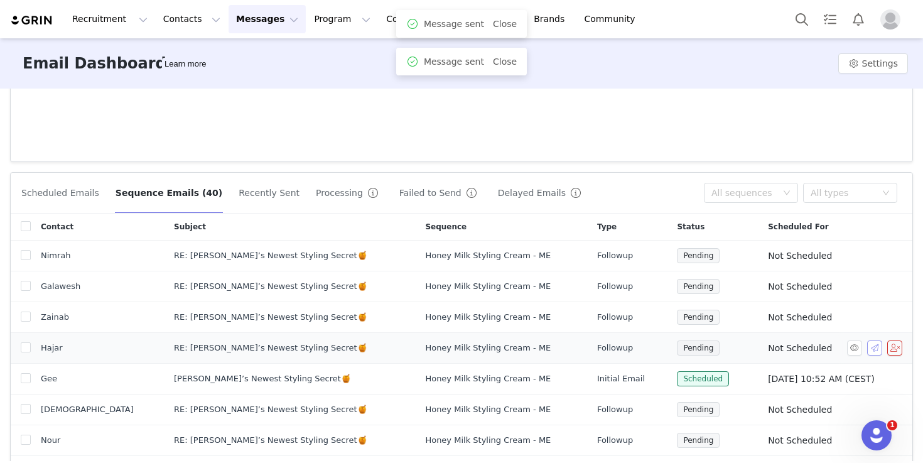
scroll to position [60, 0]
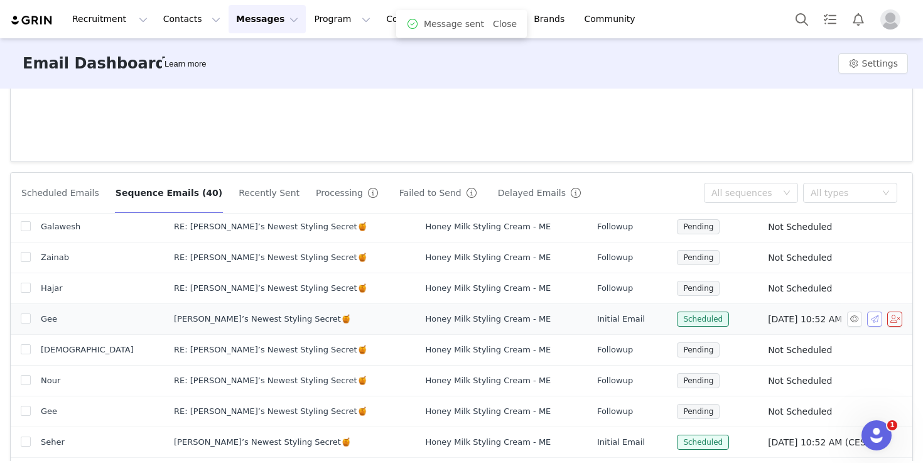
click at [875, 318] on button "button" at bounding box center [874, 318] width 15 height 15
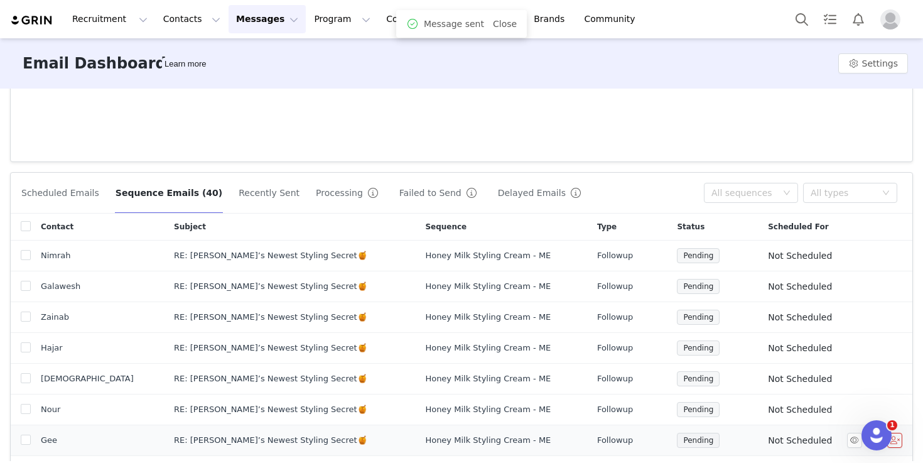
scroll to position [311, 0]
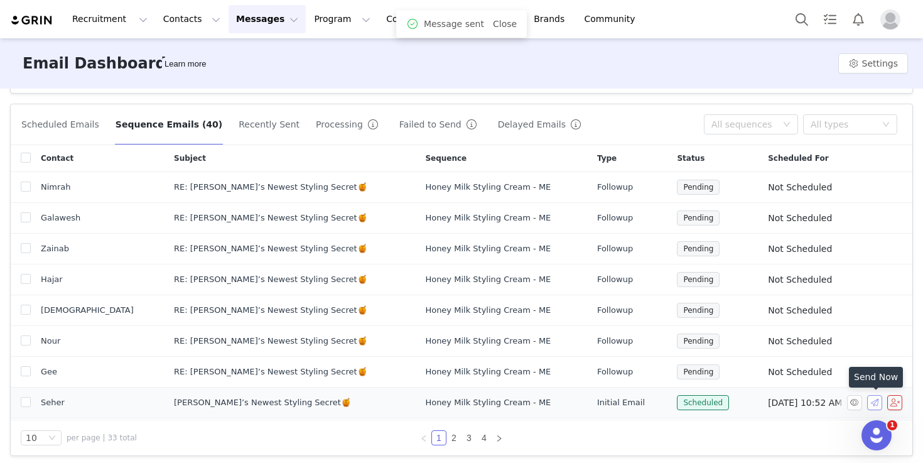
click at [875, 403] on button "button" at bounding box center [874, 402] width 15 height 15
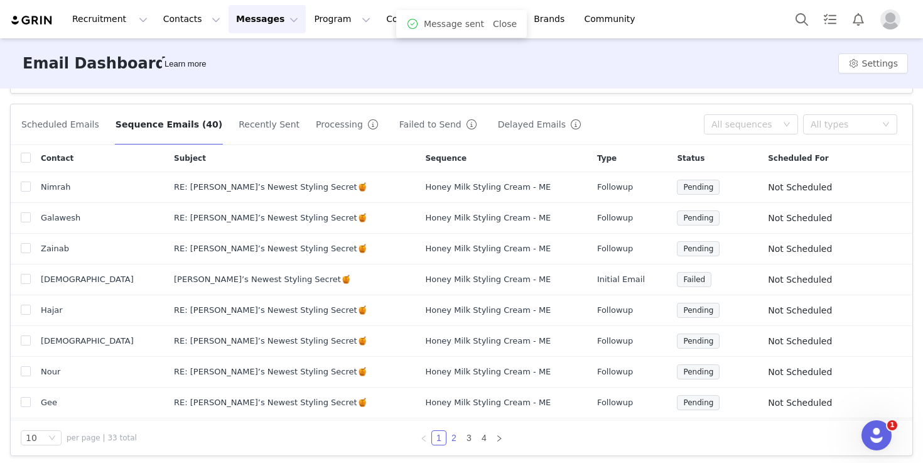
click at [457, 439] on link "2" at bounding box center [454, 438] width 14 height 14
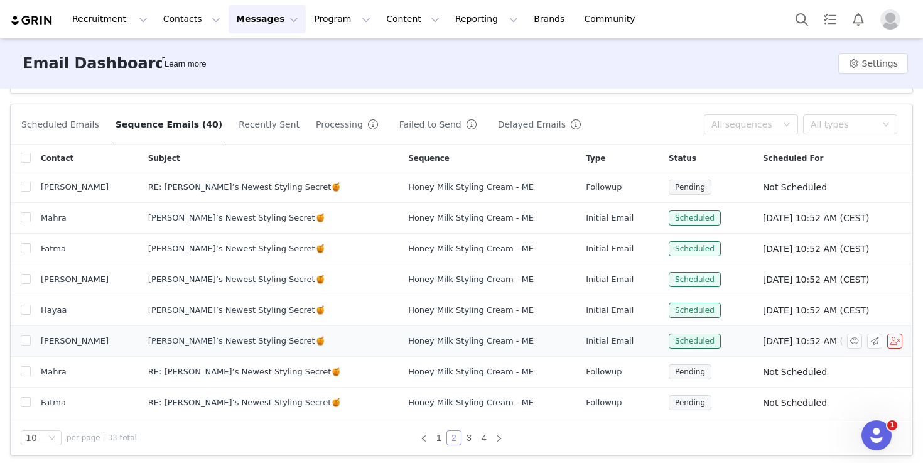
scroll to position [299, 0]
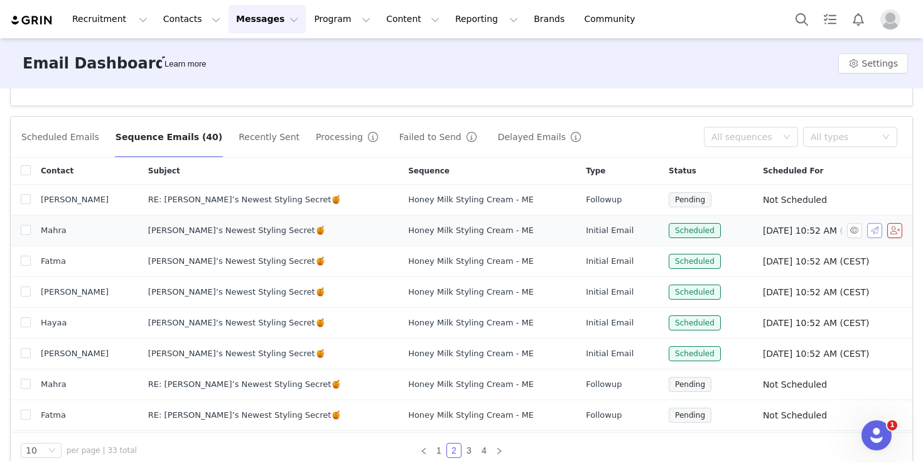
click at [873, 230] on button "button" at bounding box center [874, 230] width 15 height 15
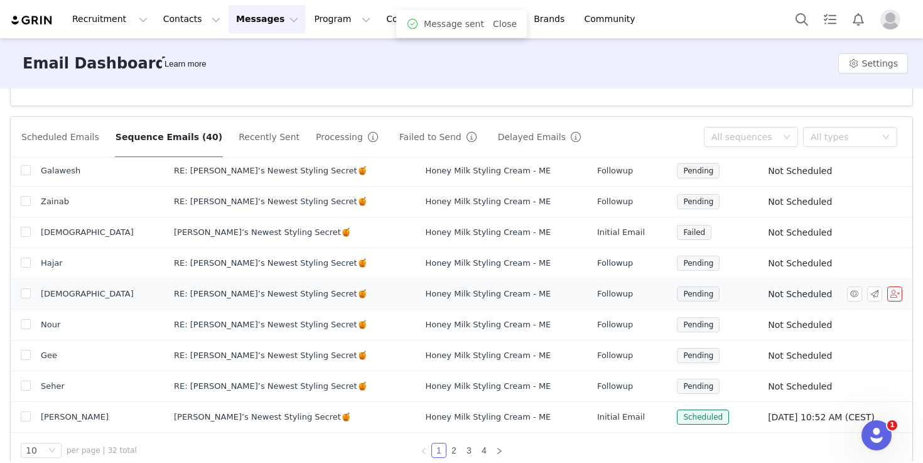
scroll to position [59, 0]
click at [880, 236] on button "button" at bounding box center [874, 232] width 15 height 15
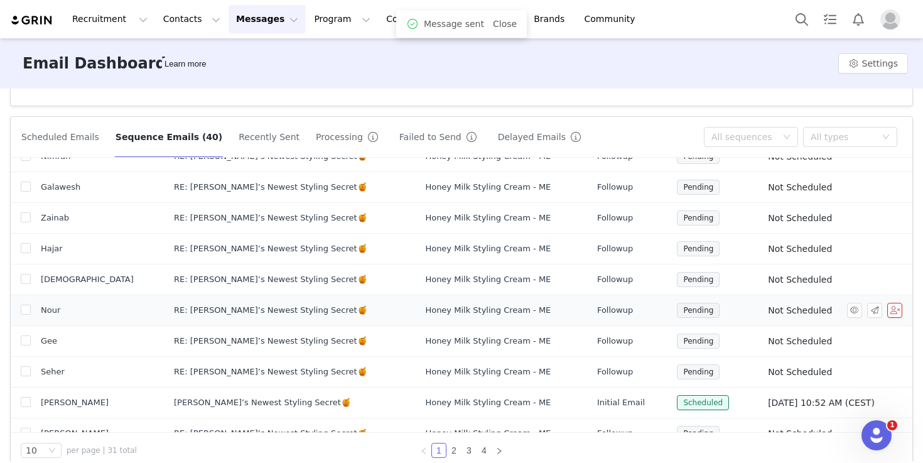
scroll to position [60, 0]
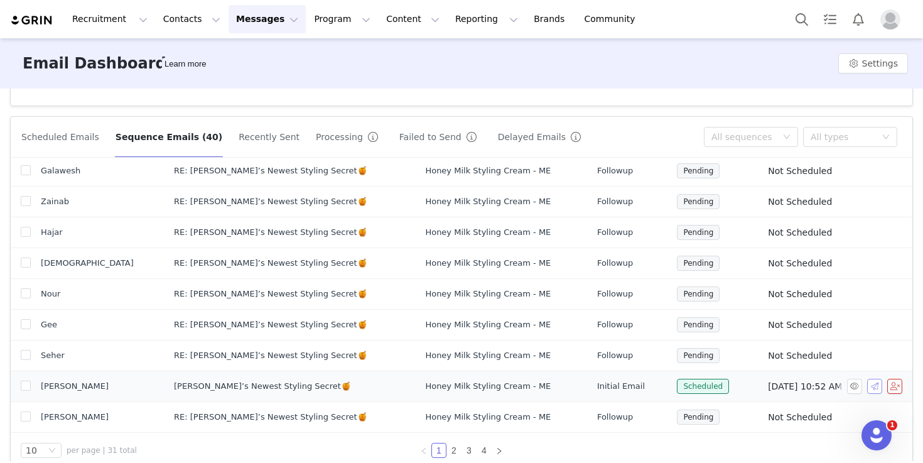
click at [877, 389] on button "button" at bounding box center [874, 386] width 15 height 15
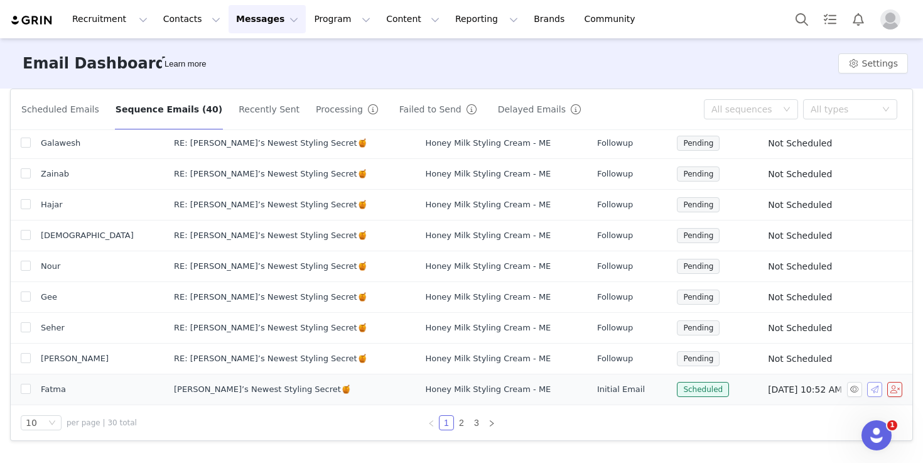
click at [876, 391] on button "button" at bounding box center [874, 389] width 15 height 15
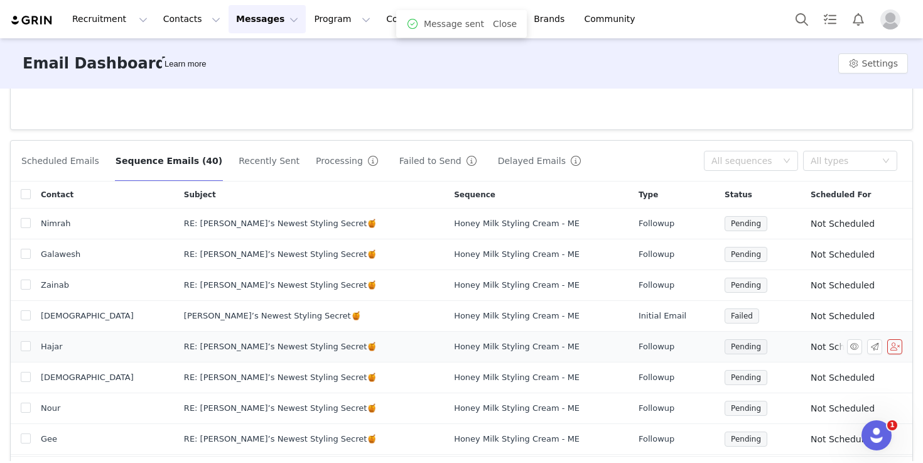
scroll to position [327, 0]
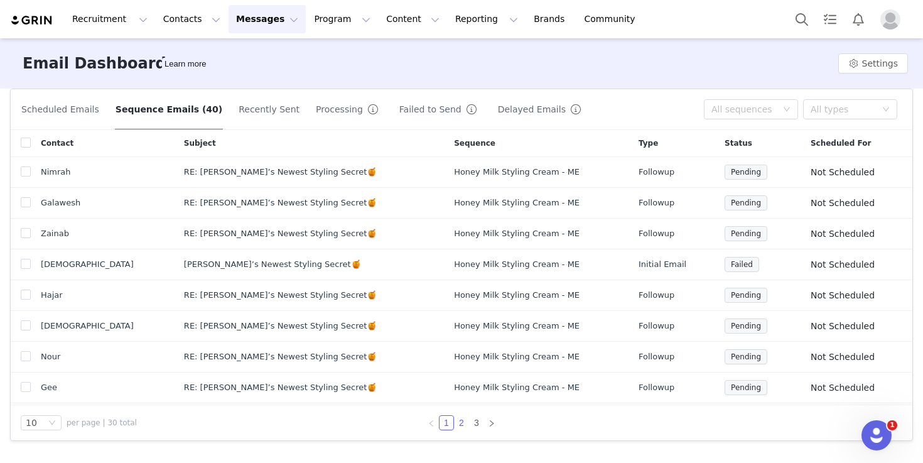
click at [464, 421] on link "2" at bounding box center [462, 423] width 14 height 14
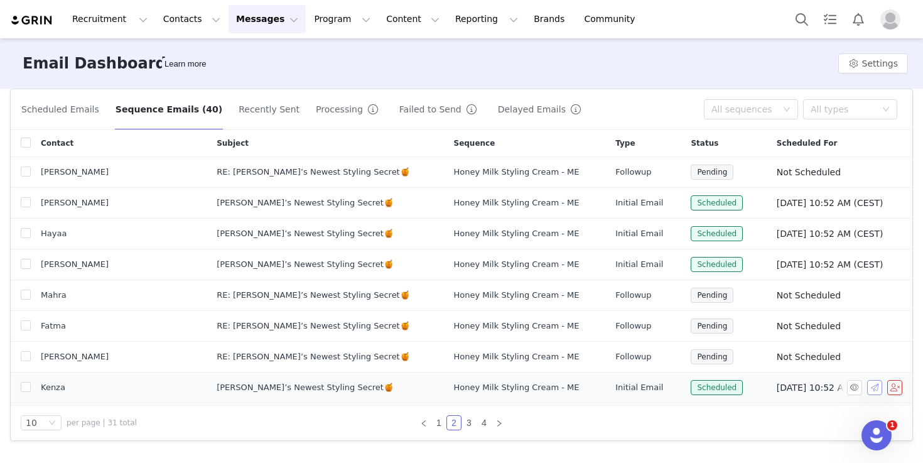
click at [879, 389] on button "button" at bounding box center [874, 387] width 15 height 15
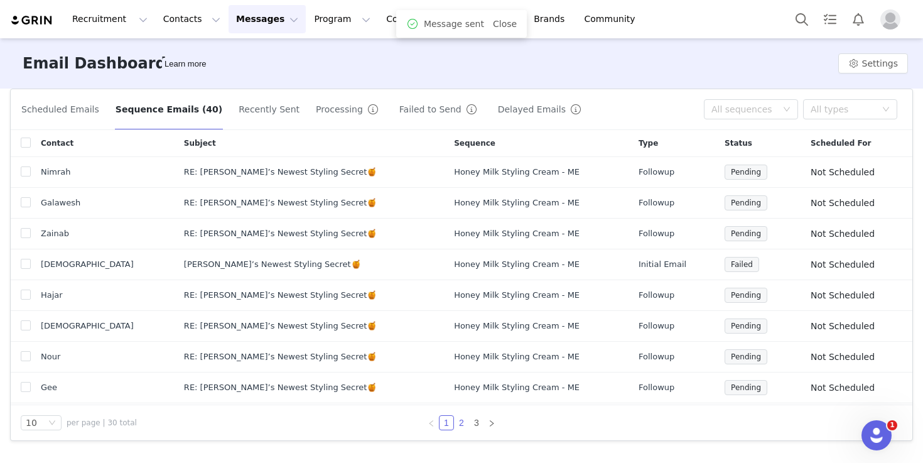
click at [462, 422] on link "2" at bounding box center [462, 423] width 14 height 14
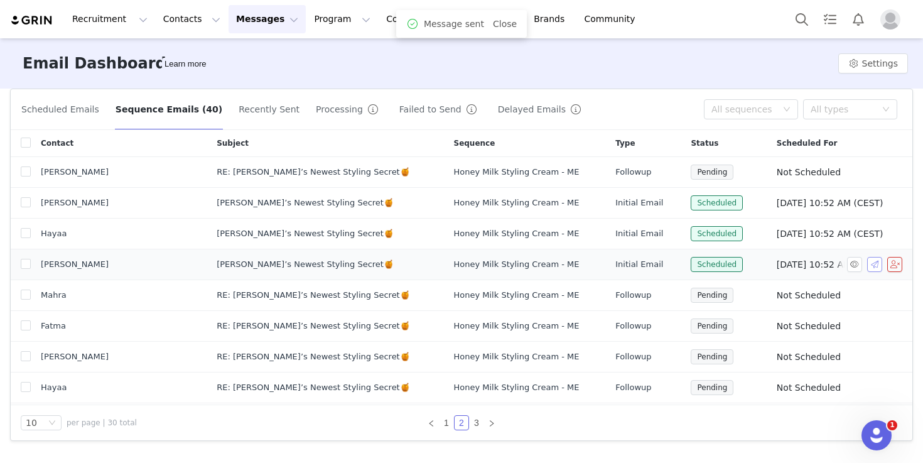
click at [874, 265] on button "button" at bounding box center [874, 264] width 15 height 15
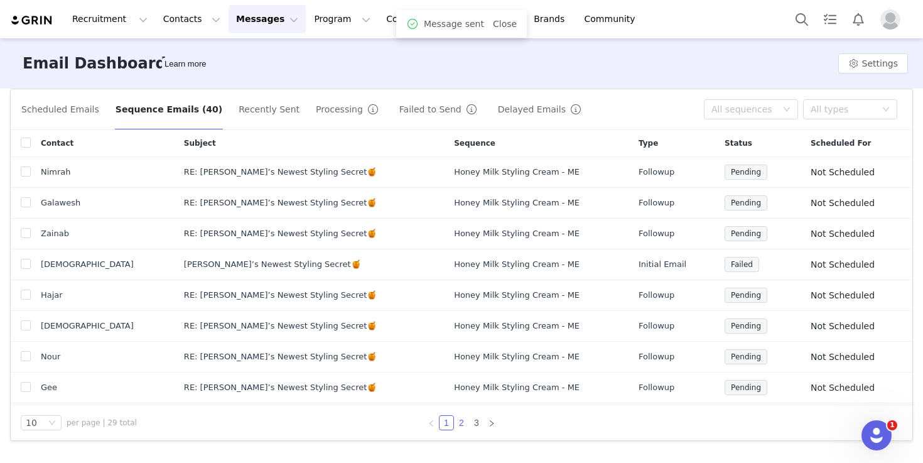
click at [462, 421] on link "2" at bounding box center [462, 423] width 14 height 14
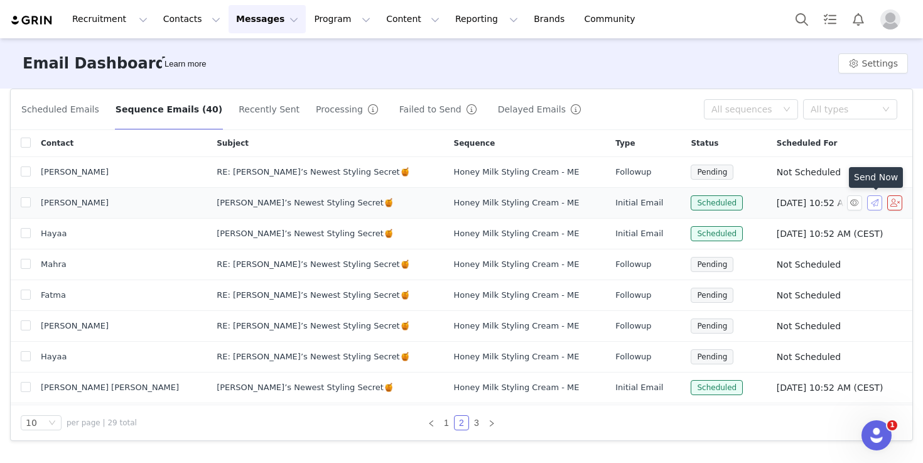
click at [877, 205] on button "button" at bounding box center [874, 202] width 15 height 15
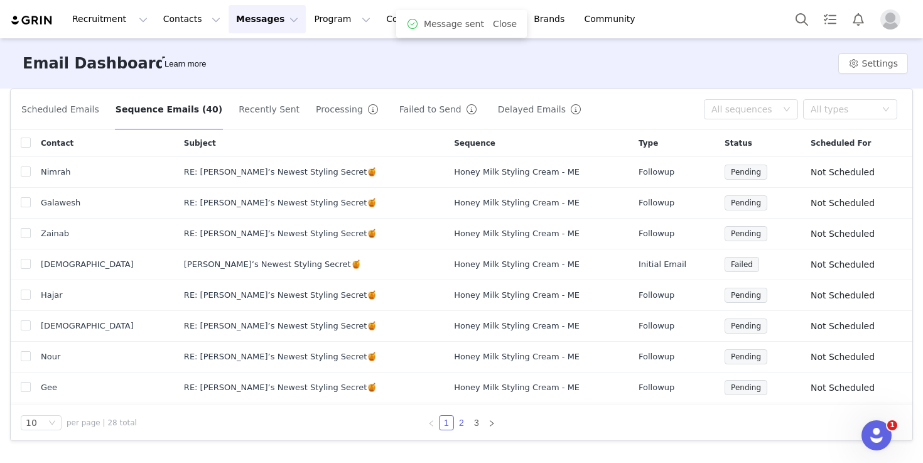
click at [463, 423] on link "2" at bounding box center [462, 423] width 14 height 14
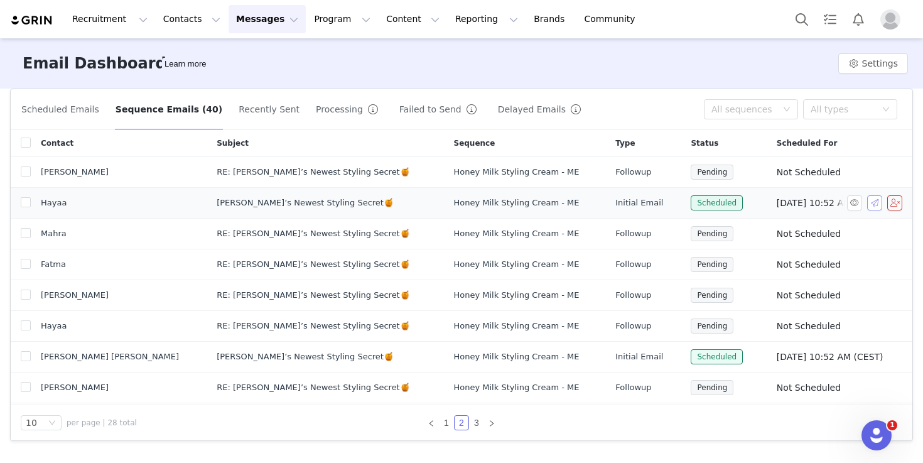
click at [875, 205] on button "button" at bounding box center [874, 202] width 15 height 15
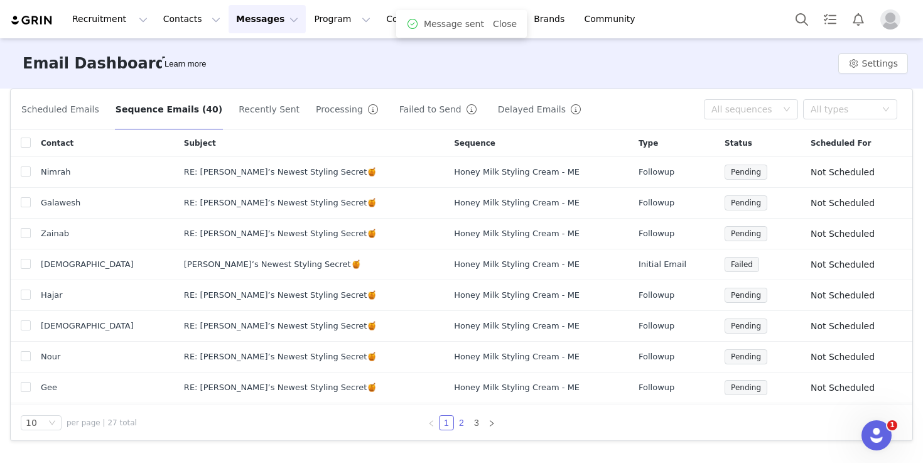
click at [464, 419] on link "2" at bounding box center [462, 423] width 14 height 14
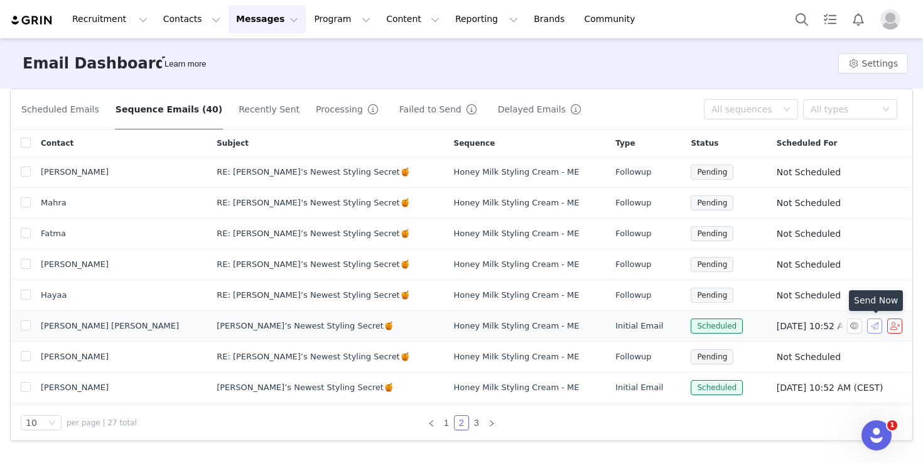
click at [877, 327] on button "button" at bounding box center [874, 325] width 15 height 15
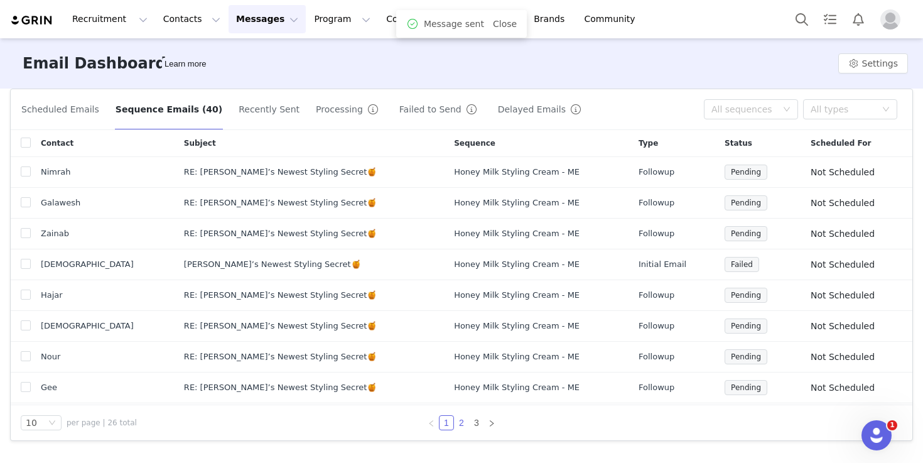
click at [462, 423] on link "2" at bounding box center [462, 423] width 14 height 14
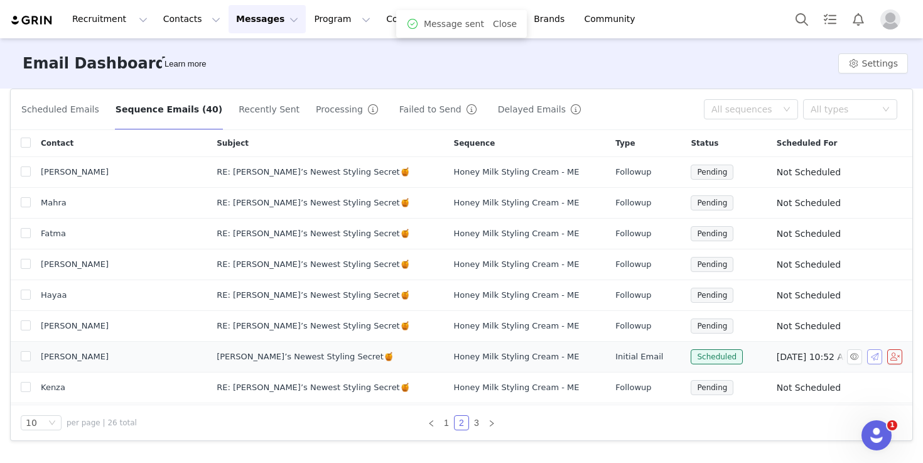
click at [880, 357] on button "button" at bounding box center [874, 356] width 15 height 15
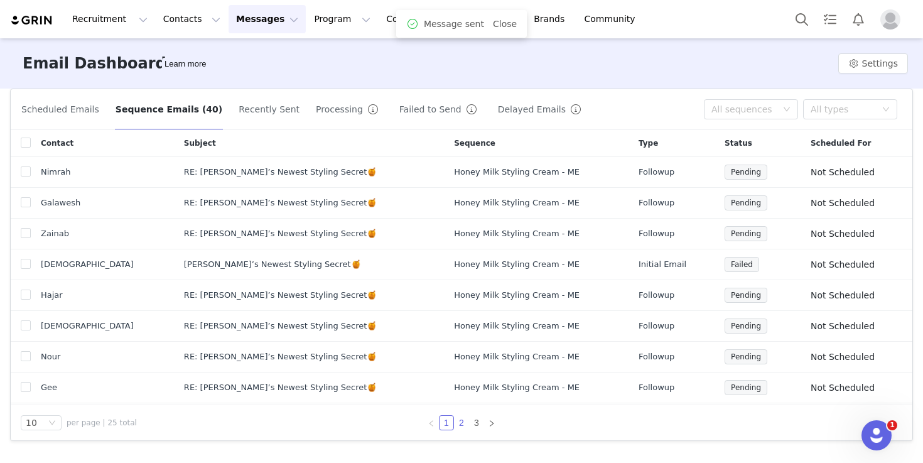
click at [460, 425] on link "2" at bounding box center [462, 423] width 14 height 14
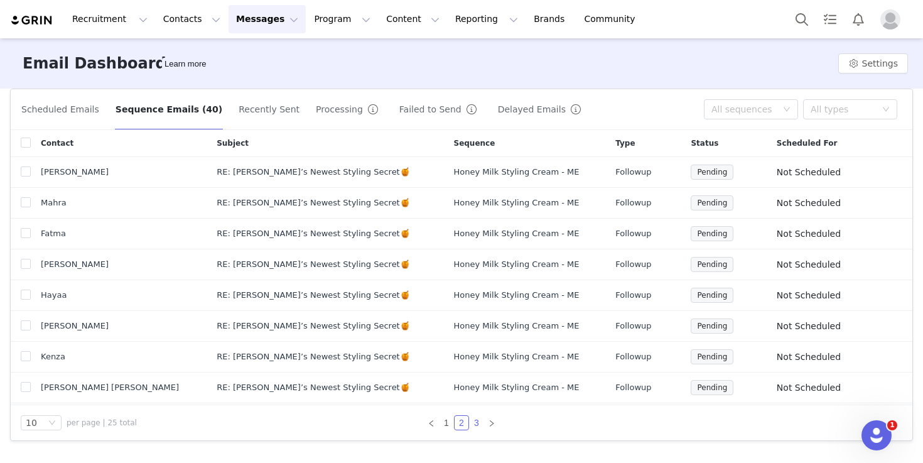
click at [477, 423] on link "3" at bounding box center [477, 423] width 14 height 14
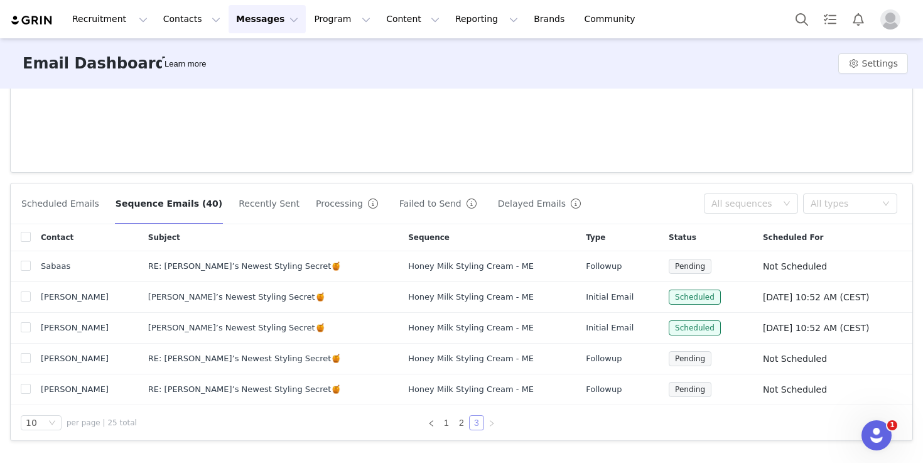
scroll to position [232, 0]
click at [875, 297] on button "button" at bounding box center [874, 297] width 15 height 15
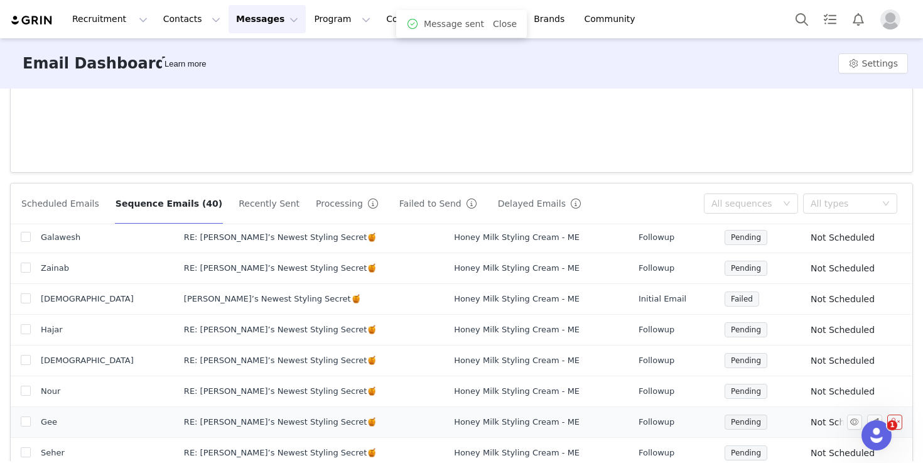
scroll to position [327, 0]
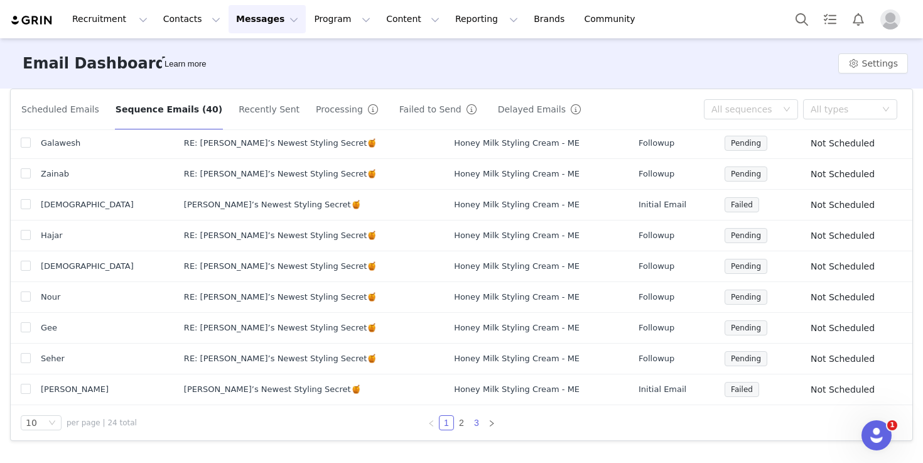
click at [477, 424] on link "3" at bounding box center [477, 423] width 14 height 14
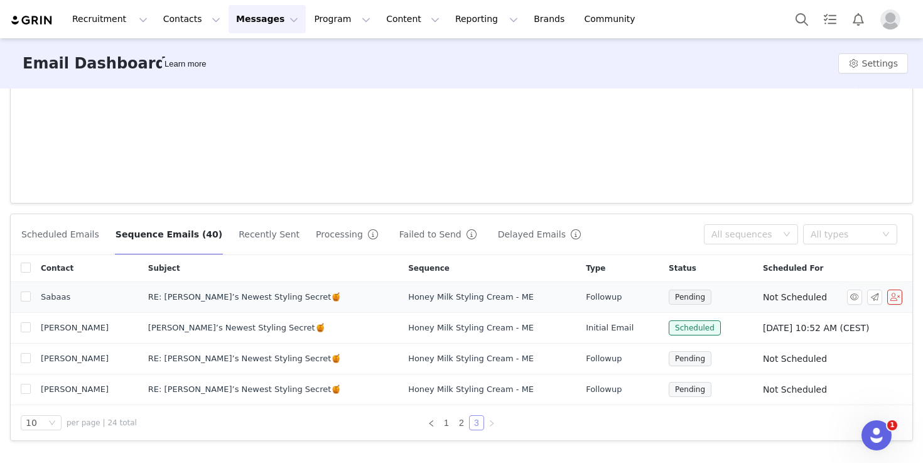
scroll to position [202, 0]
click at [873, 325] on button "button" at bounding box center [874, 327] width 15 height 15
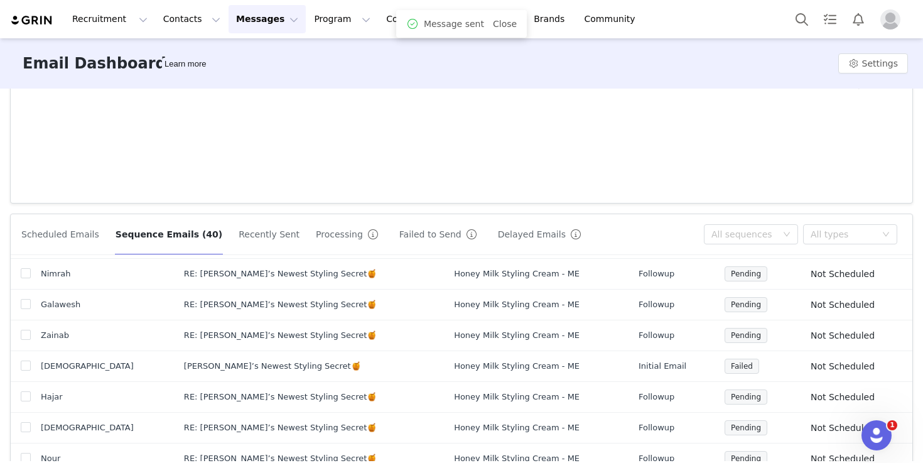
scroll to position [60, 0]
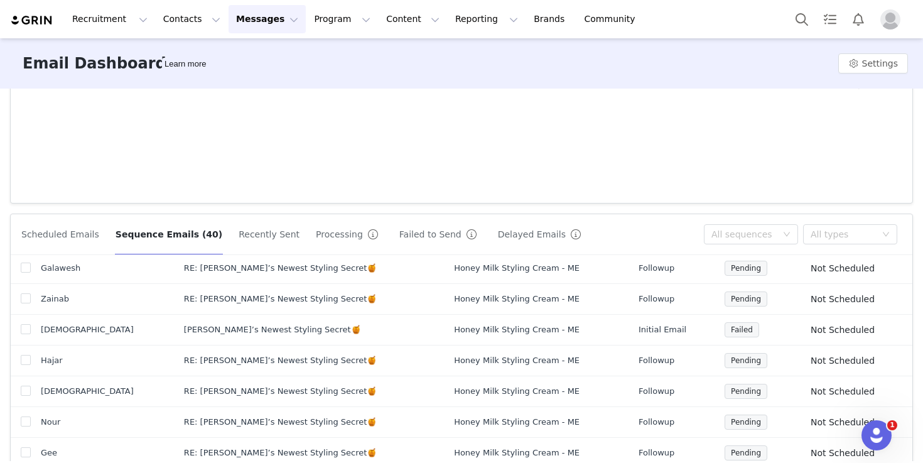
click at [58, 234] on button "Scheduled Emails" at bounding box center [60, 234] width 79 height 20
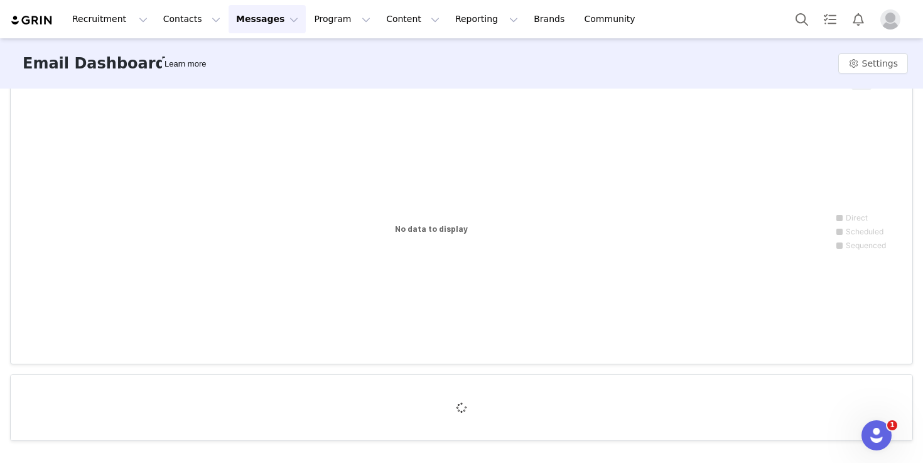
scroll to position [169, 0]
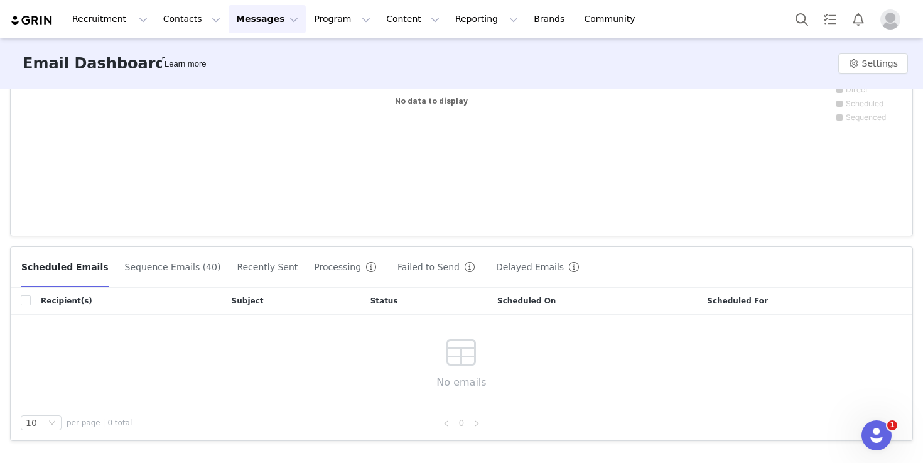
click at [174, 275] on button "Sequence Emails (40)" at bounding box center [172, 267] width 97 height 20
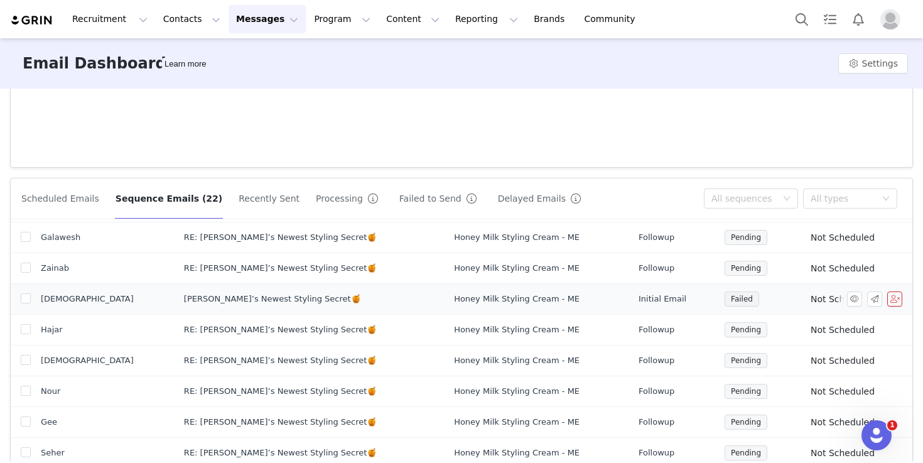
scroll to position [60, 0]
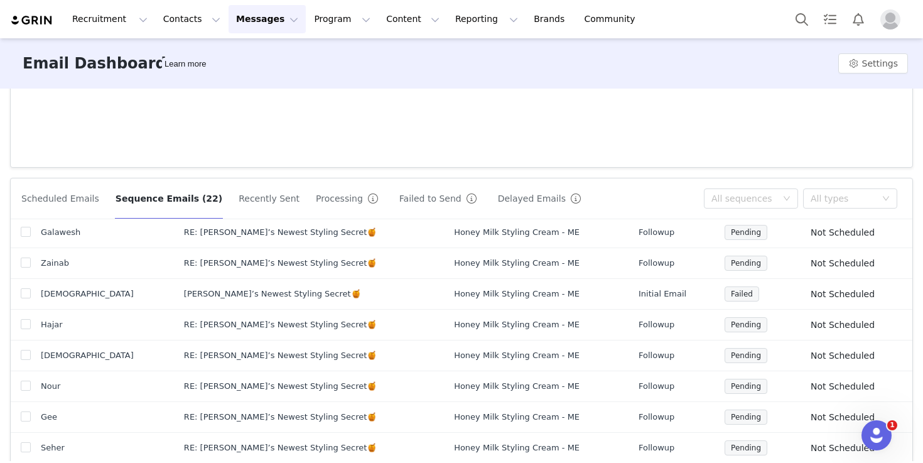
click at [242, 199] on button "Recently Sent" at bounding box center [269, 198] width 62 height 20
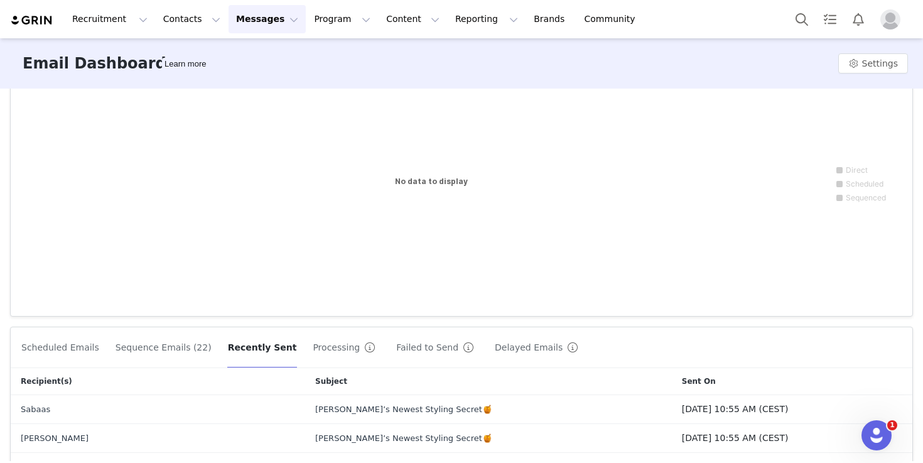
scroll to position [0, 0]
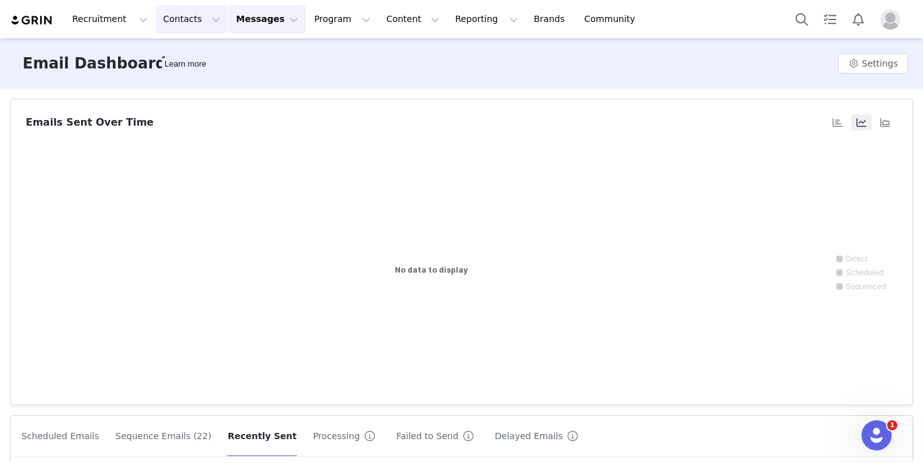
click at [198, 23] on button "Contacts Contacts" at bounding box center [192, 19] width 72 height 28
click at [322, 22] on button "Program Program" at bounding box center [342, 19] width 72 height 28
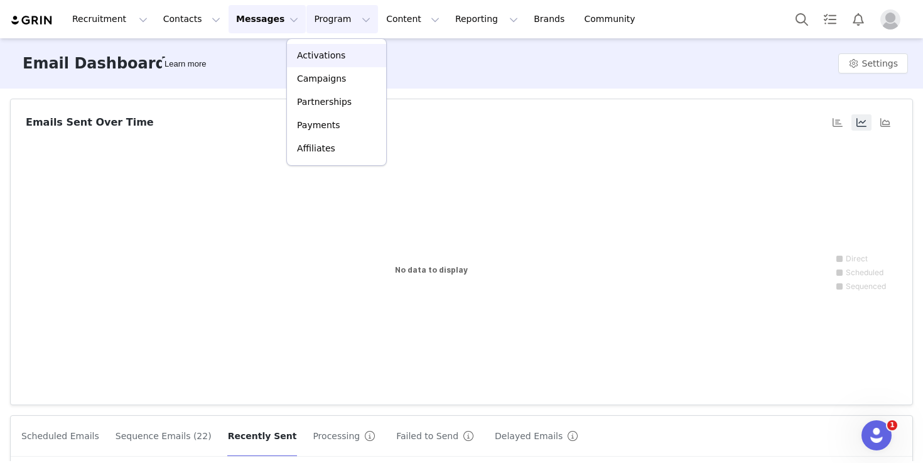
click at [326, 51] on p "Activations" at bounding box center [321, 55] width 48 height 13
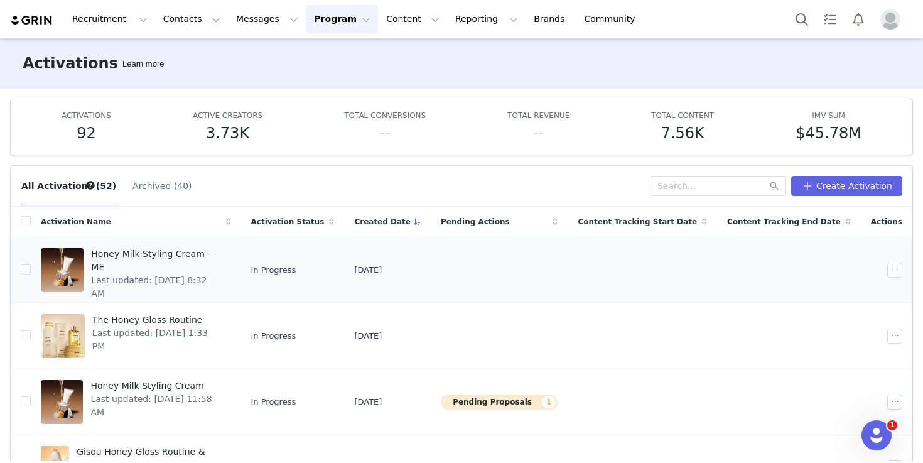
click at [119, 251] on span "Honey Milk Styling Cream - ME" at bounding box center [157, 260] width 132 height 26
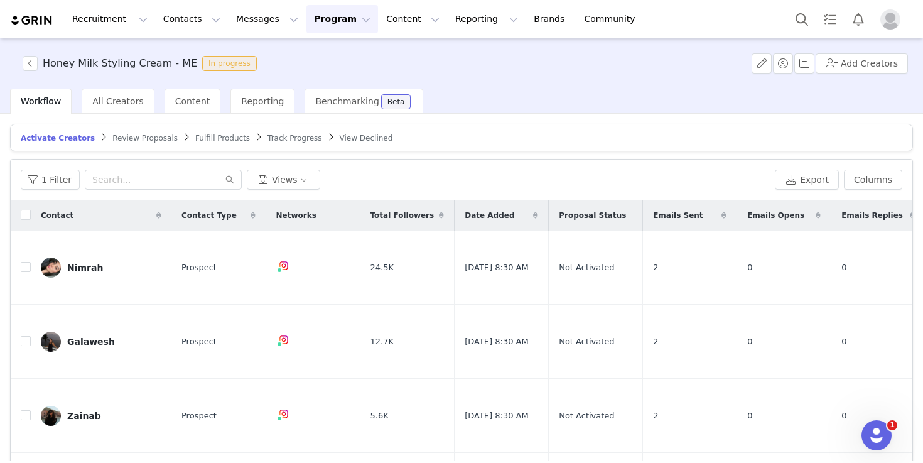
click at [130, 139] on span "Review Proposals" at bounding box center [144, 138] width 65 height 9
